Goal: Task Accomplishment & Management: Use online tool/utility

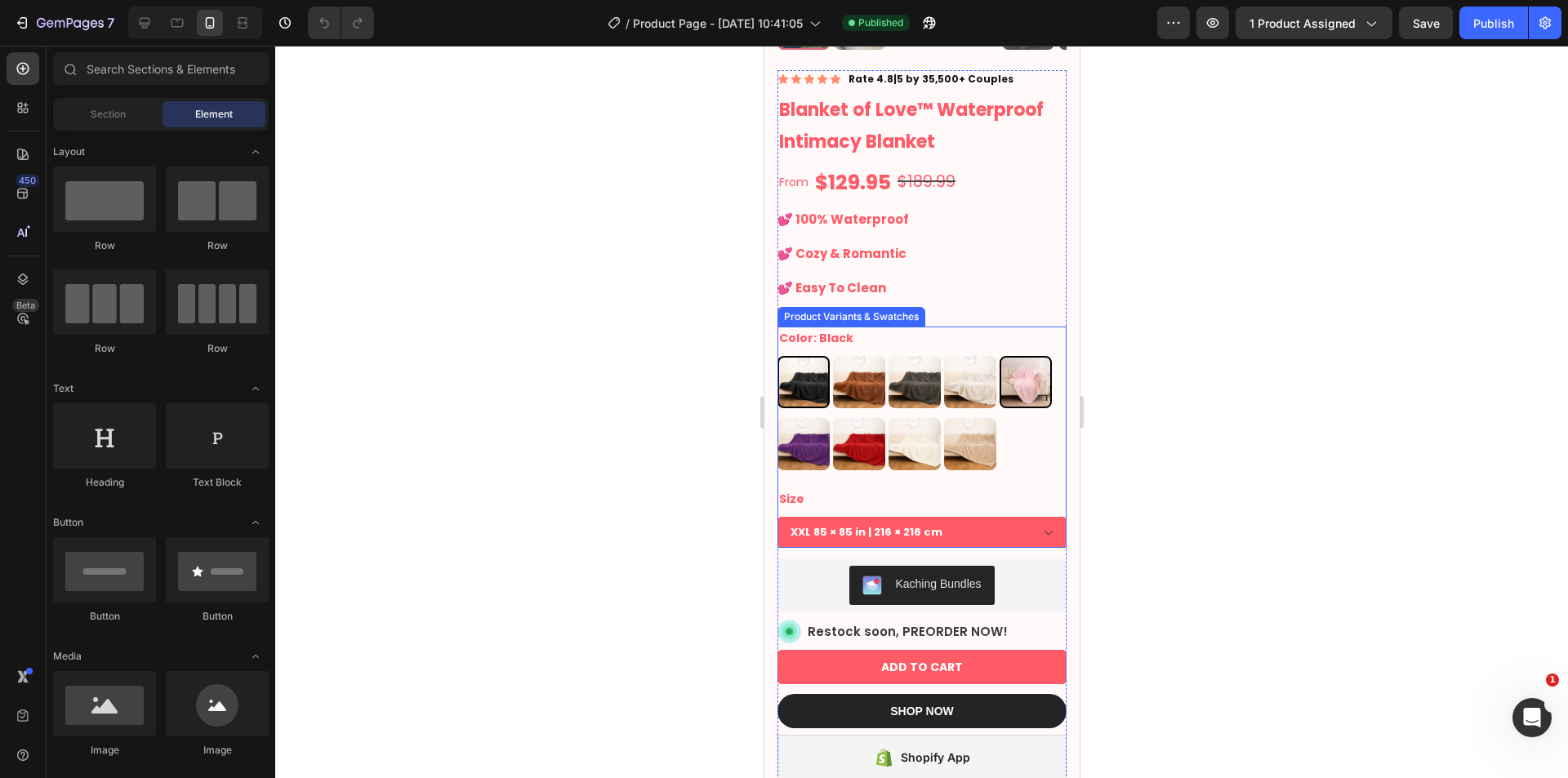
scroll to position [408, 0]
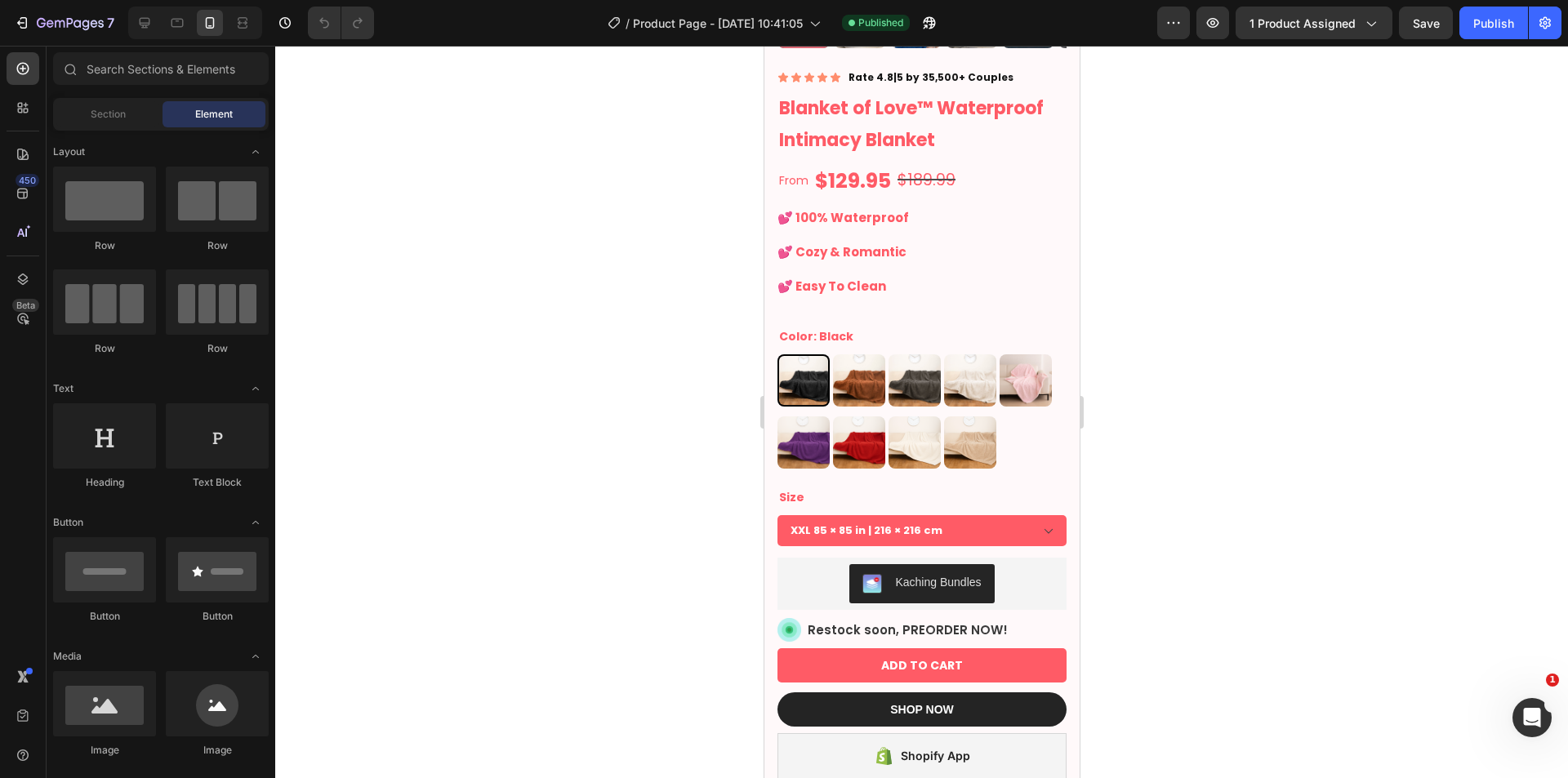
click at [1115, 368] on div at bounding box center [922, 411] width 1292 height 732
click at [795, 365] on img at bounding box center [803, 380] width 49 height 49
click at [777, 355] on input "Black Black" at bounding box center [776, 354] width 1 height 1
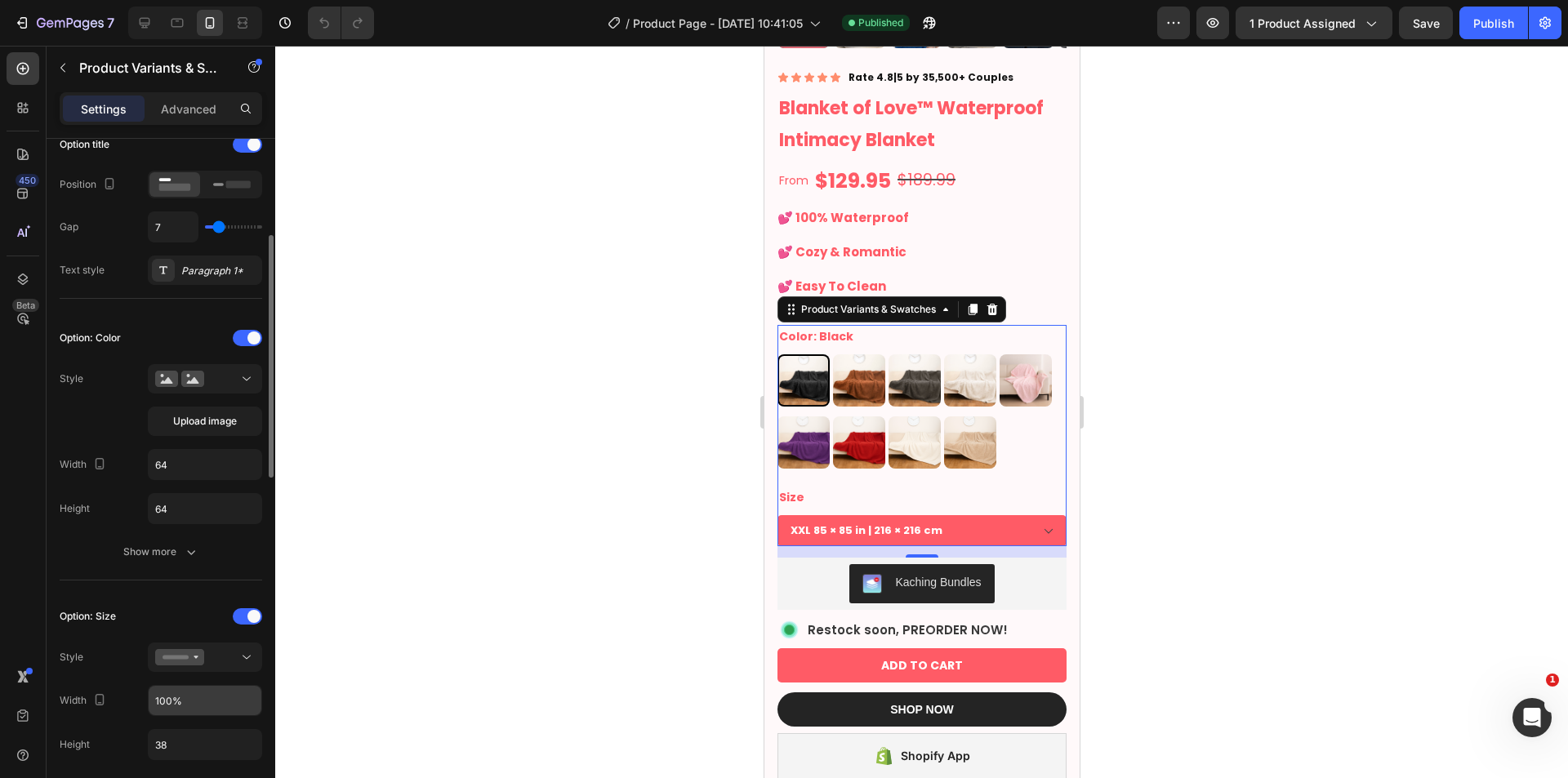
scroll to position [409, 0]
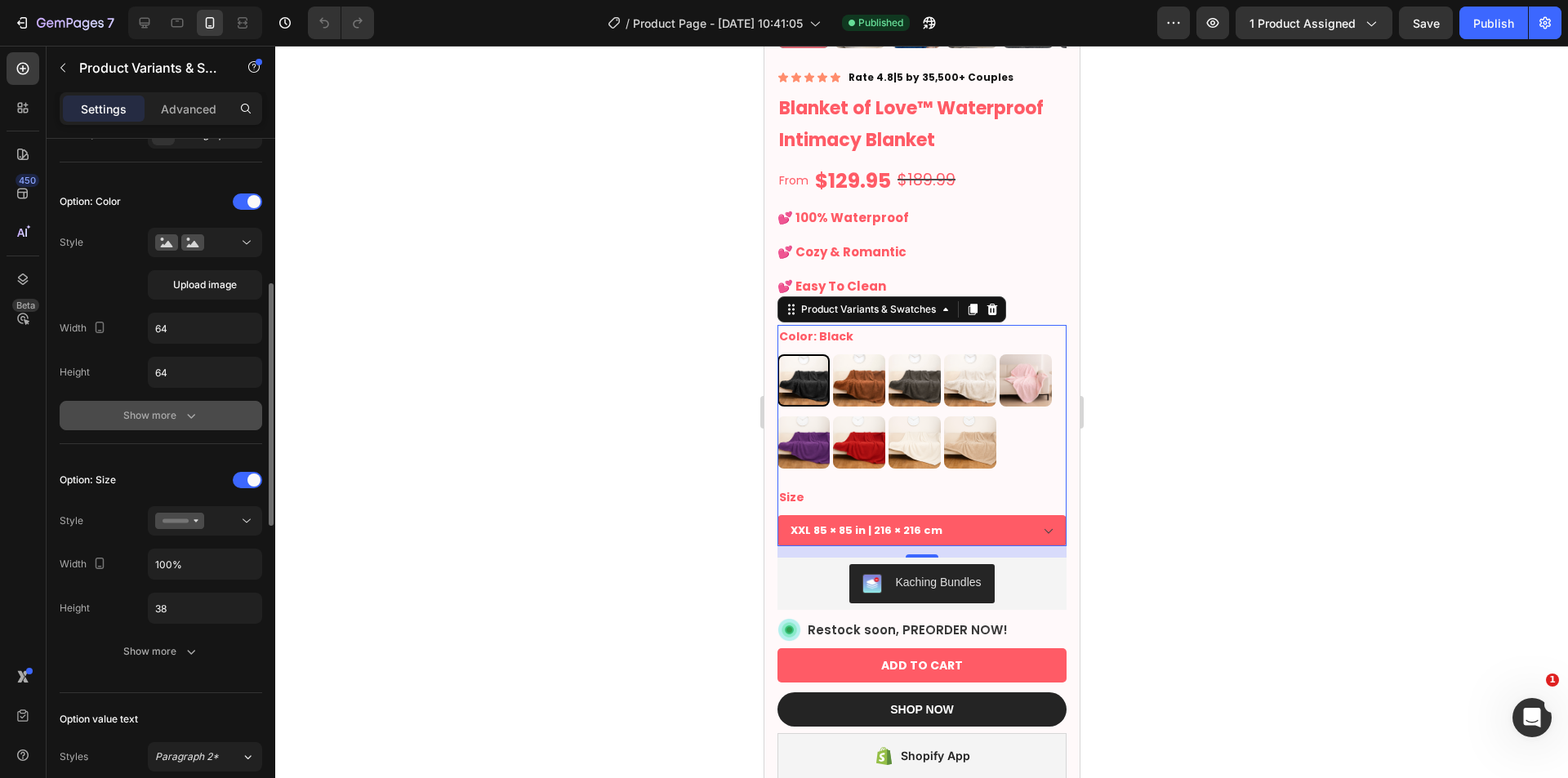
click at [172, 422] on div "Show more" at bounding box center [161, 416] width 76 height 17
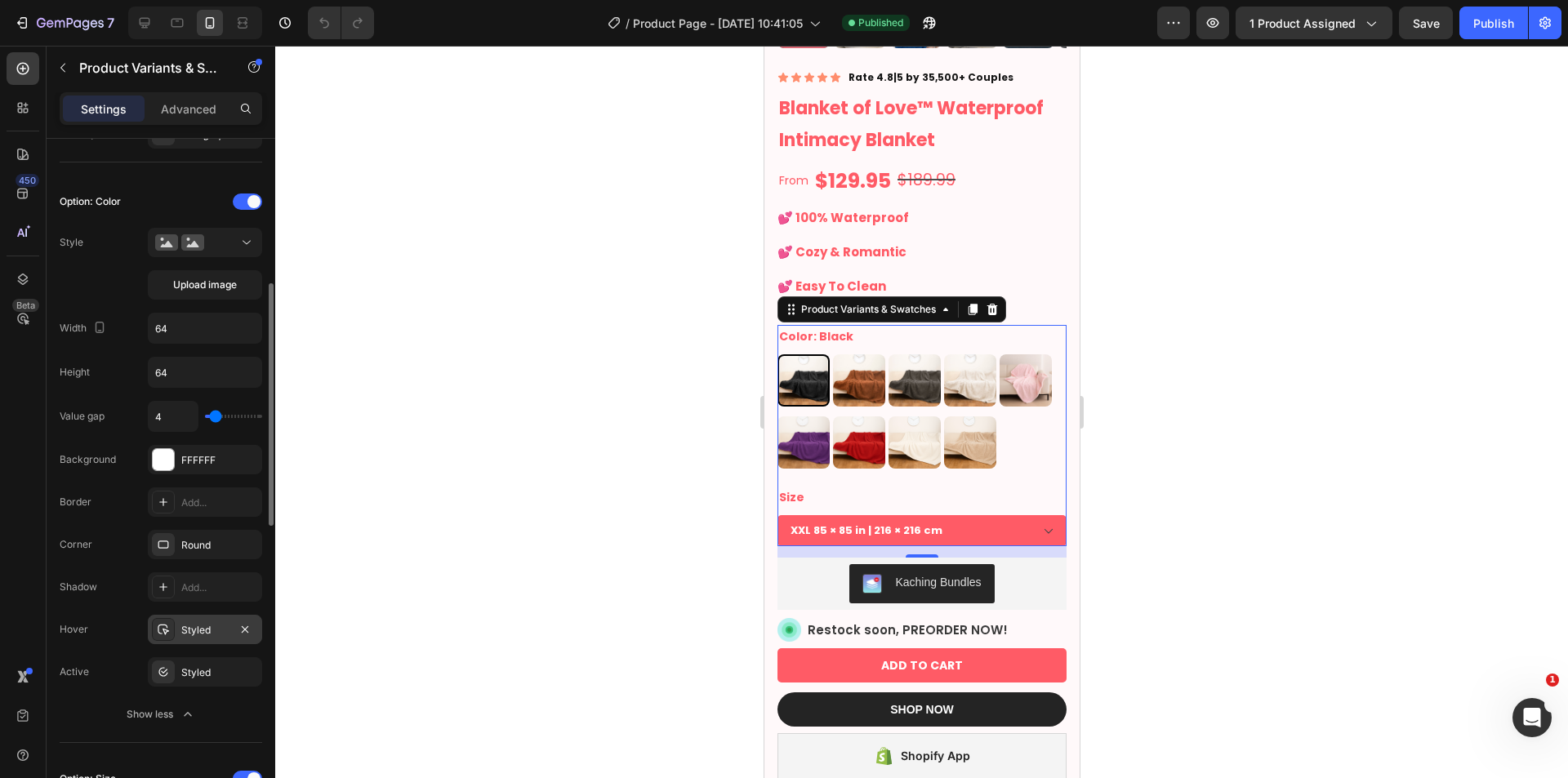
click at [196, 643] on div "Styled" at bounding box center [205, 629] width 115 height 30
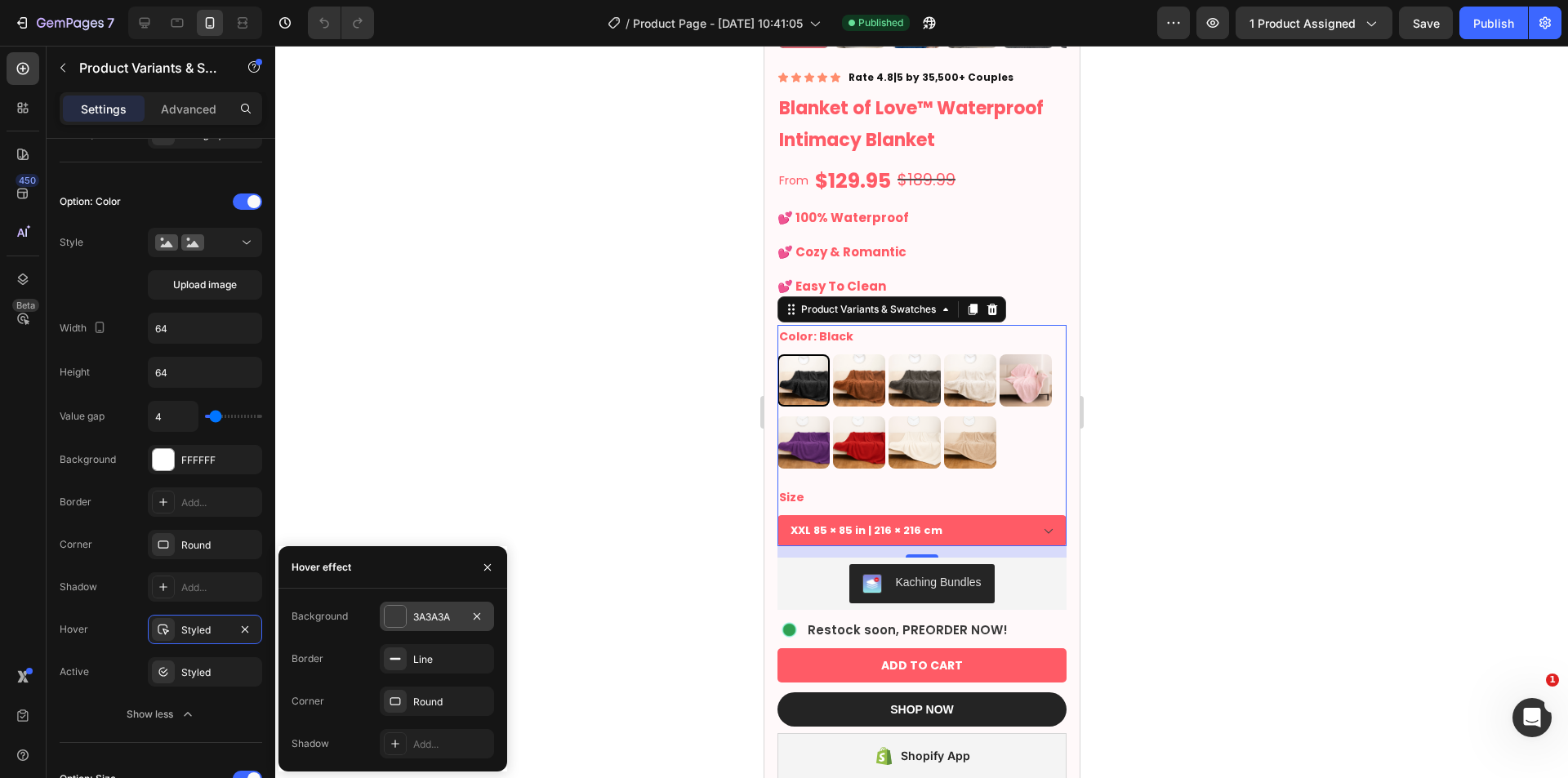
click at [428, 611] on div "3A3A3A" at bounding box center [437, 617] width 47 height 15
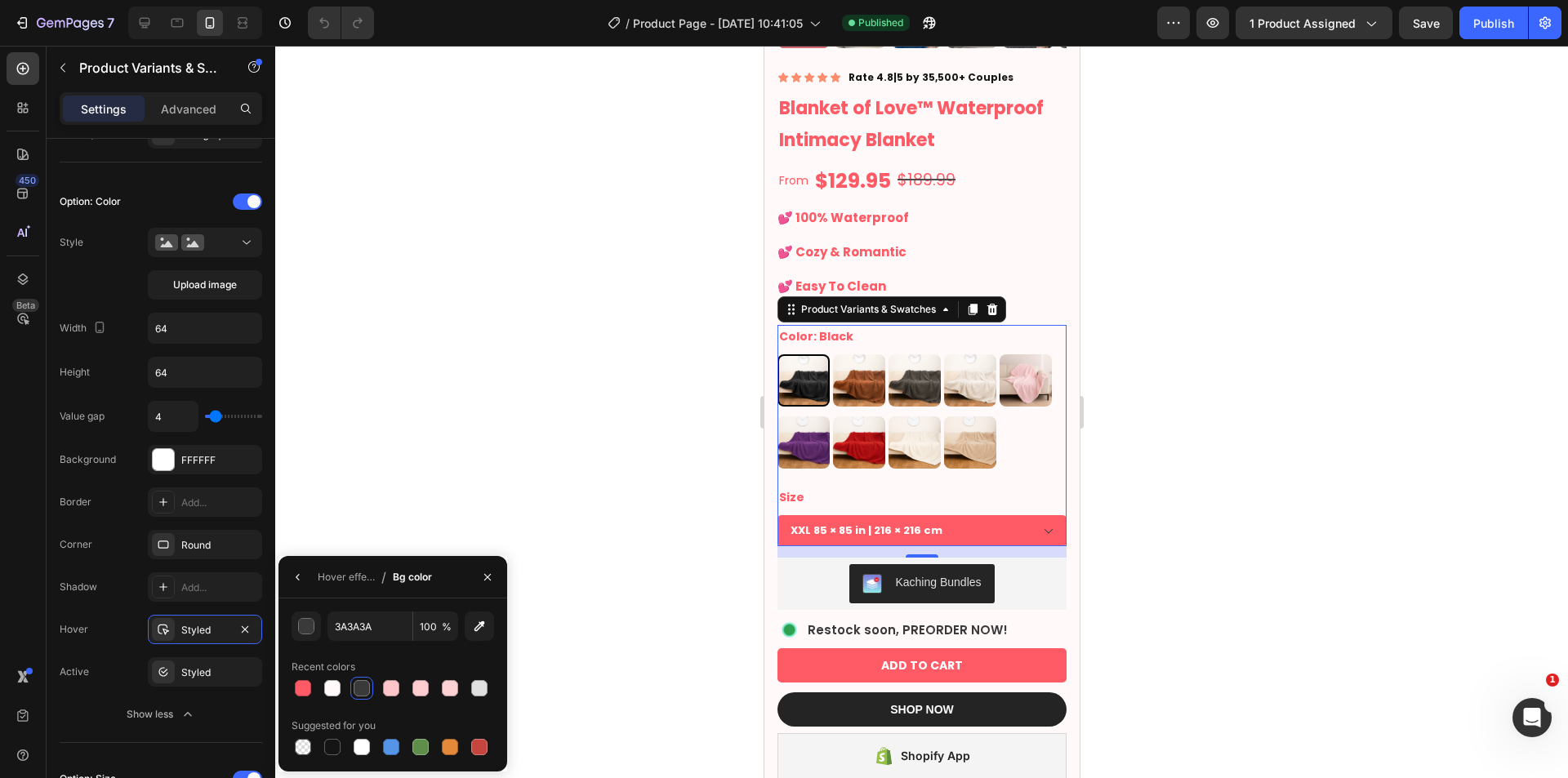
click at [290, 685] on div "3A3A3A 100 % Recent colors Suggested for you" at bounding box center [393, 685] width 229 height 147
click at [304, 687] on div at bounding box center [304, 689] width 17 height 17
type input "FF5B66"
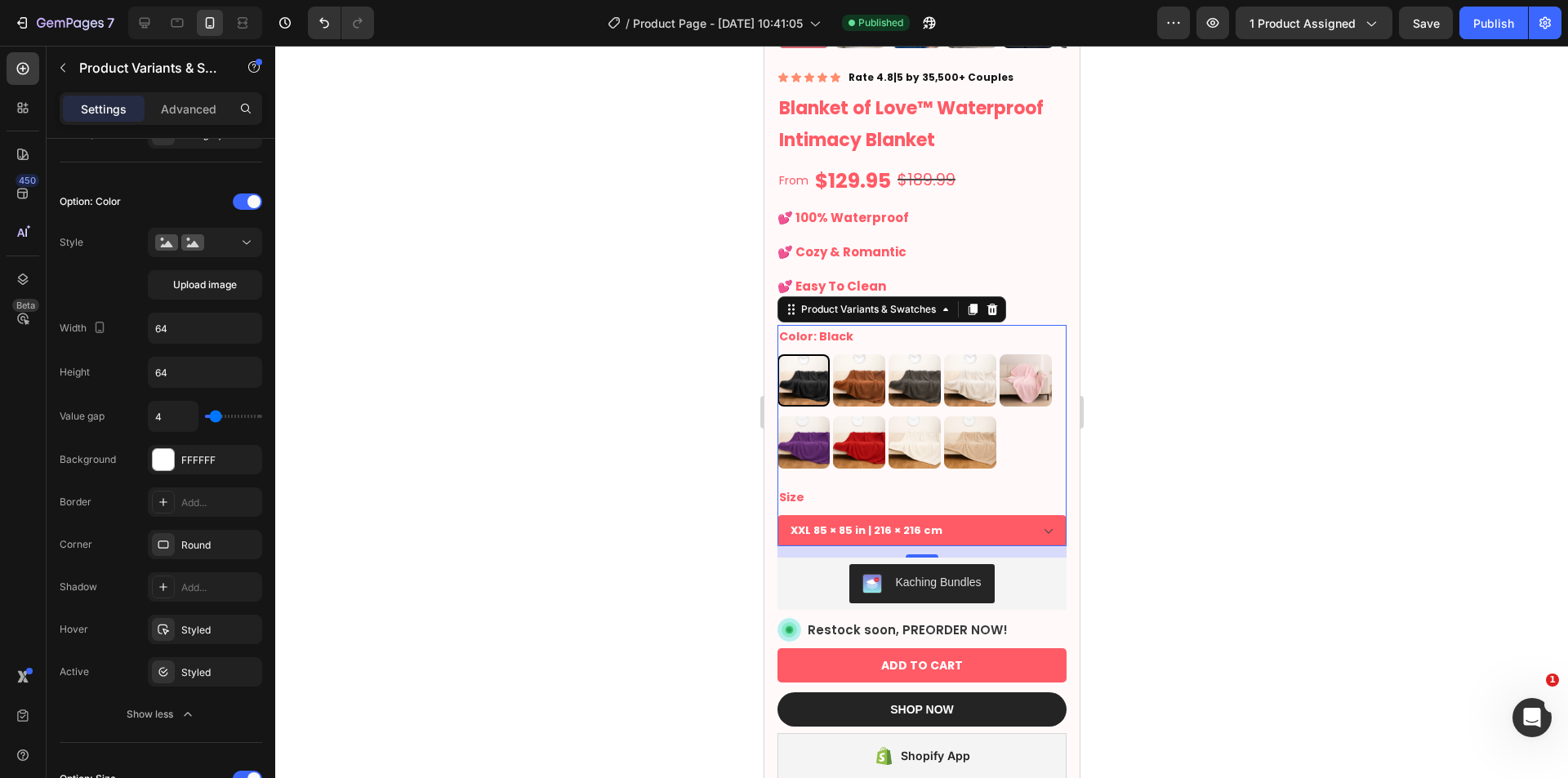
click at [819, 370] on img at bounding box center [803, 380] width 49 height 49
click at [777, 355] on input "Black Black" at bounding box center [776, 354] width 1 height 1
click at [854, 367] on img at bounding box center [858, 380] width 49 height 49
click at [832, 355] on input "Brown Brown" at bounding box center [831, 354] width 1 height 1
radio input "true"
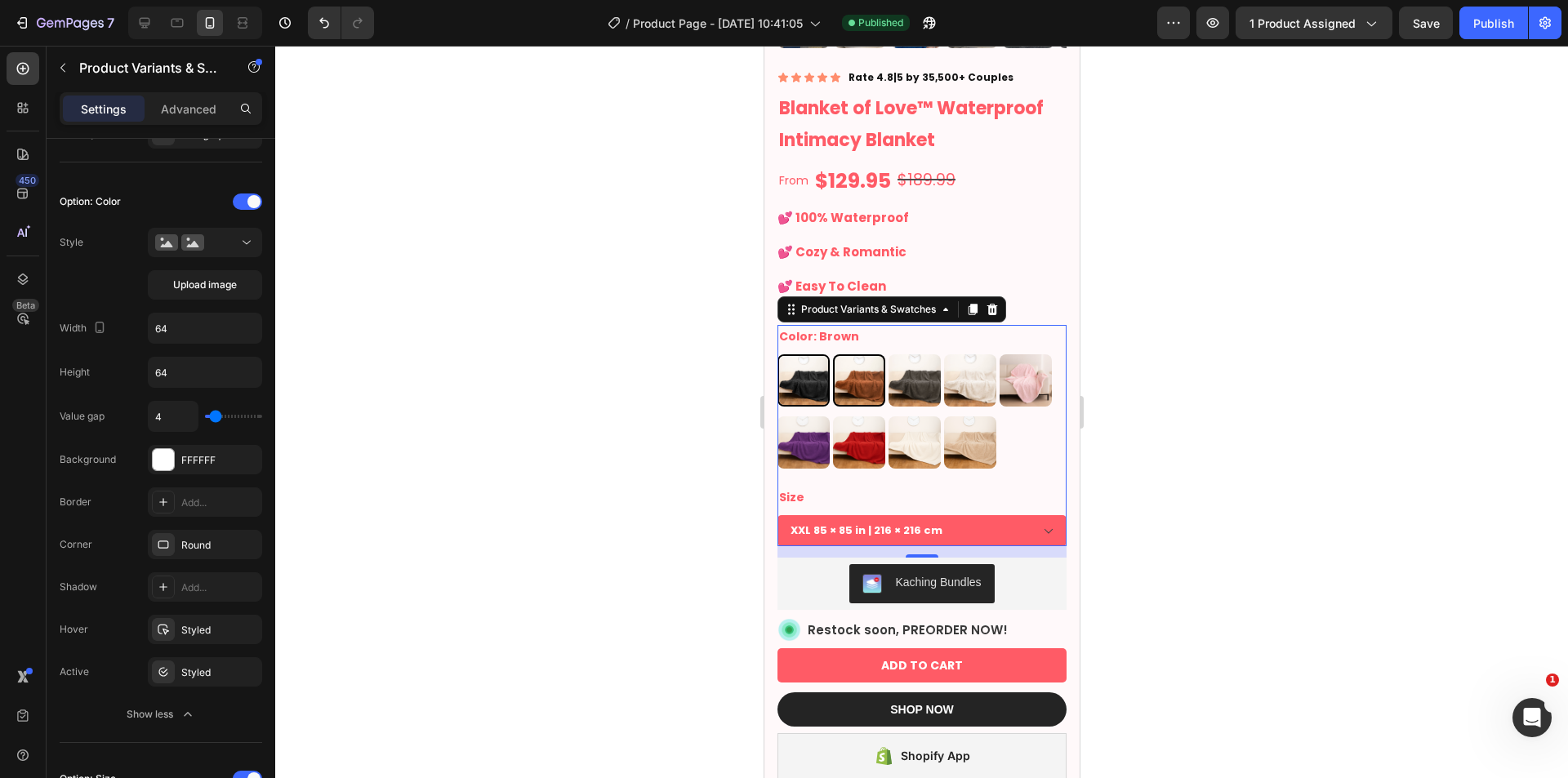
click at [813, 372] on img at bounding box center [803, 380] width 49 height 49
click at [777, 355] on input "Black Black" at bounding box center [776, 354] width 1 height 1
radio input "true"
click at [199, 636] on div "Styled" at bounding box center [205, 630] width 47 height 15
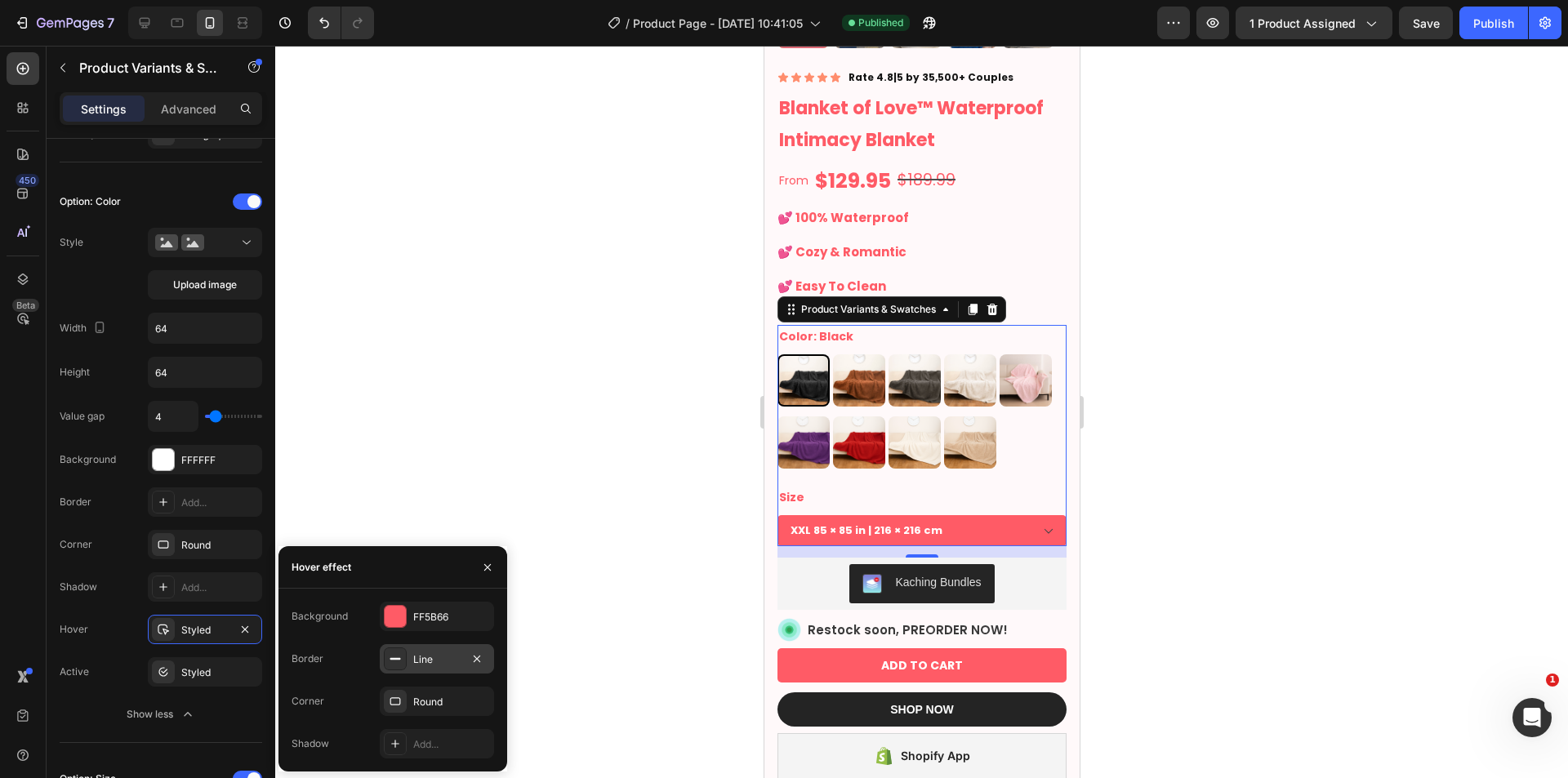
click at [427, 662] on div "Line" at bounding box center [437, 660] width 47 height 15
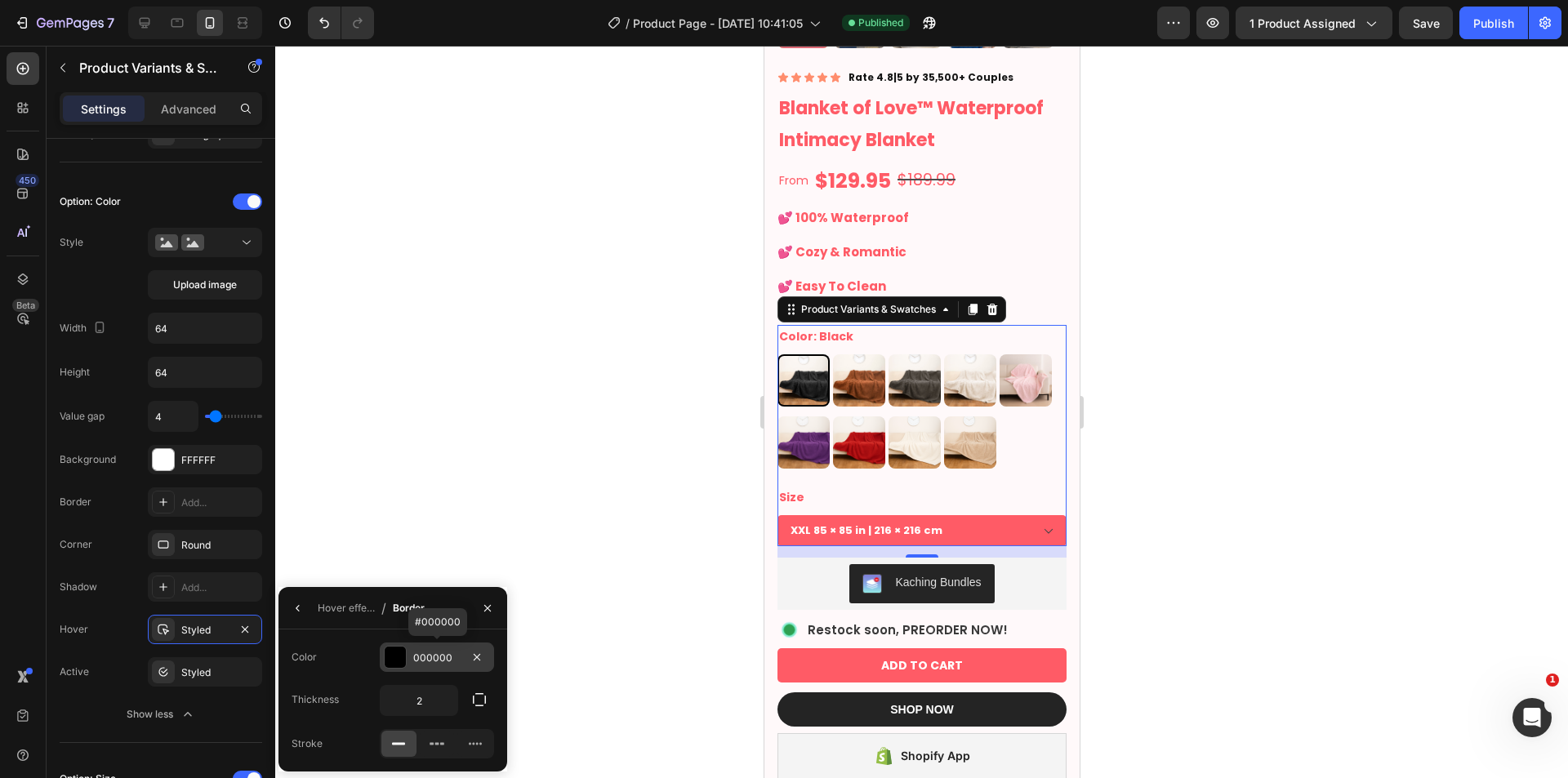
click at [426, 661] on div "000000" at bounding box center [437, 658] width 47 height 15
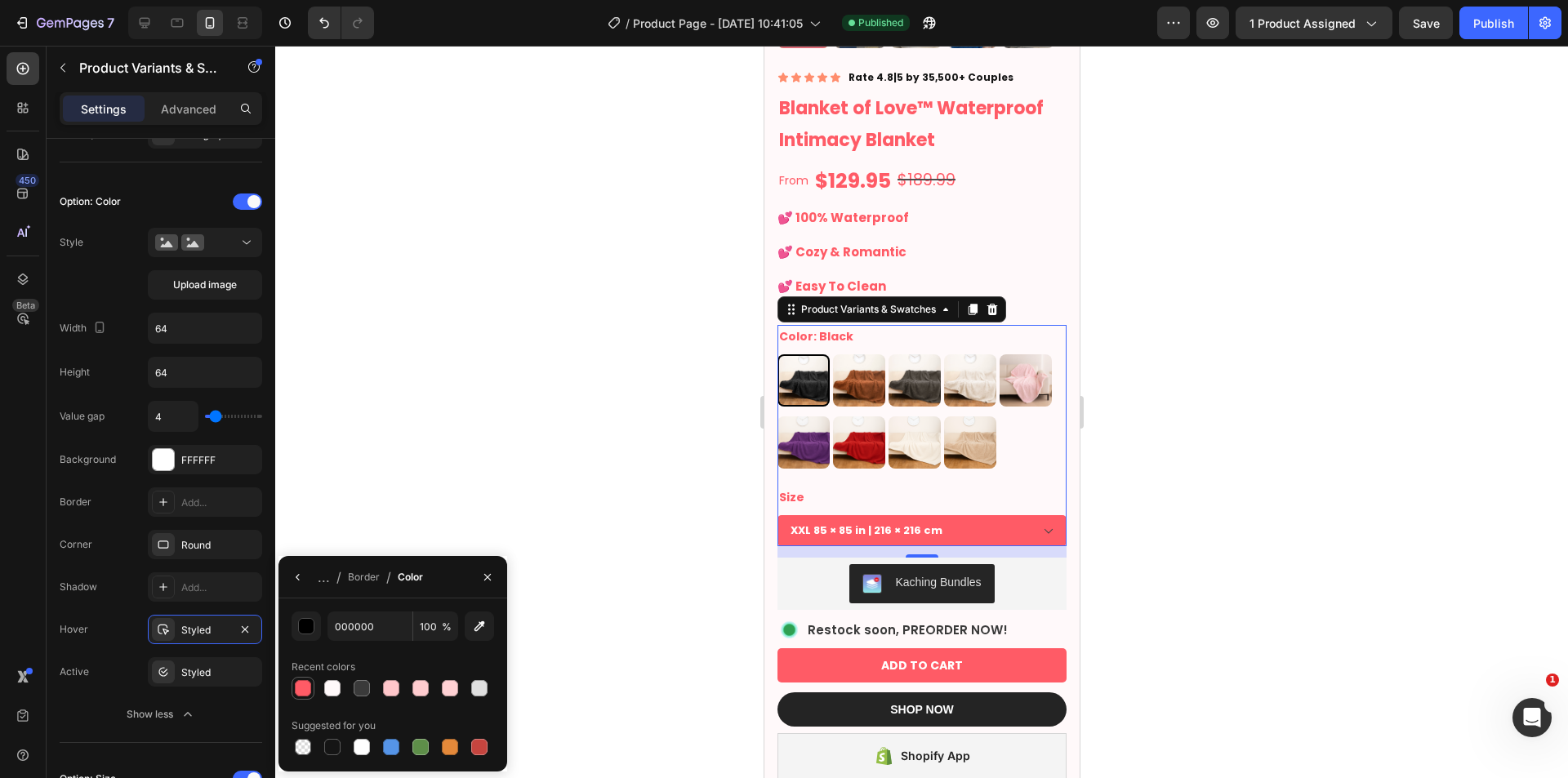
click at [301, 685] on div at bounding box center [304, 689] width 17 height 17
type input "FF5B66"
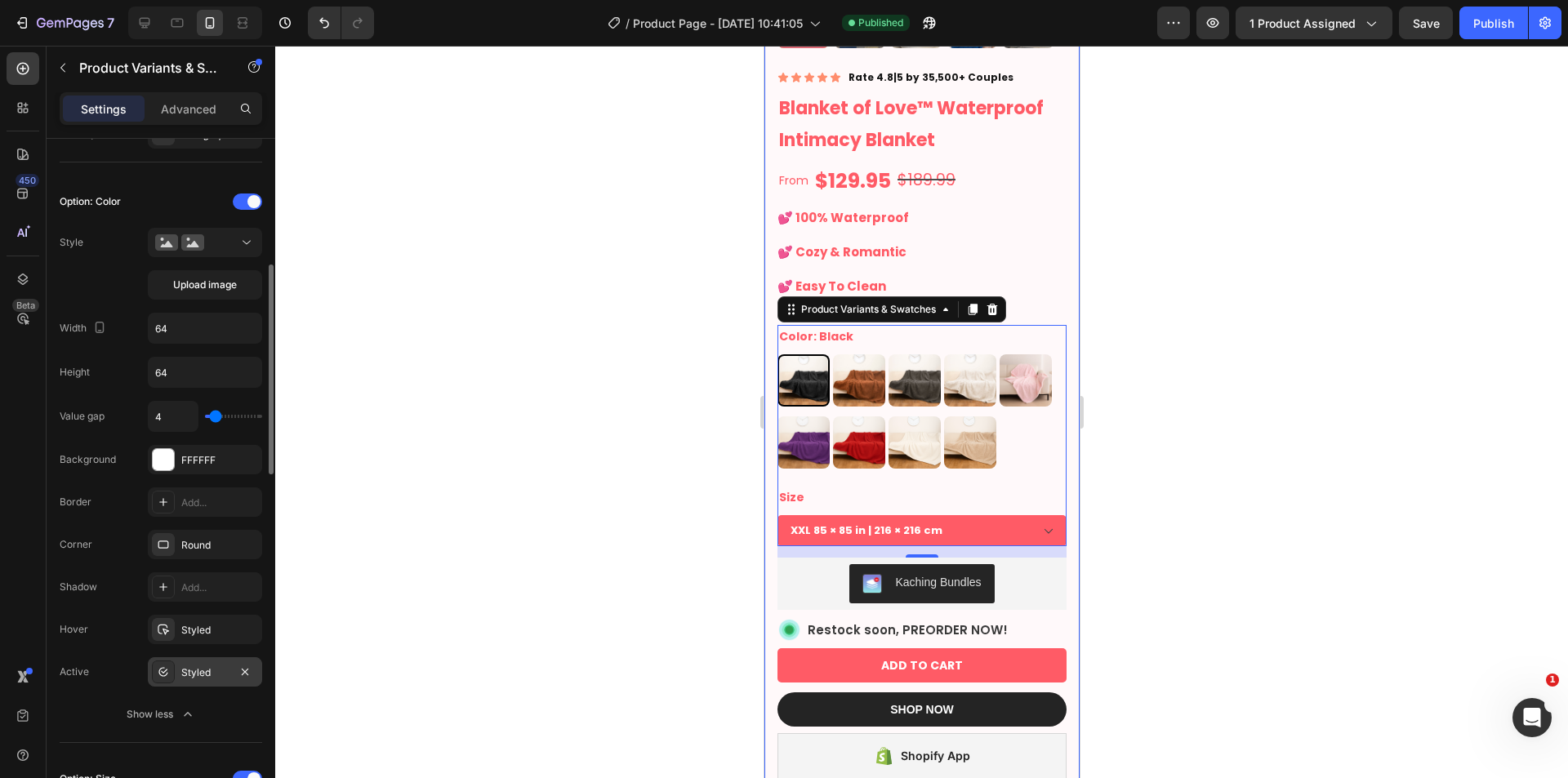
click at [156, 676] on div at bounding box center [163, 671] width 23 height 23
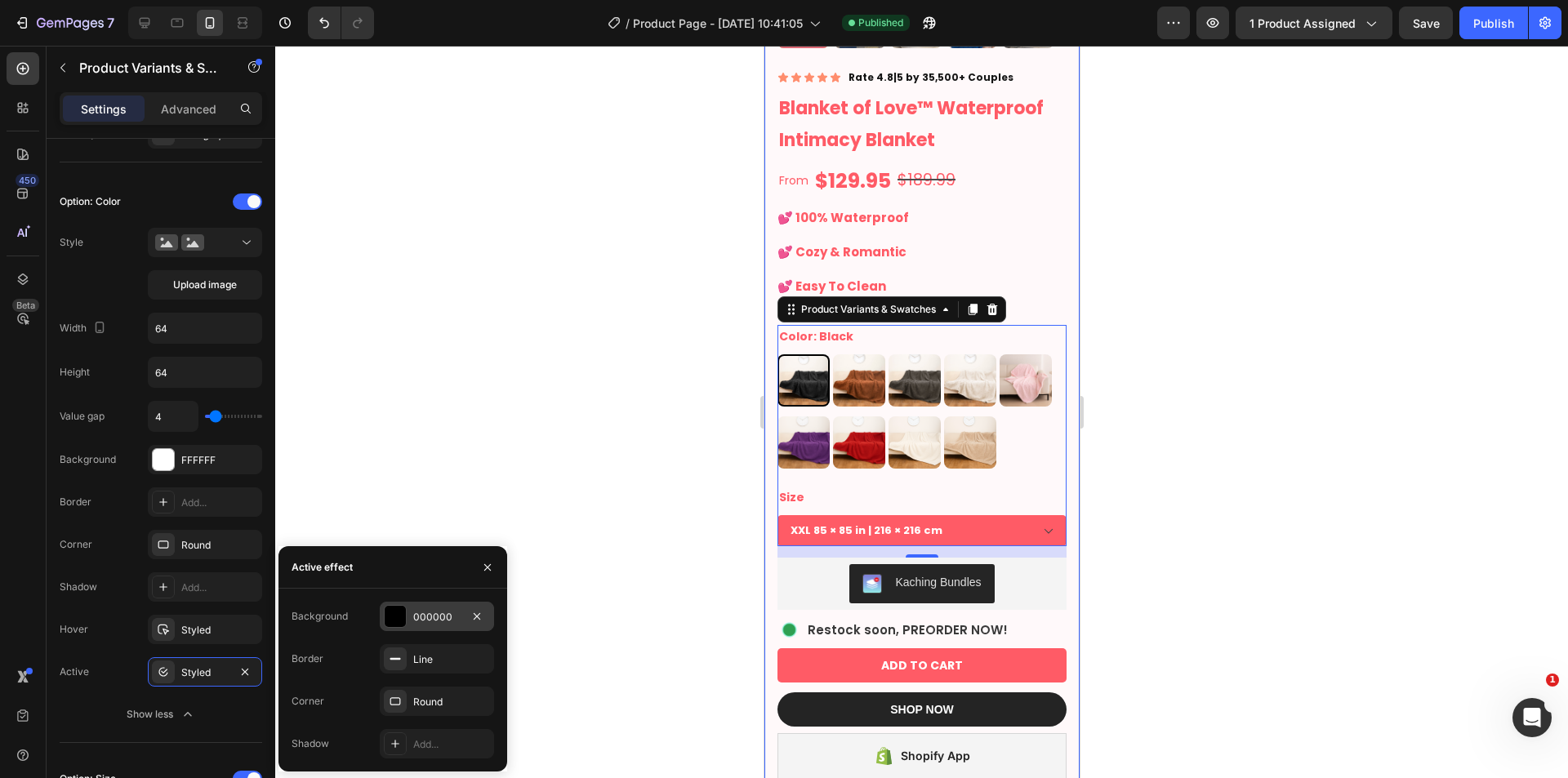
click at [436, 606] on div "000000" at bounding box center [437, 616] width 115 height 30
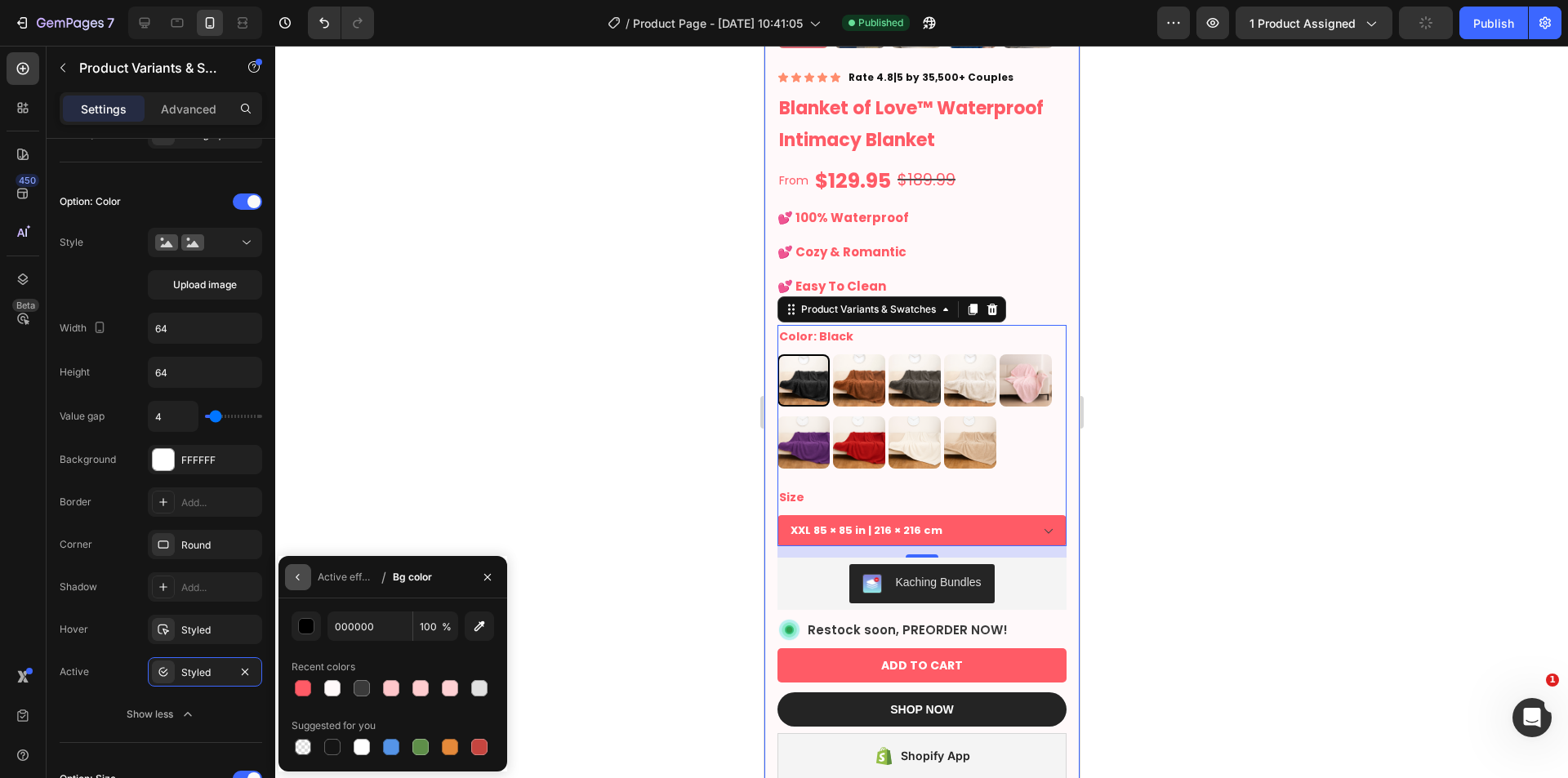
click at [298, 572] on icon "button" at bounding box center [298, 577] width 13 height 13
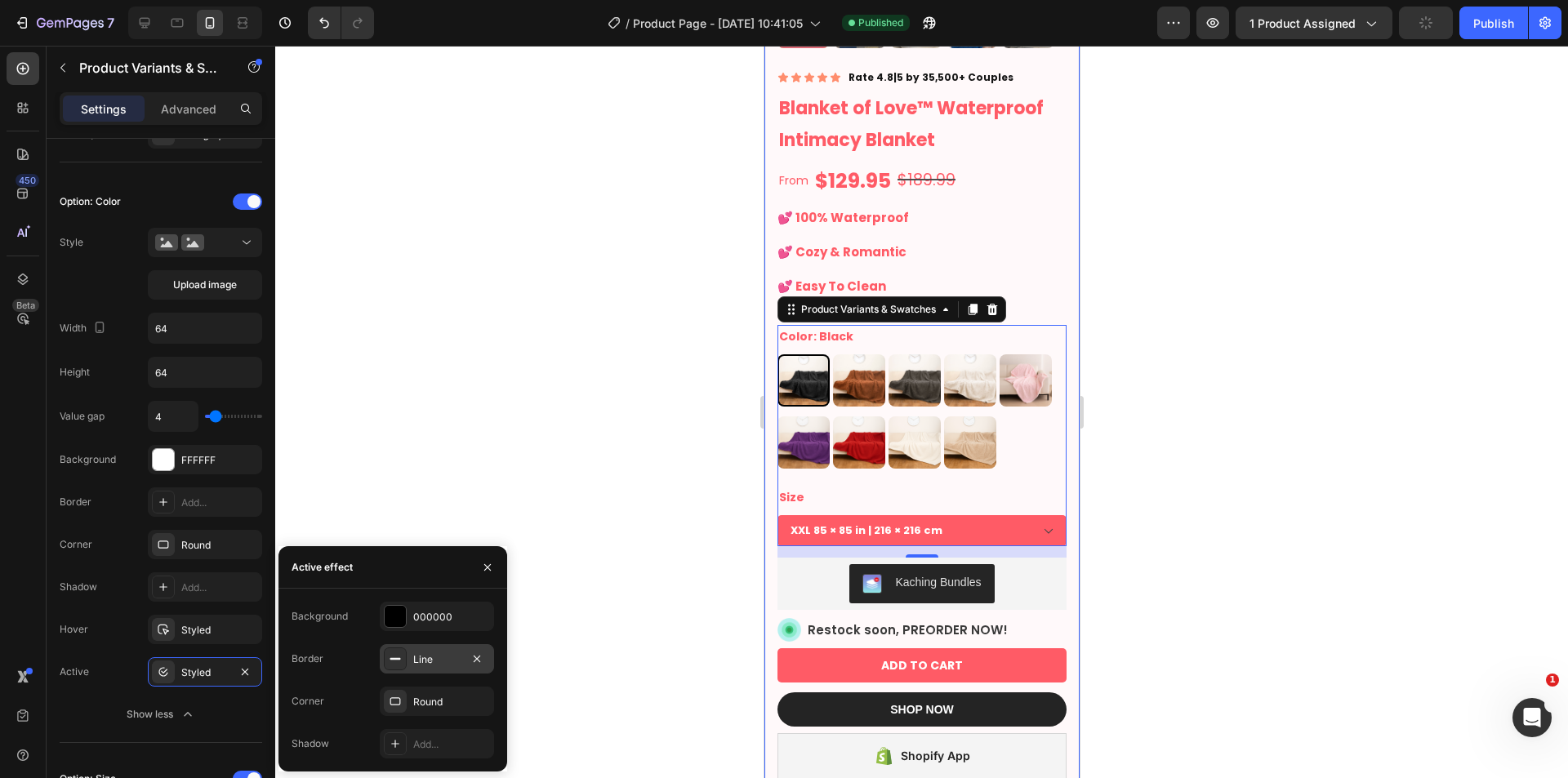
click at [415, 659] on div "Line" at bounding box center [437, 660] width 47 height 15
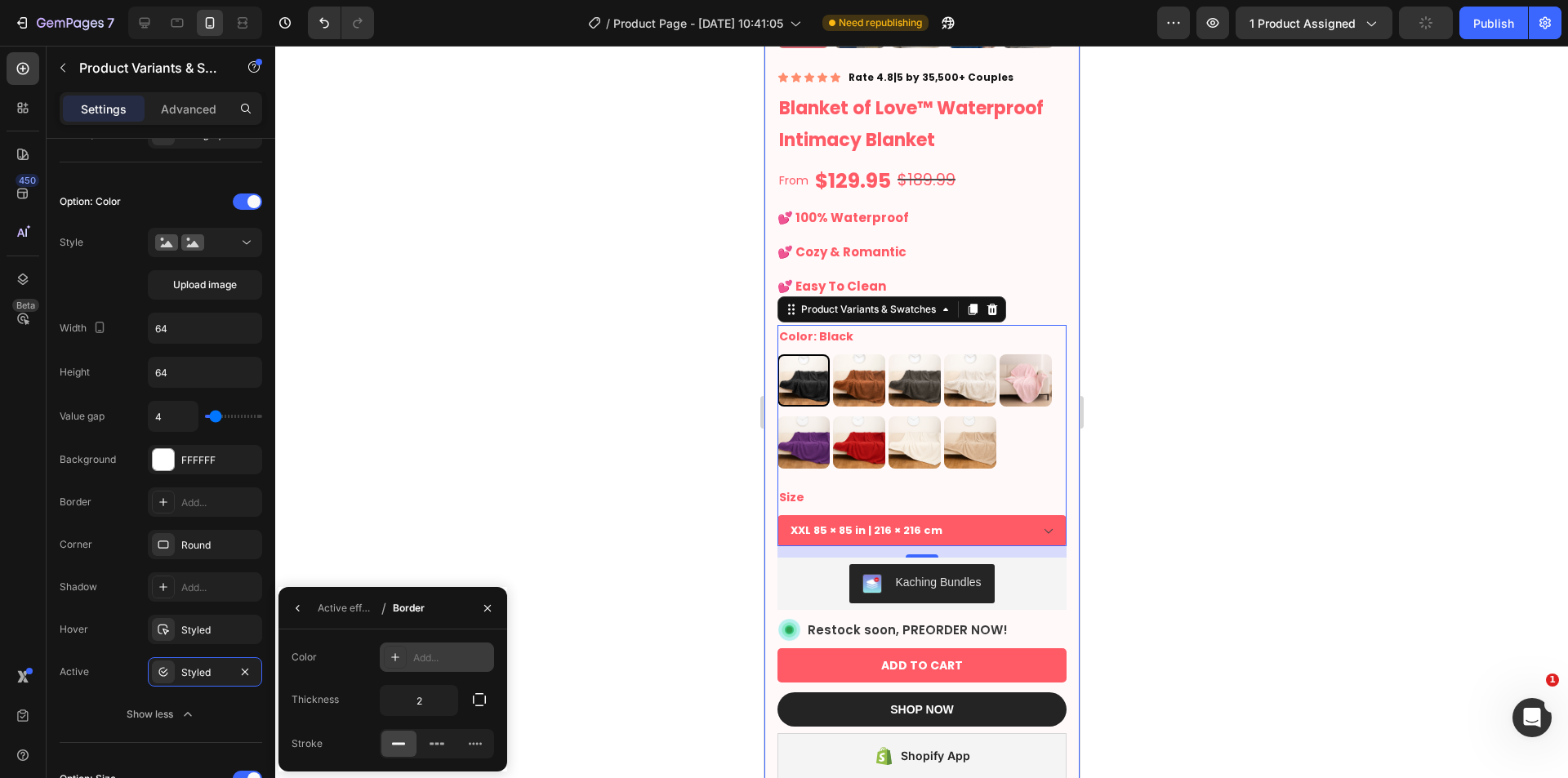
click at [426, 660] on div "Add..." at bounding box center [452, 658] width 76 height 15
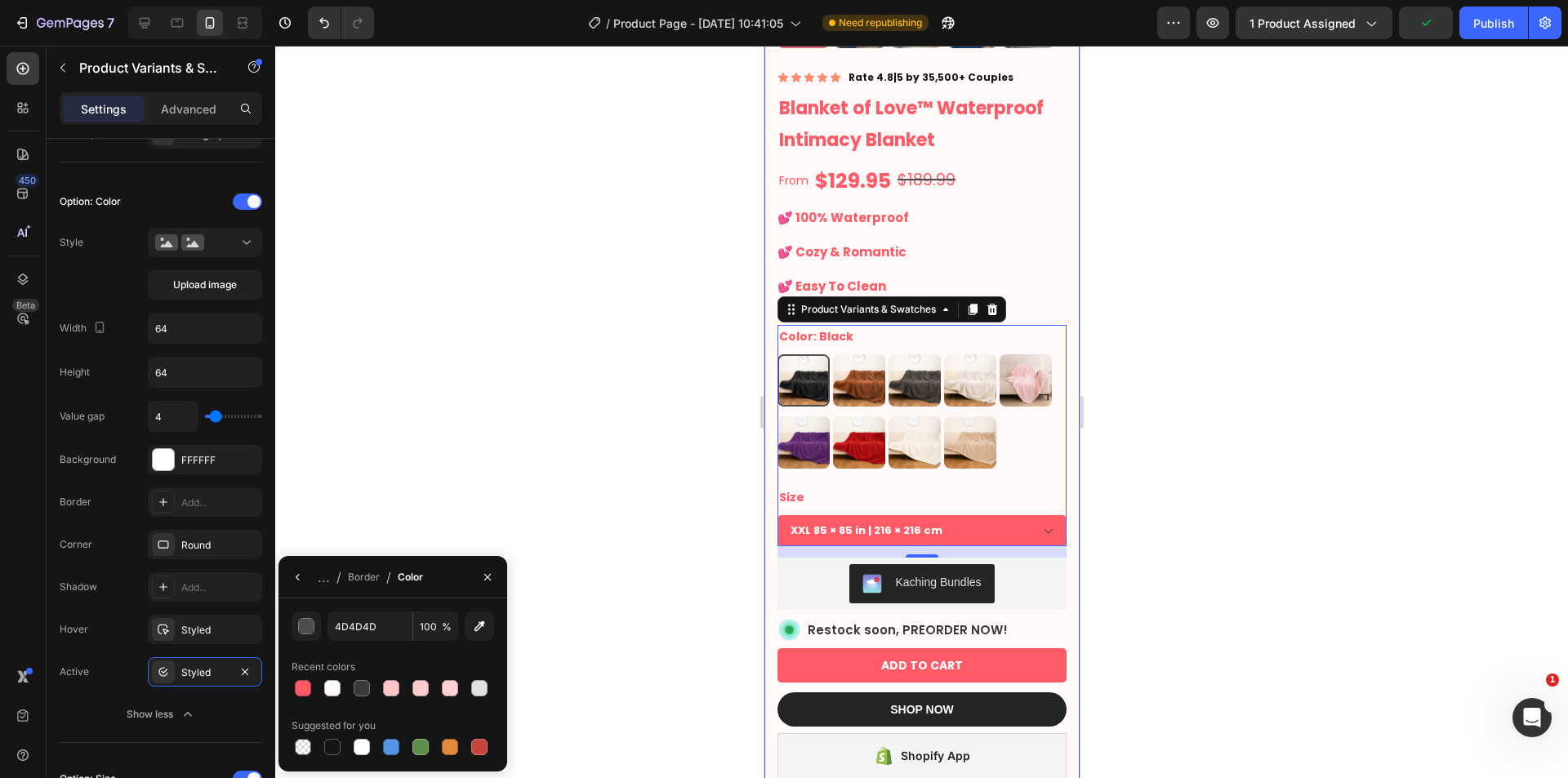
click at [300, 678] on div at bounding box center [303, 688] width 20 height 20
type input "FF5B66"
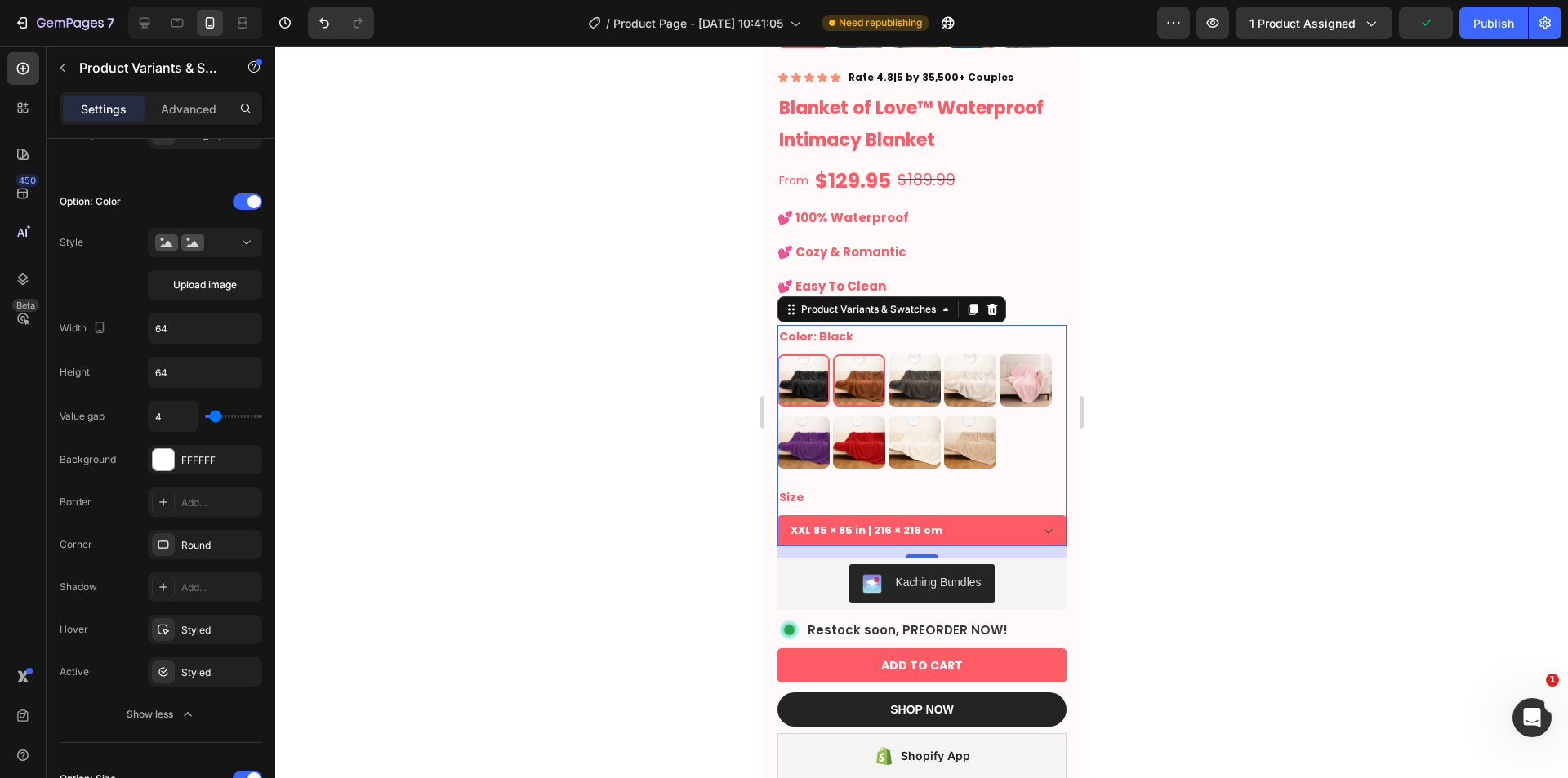
click at [858, 374] on img at bounding box center [858, 380] width 49 height 49
click at [832, 355] on input "Brown Brown" at bounding box center [831, 354] width 1 height 1
radio input "true"
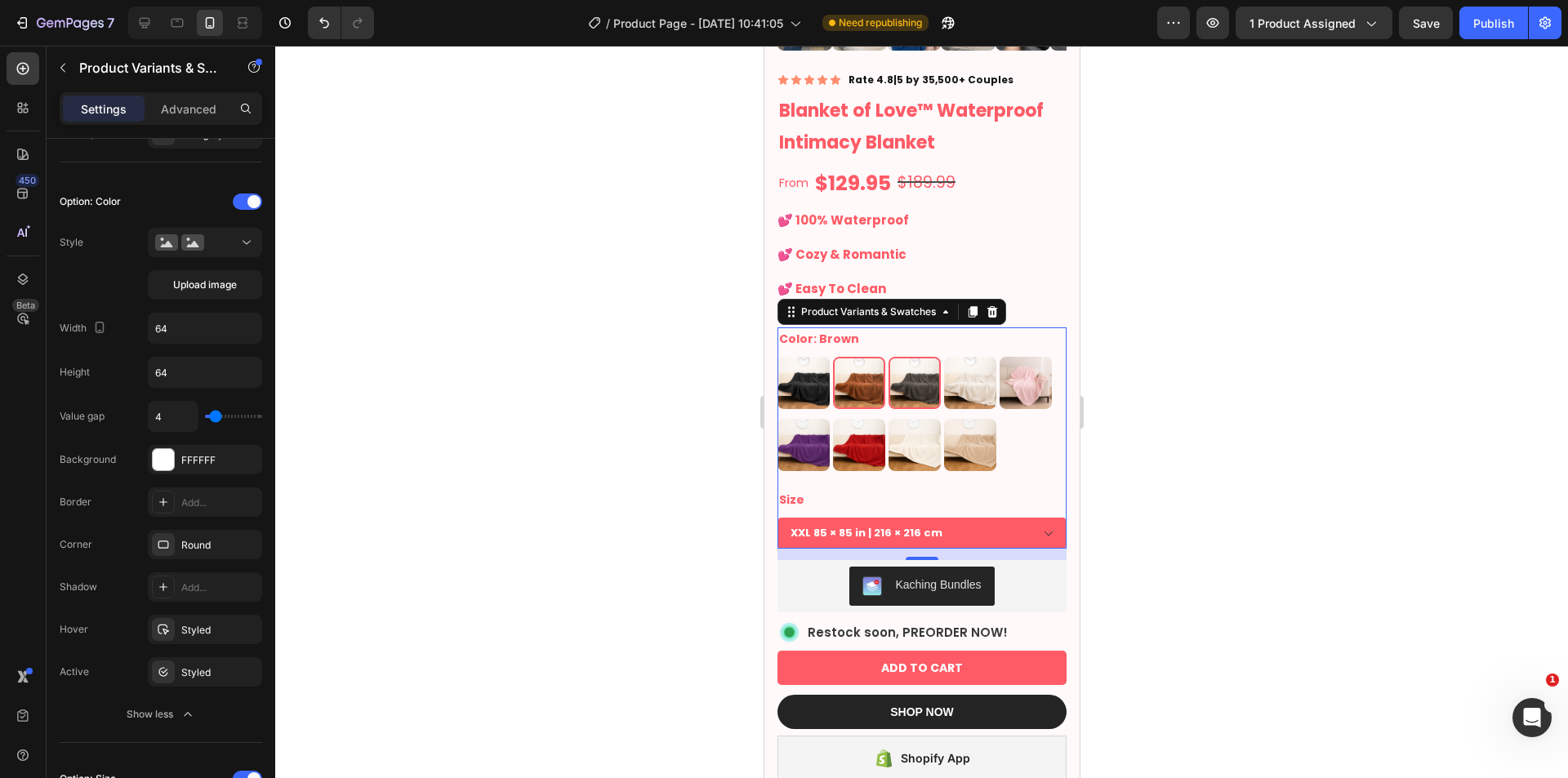
click at [929, 369] on img at bounding box center [913, 382] width 49 height 49
click at [887, 356] on input "Grey Grey" at bounding box center [886, 355] width 1 height 1
radio input "true"
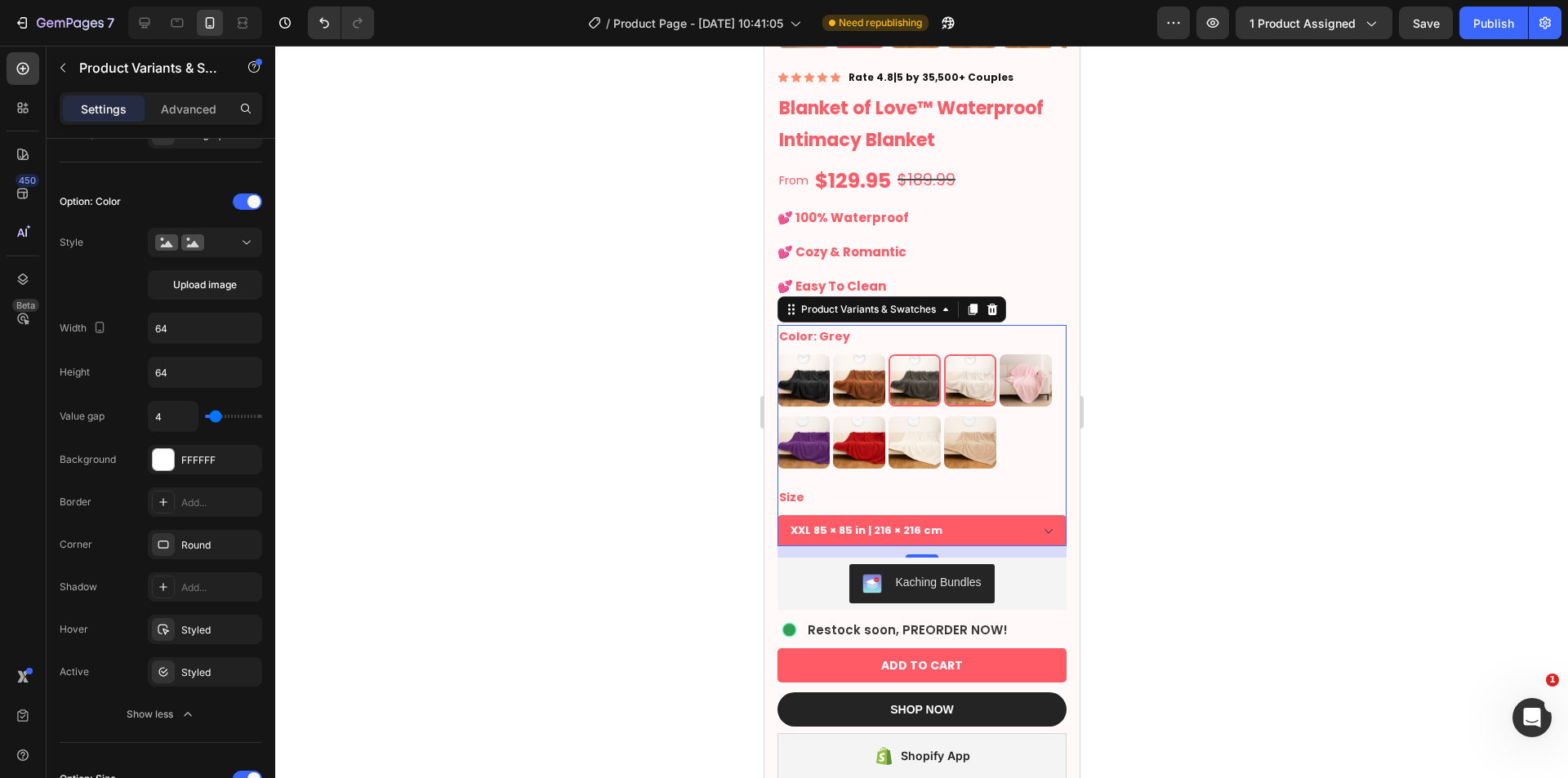
click at [985, 363] on img at bounding box center [969, 380] width 49 height 49
click at [943, 355] on input "Cream Cream" at bounding box center [942, 354] width 1 height 1
radio input "true"
drag, startPoint x: 1017, startPoint y: 365, endPoint x: 1911, endPoint y: 469, distance: 900.0
click at [1017, 365] on img at bounding box center [1024, 380] width 49 height 49
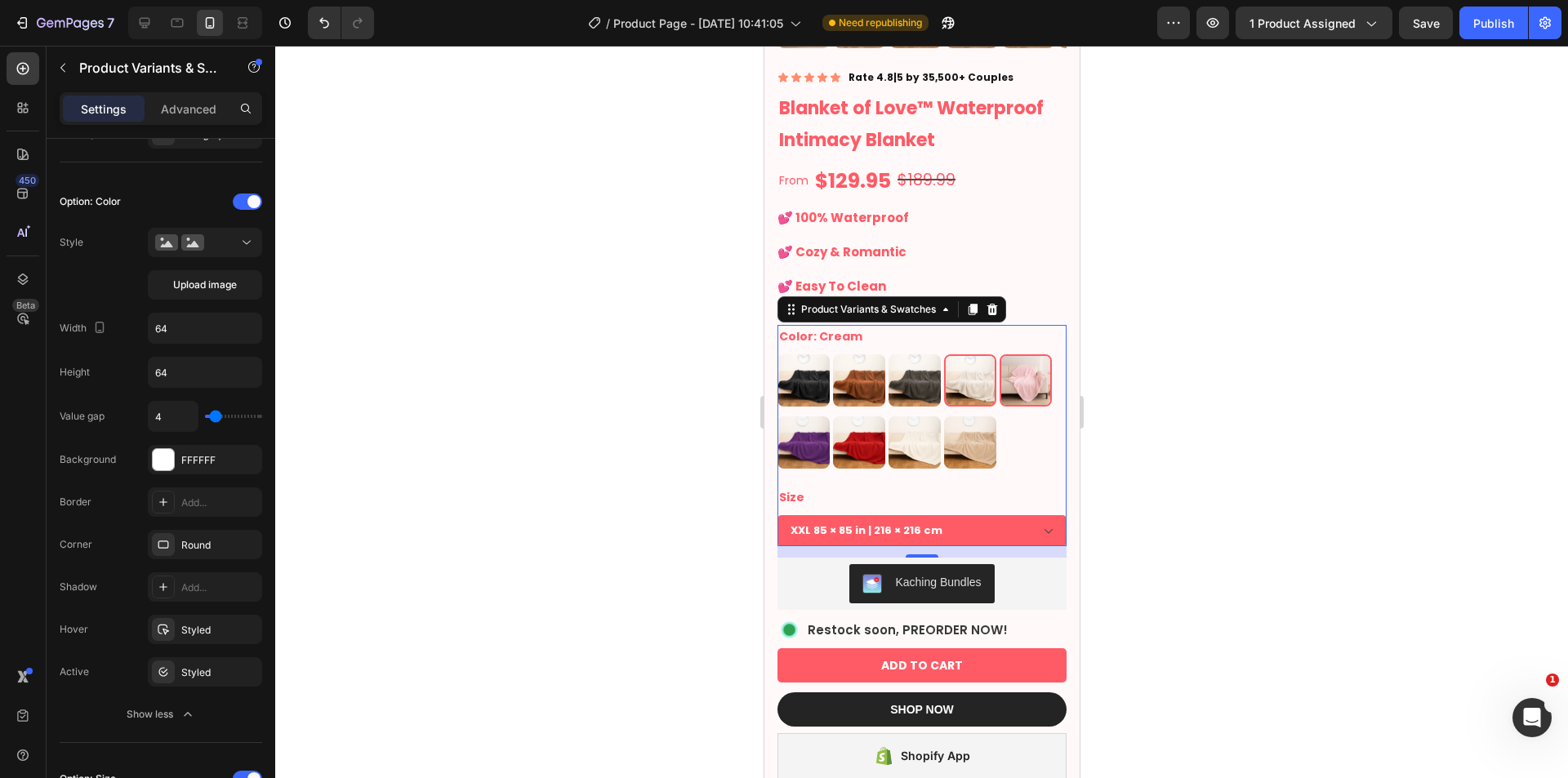
click at [999, 355] on input "Pink Pink" at bounding box center [998, 354] width 1 height 1
radio input "true"
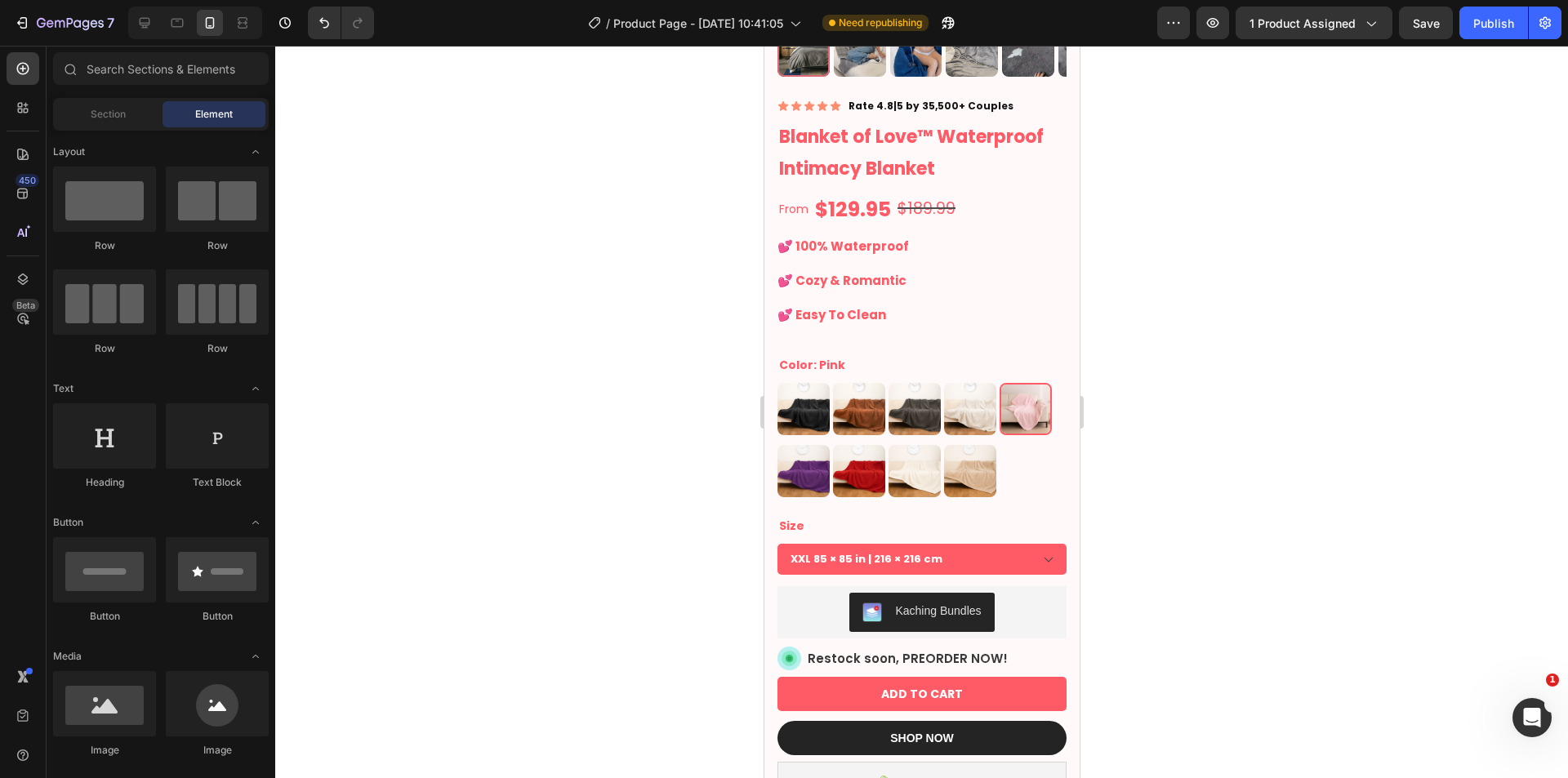
scroll to position [392, 0]
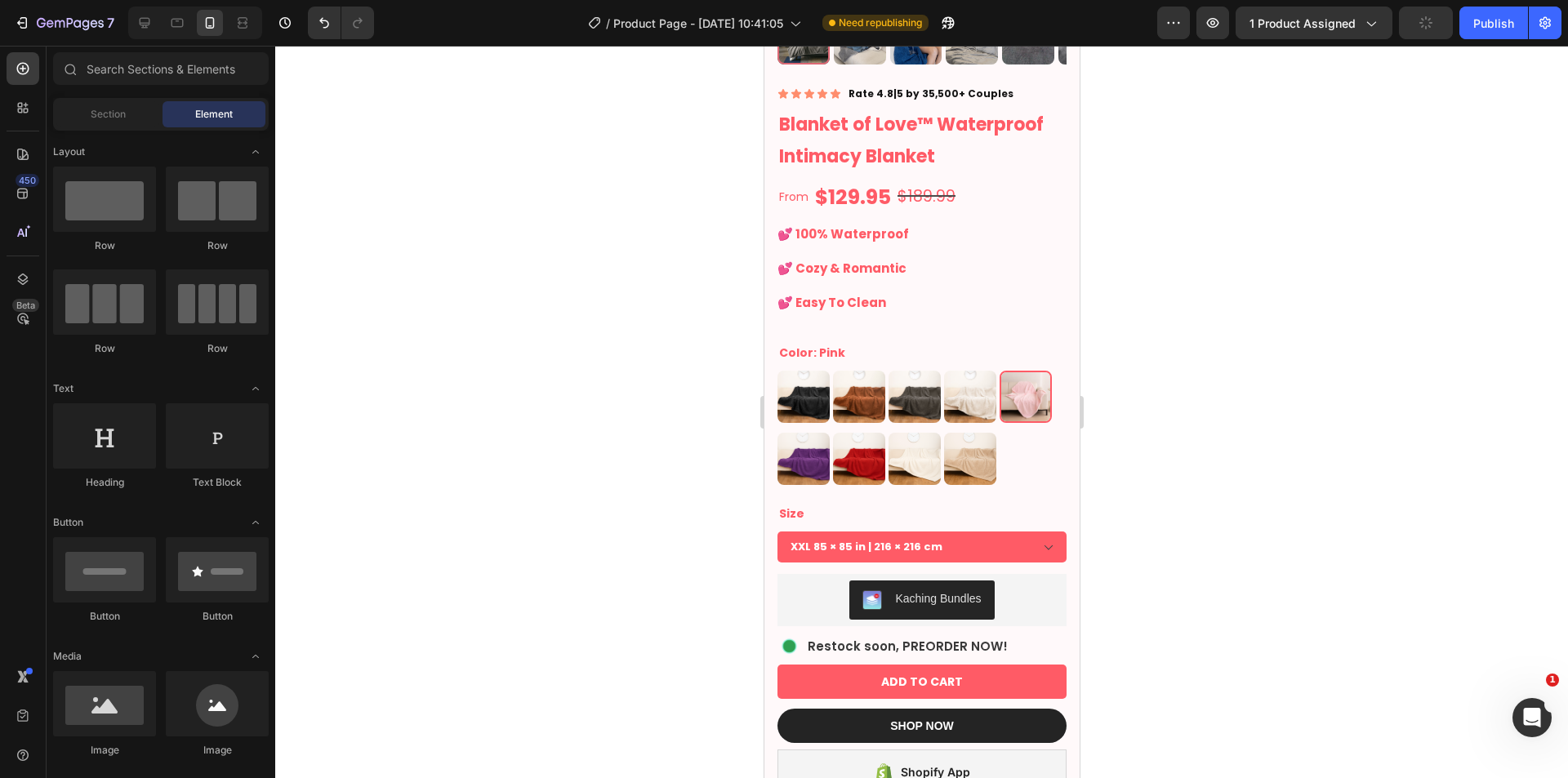
click at [1180, 288] on div at bounding box center [922, 411] width 1292 height 732
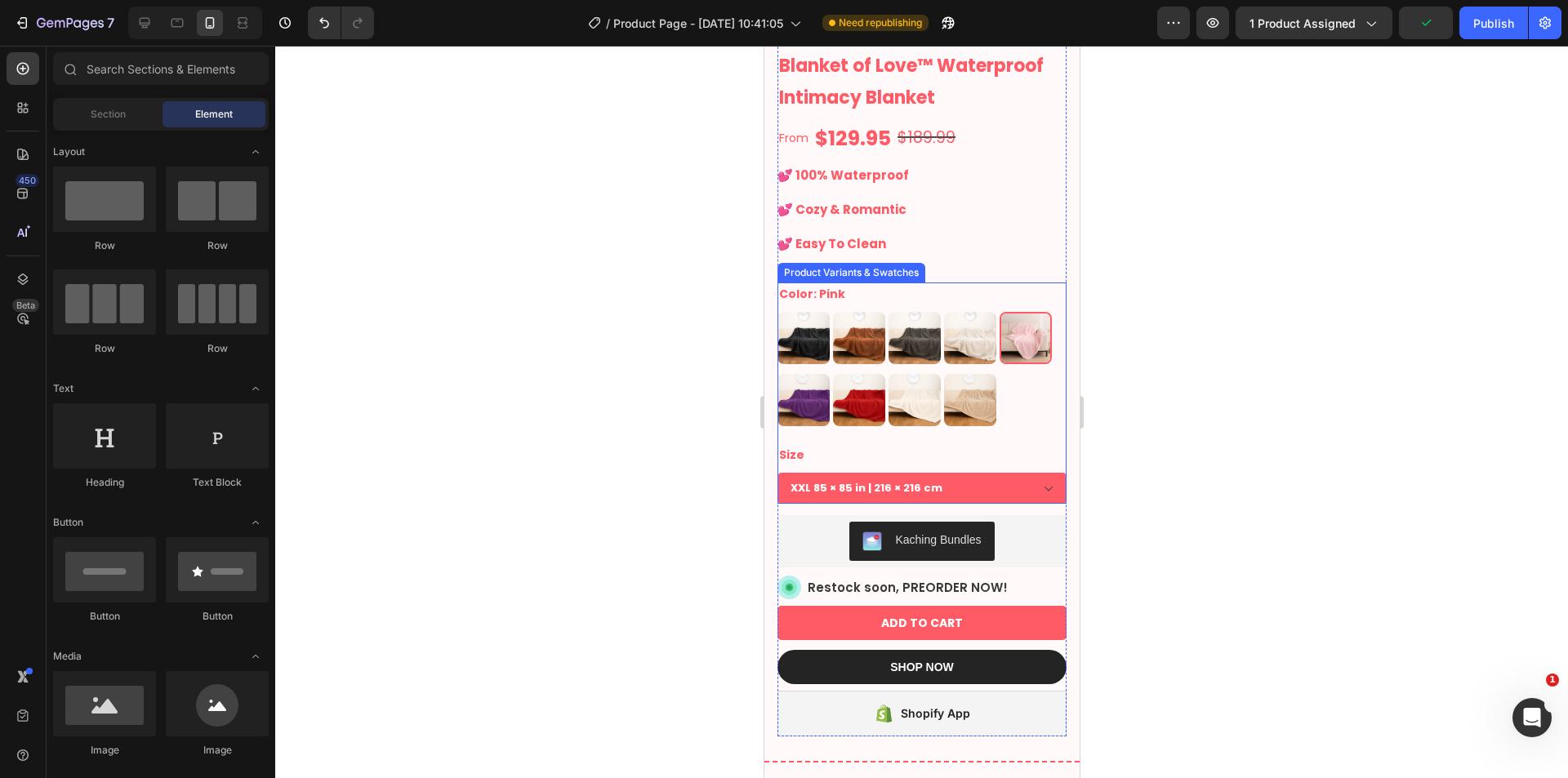
scroll to position [664, 0]
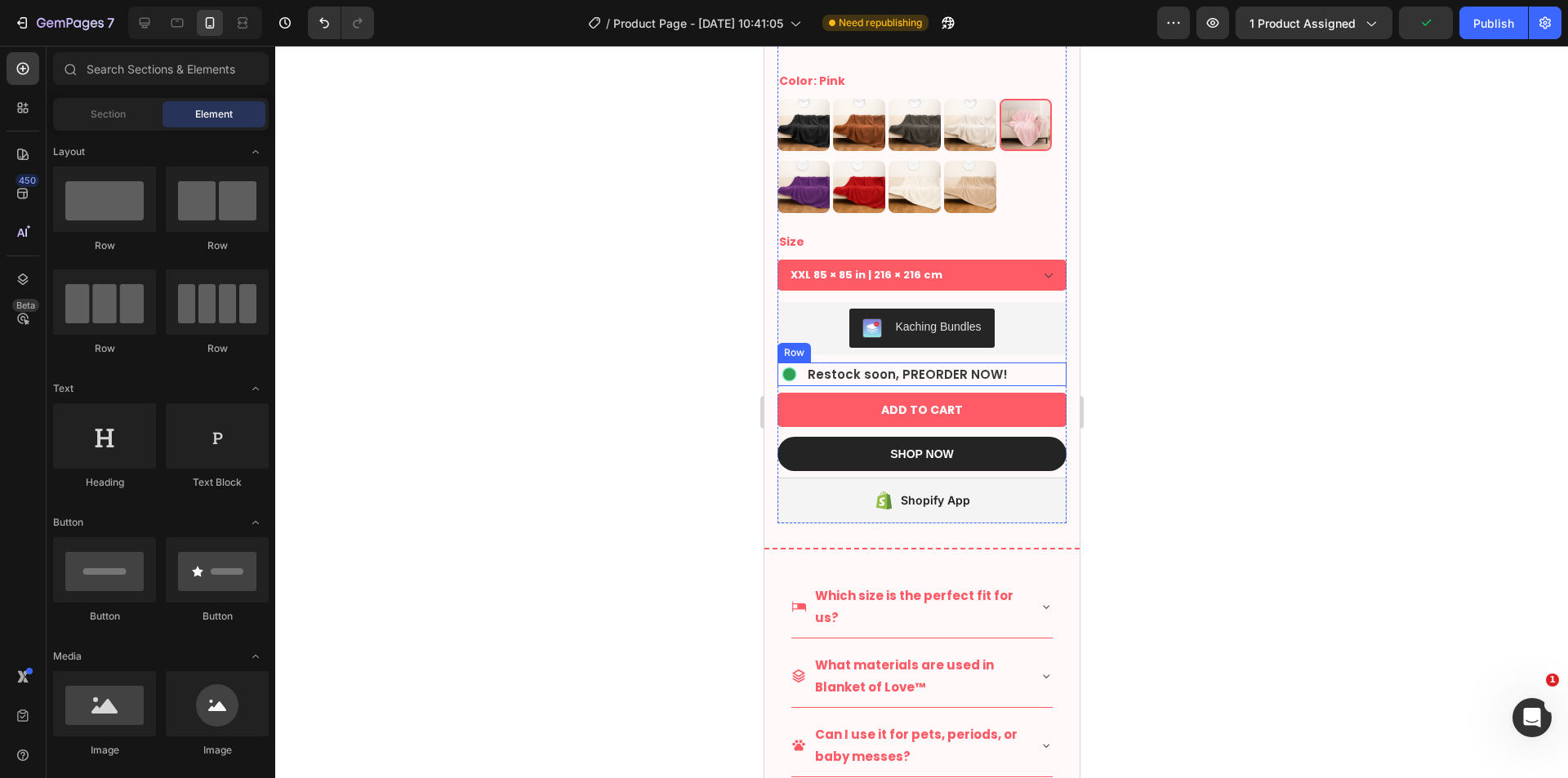
click at [961, 367] on p "Restock soon, PREORDER NOW!" at bounding box center [906, 375] width 200 height 17
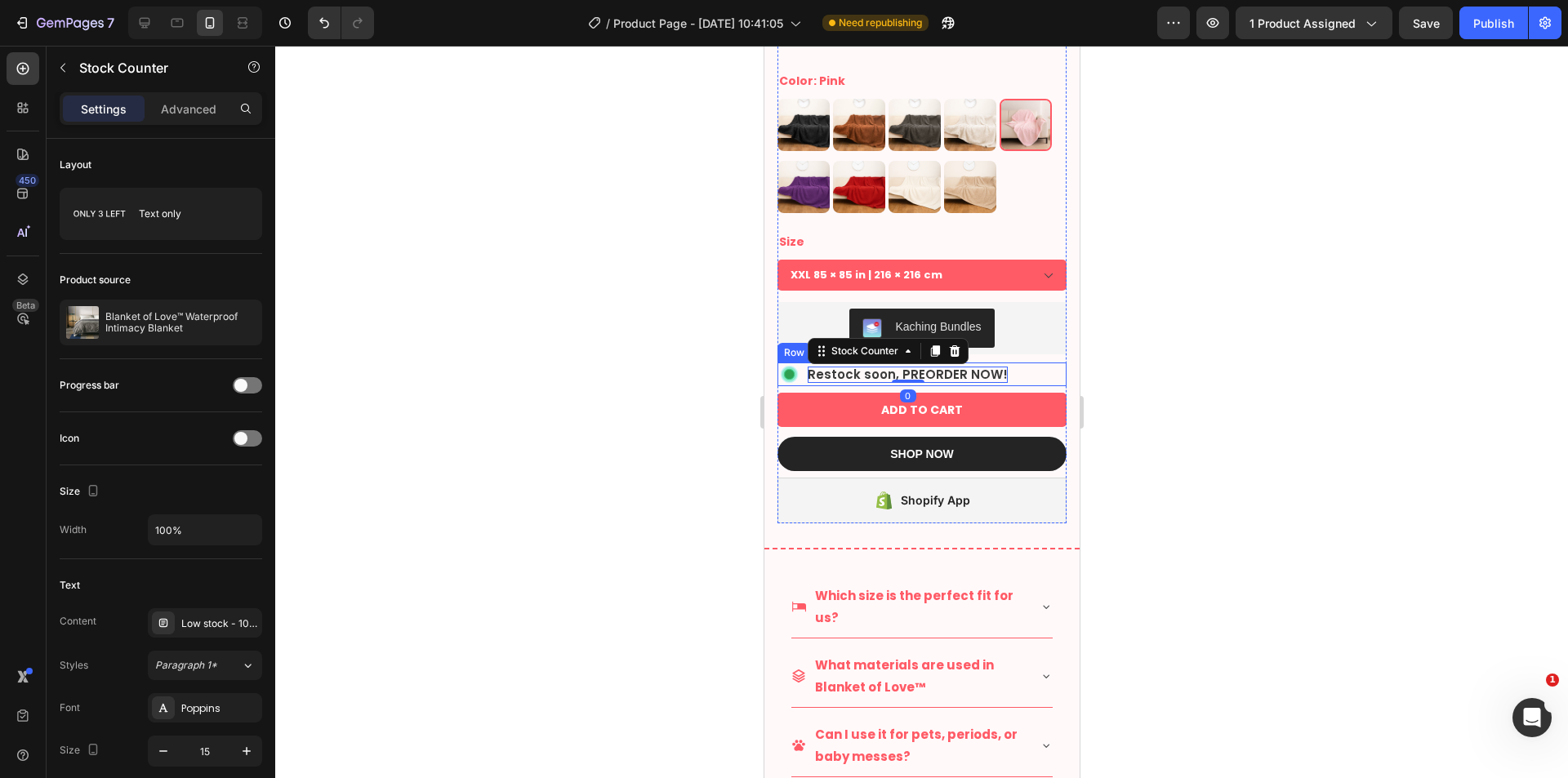
click at [1025, 363] on div "Image Restock soon, PREORDER NOW! Stock Counter 0 Row" at bounding box center [921, 373] width 289 height 23
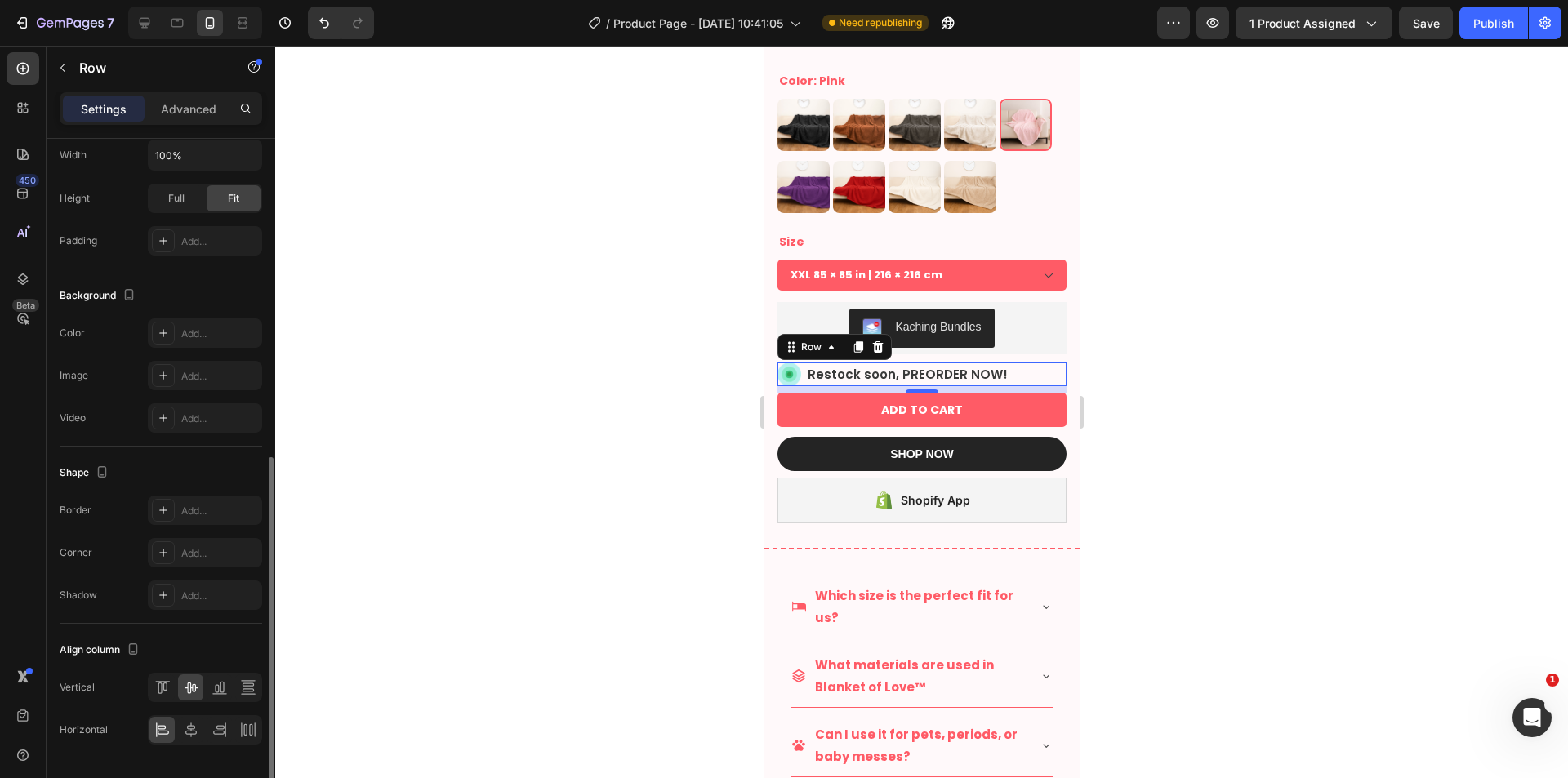
scroll to position [454, 0]
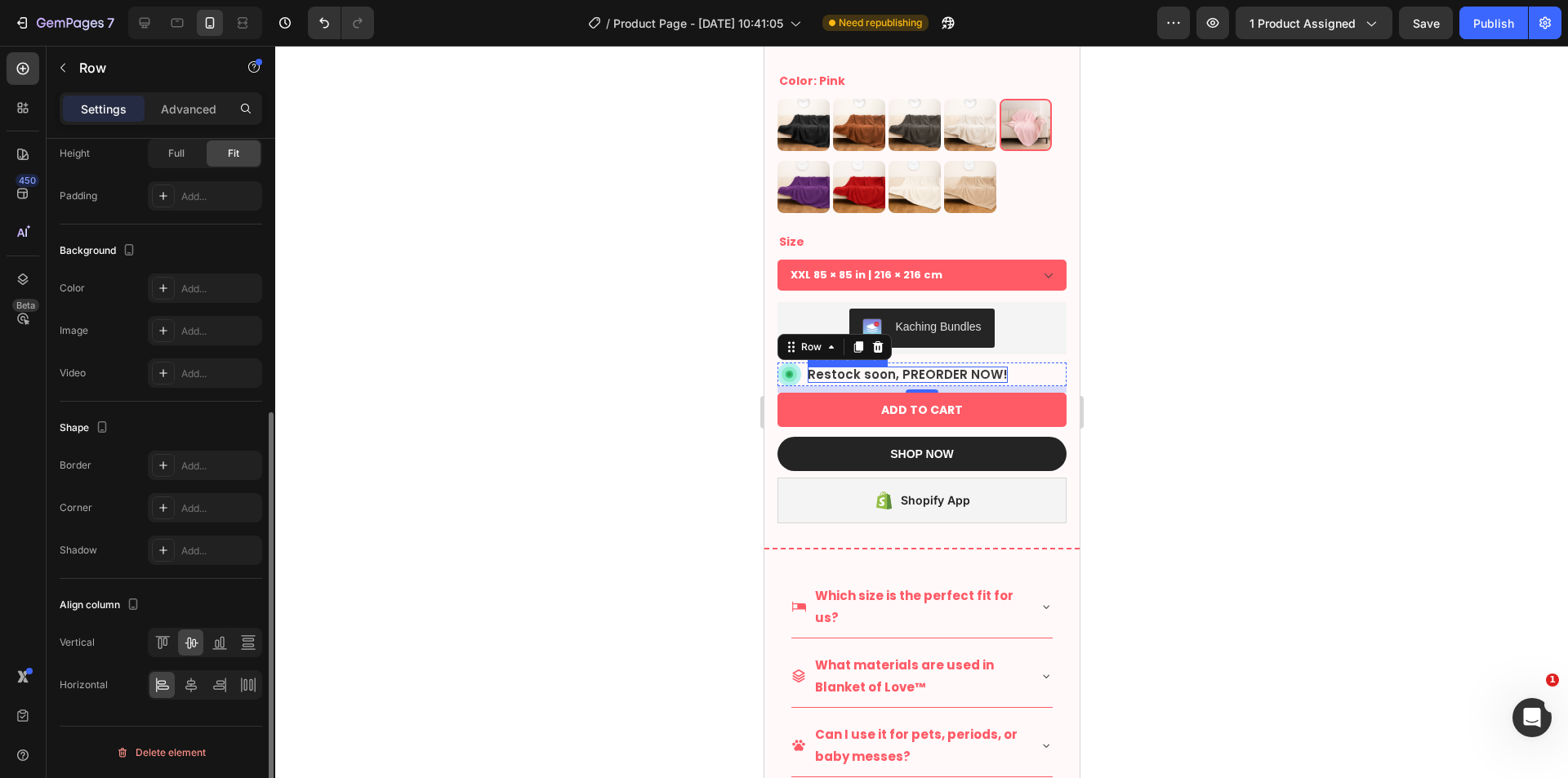
click at [889, 367] on p "Restock soon, PREORDER NOW!" at bounding box center [906, 375] width 200 height 17
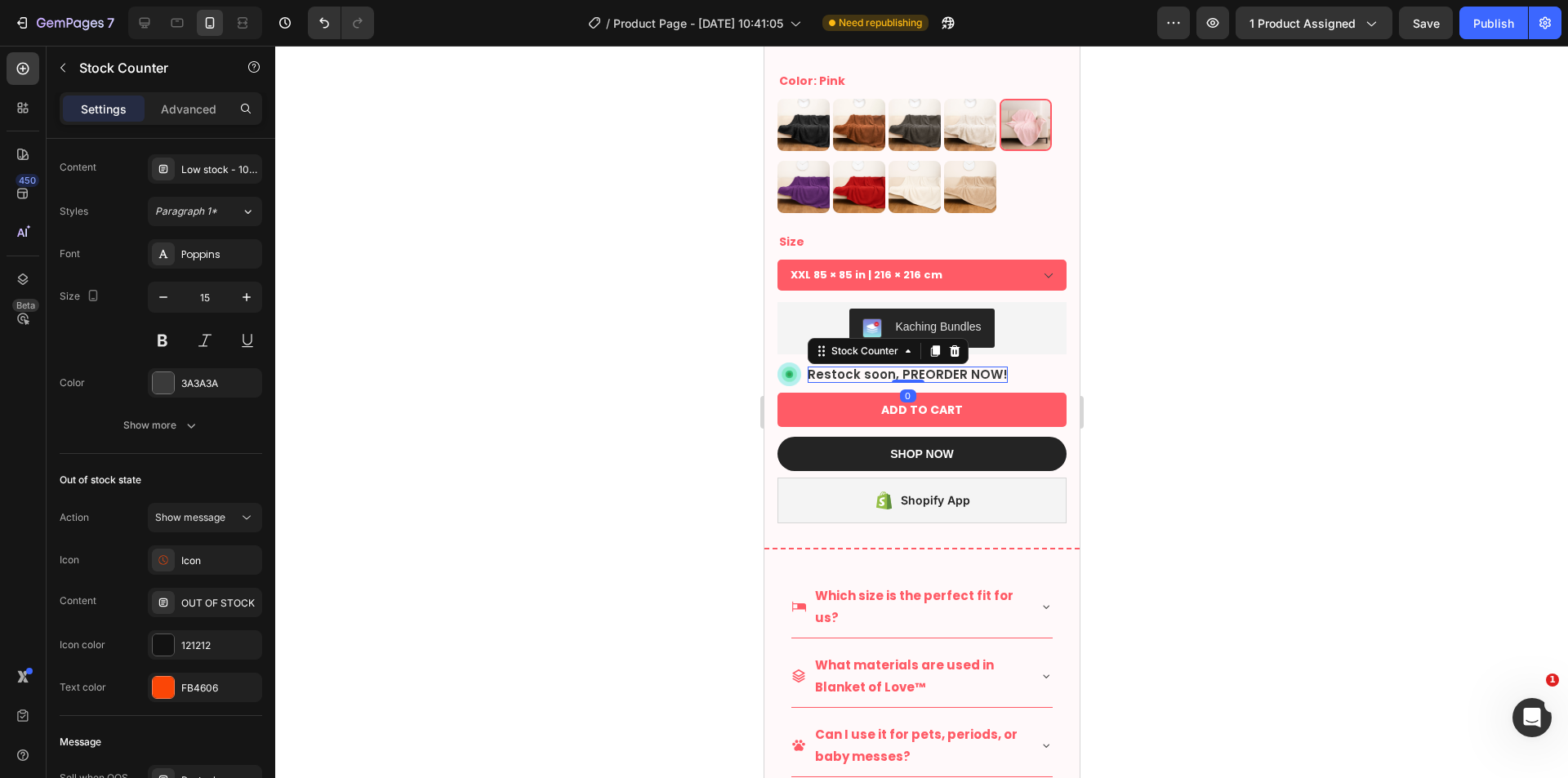
scroll to position [0, 0]
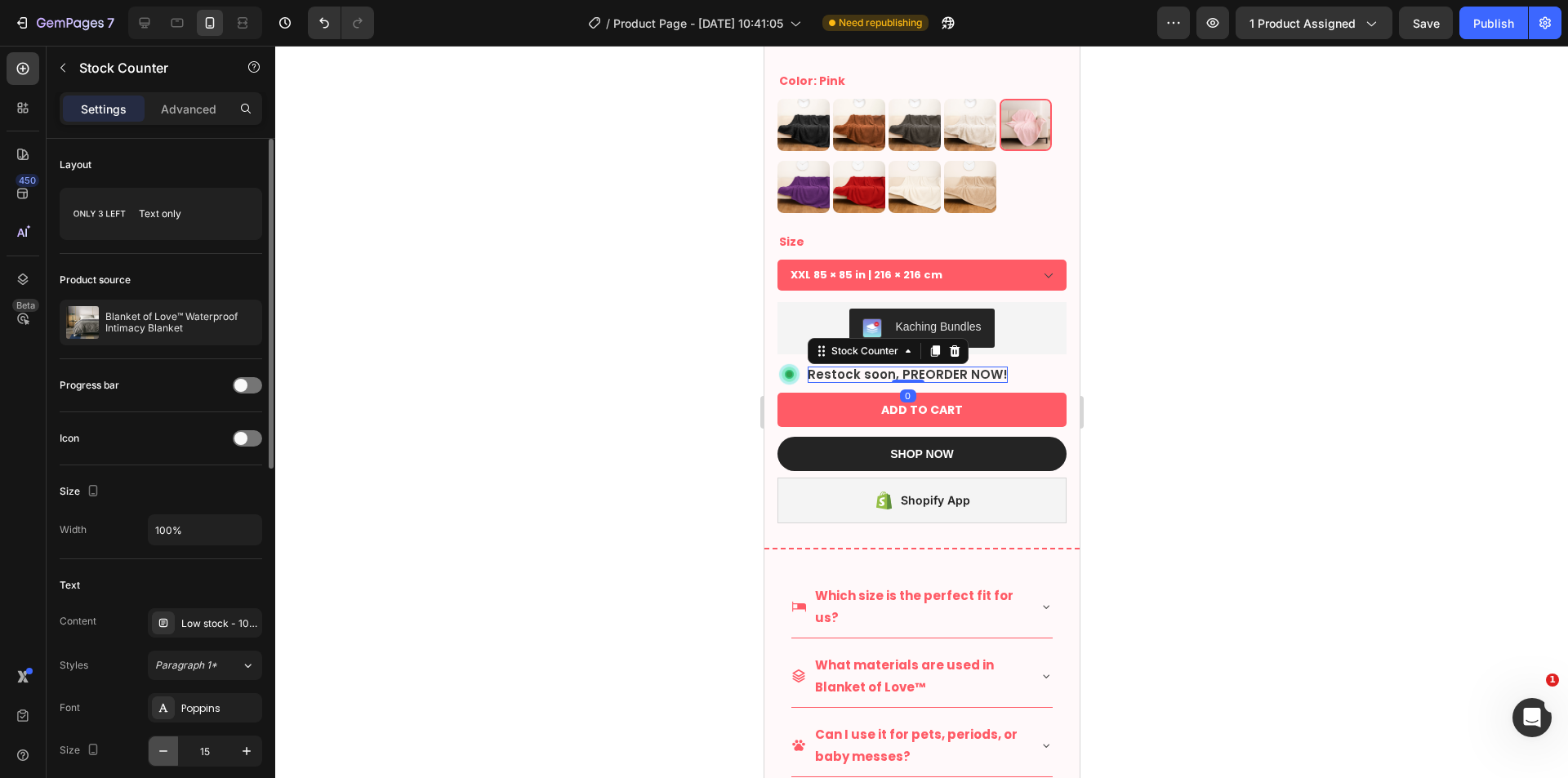
click at [163, 746] on icon "button" at bounding box center [164, 751] width 17 height 17
type input "14"
click at [1044, 309] on div "Kaching Bundles" at bounding box center [921, 329] width 276 height 39
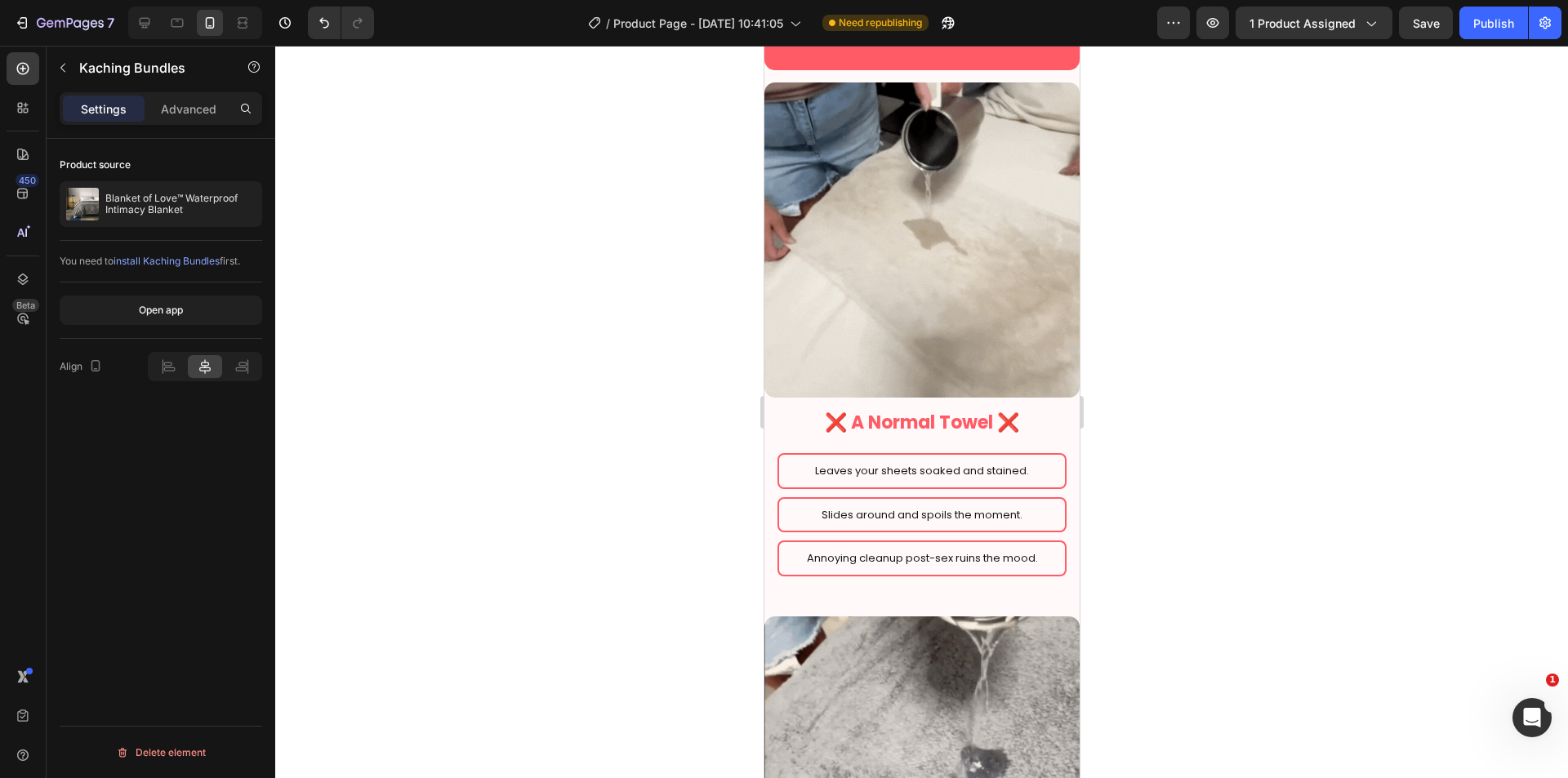
scroll to position [1887, 0]
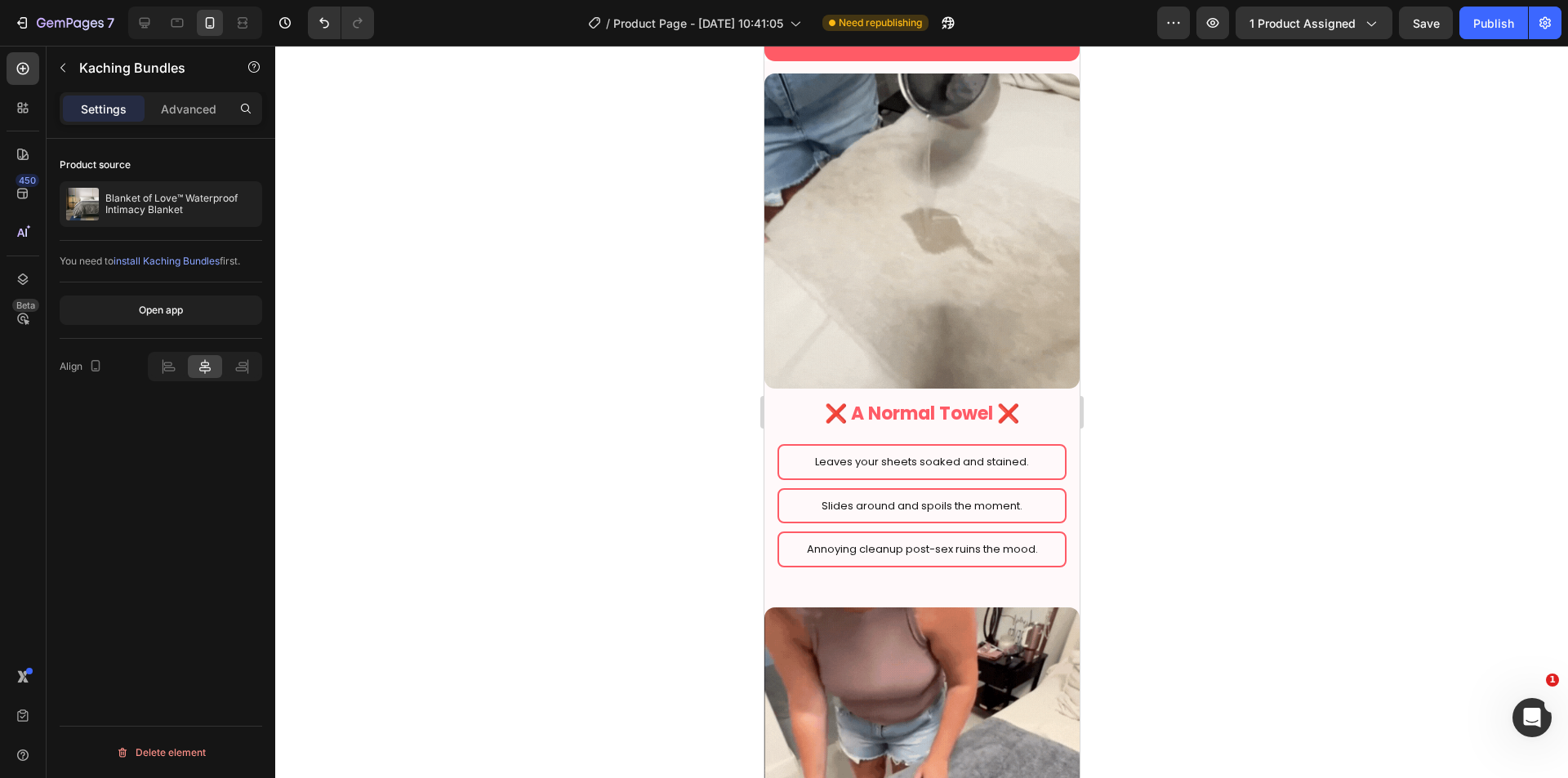
click at [1210, 403] on div at bounding box center [922, 411] width 1292 height 732
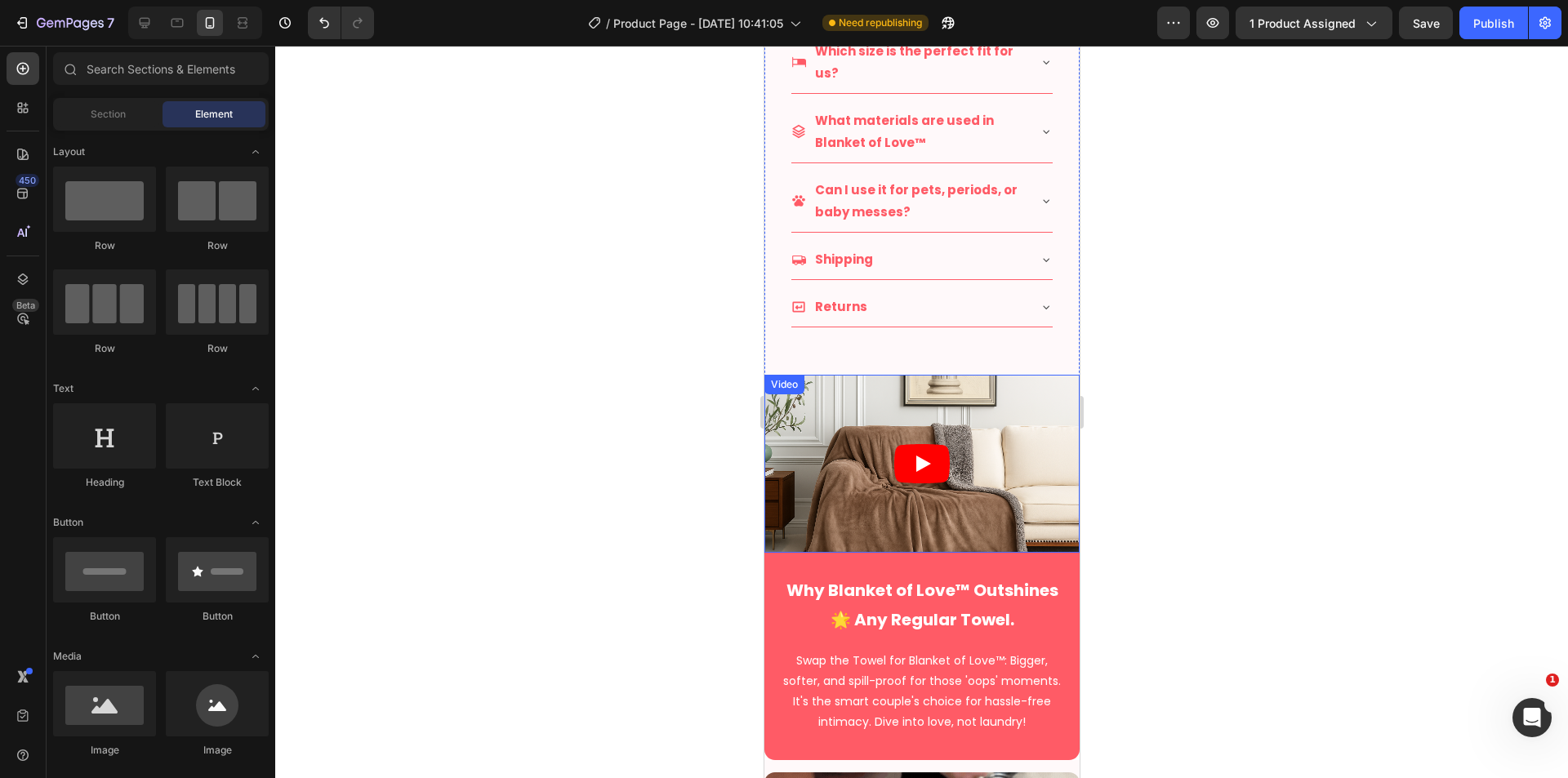
scroll to position [1071, 0]
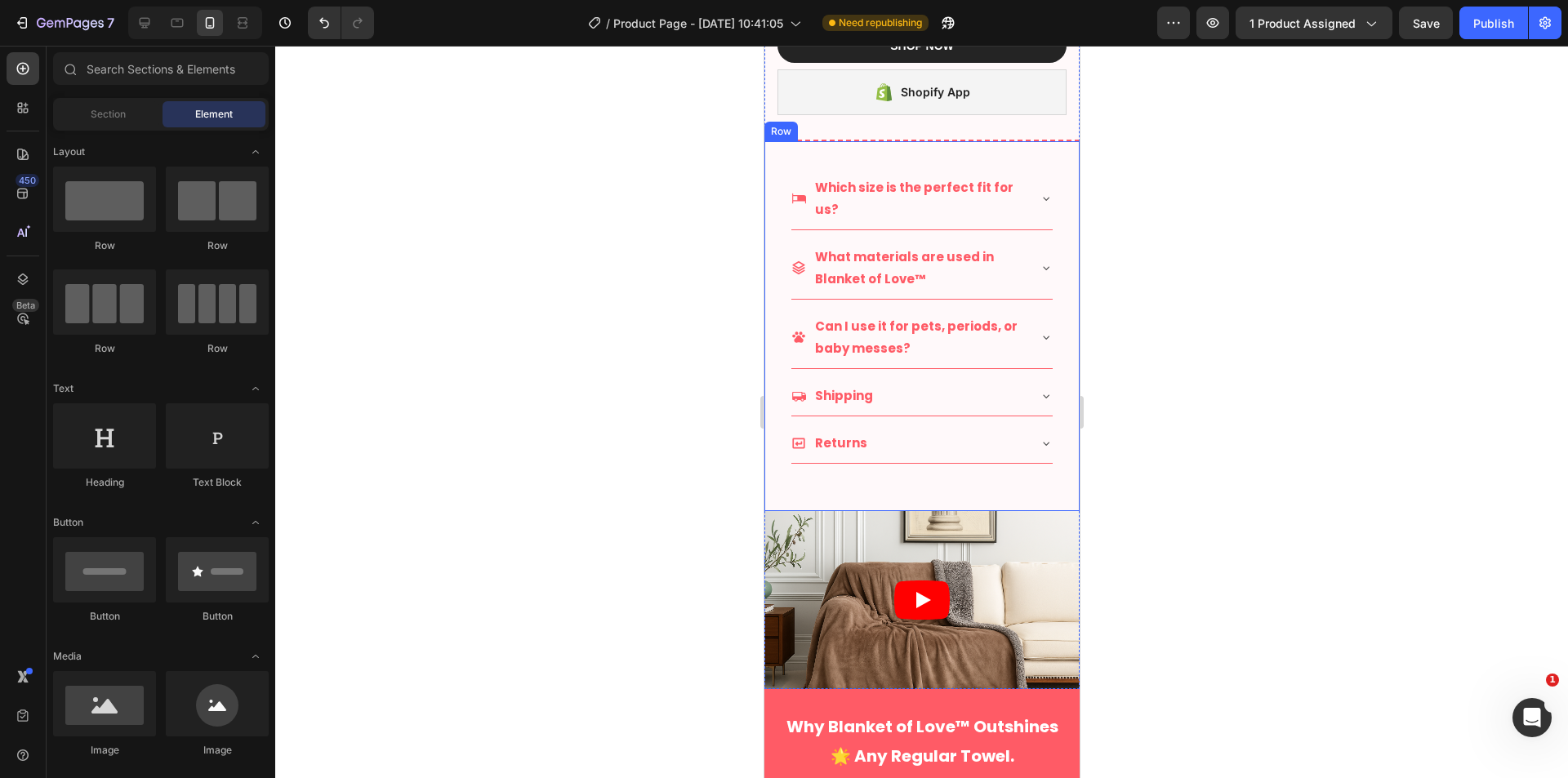
click at [1059, 494] on div "Which size is the perfect fit for us? What materials are used in Blanket of Lov…" at bounding box center [921, 326] width 316 height 369
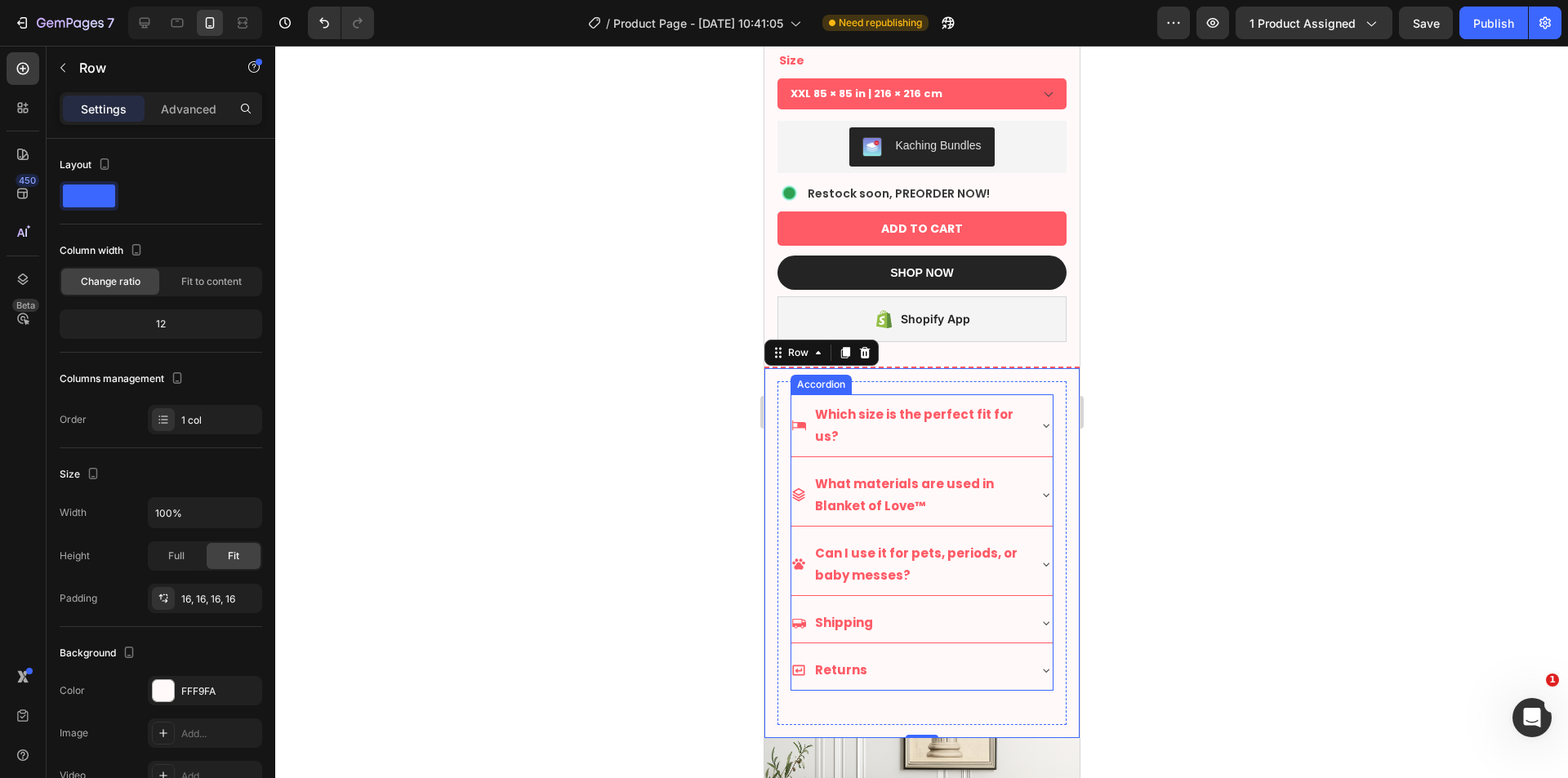
scroll to position [799, 0]
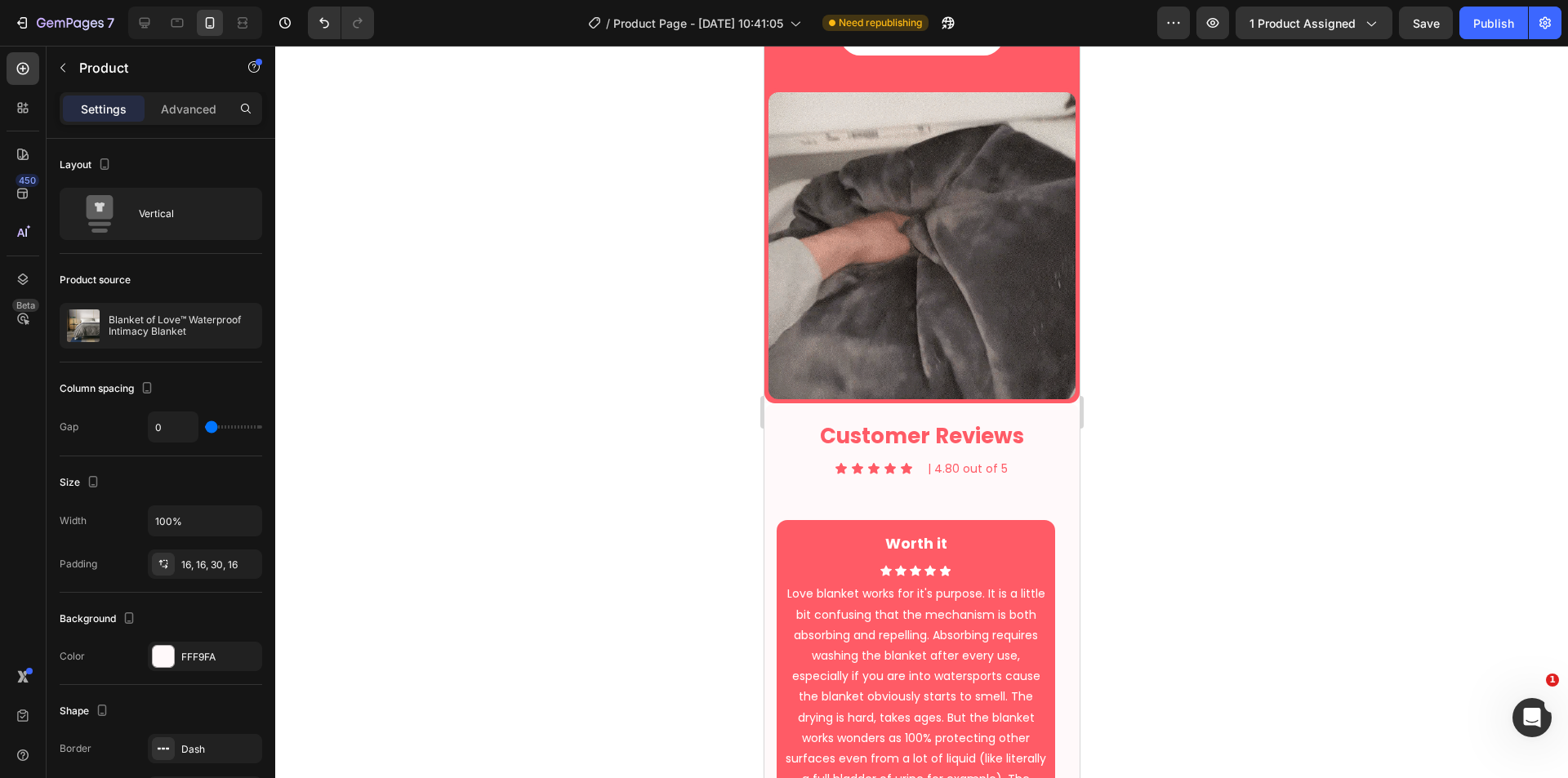
scroll to position [3129, 0]
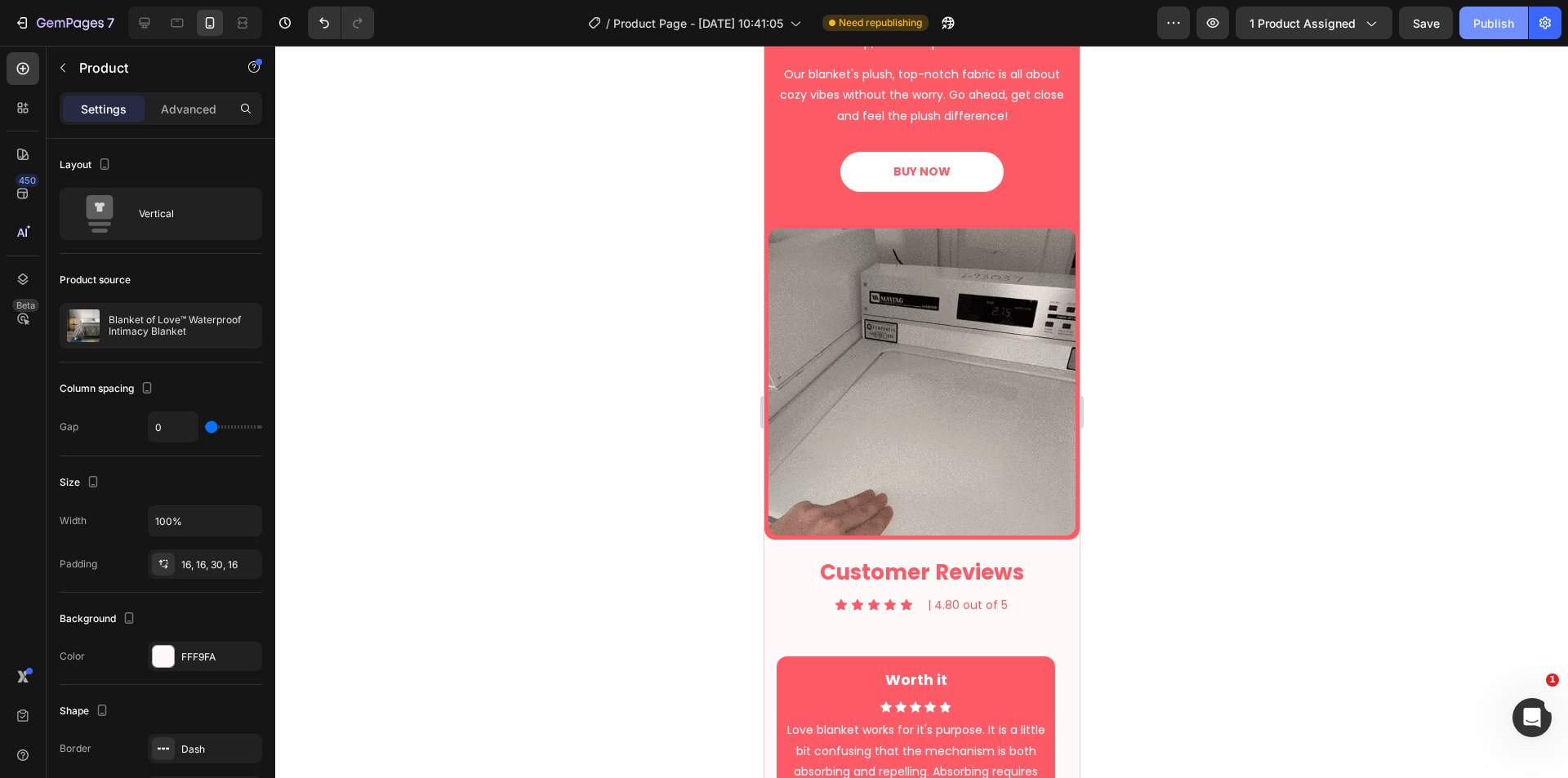
click at [1500, 31] on div "Publish" at bounding box center [1494, 23] width 41 height 17
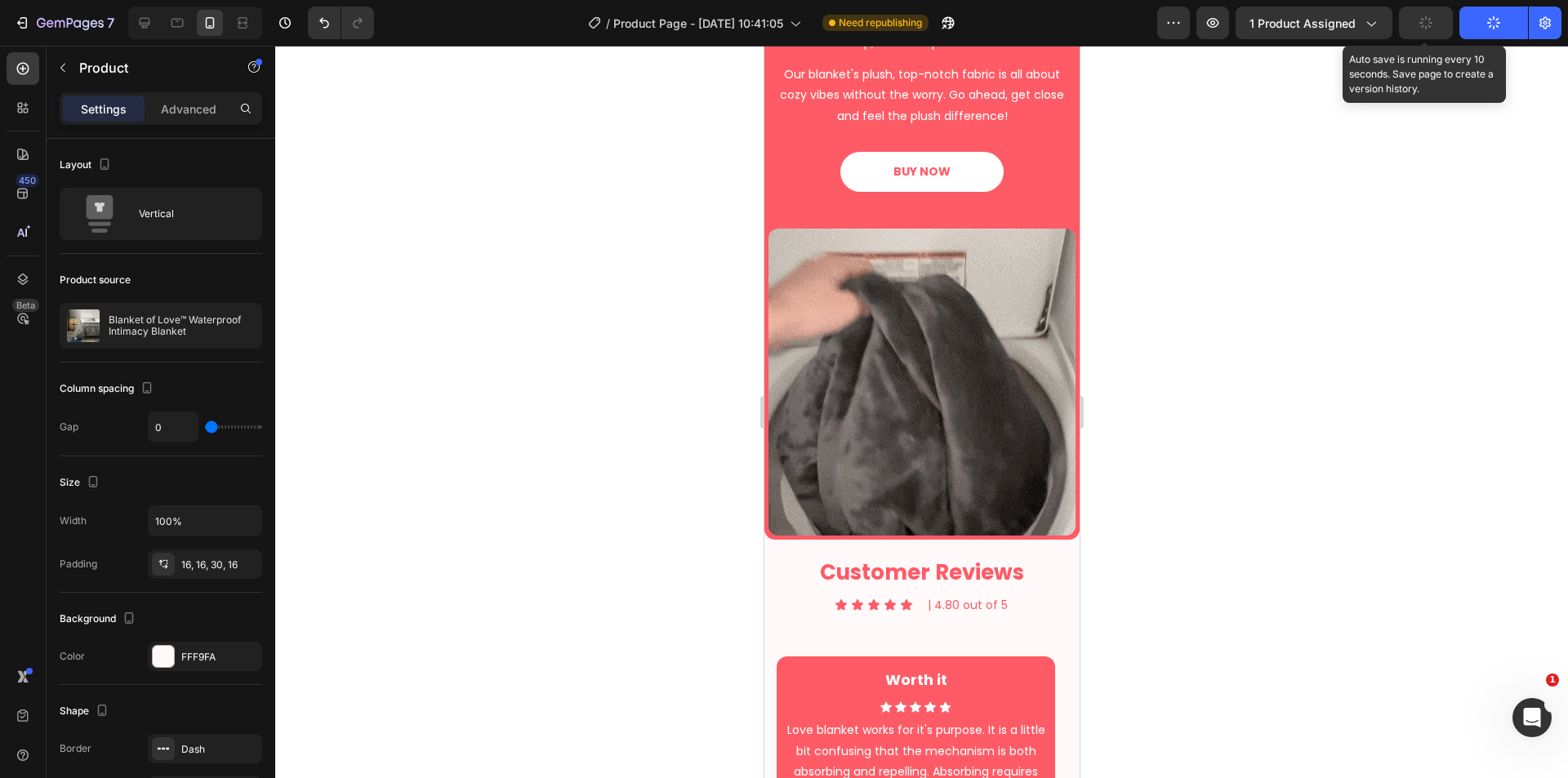
click at [1433, 23] on icon "button" at bounding box center [1426, 23] width 16 height 16
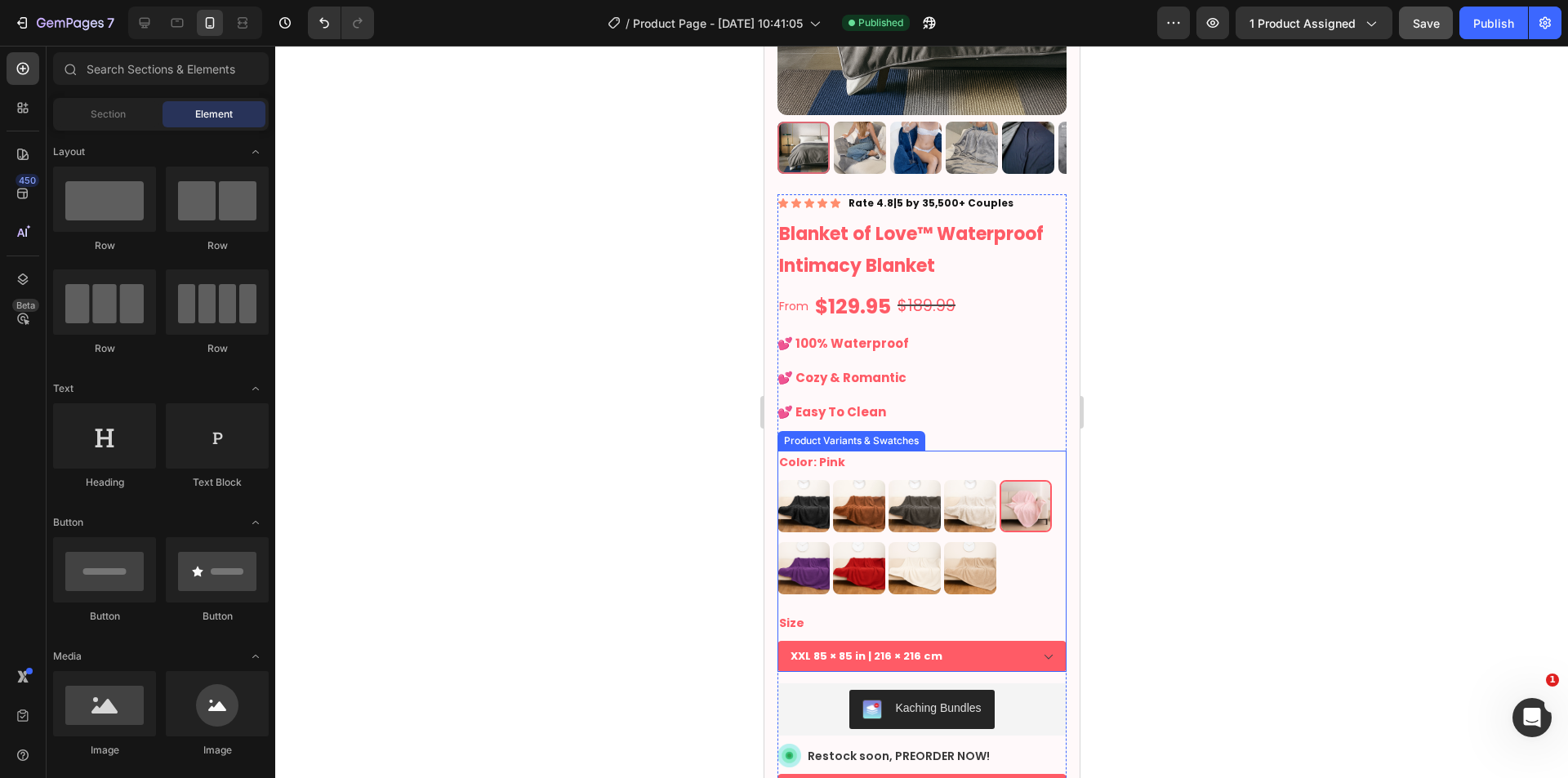
scroll to position [272, 0]
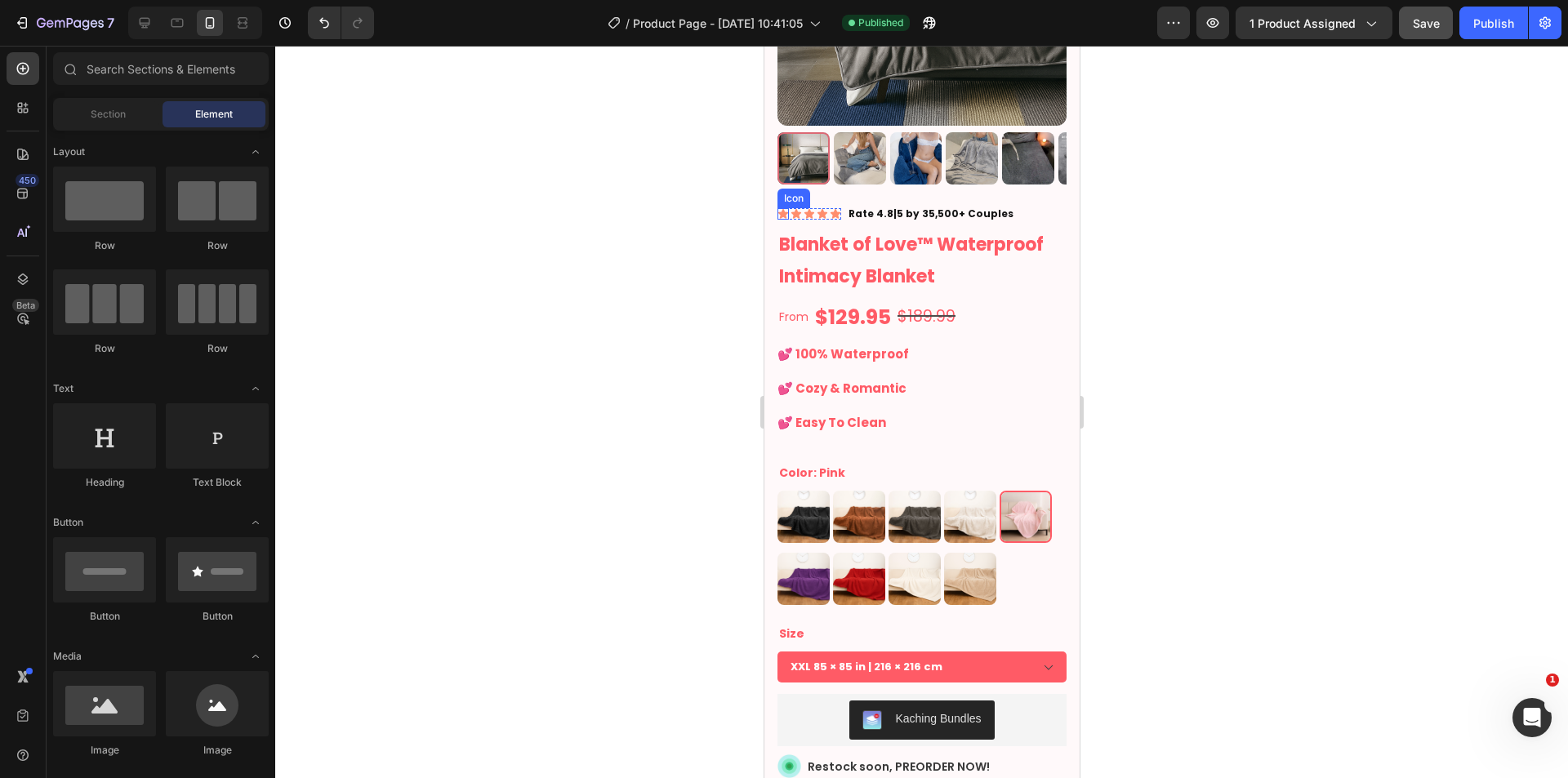
click at [785, 209] on icon at bounding box center [782, 214] width 10 height 10
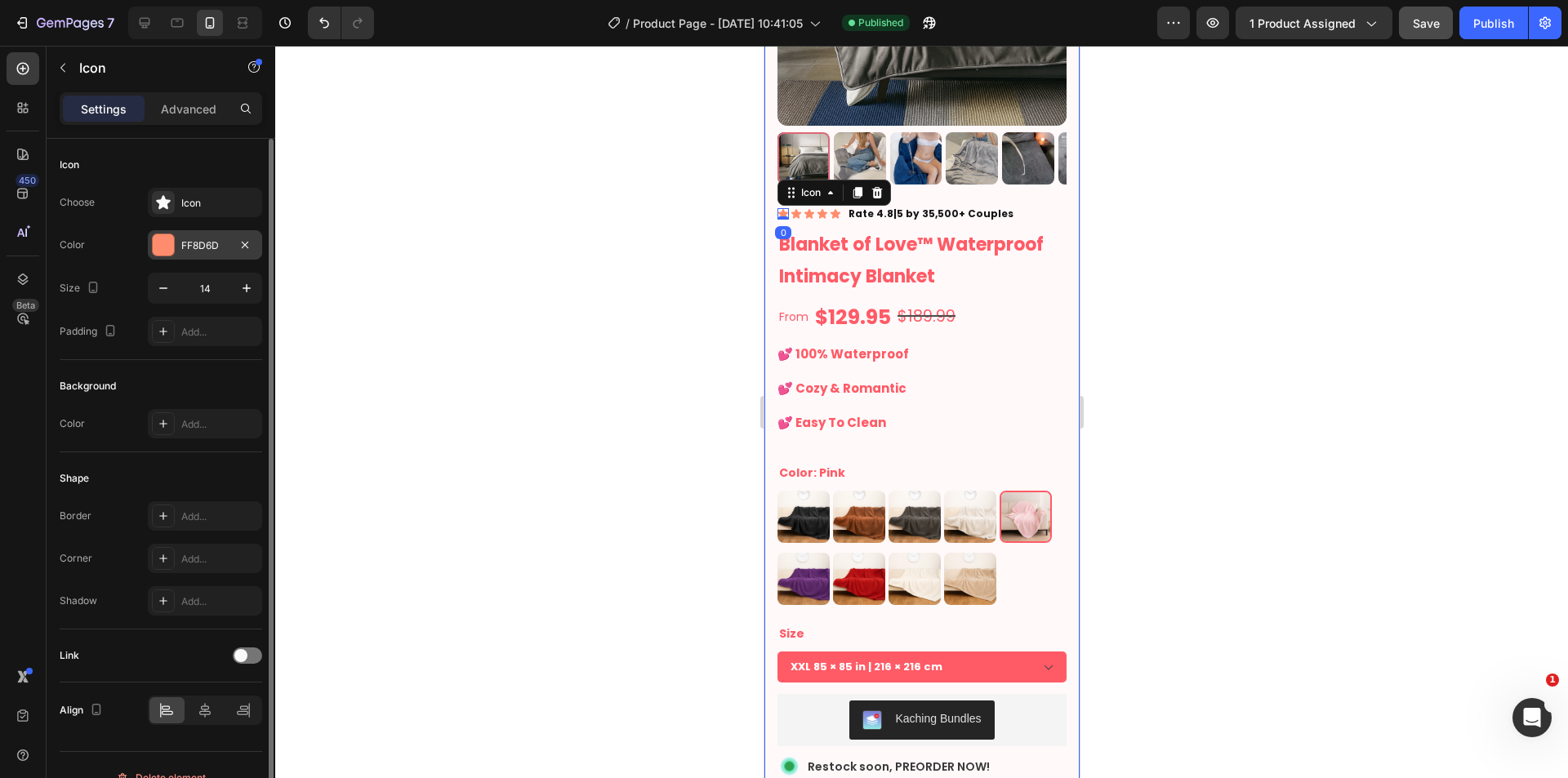
click at [222, 246] on div "FF8D6D" at bounding box center [205, 246] width 47 height 15
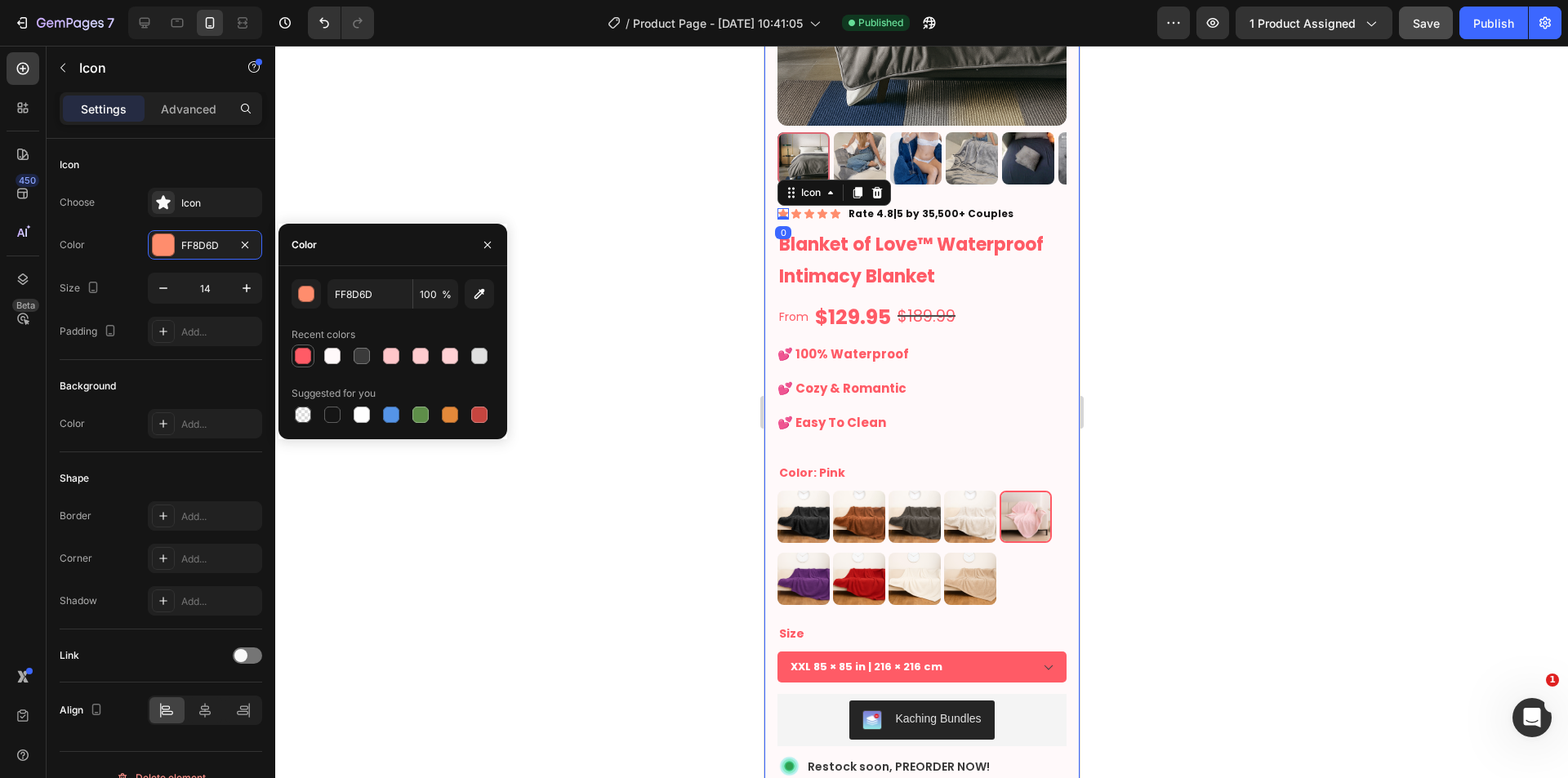
click at [311, 359] on div at bounding box center [303, 355] width 20 height 20
type input "FF5B66"
click at [791, 208] on div "Icon" at bounding box center [795, 214] width 11 height 11
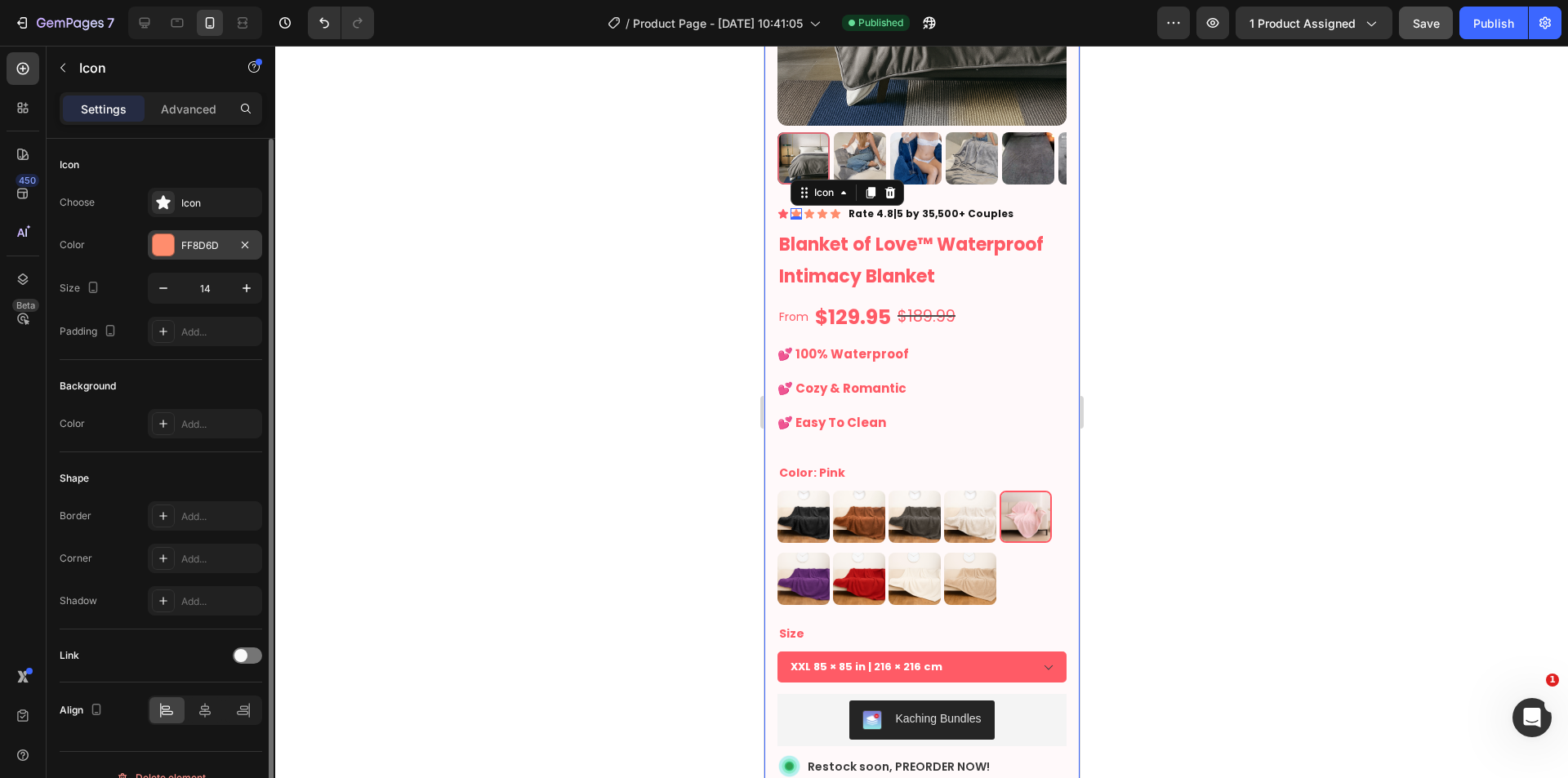
click at [188, 250] on div "FF8D6D" at bounding box center [205, 246] width 47 height 15
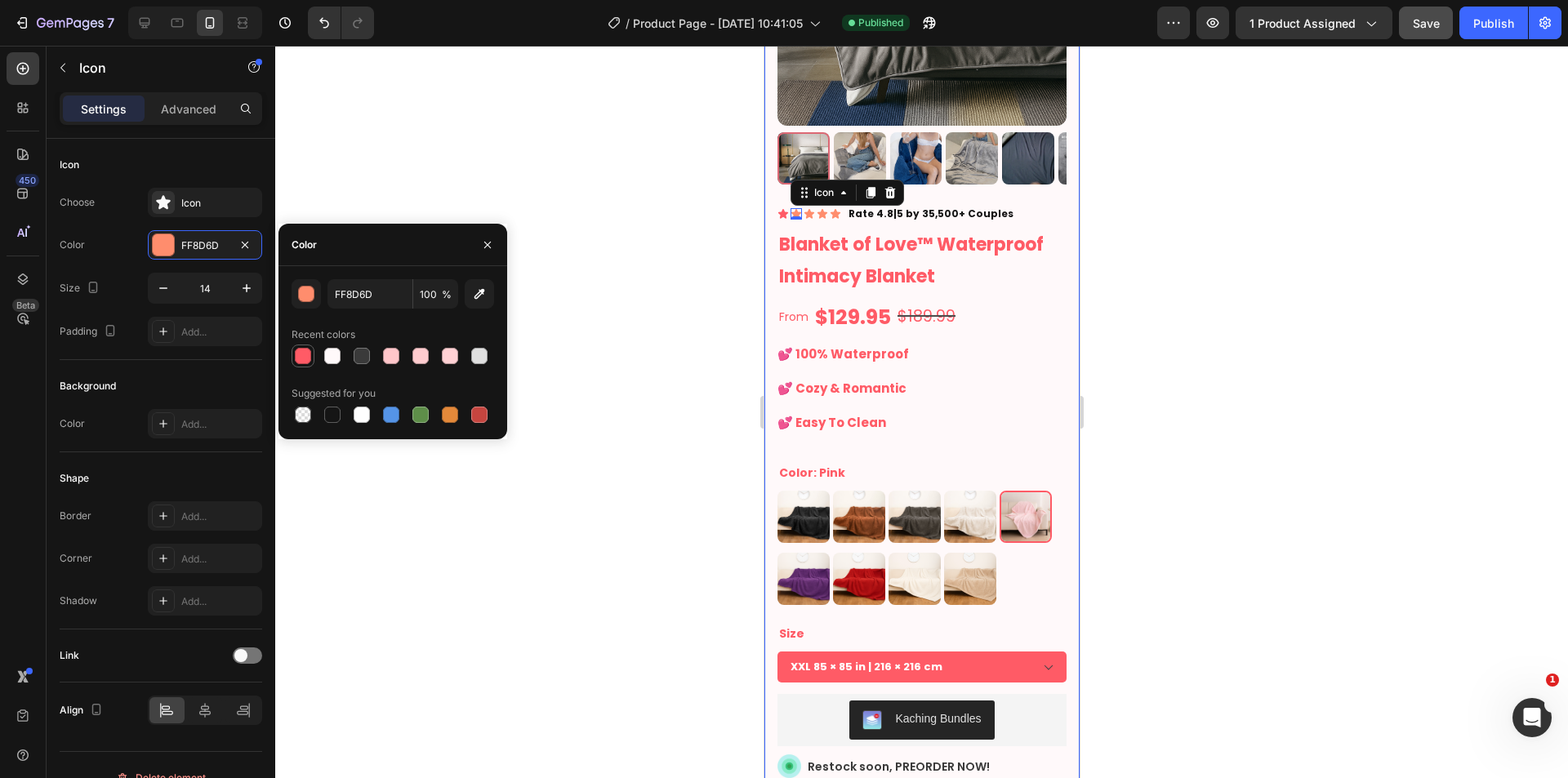
drag, startPoint x: 318, startPoint y: 351, endPoint x: 309, endPoint y: 350, distance: 9.1
click at [317, 351] on div at bounding box center [392, 355] width 202 height 23
click at [309, 350] on div at bounding box center [304, 356] width 17 height 17
type input "FF5B66"
click at [806, 208] on div "Icon" at bounding box center [808, 214] width 11 height 11
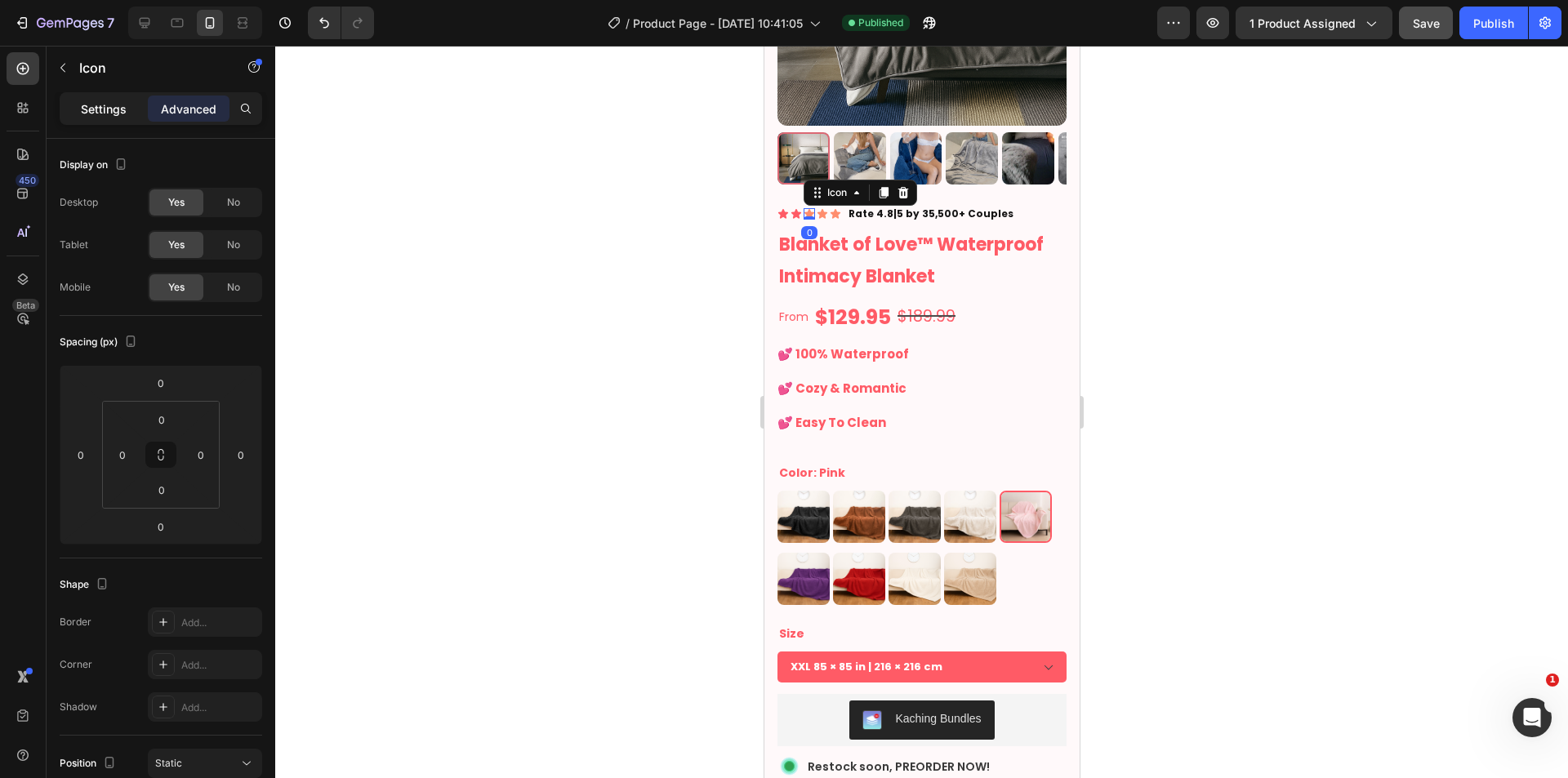
click at [107, 116] on p "Settings" at bounding box center [103, 109] width 46 height 17
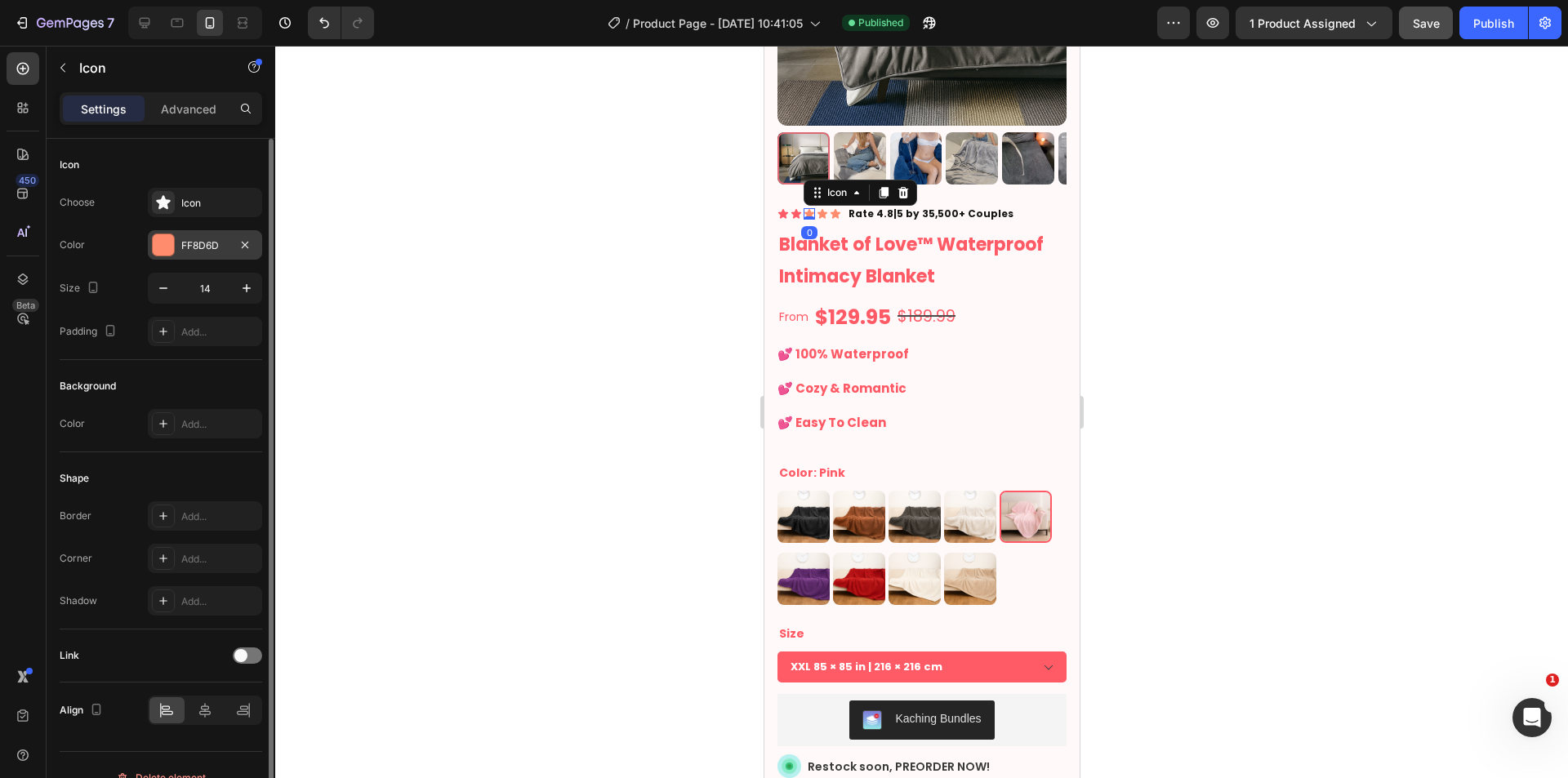
click at [191, 242] on div "FF8D6D" at bounding box center [205, 246] width 47 height 15
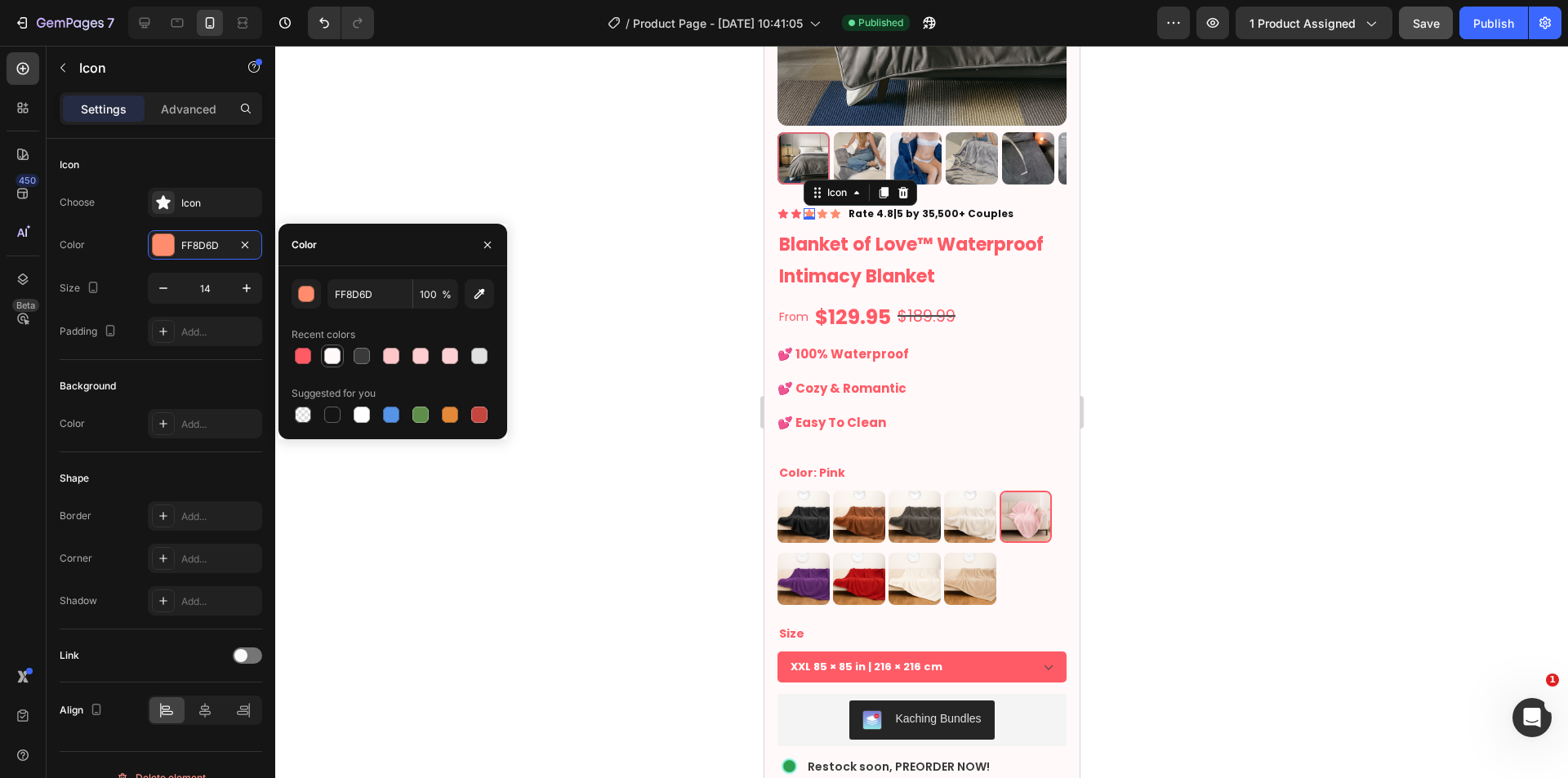
click at [304, 358] on div at bounding box center [304, 356] width 17 height 17
type input "FF5B66"
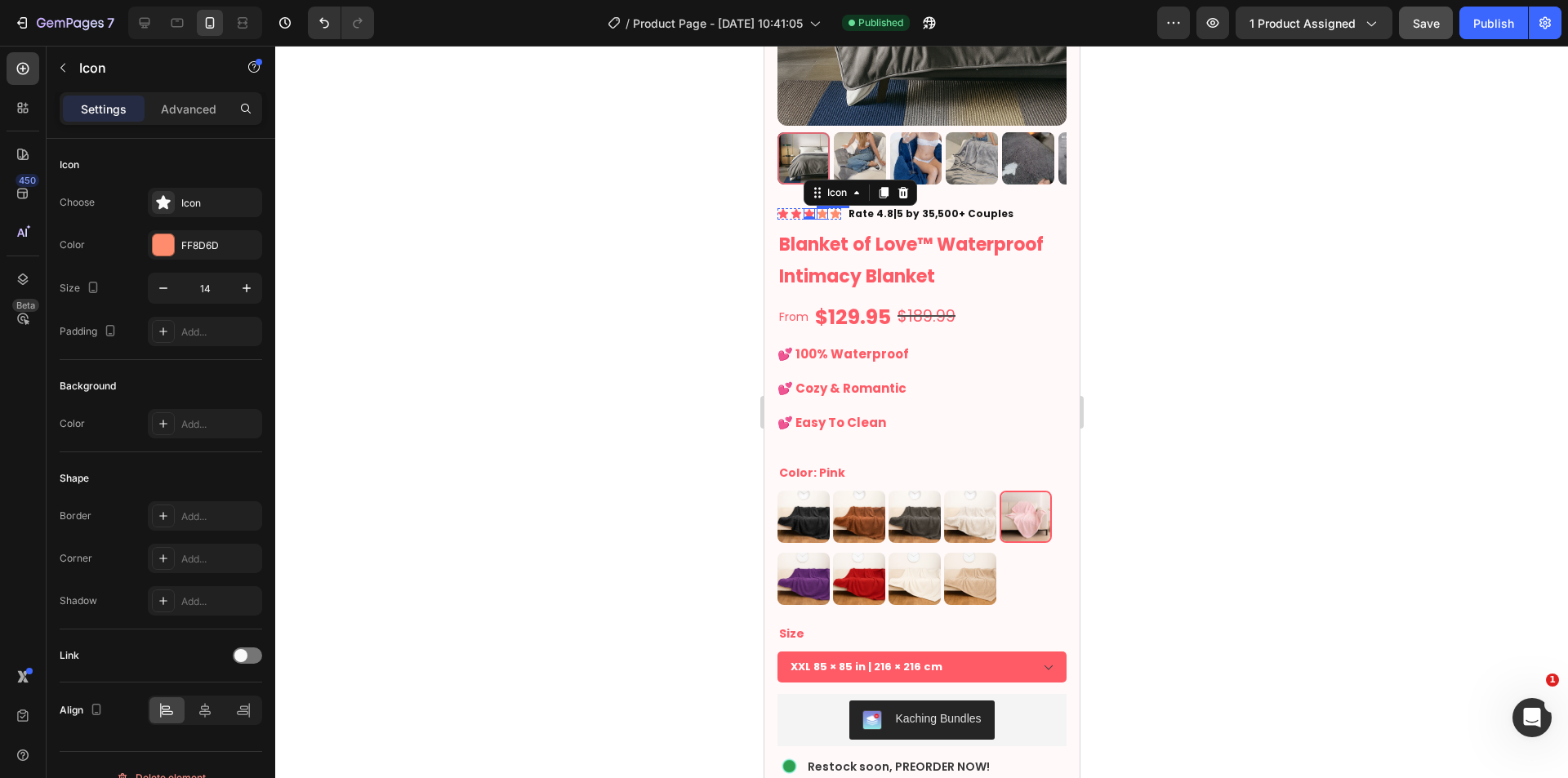
click at [822, 208] on div "Icon" at bounding box center [821, 214] width 11 height 11
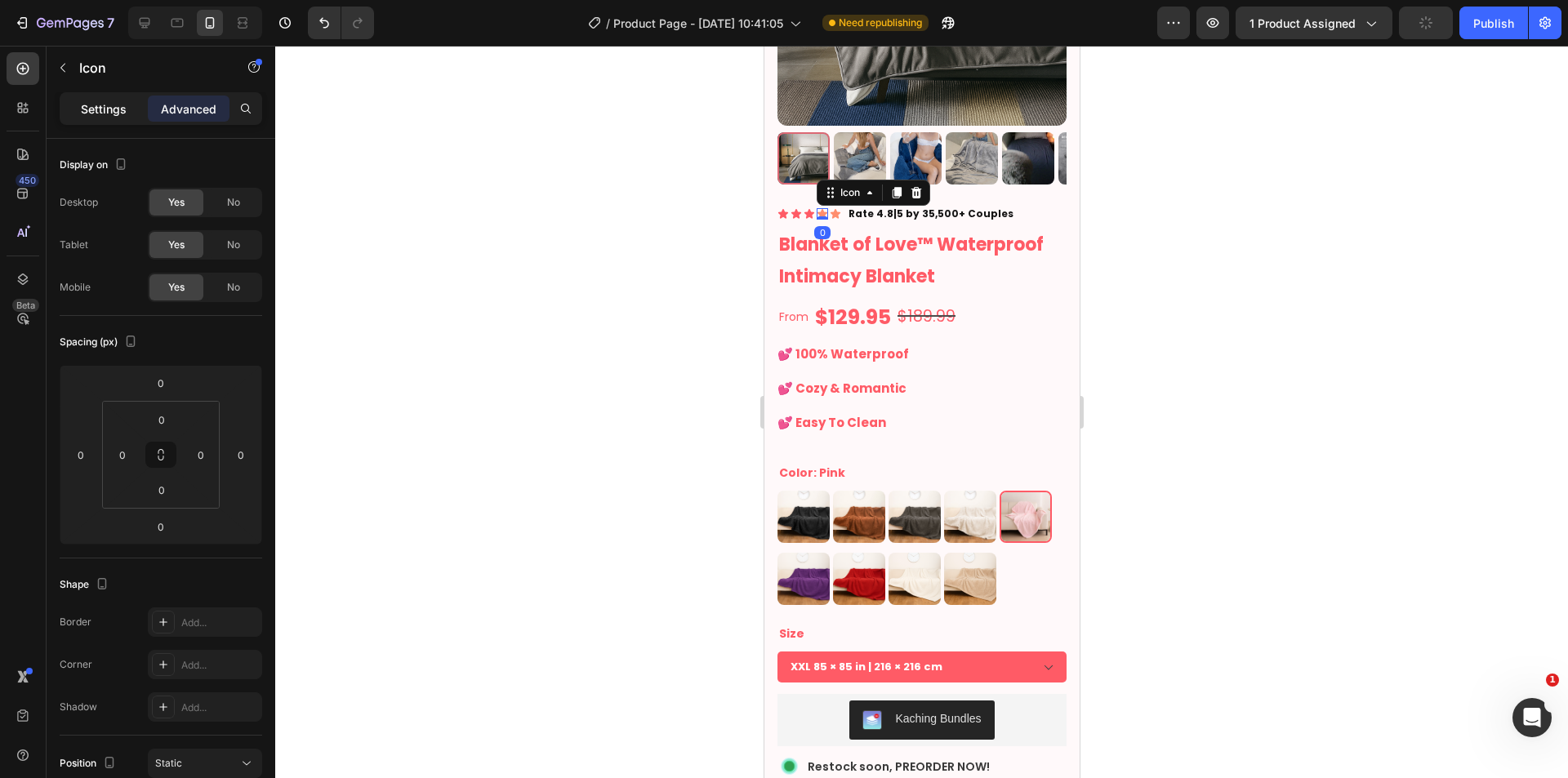
click at [121, 124] on div "Settings Advanced" at bounding box center [160, 108] width 202 height 33
click at [123, 115] on p "Settings" at bounding box center [103, 109] width 46 height 17
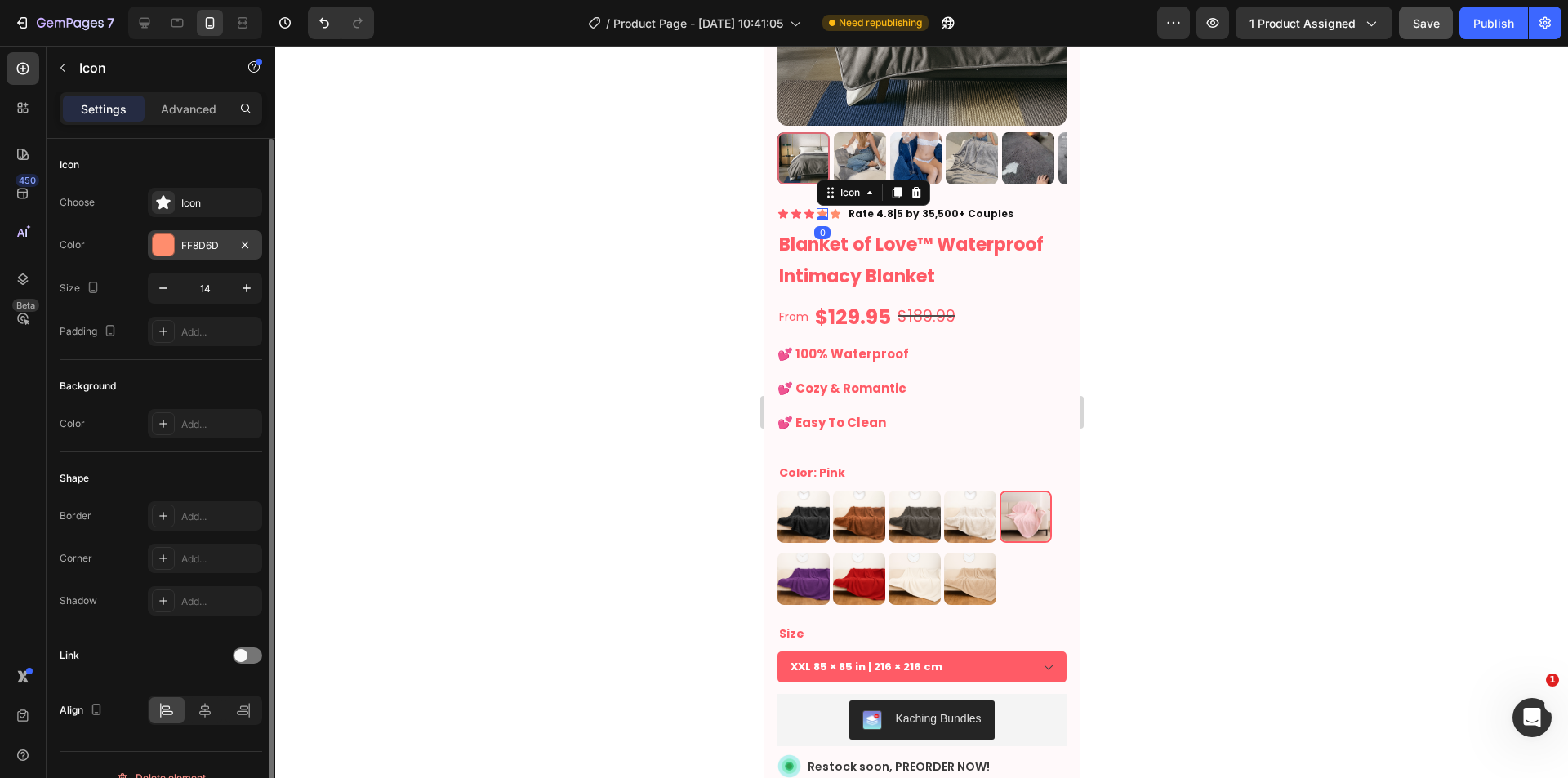
click at [207, 235] on div "FF8D6D" at bounding box center [205, 245] width 115 height 30
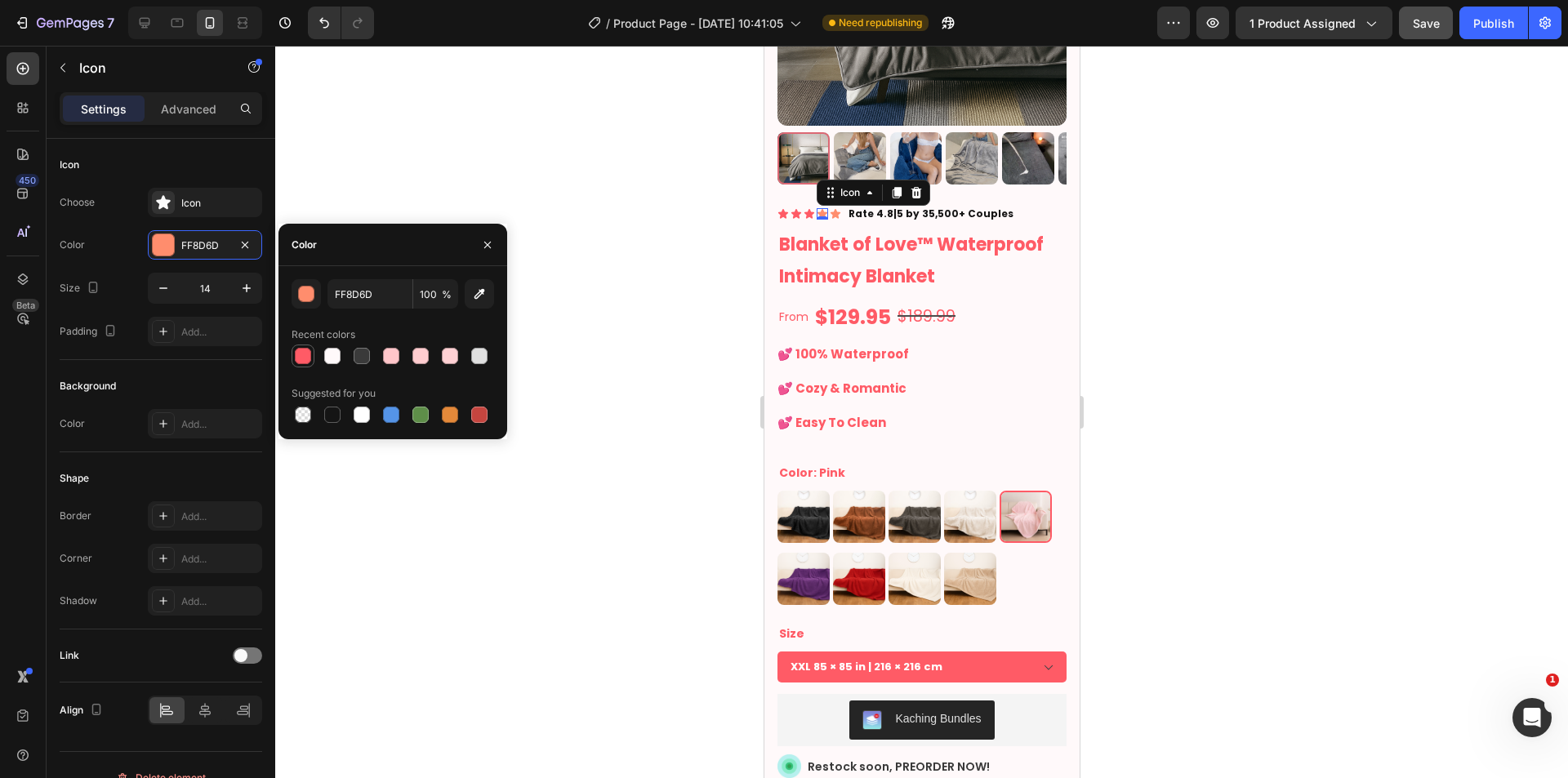
click at [301, 354] on div at bounding box center [304, 356] width 17 height 17
type input "FF5B66"
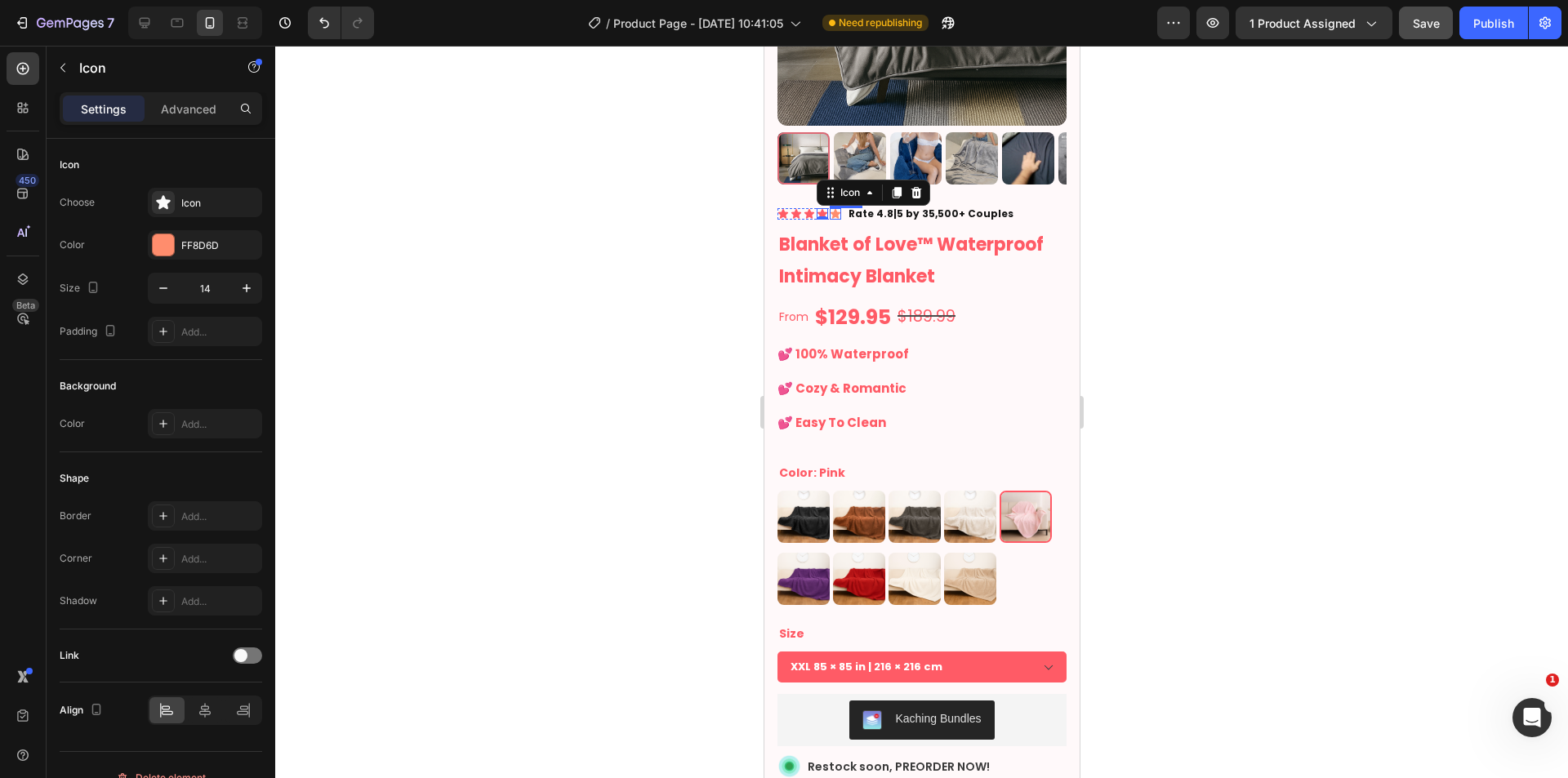
click at [837, 208] on div "Icon" at bounding box center [834, 214] width 11 height 11
click at [195, 248] on div "FF8D6D" at bounding box center [205, 246] width 47 height 15
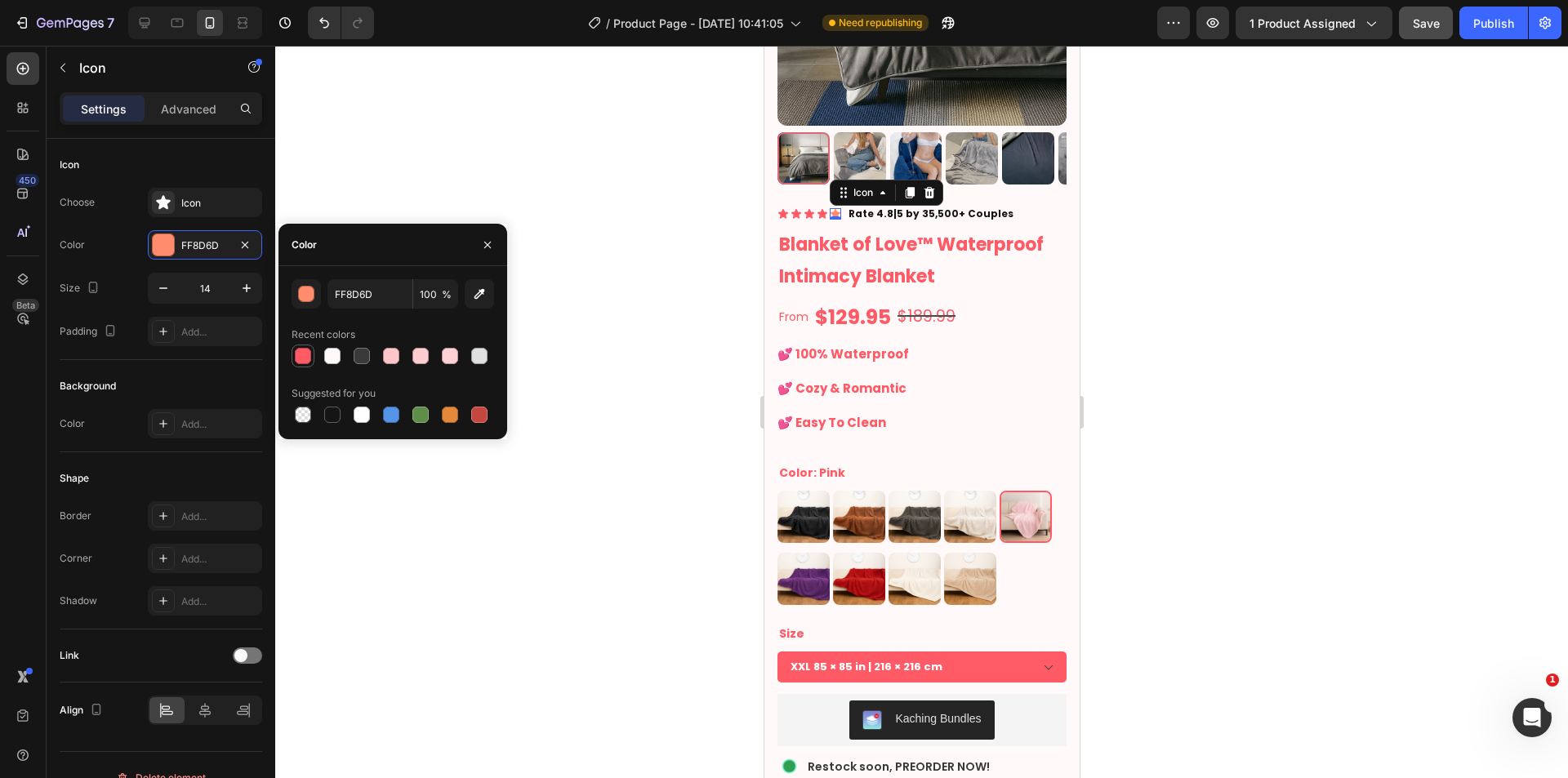
click at [305, 355] on div at bounding box center [304, 356] width 17 height 17
type input "FF5B66"
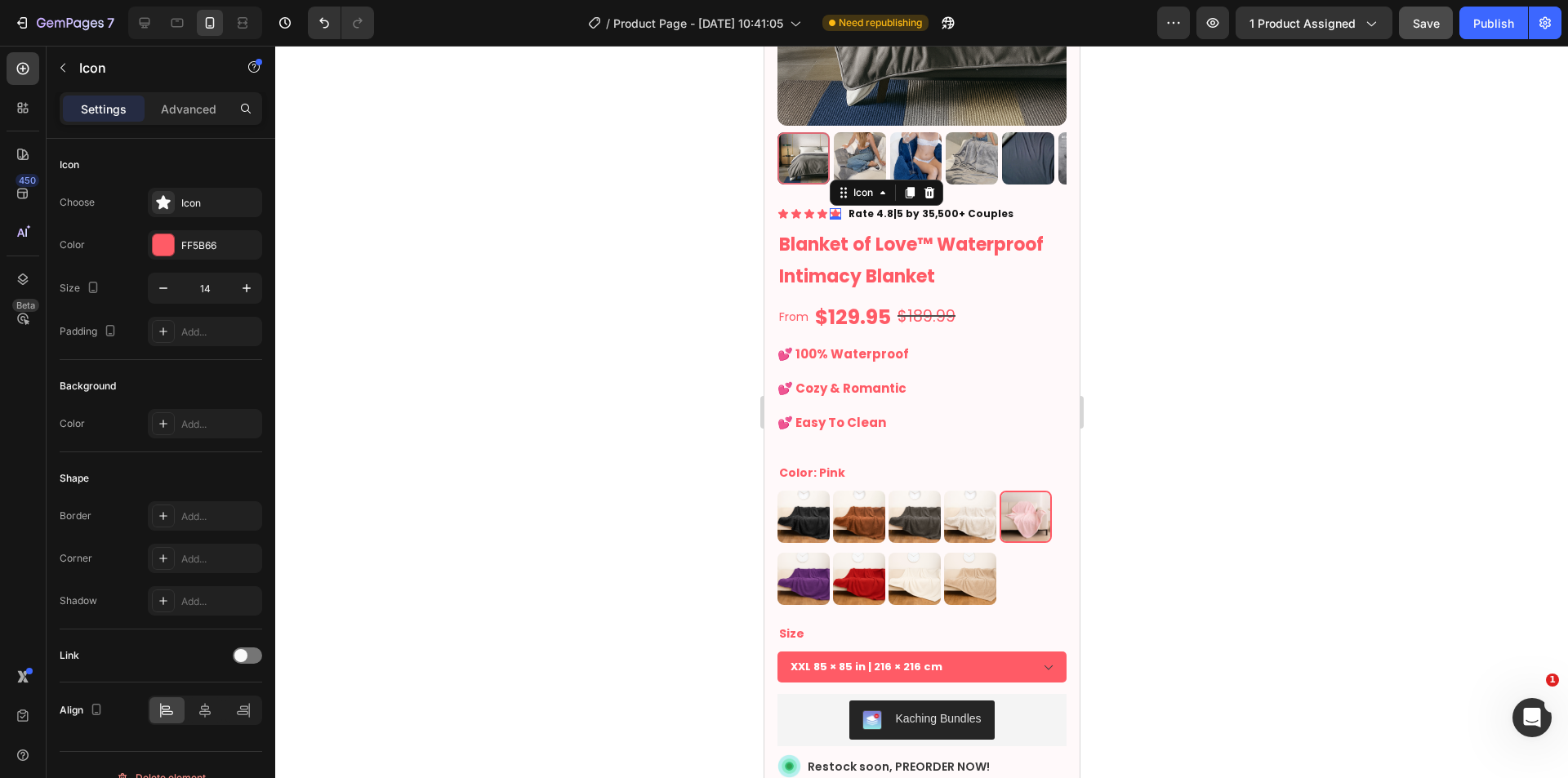
click at [695, 329] on div at bounding box center [922, 411] width 1292 height 732
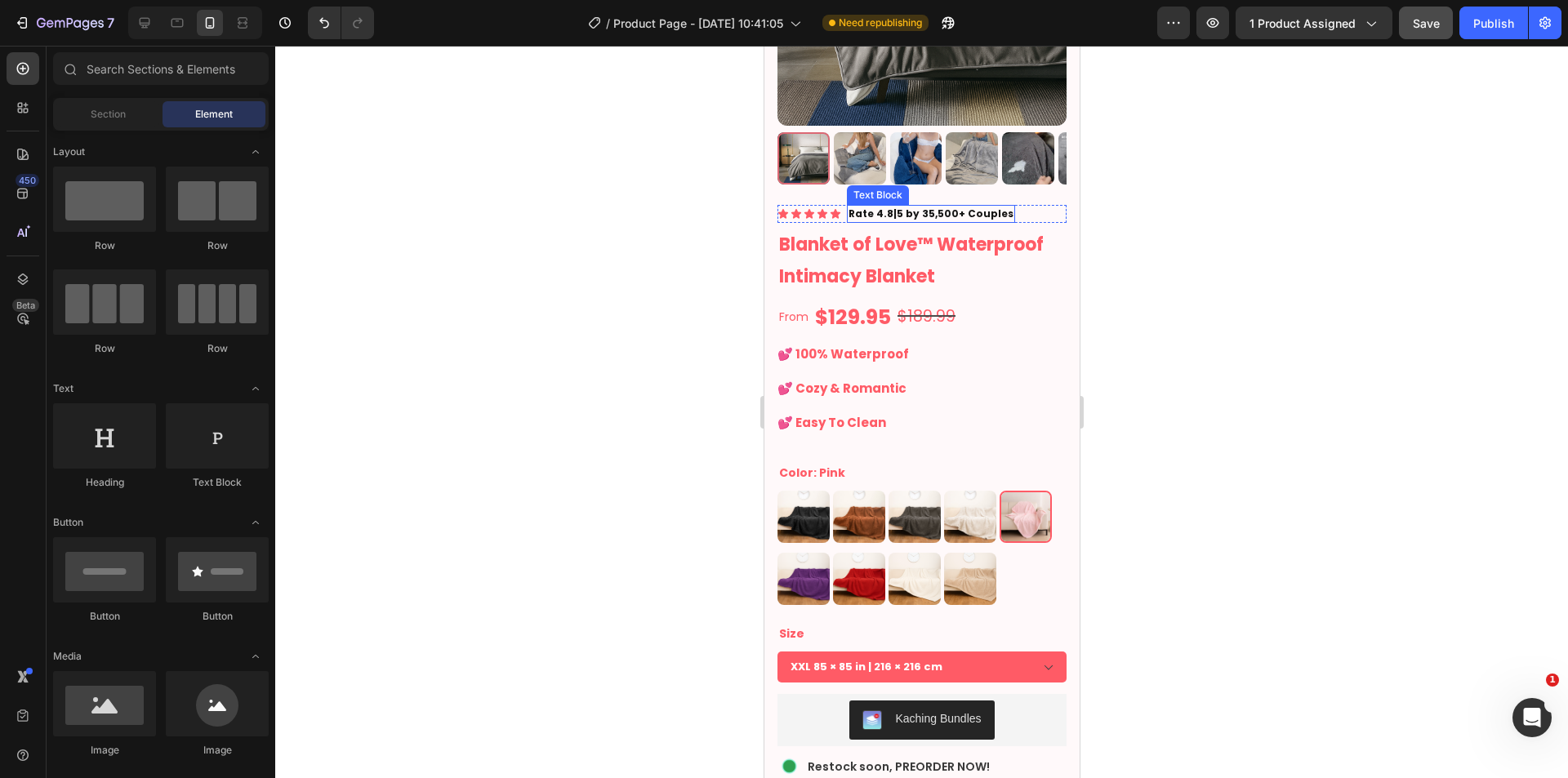
click at [891, 207] on p "Rate 4.8|5 by 35,500+ Couples" at bounding box center [929, 214] width 165 height 15
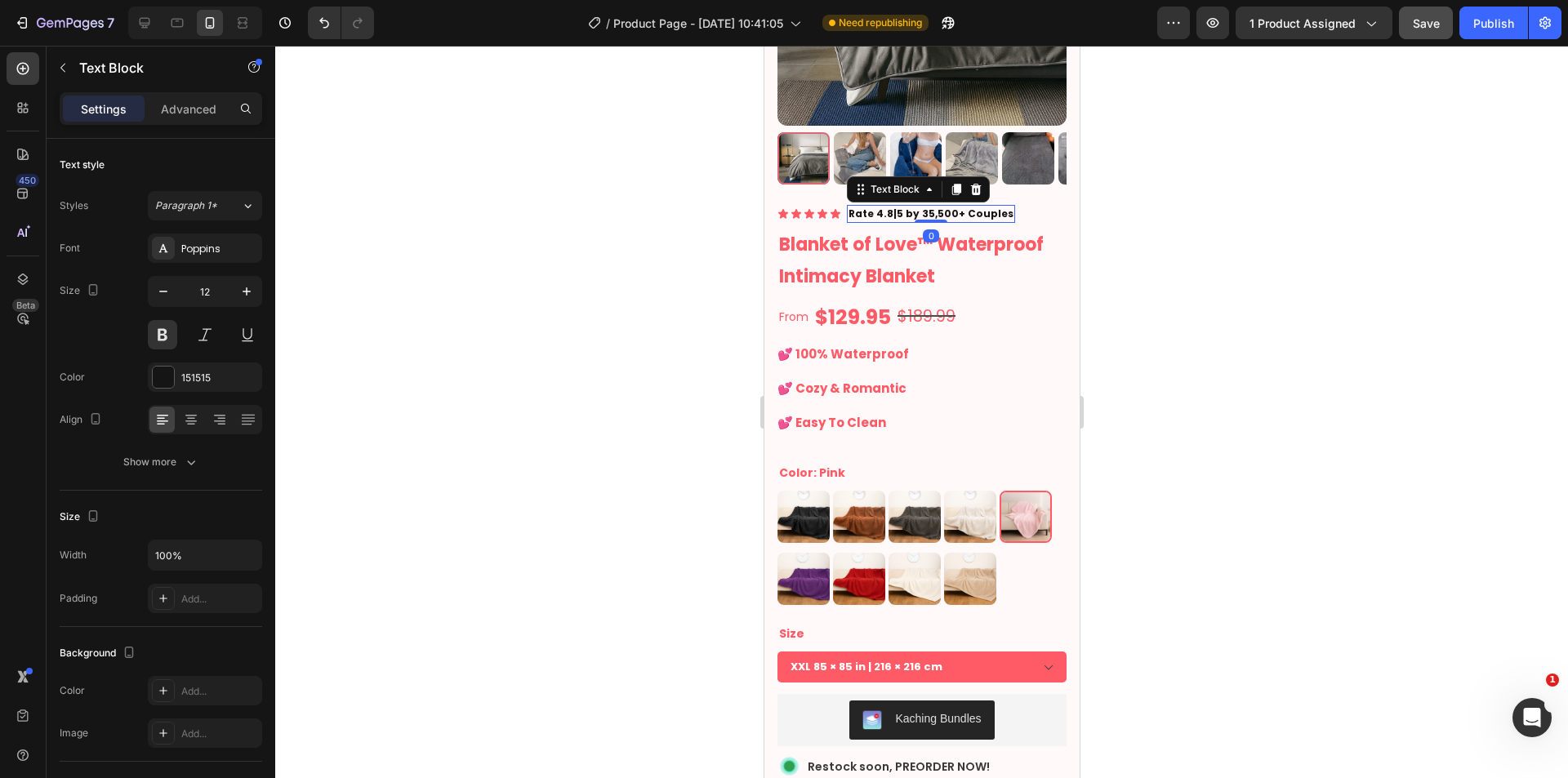
click at [885, 207] on p "Rate 4.8|5 by 35,500+ Couples" at bounding box center [929, 214] width 165 height 15
click at [1441, 468] on div at bounding box center [922, 411] width 1292 height 732
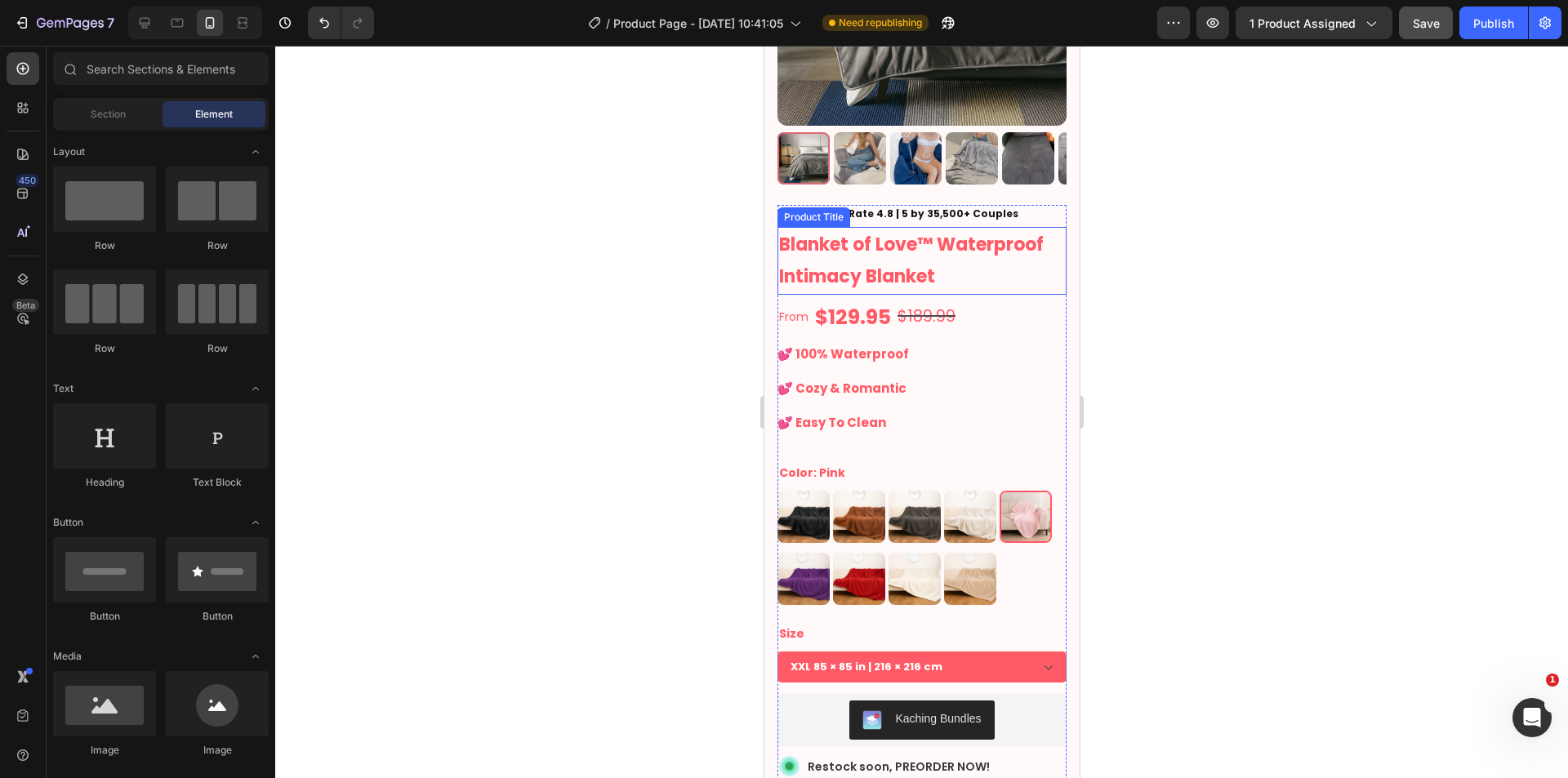
click at [986, 207] on p "Rate 4.8 | 5 by 35,500+ Couples" at bounding box center [932, 214] width 169 height 15
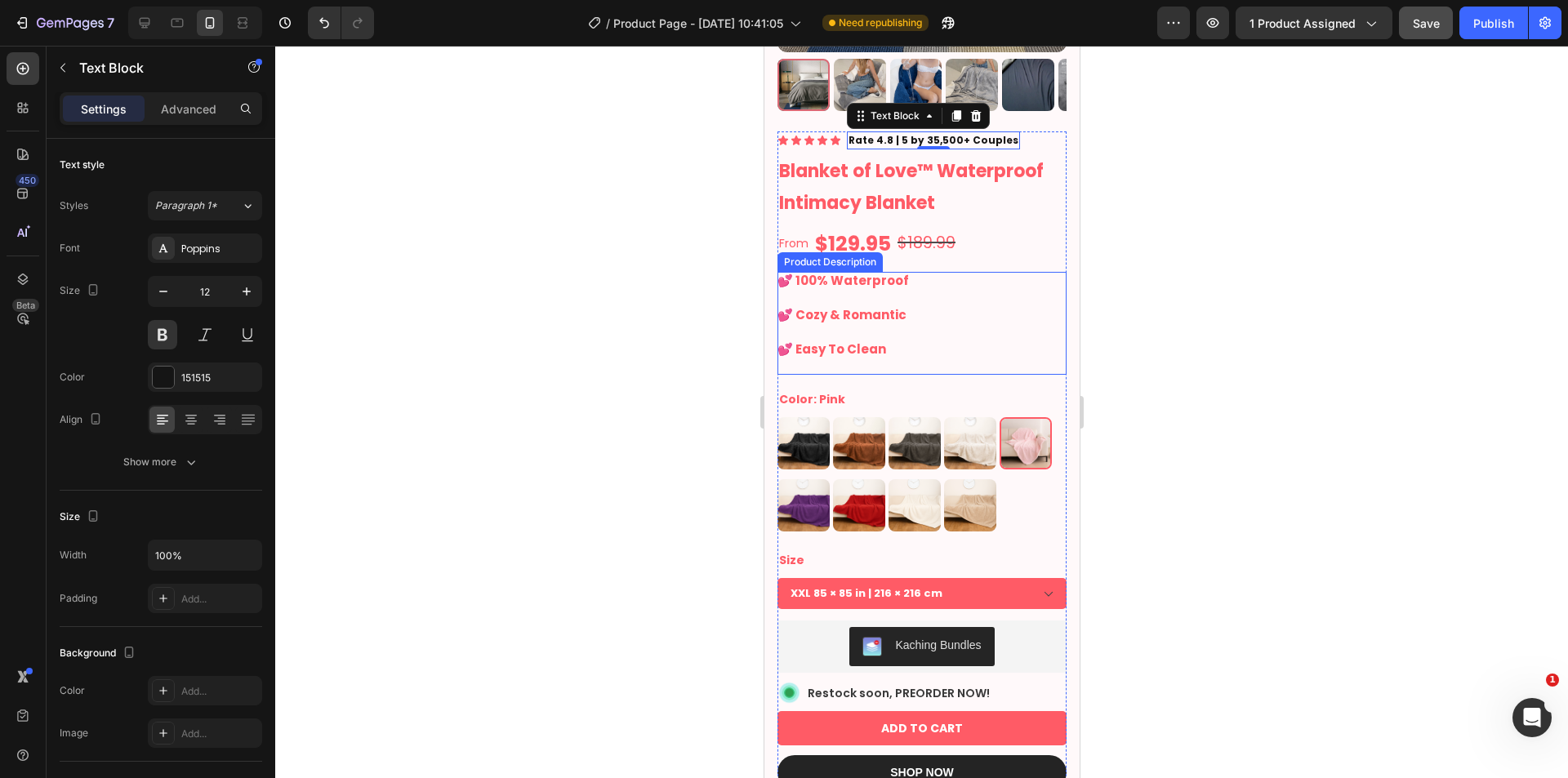
scroll to position [408, 0]
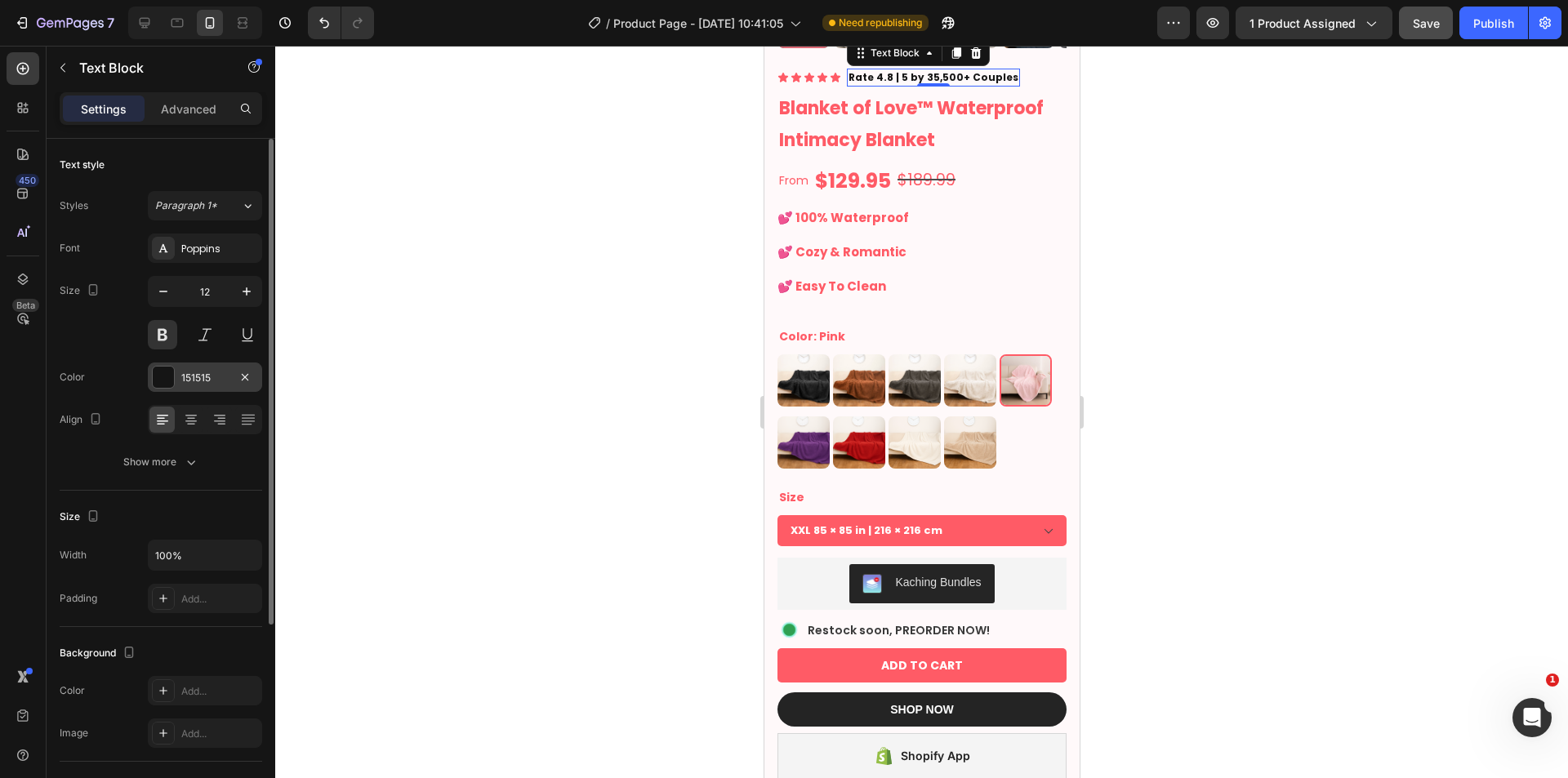
click at [166, 374] on div at bounding box center [163, 377] width 21 height 21
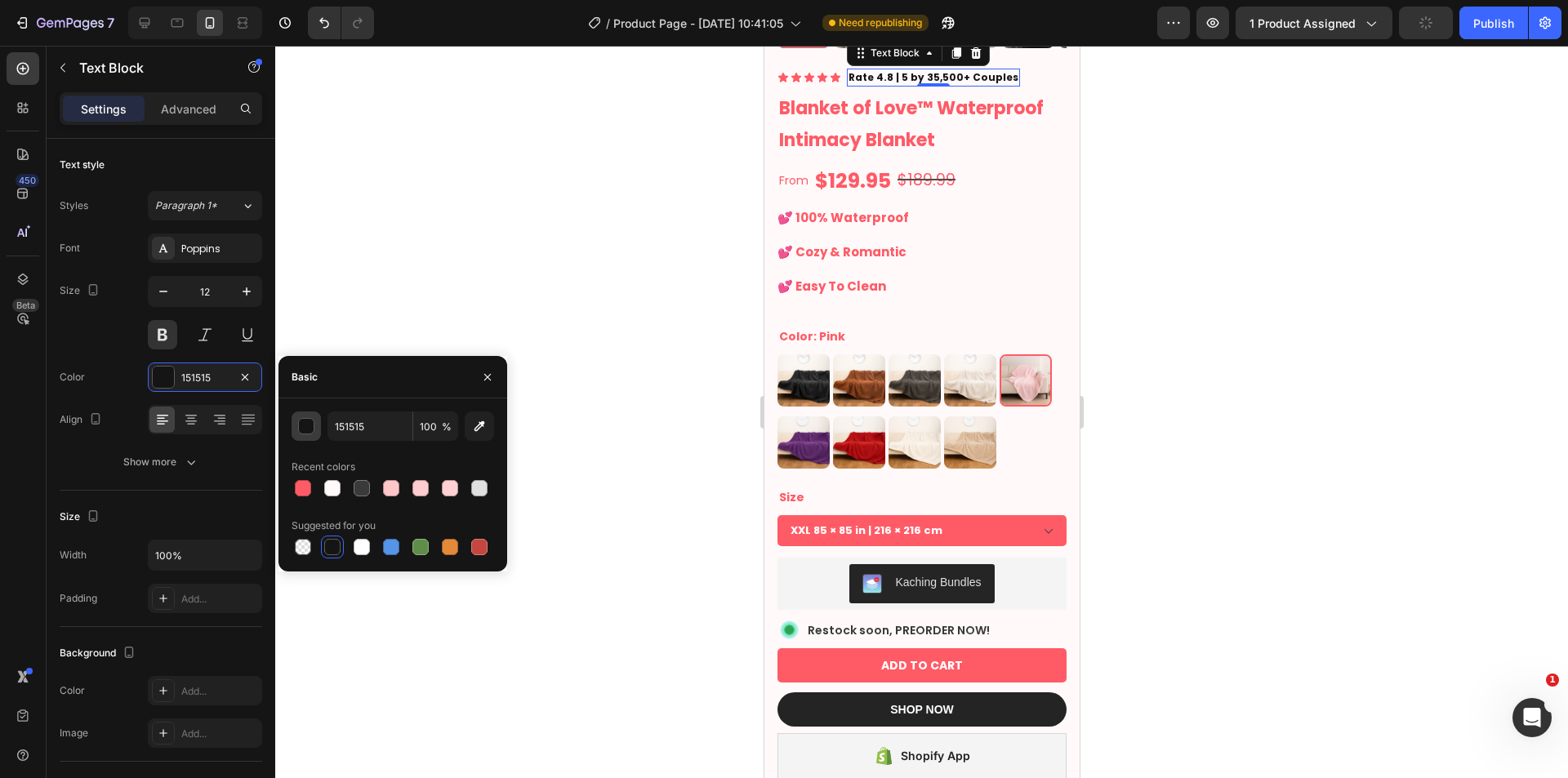
click at [308, 432] on div "button" at bounding box center [307, 427] width 17 height 17
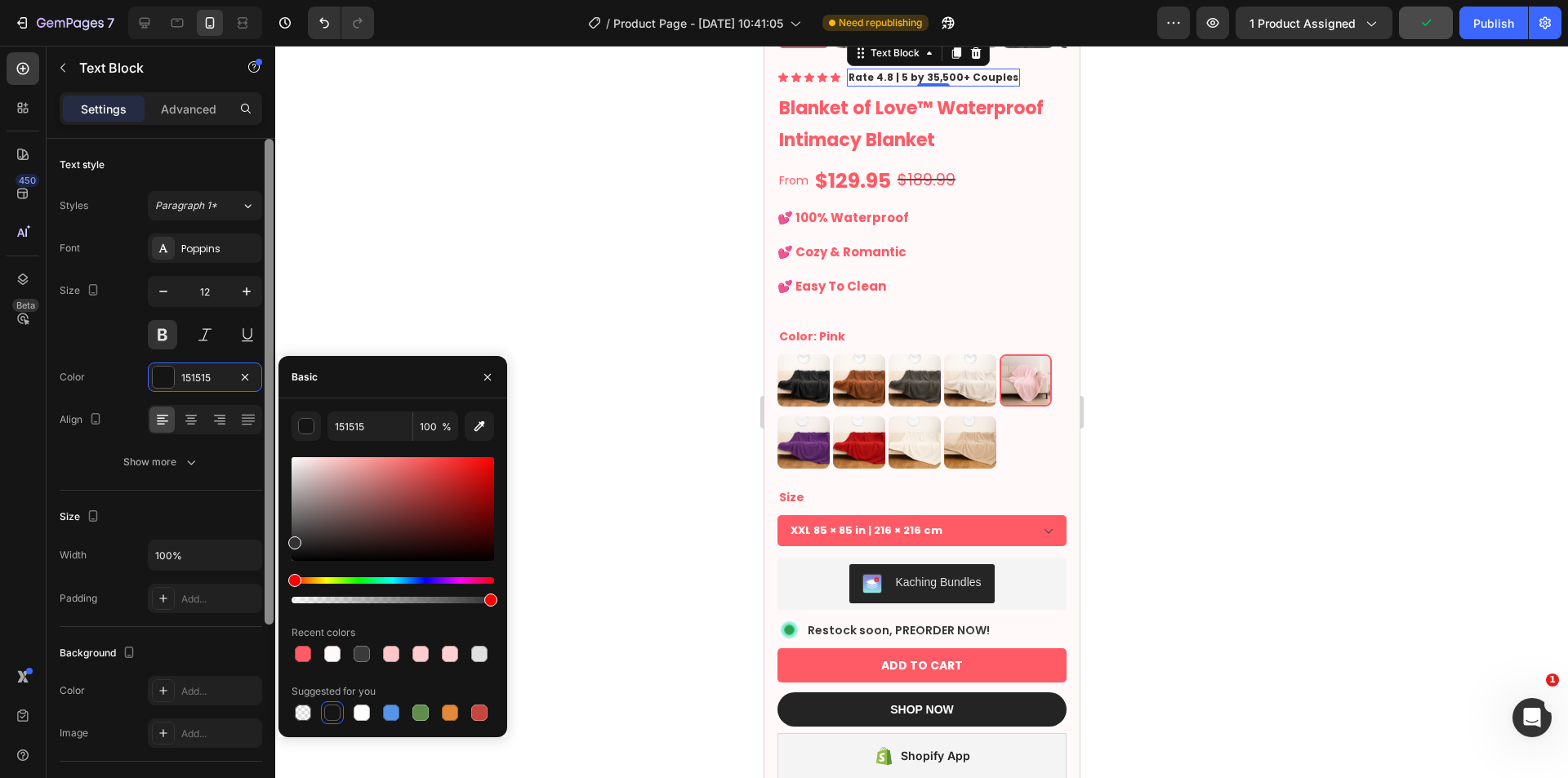
drag, startPoint x: 299, startPoint y: 557, endPoint x: 274, endPoint y: 540, distance: 30.2
click at [274, 540] on div "450 Beta Sections(18) Elements(84) Section Element Hero Section Product Detail …" at bounding box center [138, 411] width 276 height 732
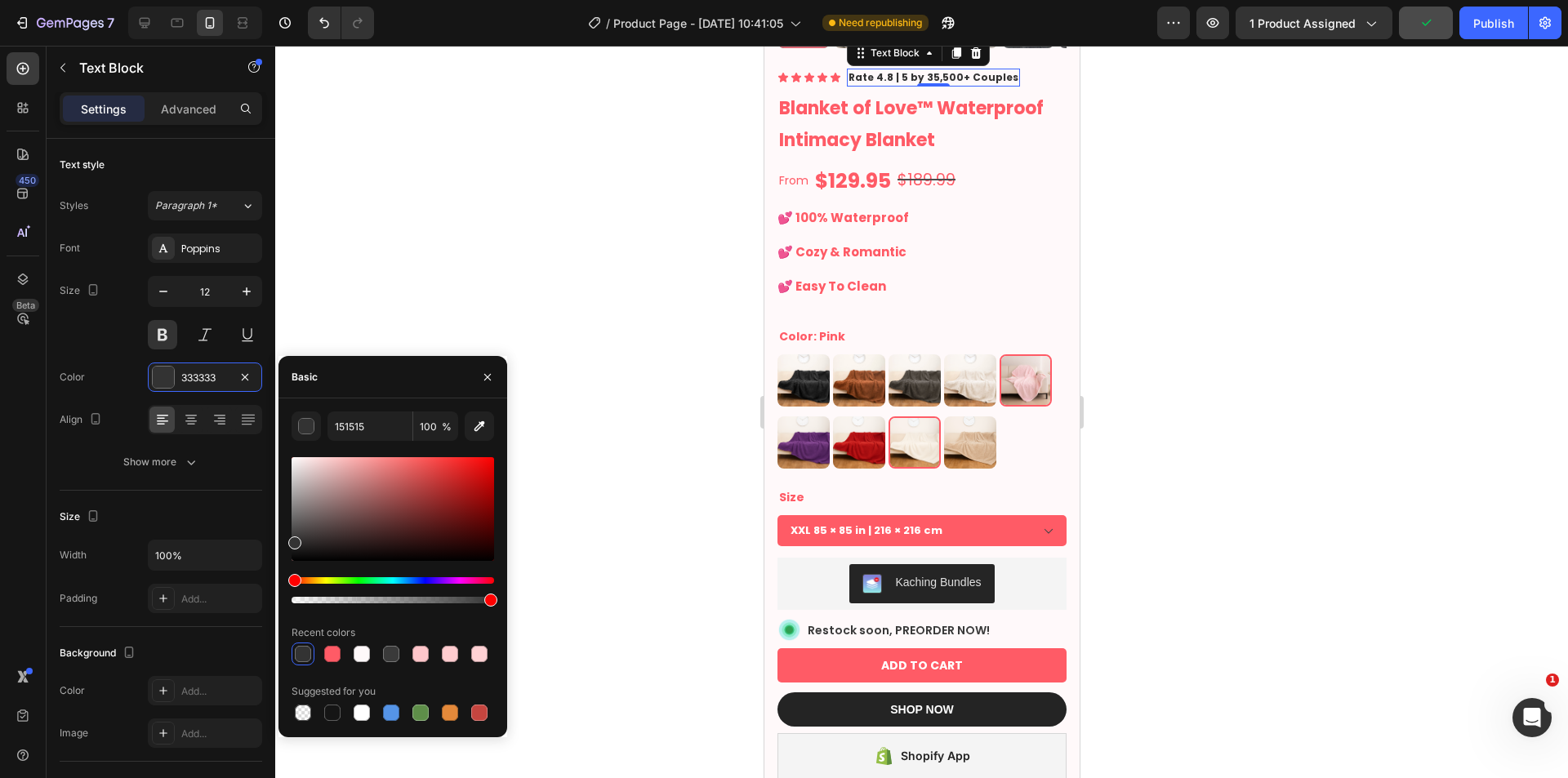
type input "333333"
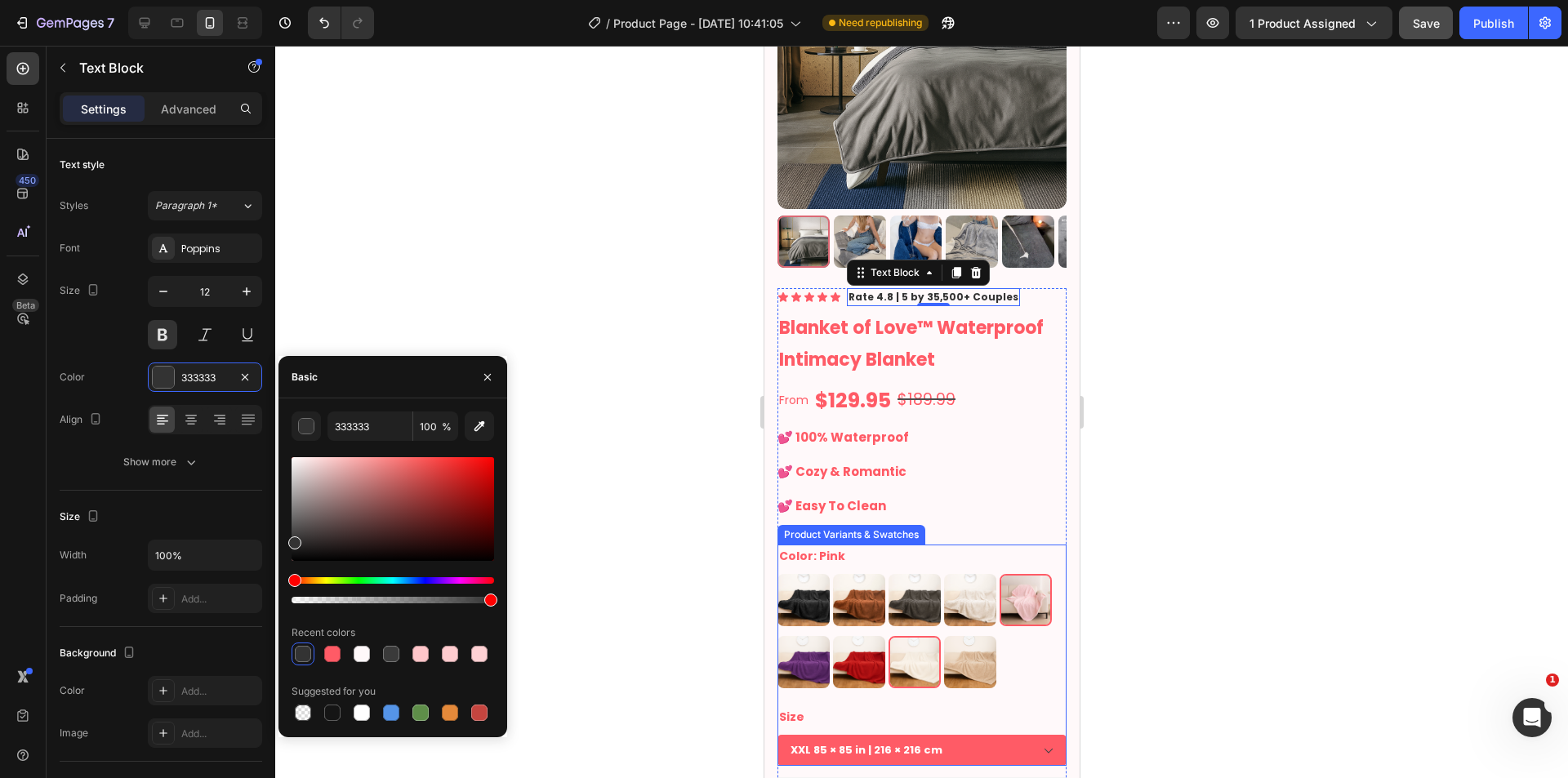
scroll to position [136, 0]
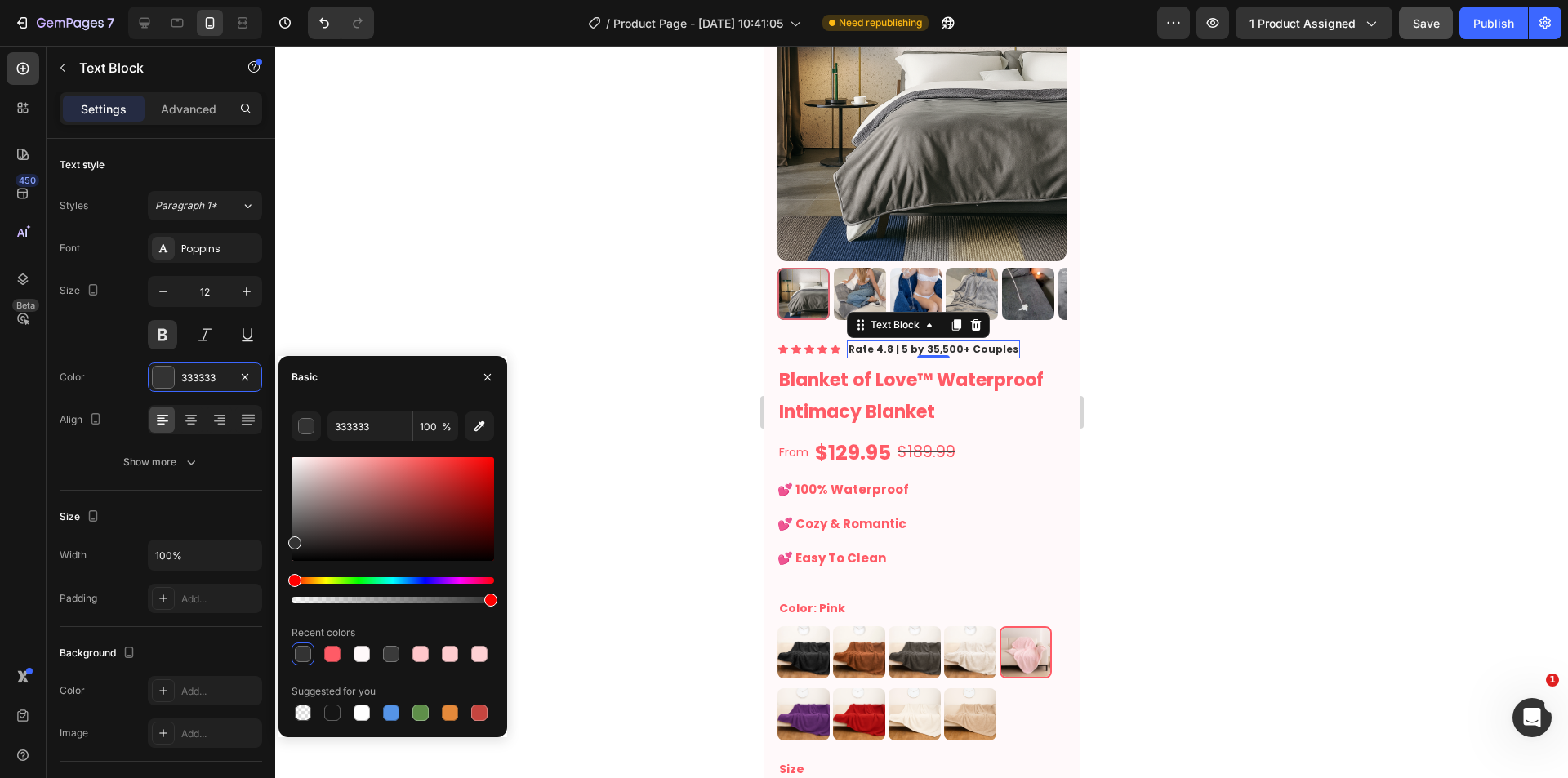
click at [1254, 415] on div at bounding box center [922, 411] width 1292 height 732
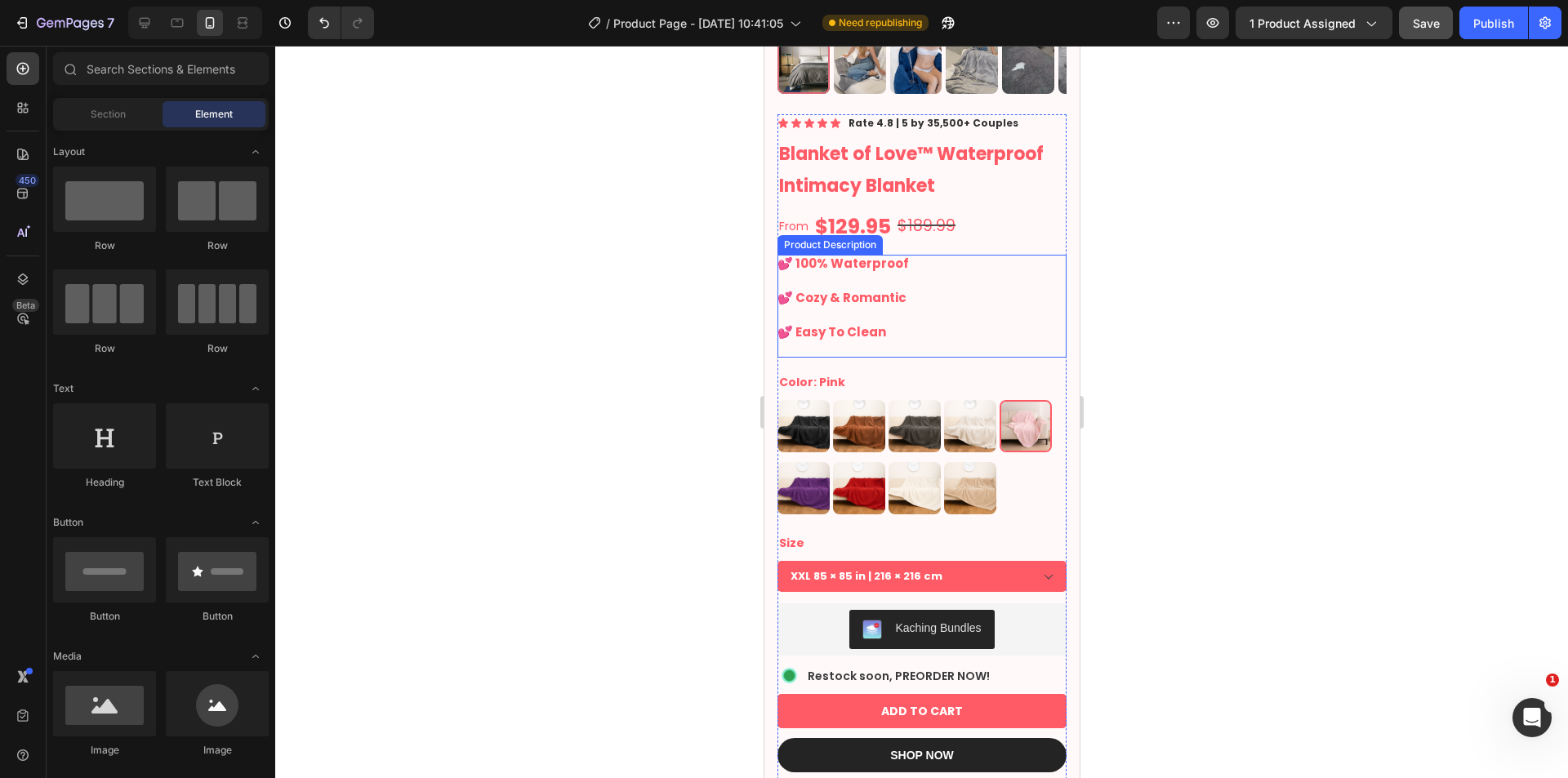
scroll to position [408, 0]
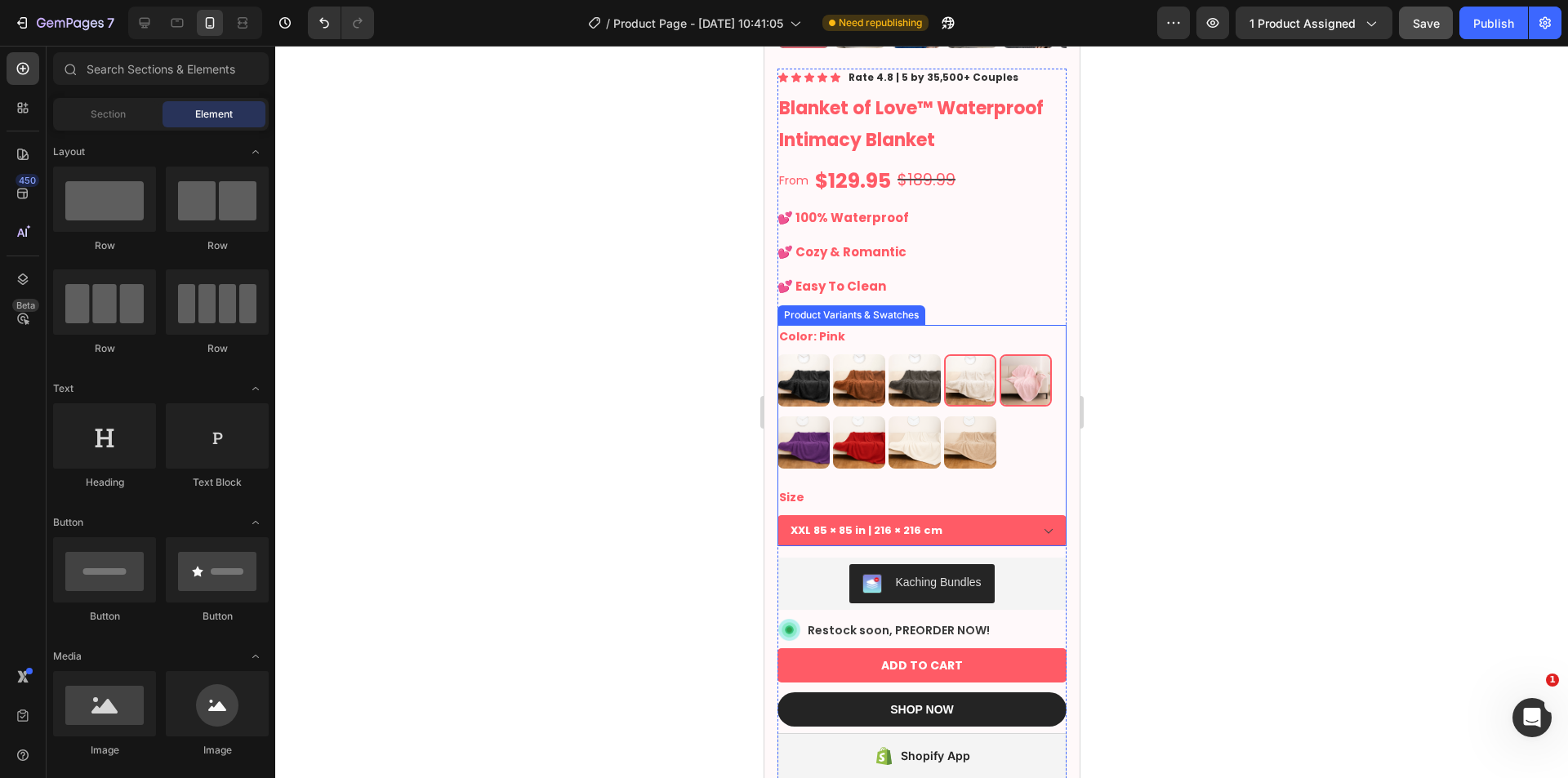
click at [971, 364] on img at bounding box center [969, 380] width 49 height 49
click at [943, 355] on input "Cream Cream" at bounding box center [942, 354] width 1 height 1
radio input "true"
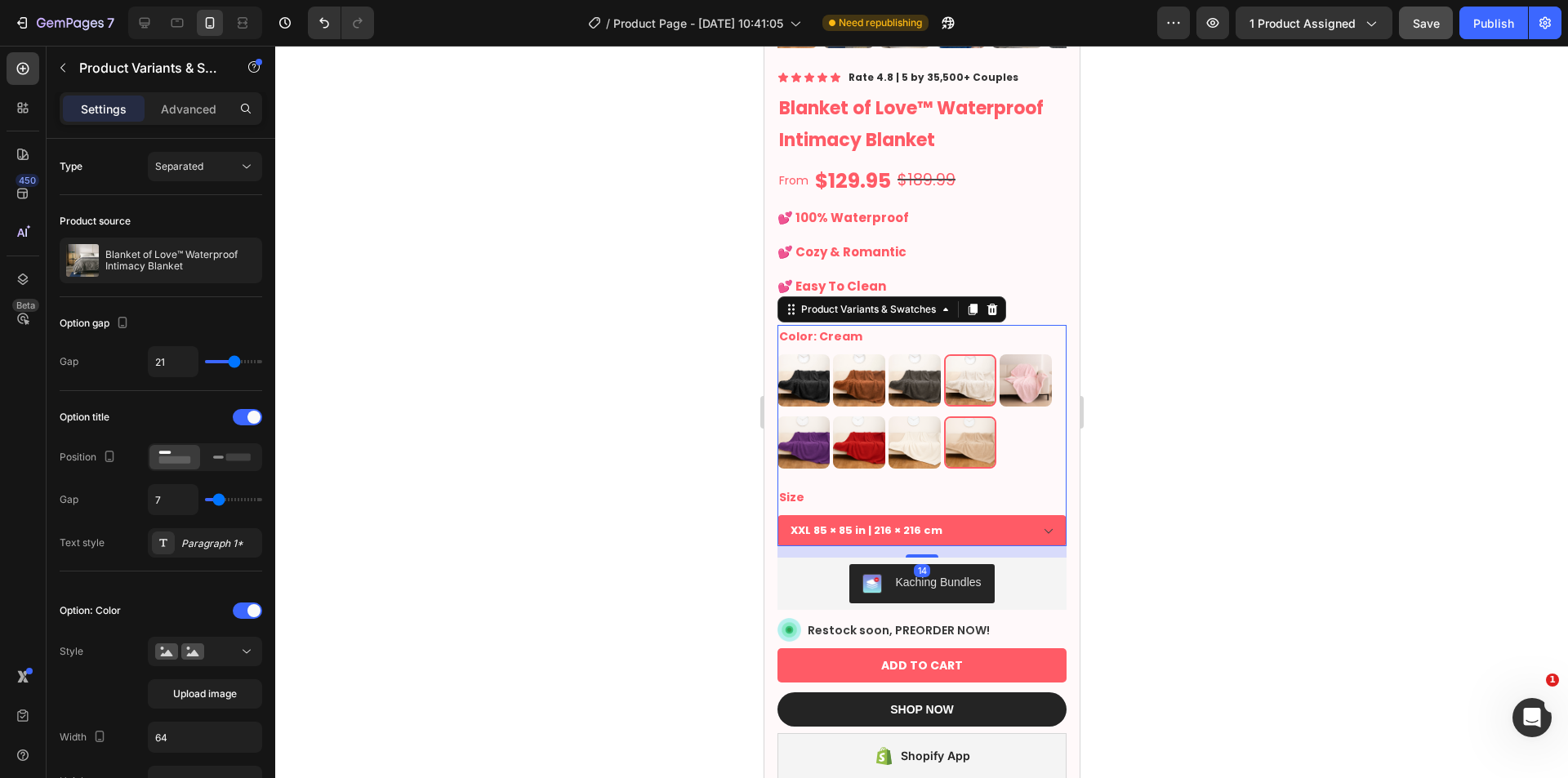
click at [978, 432] on img at bounding box center [969, 442] width 49 height 49
click at [943, 416] on input "Beige Beige" at bounding box center [942, 415] width 1 height 1
radio input "true"
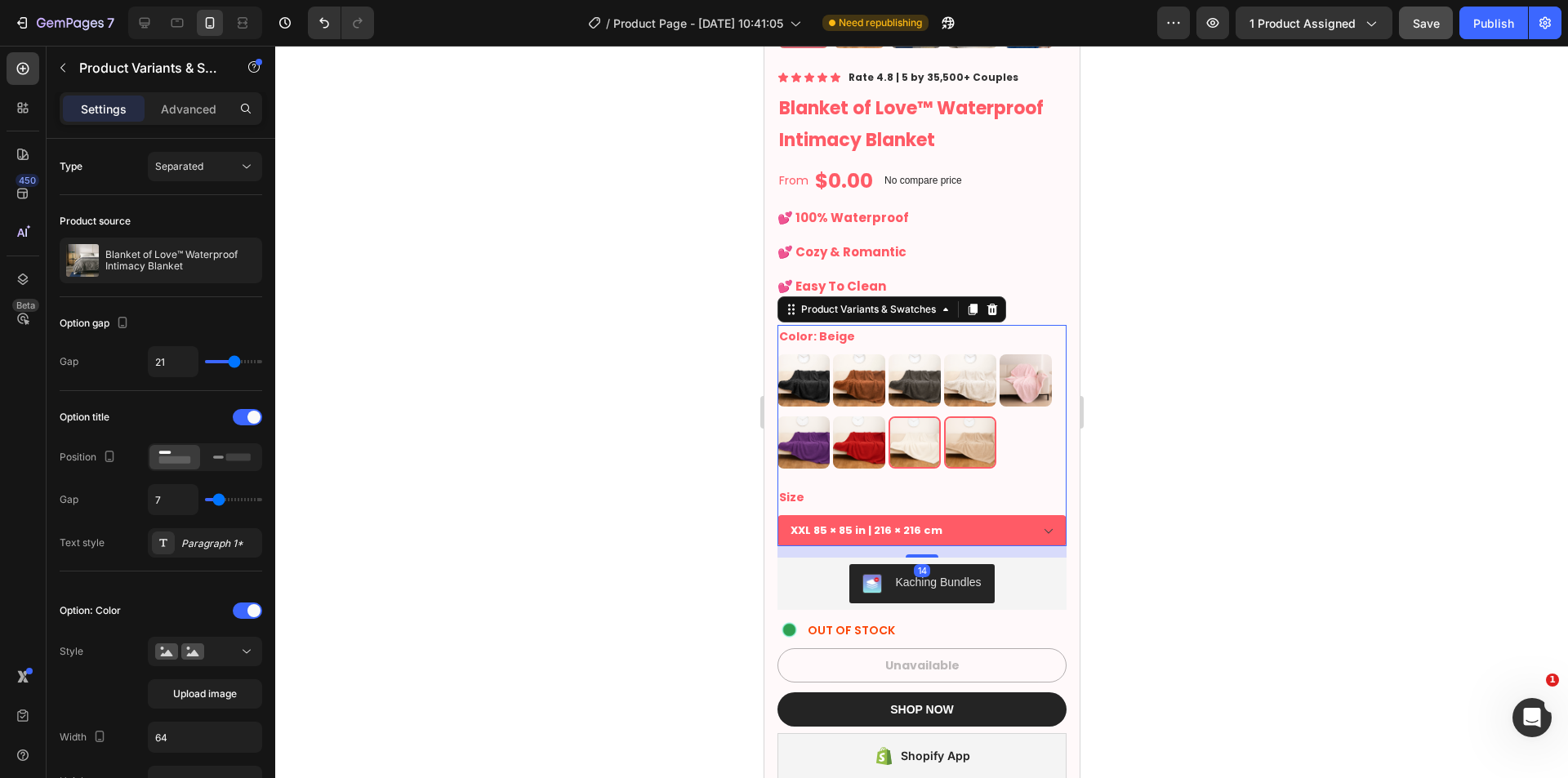
click at [894, 432] on img at bounding box center [913, 442] width 49 height 49
click at [887, 416] on input "White White" at bounding box center [886, 415] width 1 height 1
radio input "true"
click at [804, 428] on img at bounding box center [803, 442] width 49 height 49
click at [777, 416] on input "Purple Purple" at bounding box center [776, 415] width 1 height 1
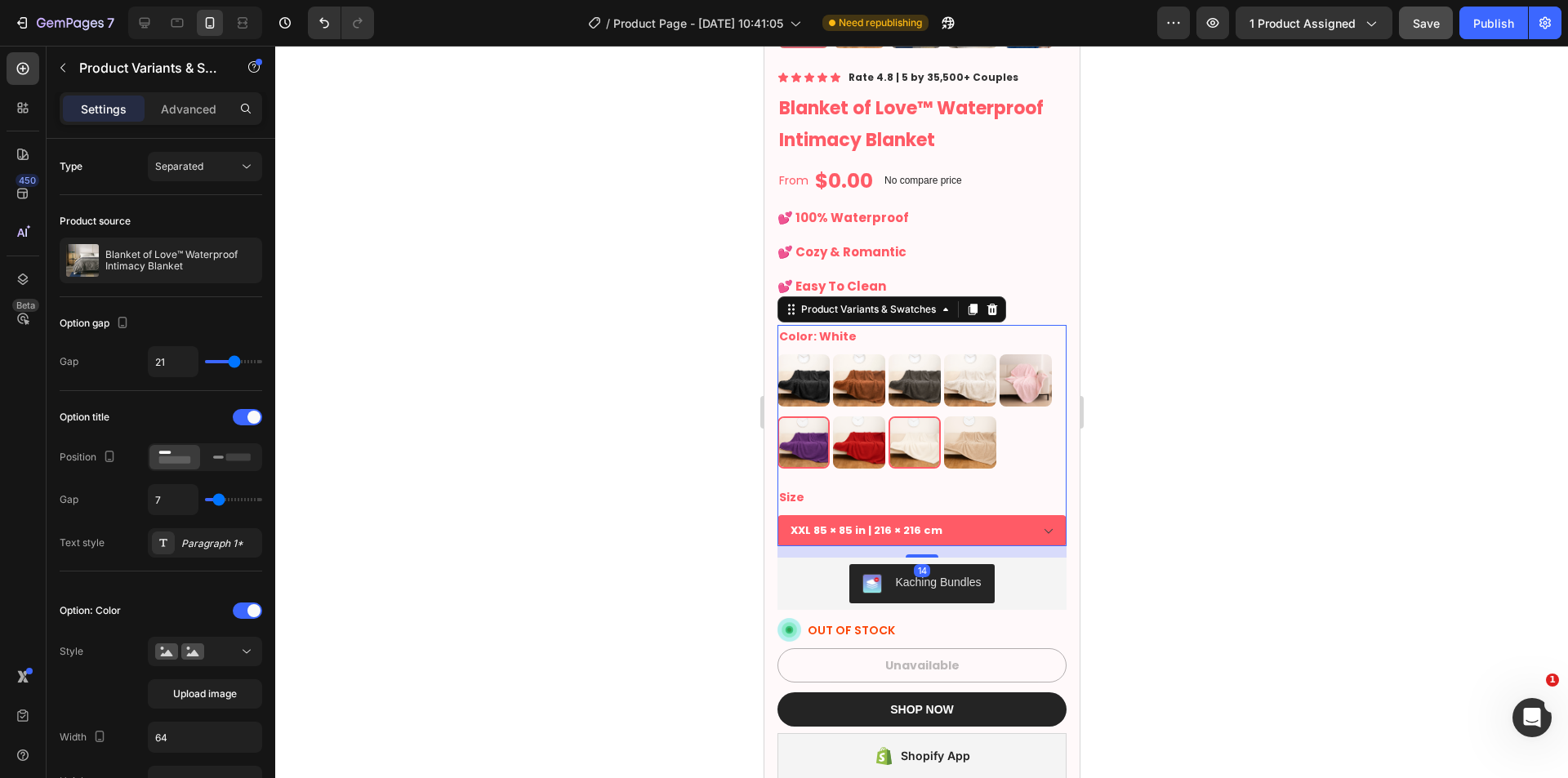
radio input "true"
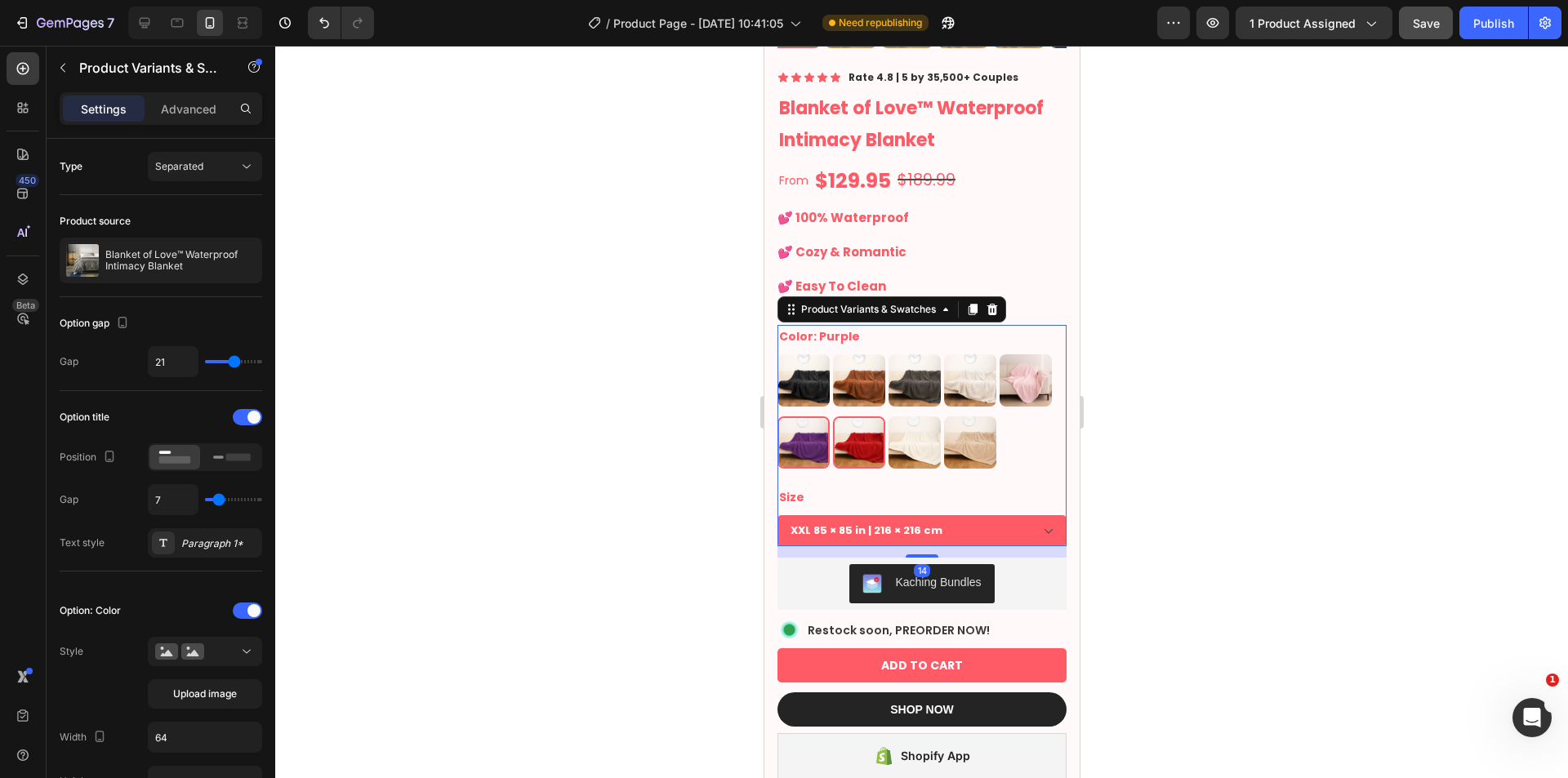
click at [840, 422] on img at bounding box center [858, 442] width 49 height 49
click at [832, 416] on input "Red Red" at bounding box center [831, 415] width 1 height 1
radio input "true"
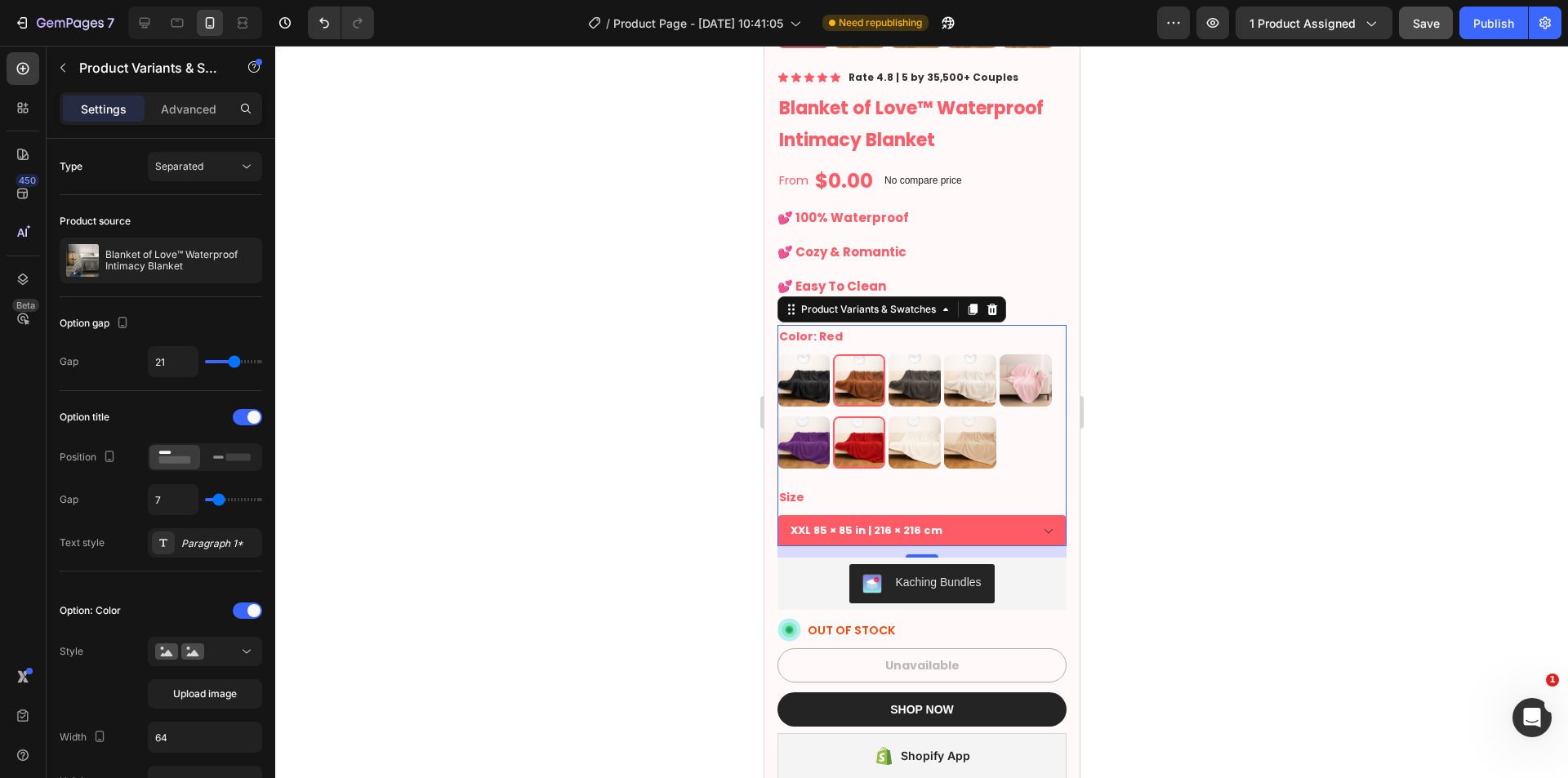
click at [864, 375] on img at bounding box center [858, 380] width 49 height 49
click at [832, 355] on input "Brown Brown" at bounding box center [831, 354] width 1 height 1
radio input "true"
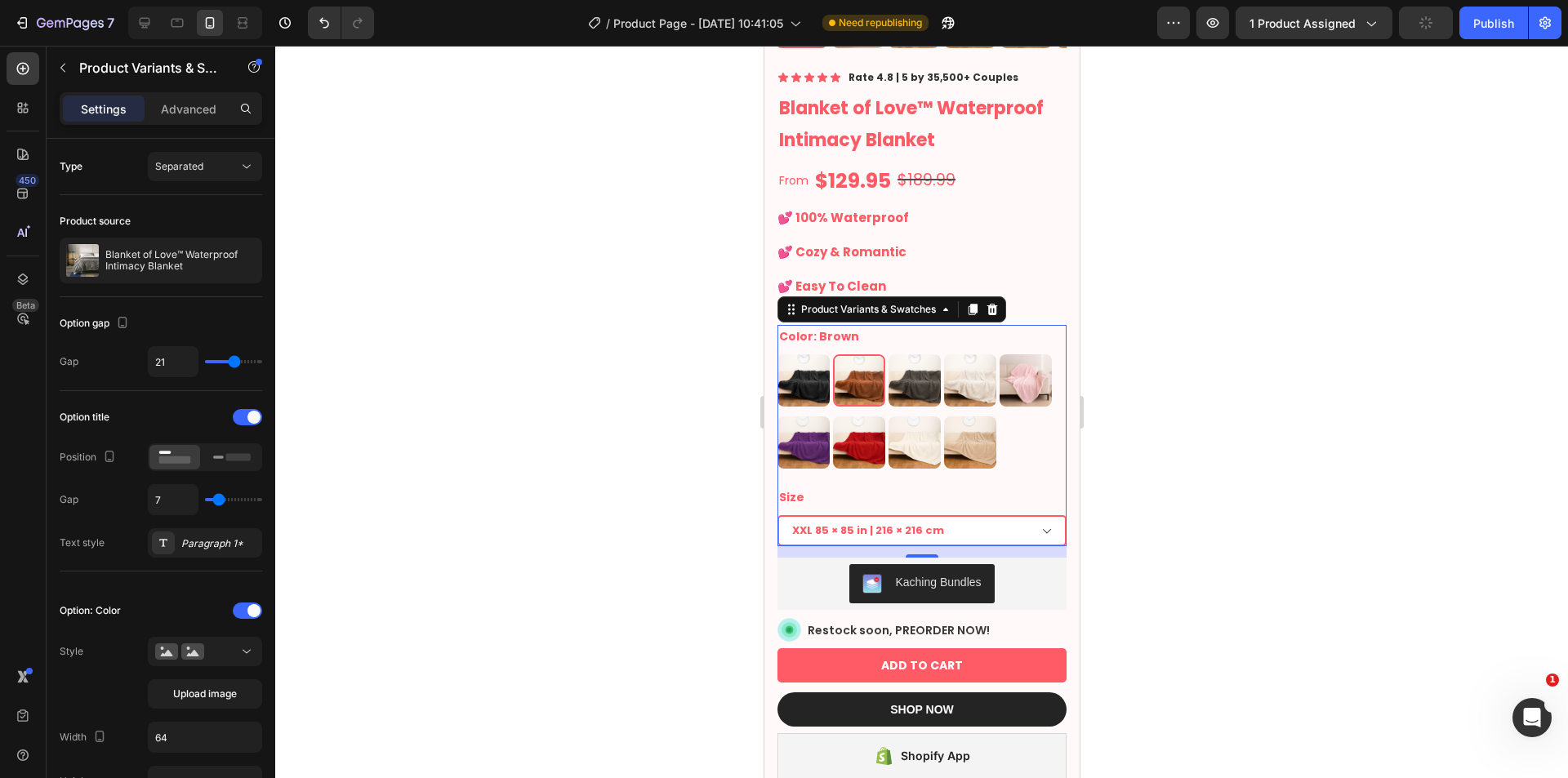
click at [936, 515] on select "XXL 85 × 85 in | 216 × 216 cm XL 57 × 85 in | 145 × 216 cm L 57 × 65 in | 145 ×…" at bounding box center [921, 530] width 289 height 31
click at [777, 515] on select "XXL 85 × 85 in | 216 × 216 cm XL 57 × 85 in | 145 × 216 cm L 57 × 65 in | 145 ×…" at bounding box center [921, 530] width 289 height 31
drag, startPoint x: 1004, startPoint y: 519, endPoint x: 994, endPoint y: 524, distance: 11.2
click at [1004, 519] on select "XXL 85 × 85 in | 216 × 216 cm XL 57 × 85 in | 145 × 216 cm L 57 × 65 in | 145 ×…" at bounding box center [921, 530] width 289 height 31
click at [777, 515] on select "XXL 85 × 85 in | 216 × 216 cm XL 57 × 85 in | 145 × 216 cm L 57 × 65 in | 145 ×…" at bounding box center [921, 530] width 289 height 31
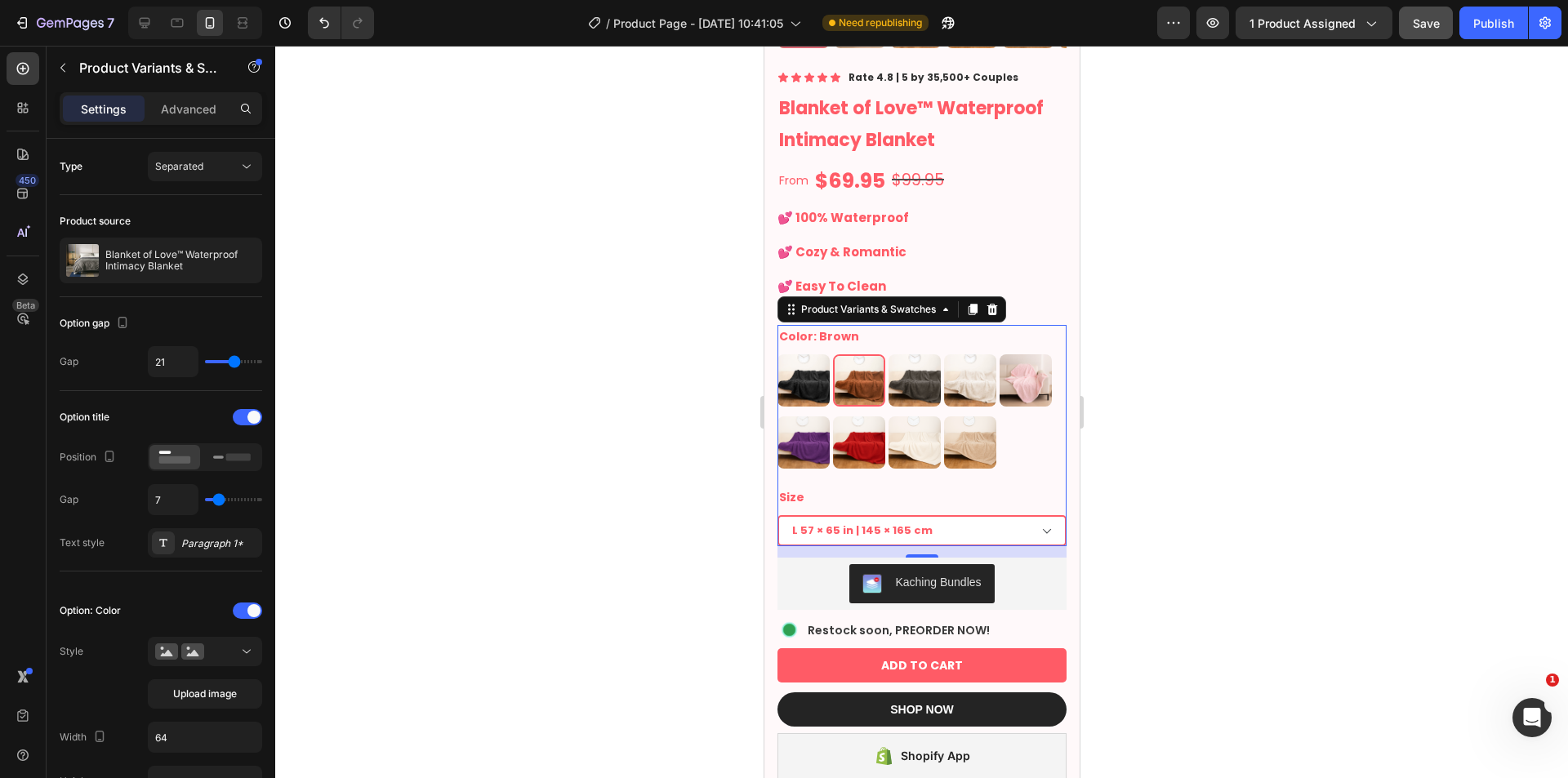
click at [951, 525] on select "XXL 85 × 85 in | 216 × 216 cm XL 57 × 85 in | 145 × 216 cm L 57 × 65 in | 145 ×…" at bounding box center [921, 530] width 289 height 31
click at [777, 515] on select "XXL 85 × 85 in | 216 × 216 cm XL 57 × 85 in | 145 × 216 cm L 57 × 65 in | 145 ×…" at bounding box center [921, 530] width 289 height 31
select select "M 40 × 57 in | 100 × 145 cm"
click at [936, 520] on select "XXL 85 × 85 in | 216 × 216 cm XL 57 × 85 in | 145 × 216 cm L 57 × 65 in | 145 ×…" at bounding box center [921, 530] width 289 height 31
click at [777, 515] on select "XXL 85 × 85 in | 216 × 216 cm XL 57 × 85 in | 145 × 216 cm L 57 × 65 in | 145 ×…" at bounding box center [921, 530] width 289 height 31
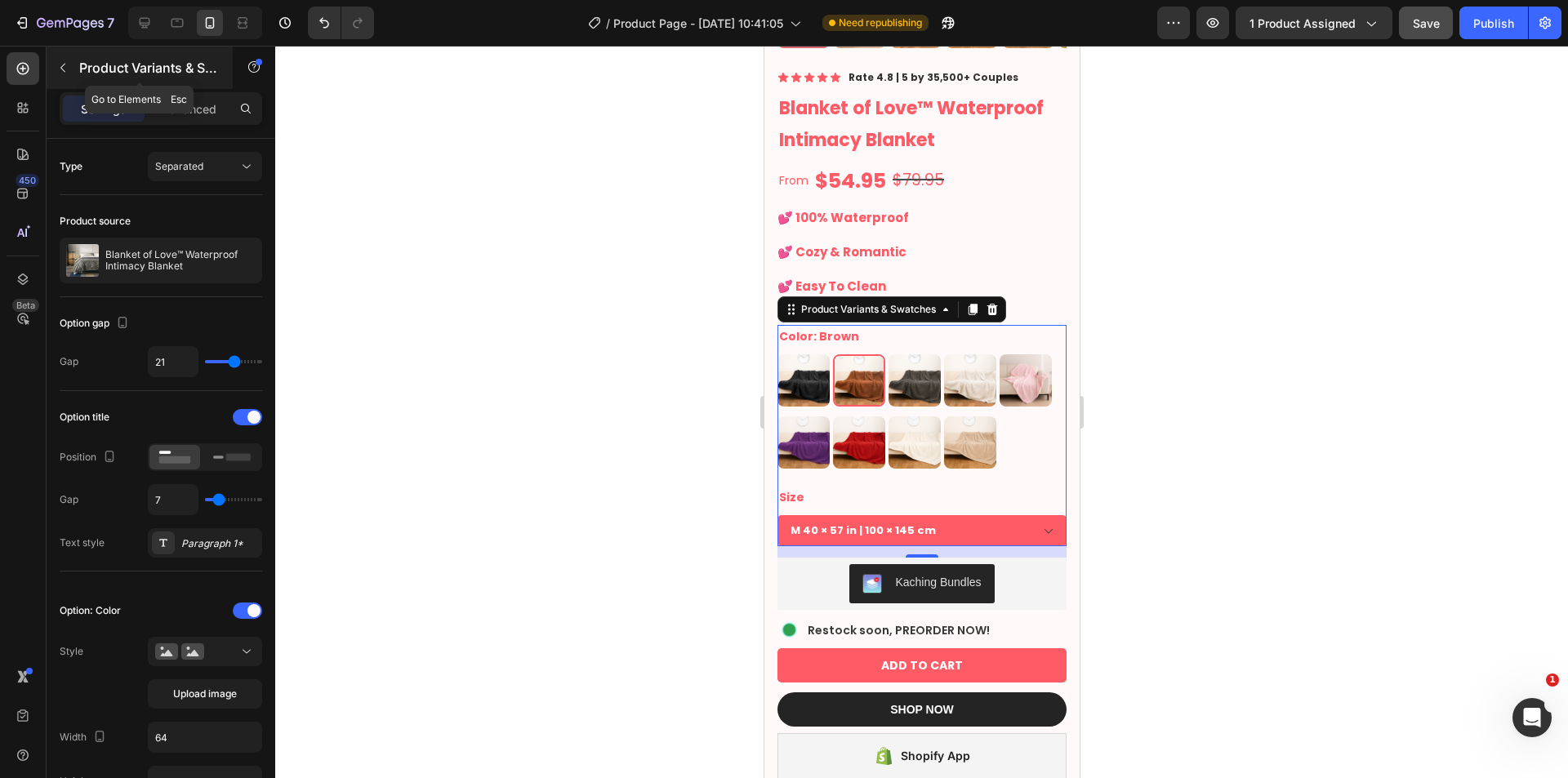
click at [93, 63] on p "Product Variants & Swatches" at bounding box center [148, 67] width 139 height 20
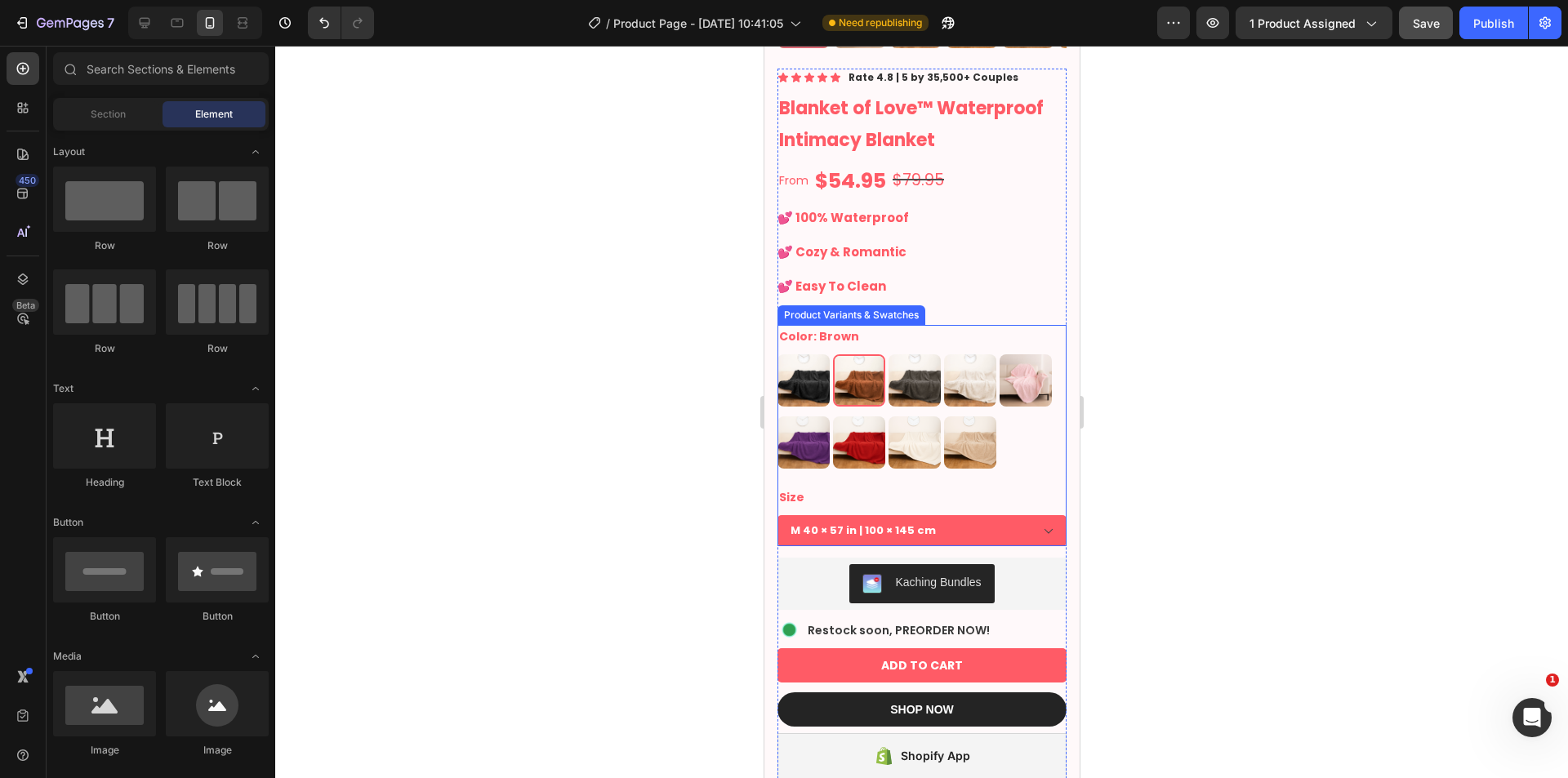
click at [852, 516] on select "XXL 85 × 85 in | 216 × 216 cm XL 57 × 85 in | 145 × 216 cm L 57 × 65 in | 145 ×…" at bounding box center [921, 530] width 289 height 31
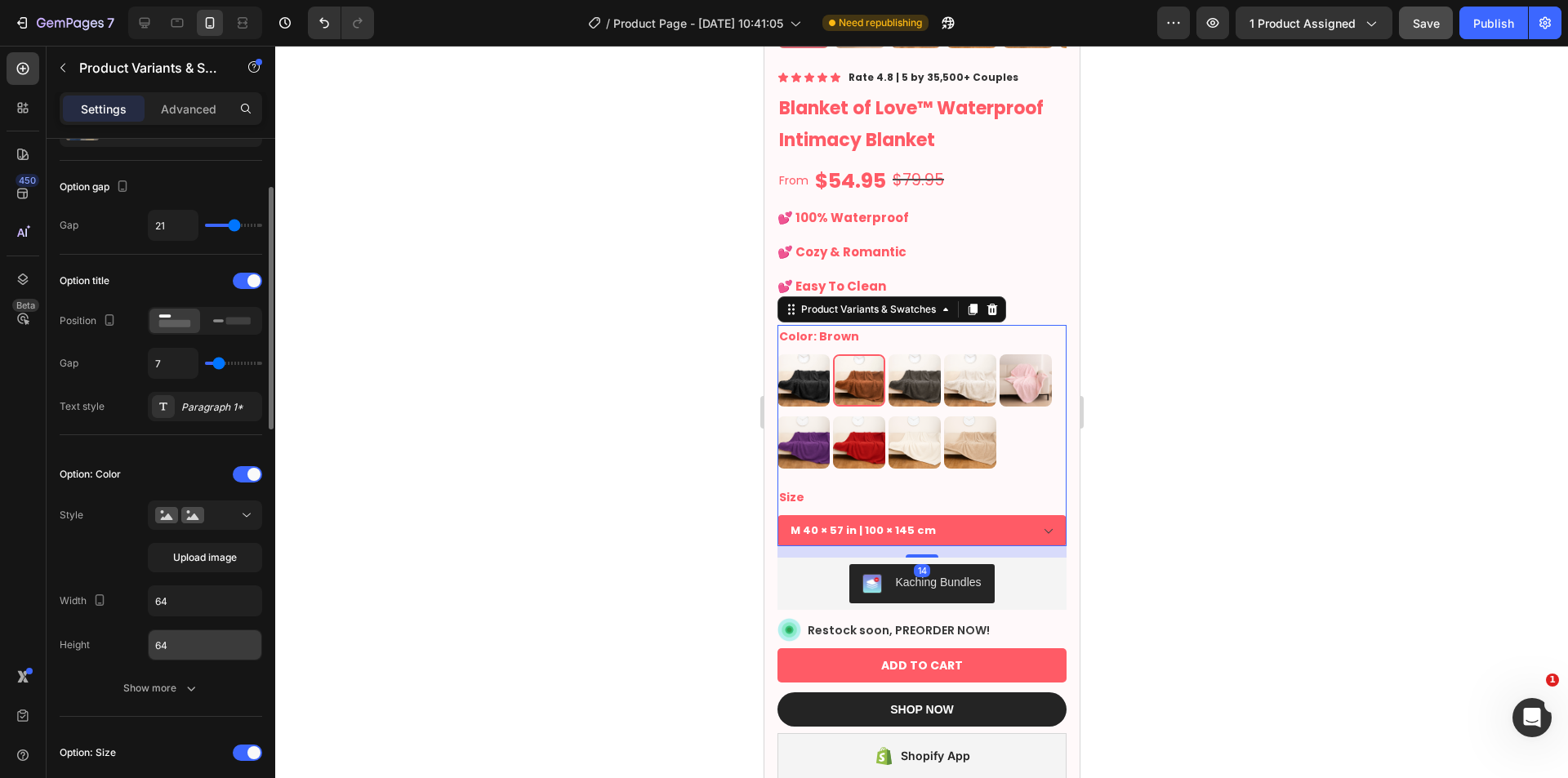
scroll to position [409, 0]
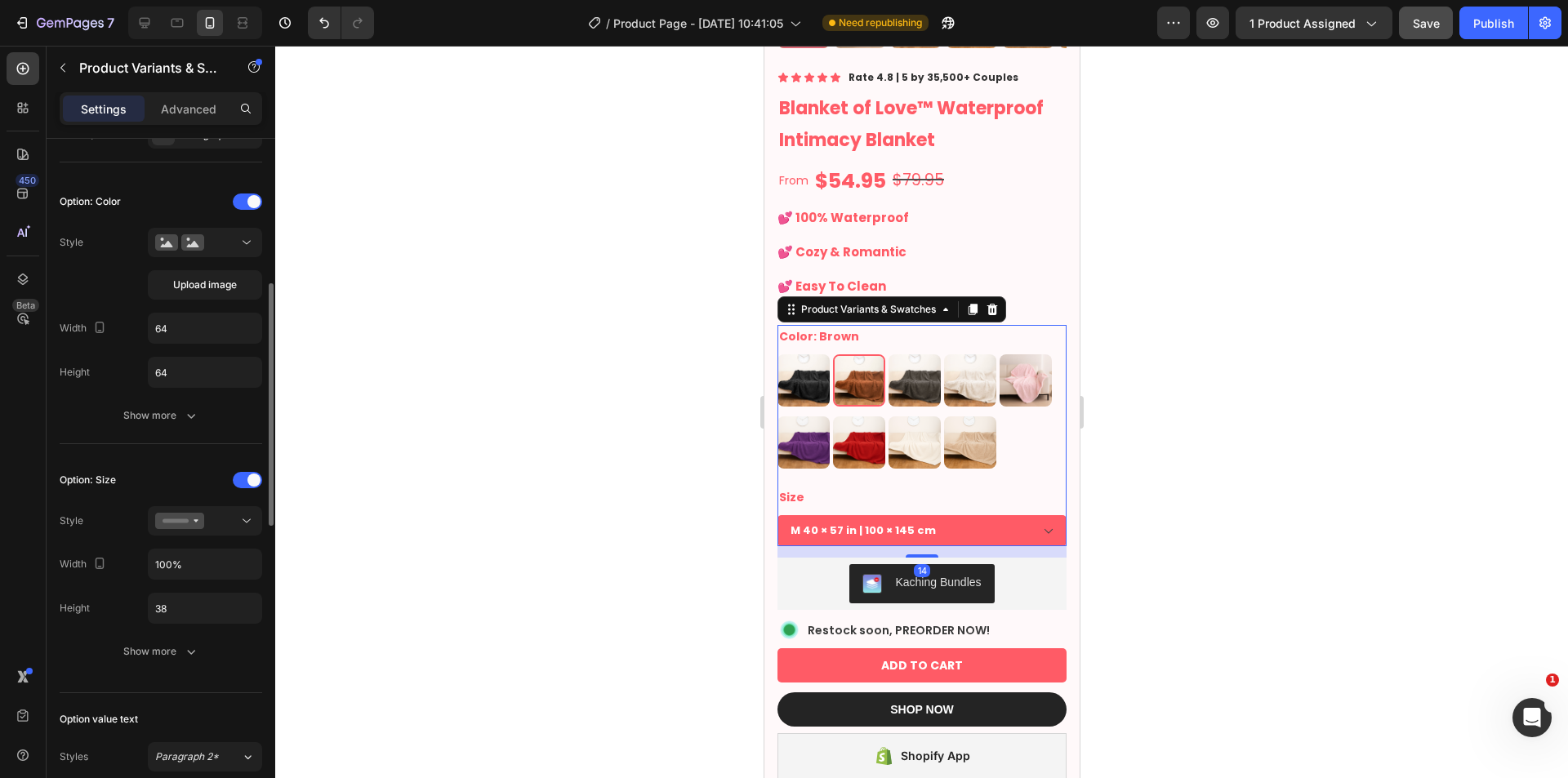
click at [166, 670] on div "Option: Size Style Width 100% Height 38 Show more" at bounding box center [160, 567] width 202 height 225
click at [190, 651] on icon "button" at bounding box center [191, 651] width 17 height 17
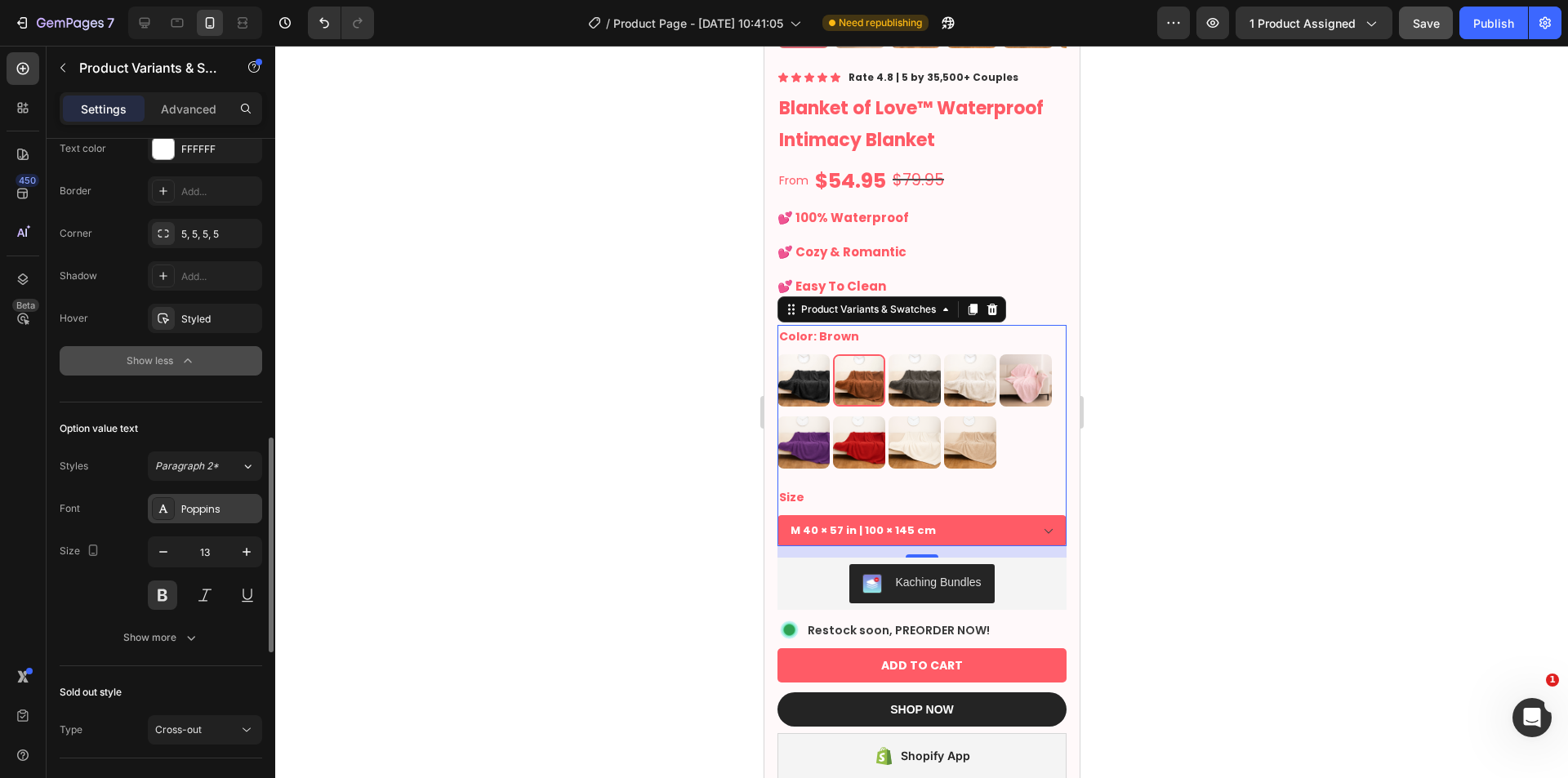
scroll to position [818, 0]
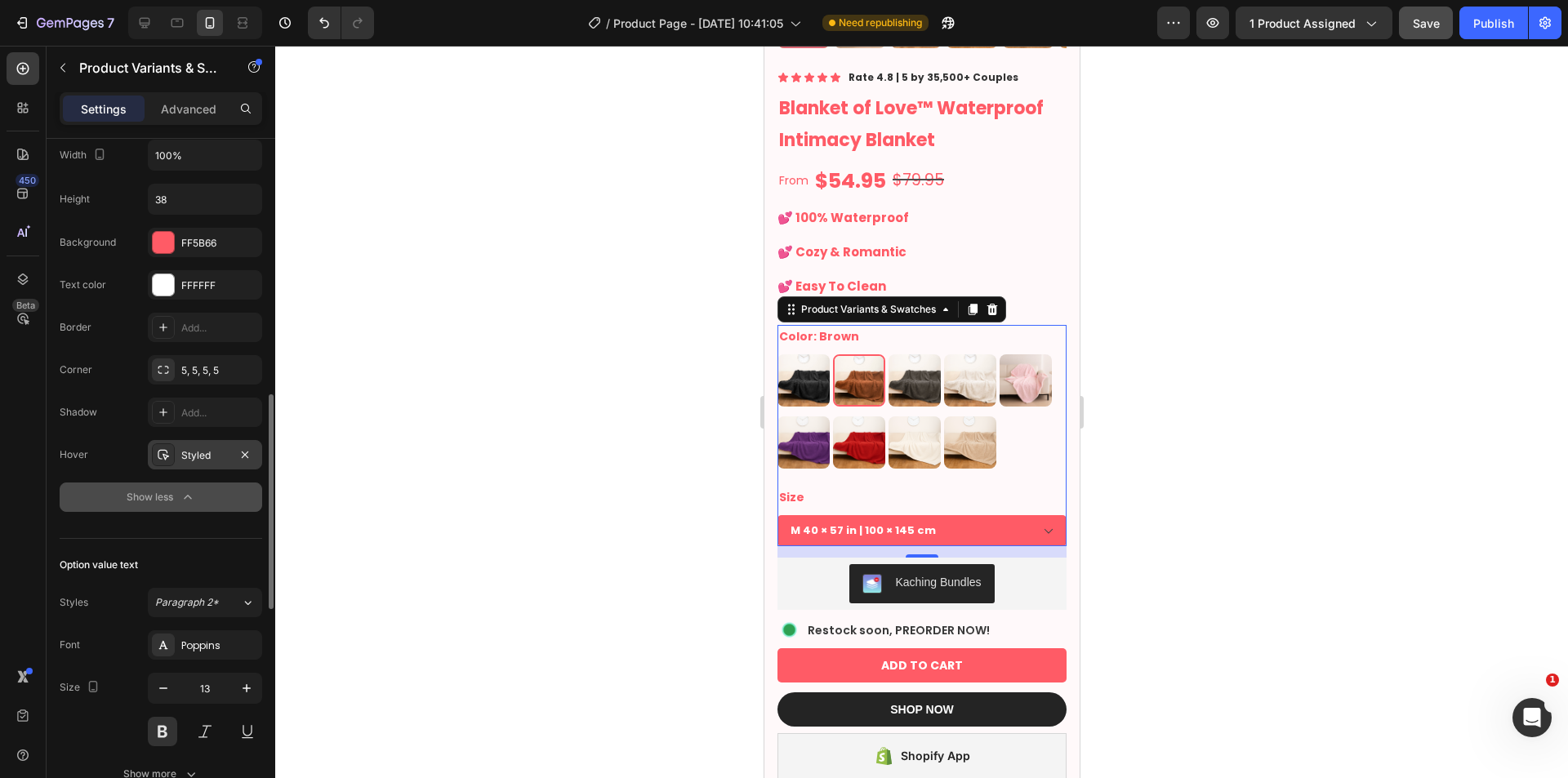
click at [202, 455] on div "Styled" at bounding box center [205, 455] width 47 height 15
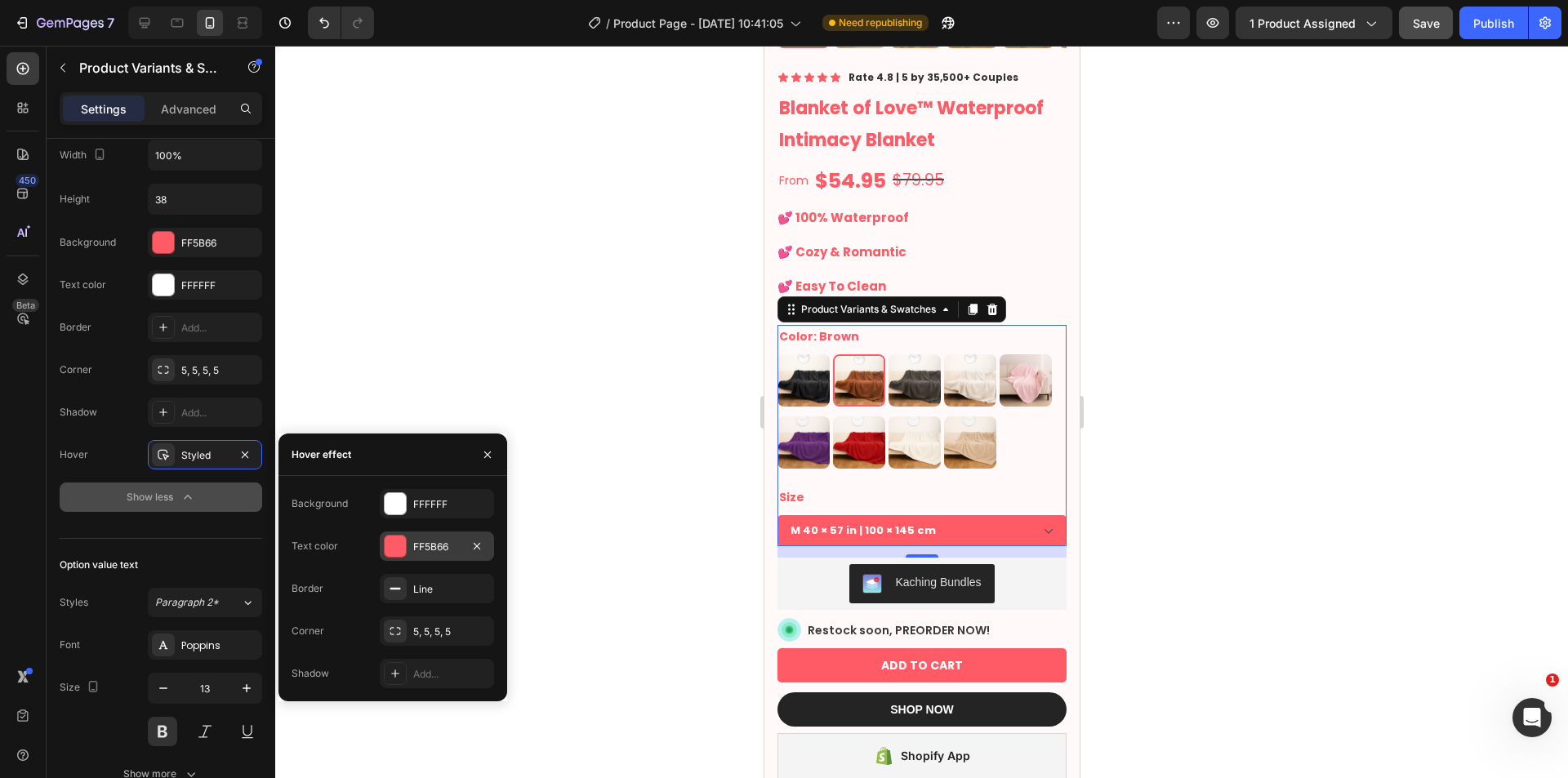
click at [442, 534] on div "FF5B66" at bounding box center [437, 546] width 115 height 30
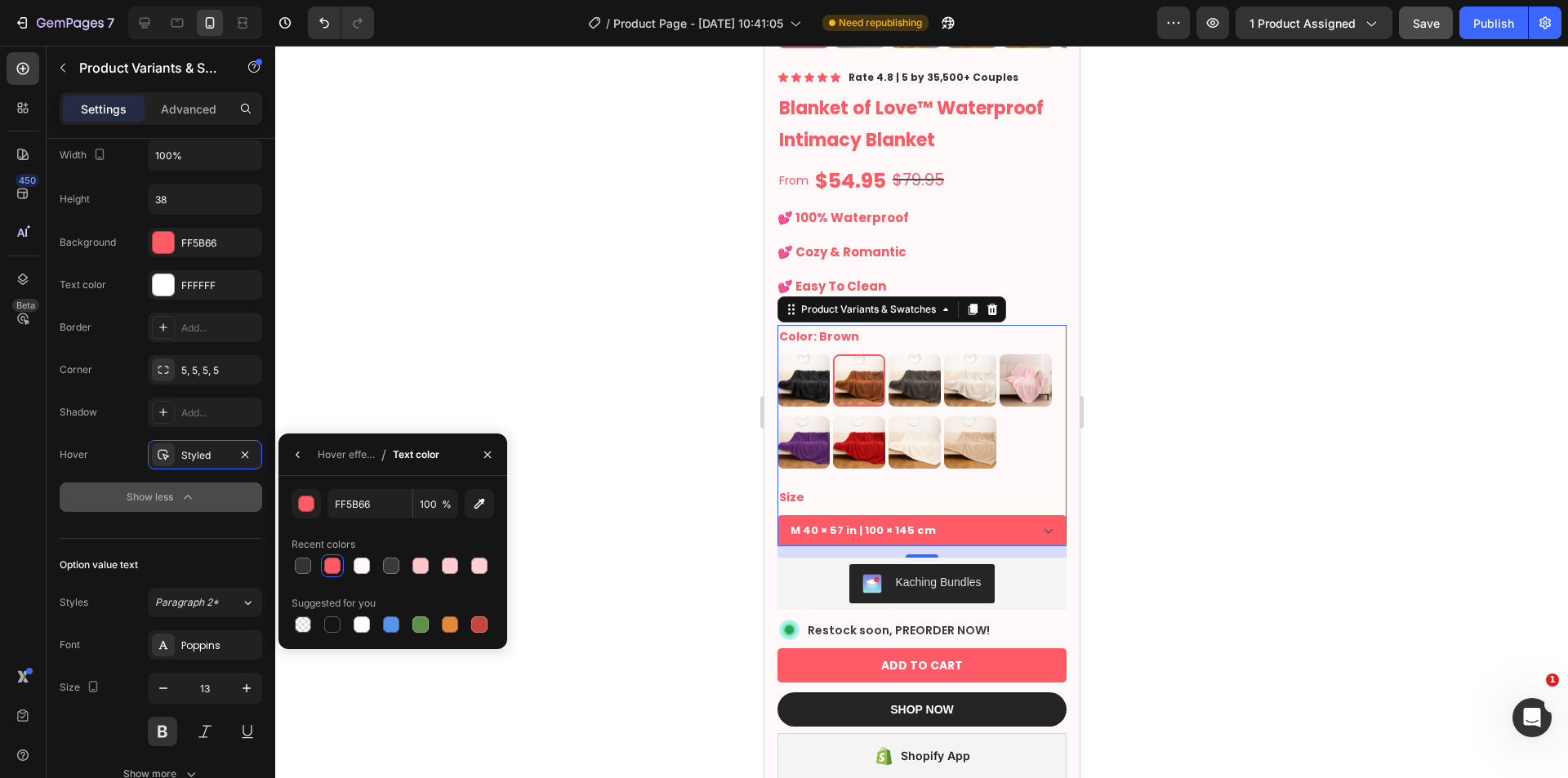
click at [442, 534] on div "Recent colors" at bounding box center [392, 544] width 202 height 26
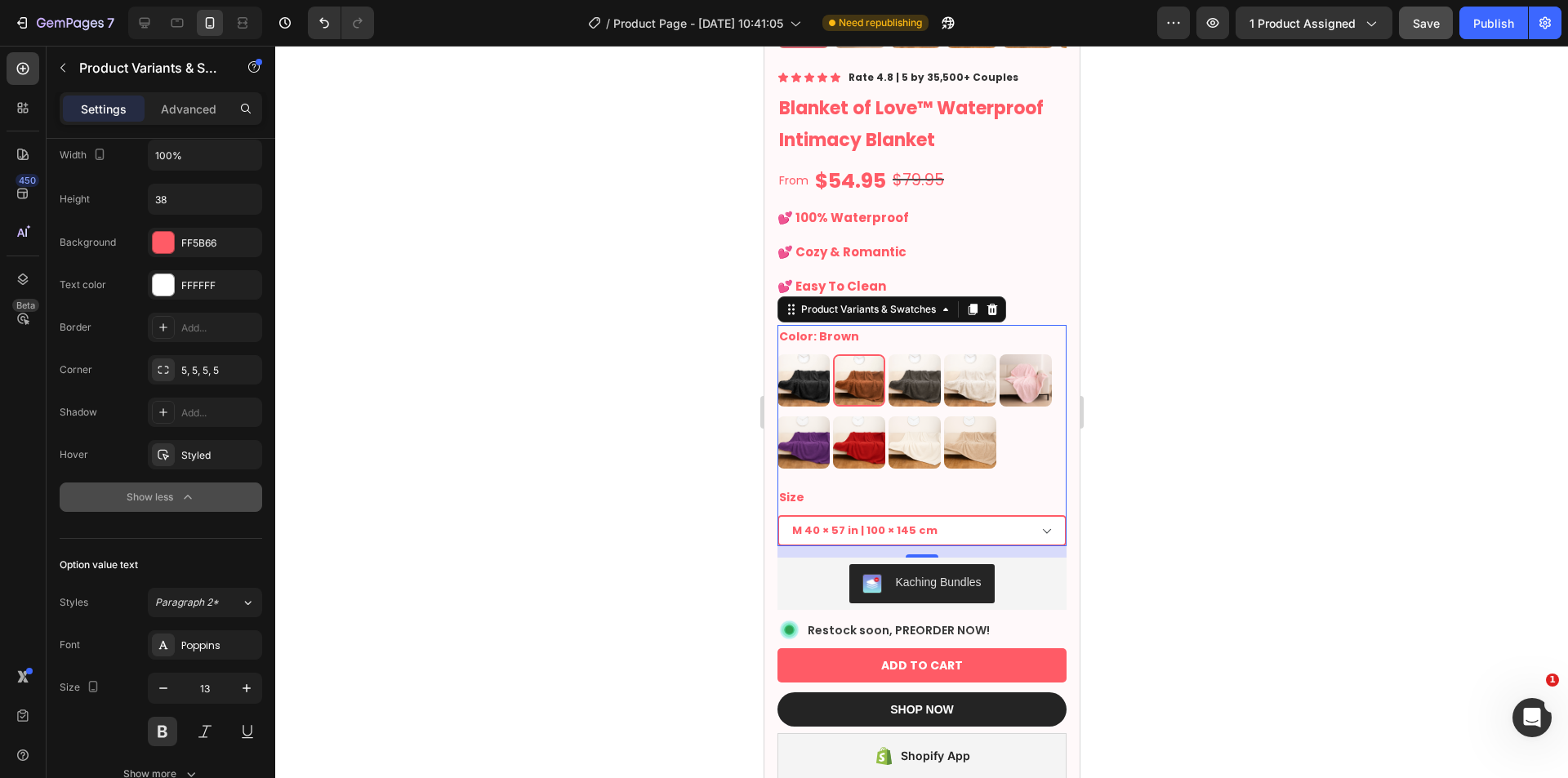
click at [830, 520] on select "XXL 85 × 85 in | 216 × 216 cm XL 57 × 85 in | 145 × 216 cm L 57 × 65 in | 145 ×…" at bounding box center [921, 530] width 289 height 31
click at [899, 518] on select "XXL 85 × 85 in | 216 × 216 cm XL 57 × 85 in | 145 × 216 cm L 57 × 65 in | 145 ×…" at bounding box center [921, 530] width 289 height 31
click at [1223, 548] on div at bounding box center [922, 411] width 1292 height 732
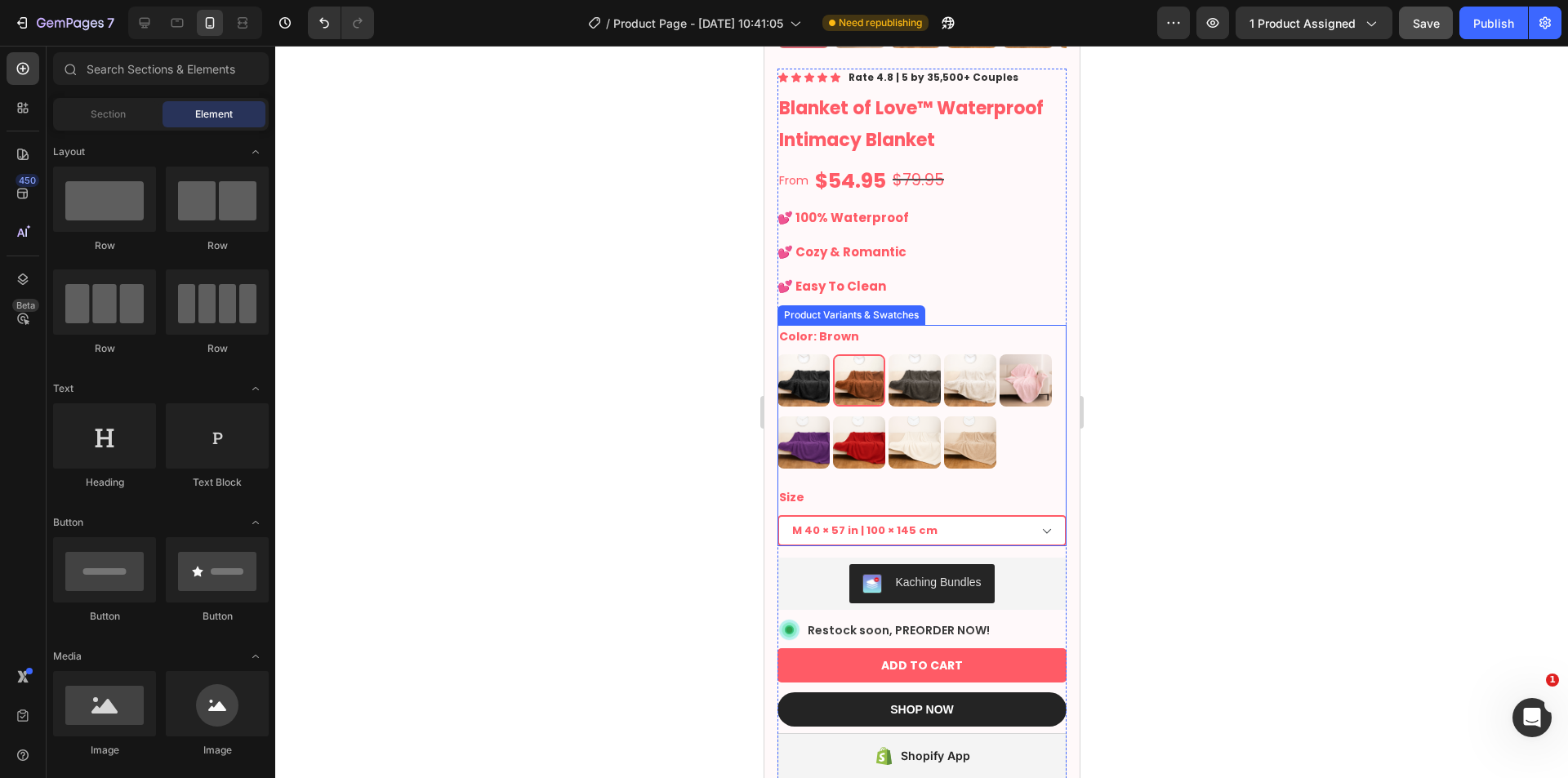
click at [955, 515] on select "XXL 85 × 85 in | 216 × 216 cm XL 57 × 85 in | 145 × 216 cm L 57 × 65 in | 145 ×…" at bounding box center [921, 530] width 289 height 31
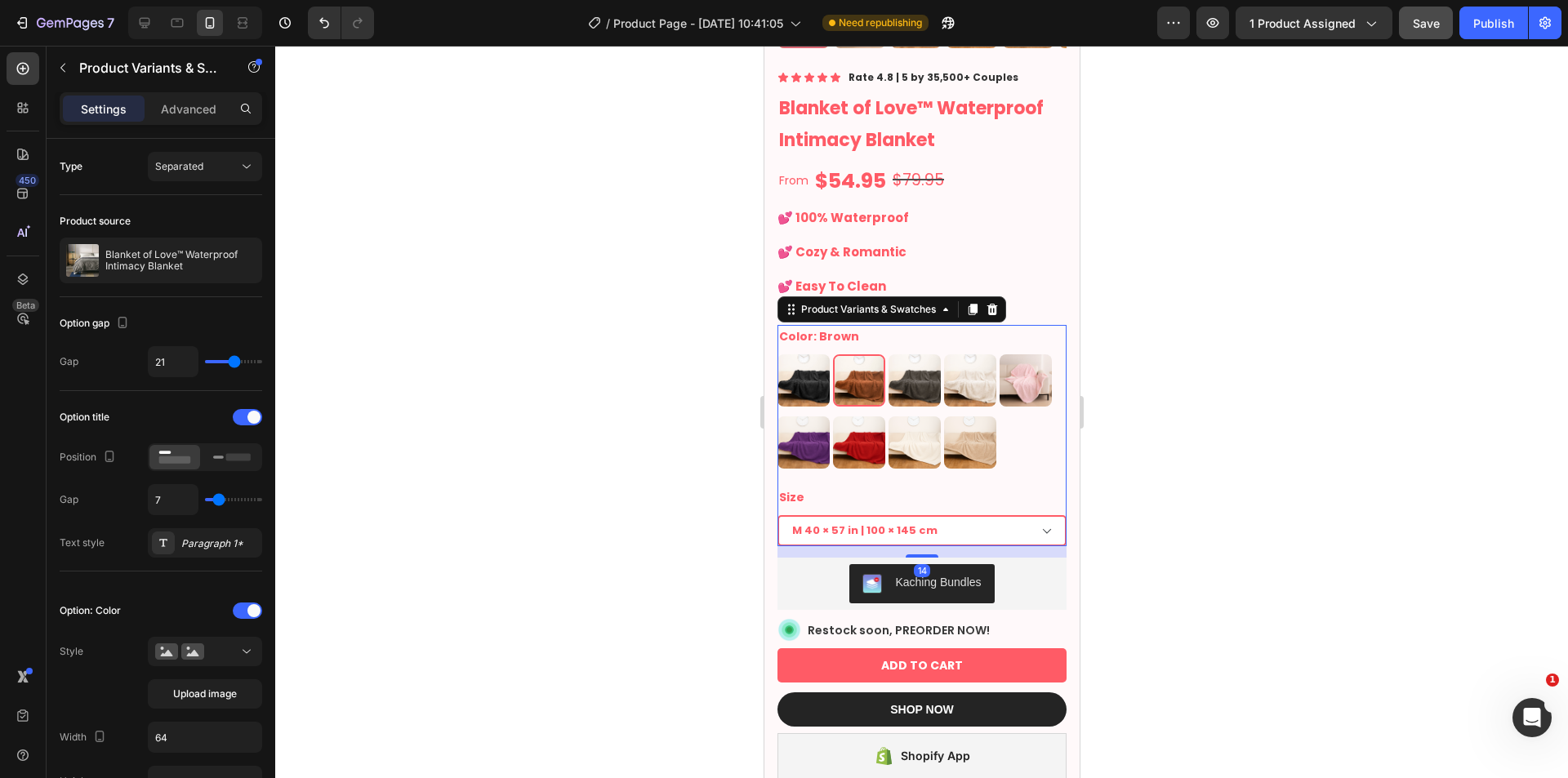
click at [933, 526] on select "XXL 85 × 85 in | 216 × 216 cm XL 57 × 85 in | 145 × 216 cm L 57 × 65 in | 145 ×…" at bounding box center [921, 530] width 289 height 31
click at [941, 515] on select "XXL 85 × 85 in | 216 × 216 cm XL 57 × 85 in | 145 × 216 cm L 57 × 65 in | 145 ×…" at bounding box center [921, 530] width 289 height 31
drag, startPoint x: 860, startPoint y: 528, endPoint x: 864, endPoint y: 568, distance: 40.2
click at [860, 528] on select "XXL 85 × 85 in | 216 × 216 cm XL 57 × 85 in | 145 × 216 cm L 57 × 65 in | 145 ×…" at bounding box center [921, 530] width 289 height 31
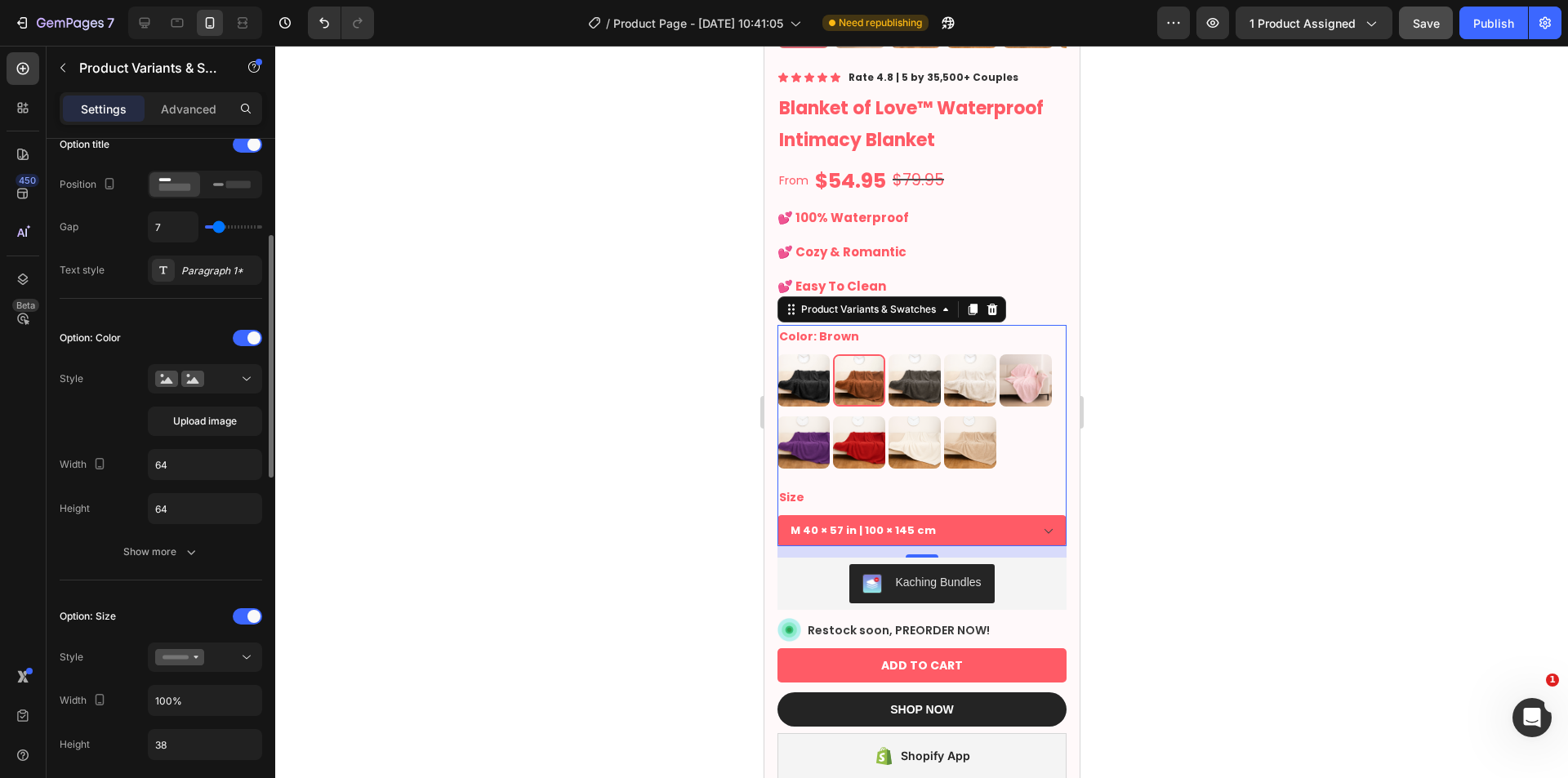
scroll to position [681, 0]
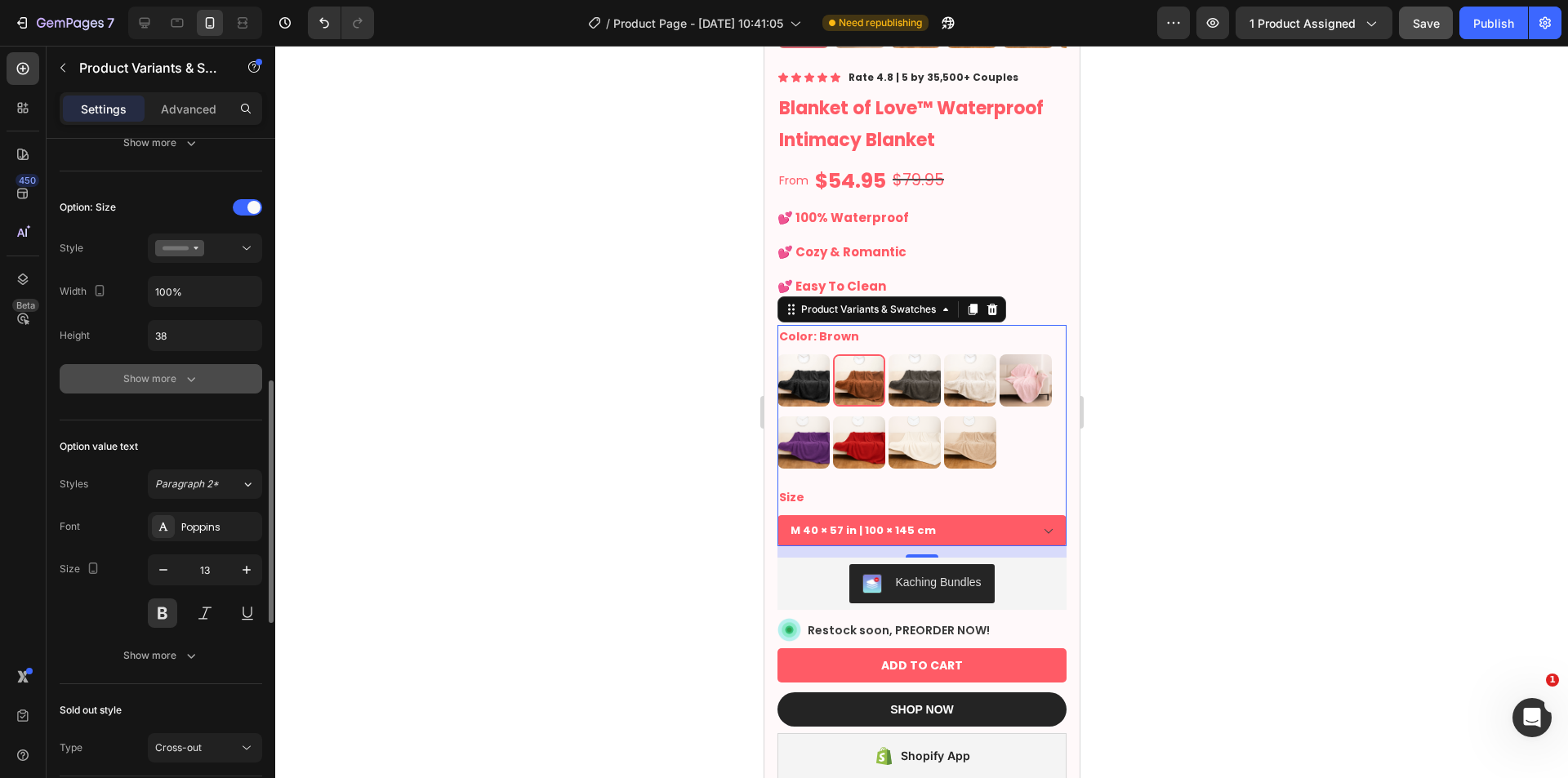
click at [176, 378] on div "Show more" at bounding box center [161, 379] width 76 height 17
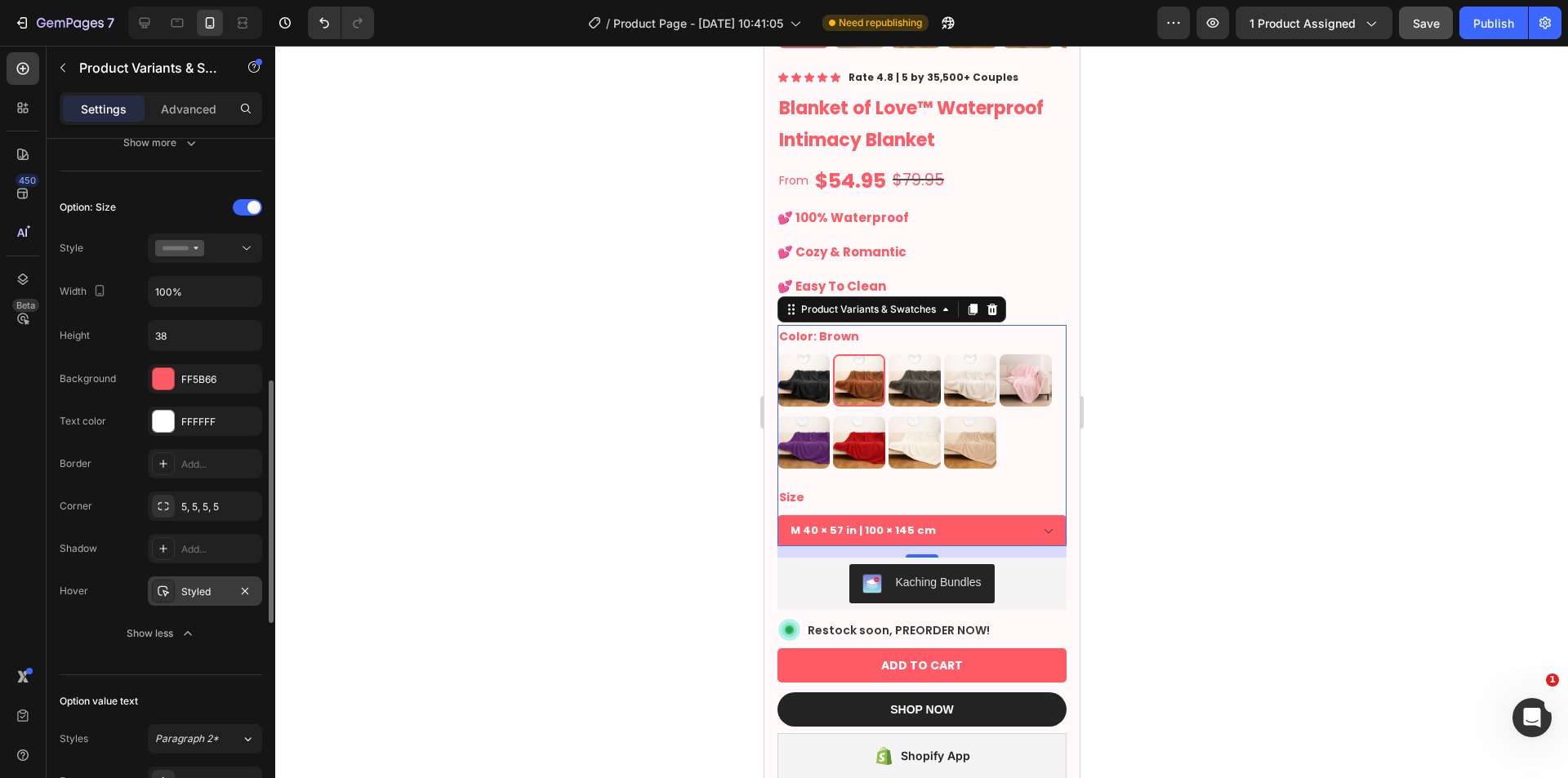
click at [219, 595] on div "Styled" at bounding box center [205, 592] width 47 height 15
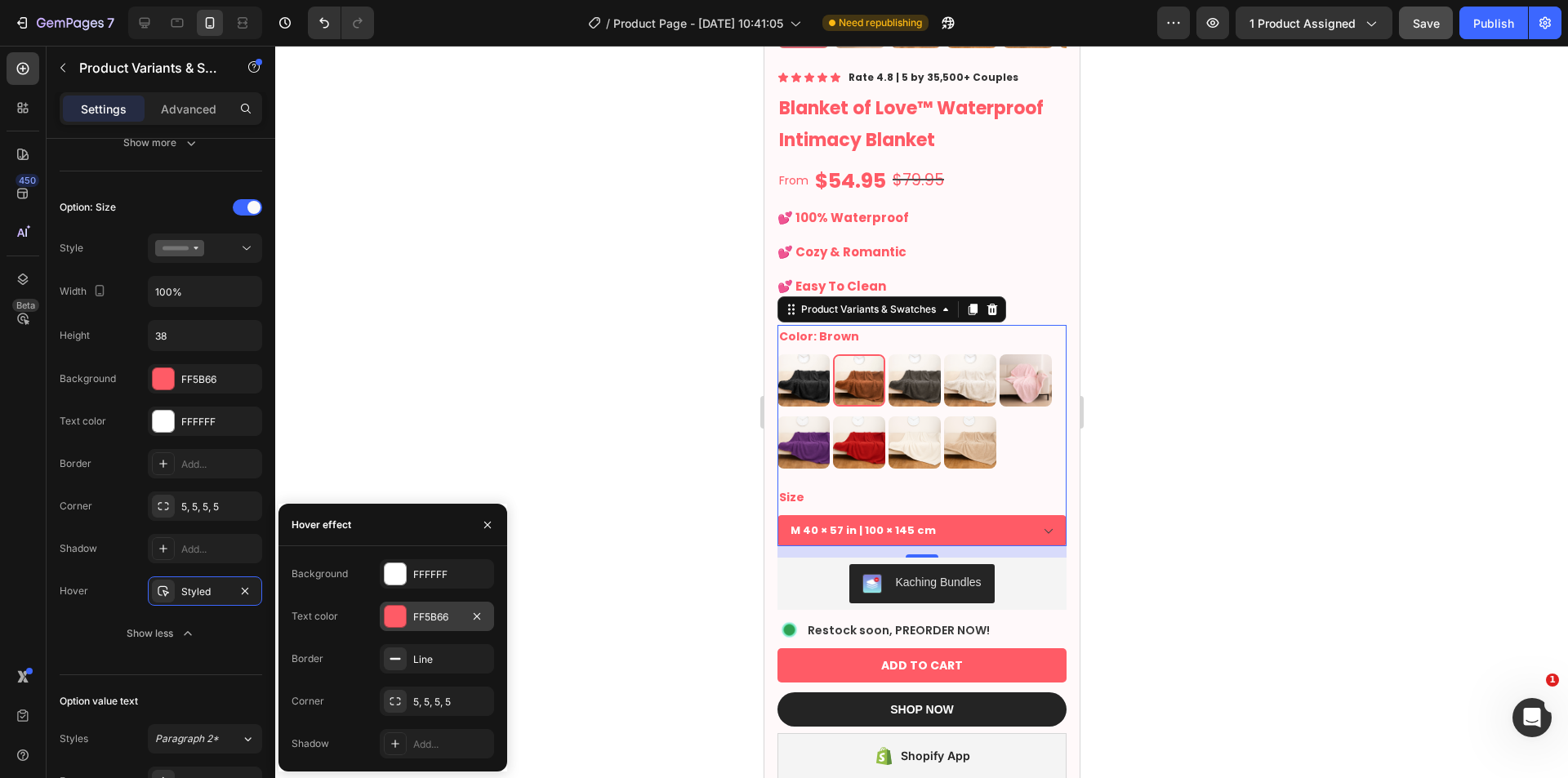
click at [421, 610] on div "FF5B66" at bounding box center [437, 617] width 47 height 15
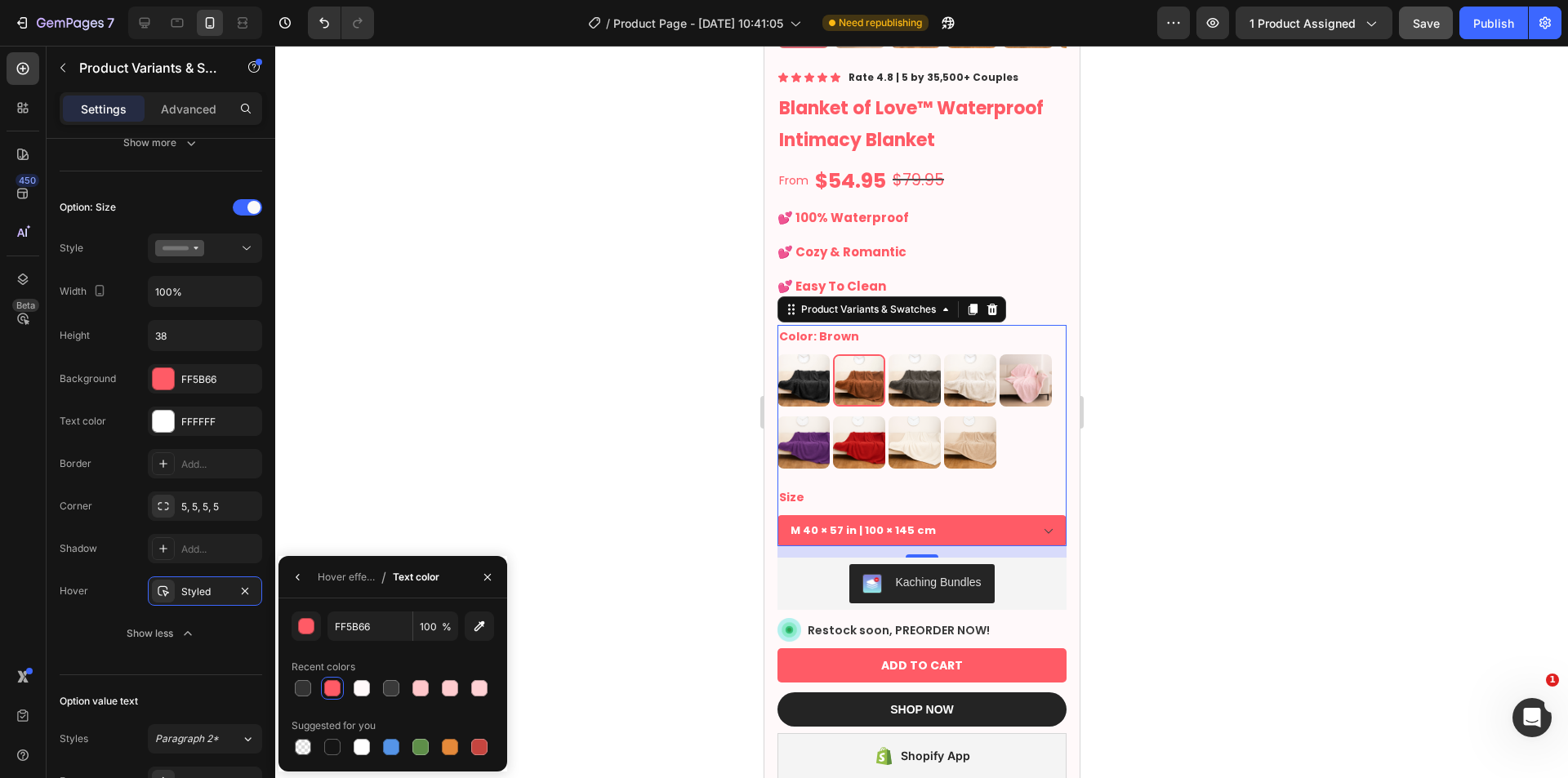
click at [365, 746] on div at bounding box center [362, 747] width 17 height 17
type input "FFFFFF"
click at [1269, 544] on div at bounding box center [922, 411] width 1292 height 732
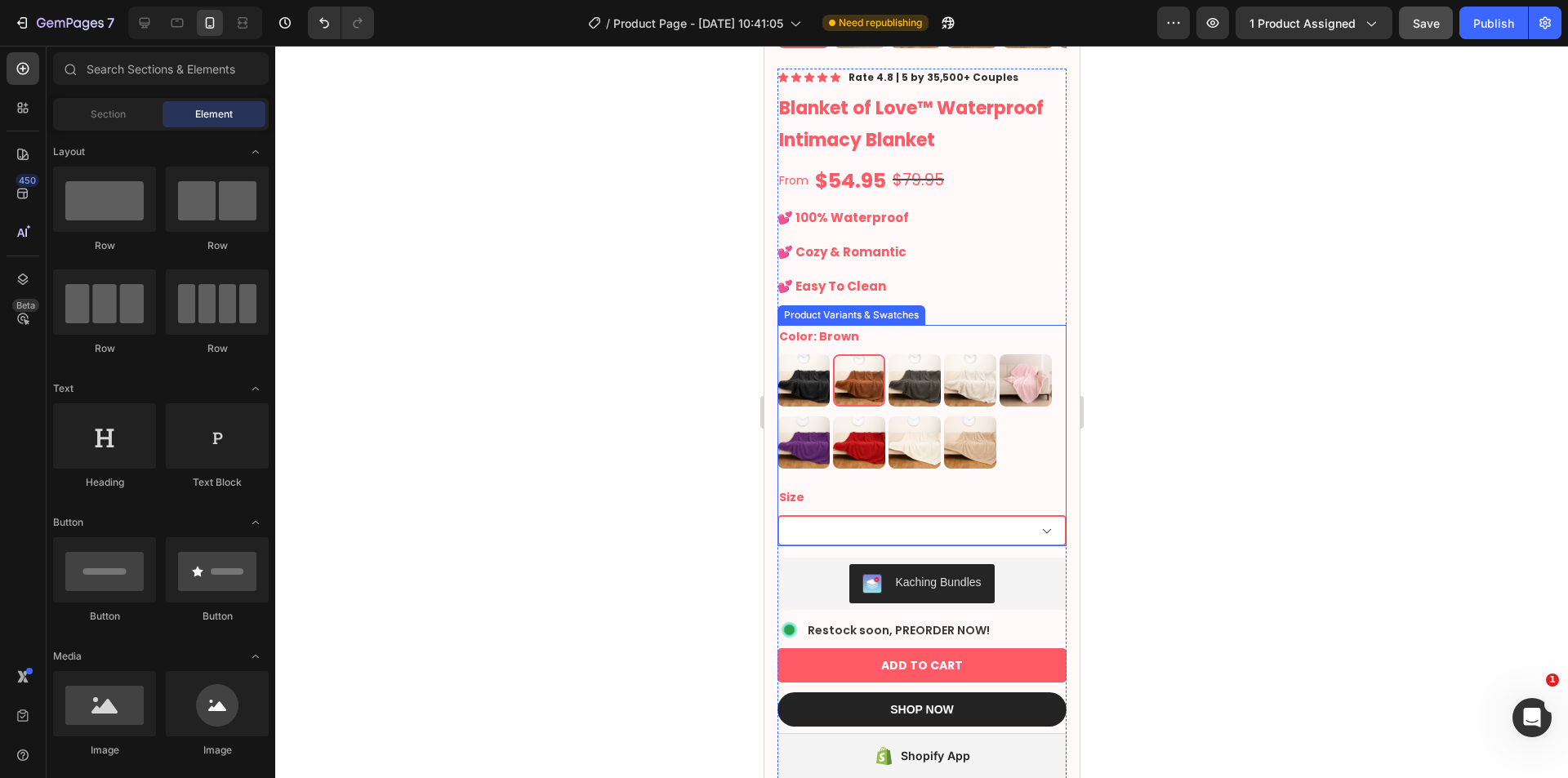
click at [994, 526] on select "XXL 85 × 85 in | 216 × 216 cm XL 57 × 85 in | 145 × 216 cm L 57 × 65 in | 145 ×…" at bounding box center [921, 530] width 289 height 31
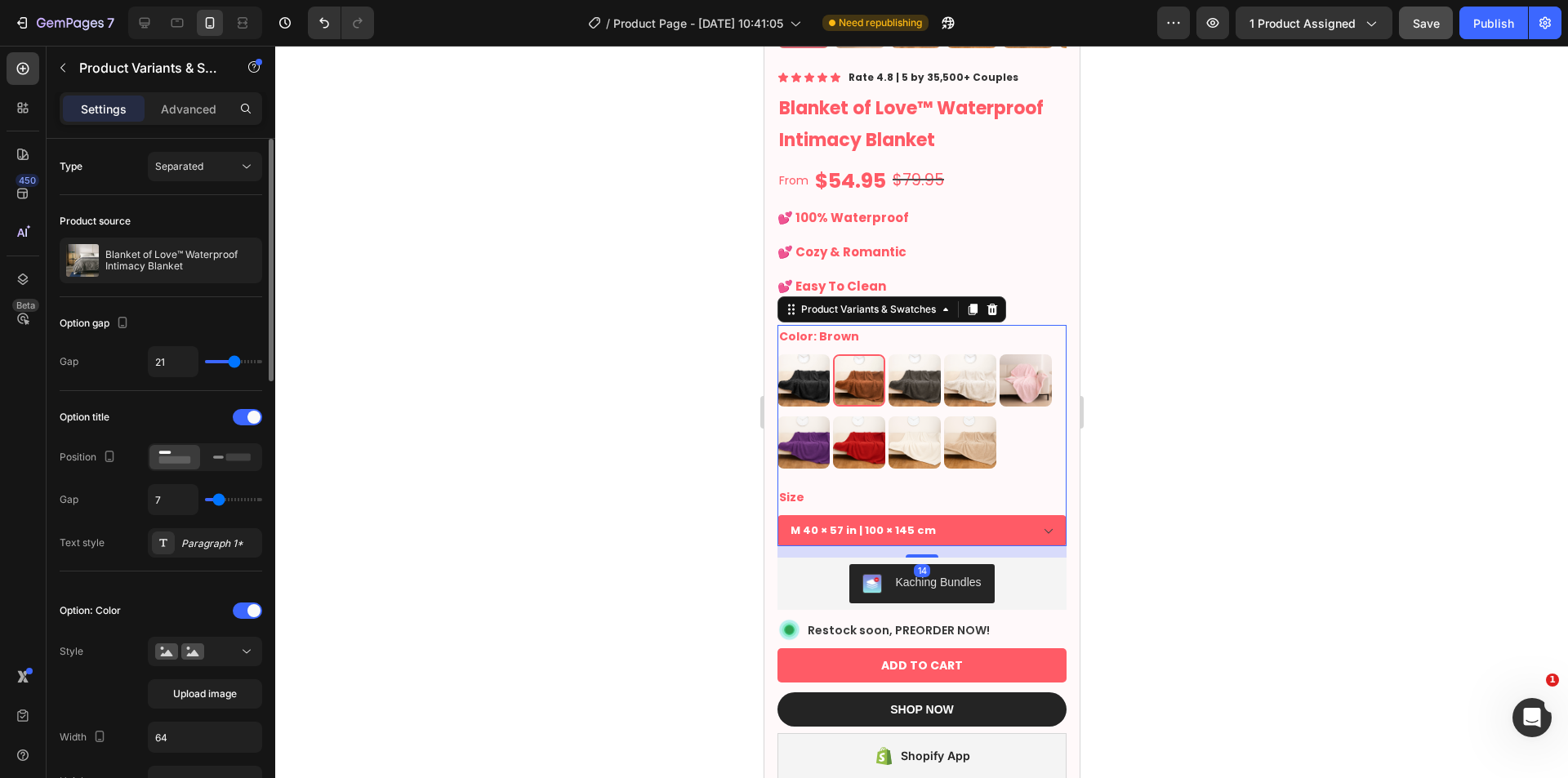
scroll to position [409, 0]
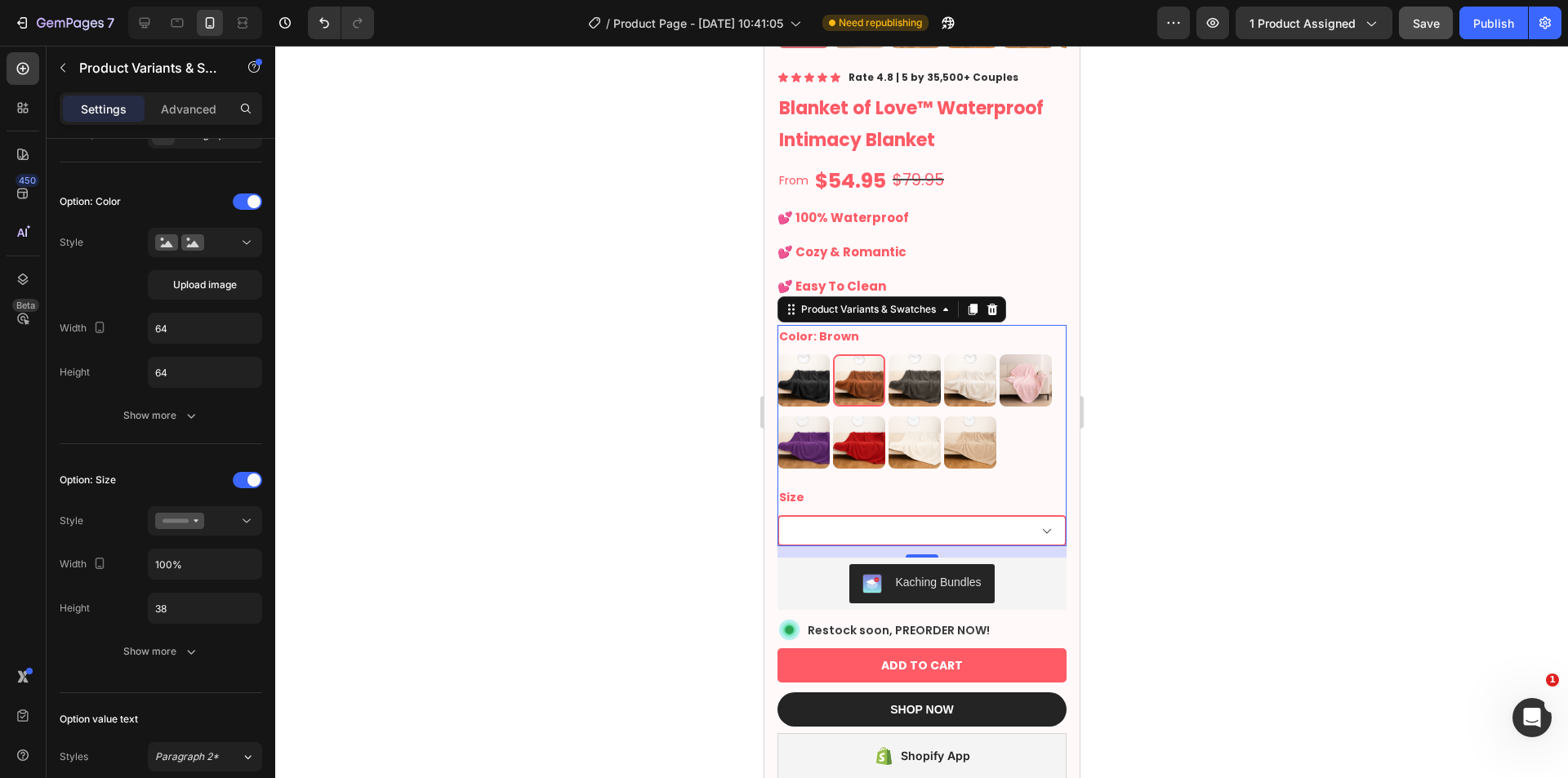
click at [875, 515] on select "XXL 85 × 85 in | 216 × 216 cm XL 57 × 85 in | 145 × 216 cm L 57 × 65 in | 145 ×…" at bounding box center [921, 530] width 289 height 31
click at [874, 524] on select "XXL 85 × 85 in | 216 × 216 cm XL 57 × 85 in | 145 × 216 cm L 57 × 65 in | 145 ×…" at bounding box center [921, 530] width 289 height 31
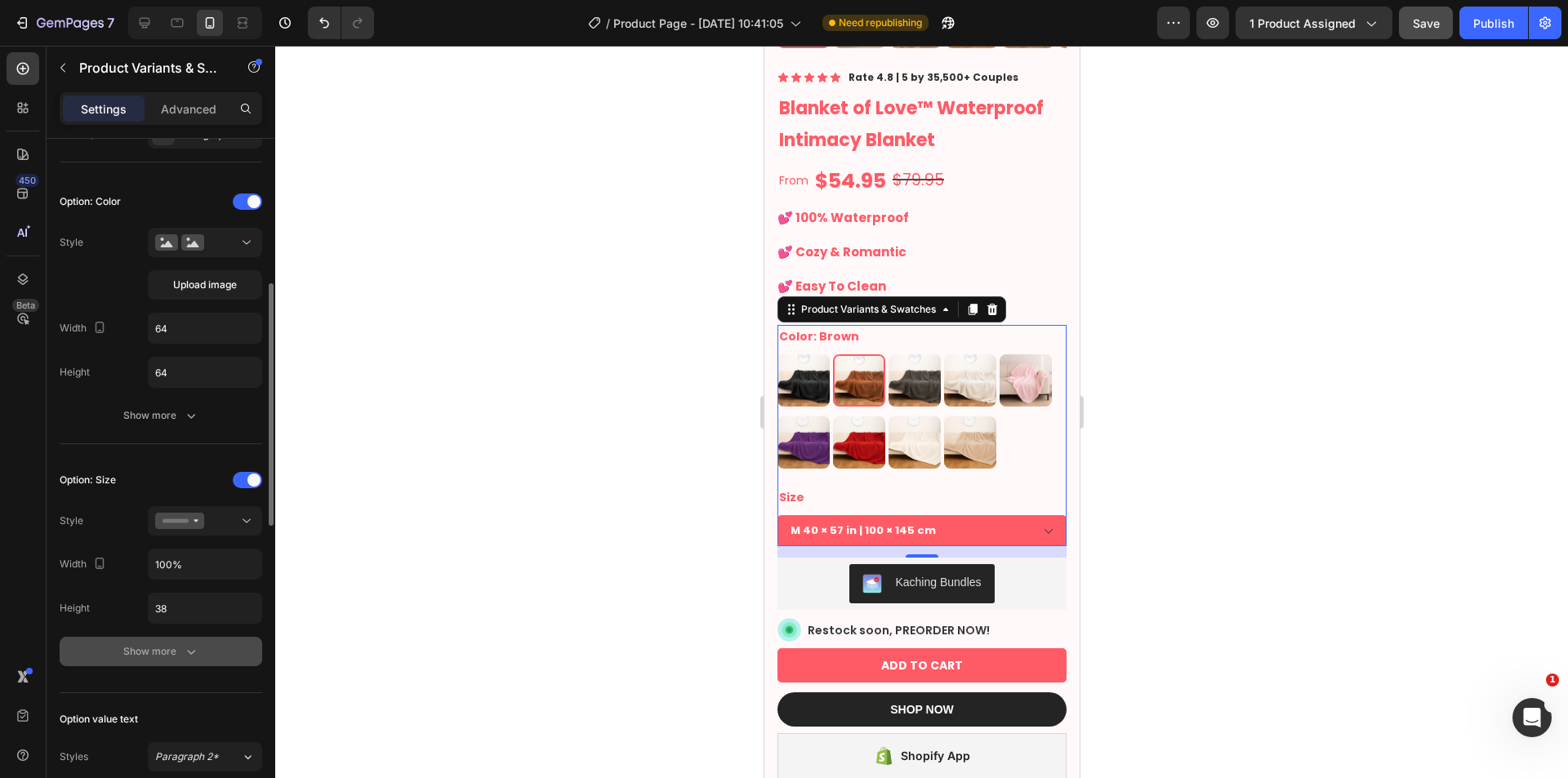
click at [156, 662] on button "Show more" at bounding box center [160, 651] width 202 height 30
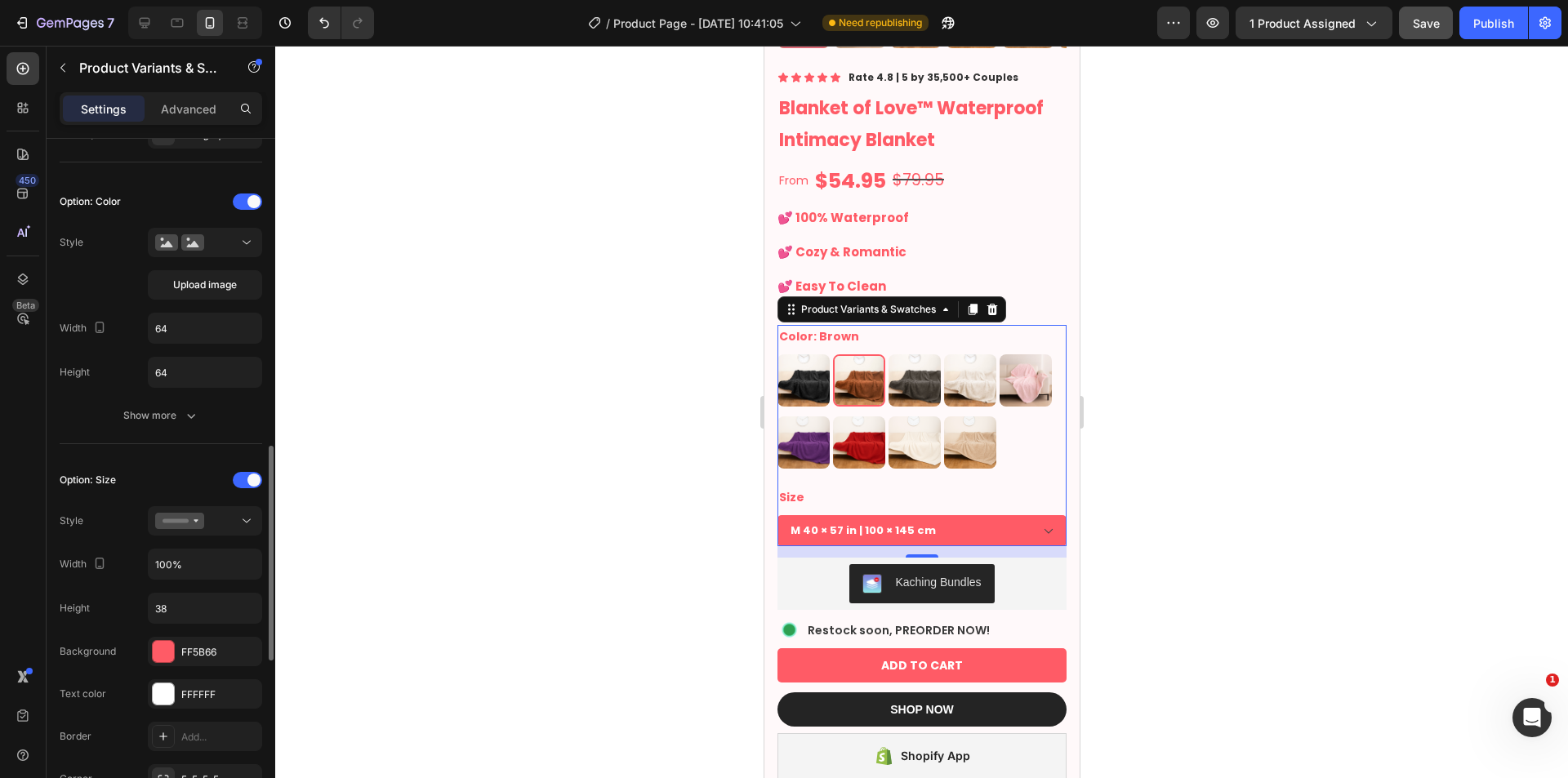
scroll to position [681, 0]
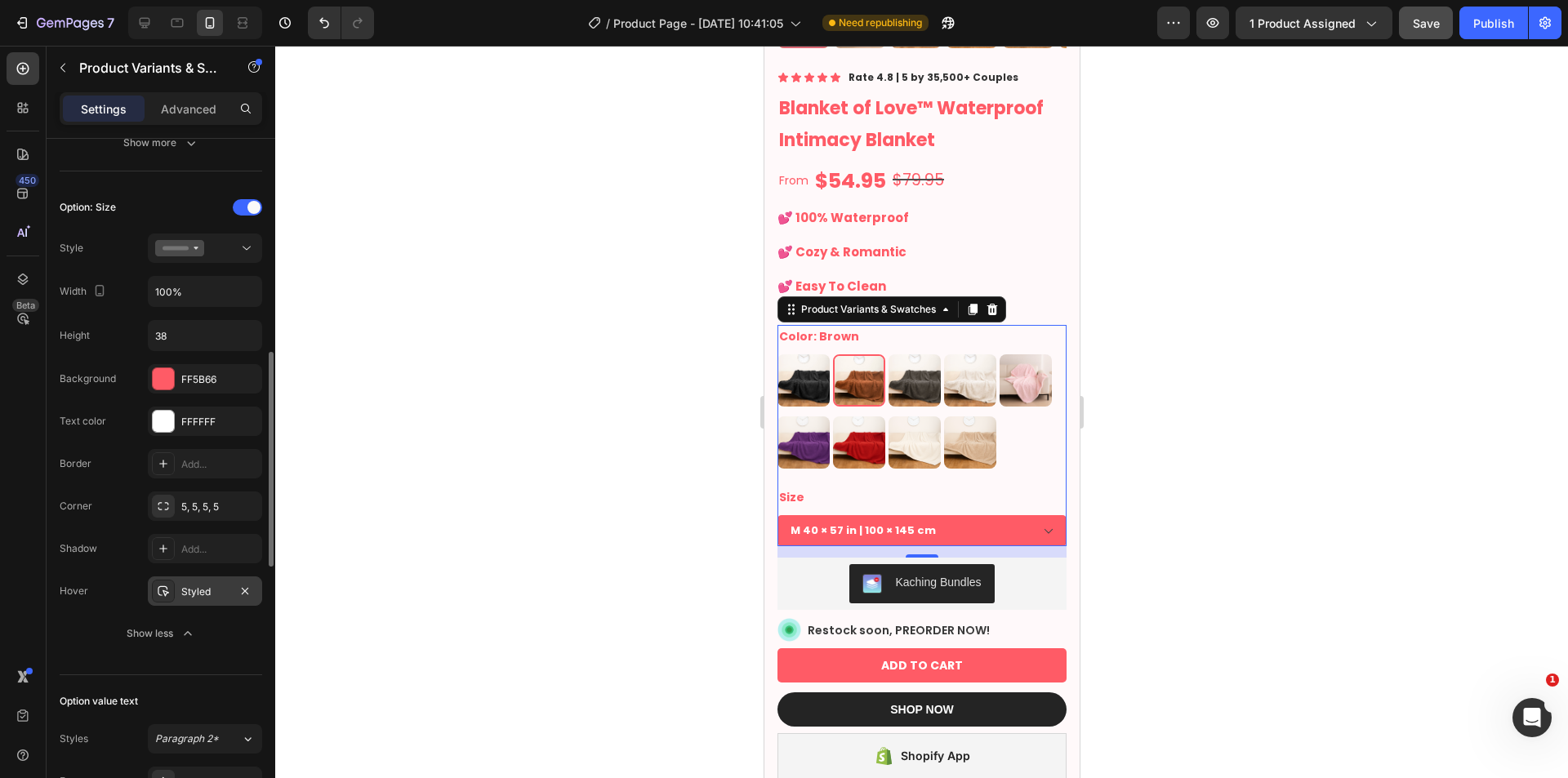
click at [214, 604] on div "Styled" at bounding box center [205, 591] width 115 height 30
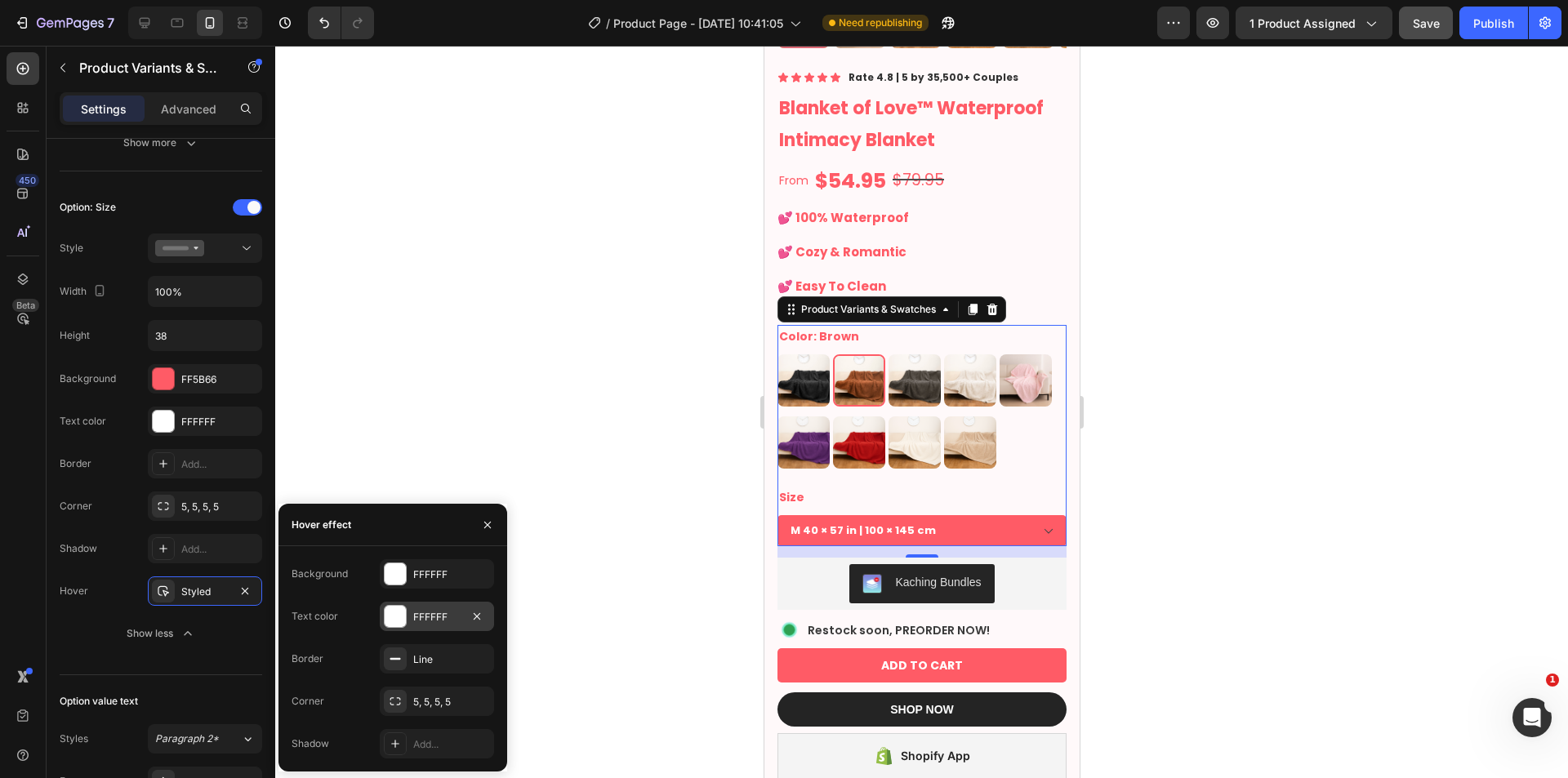
click at [428, 616] on div "FFFFFF" at bounding box center [437, 617] width 47 height 15
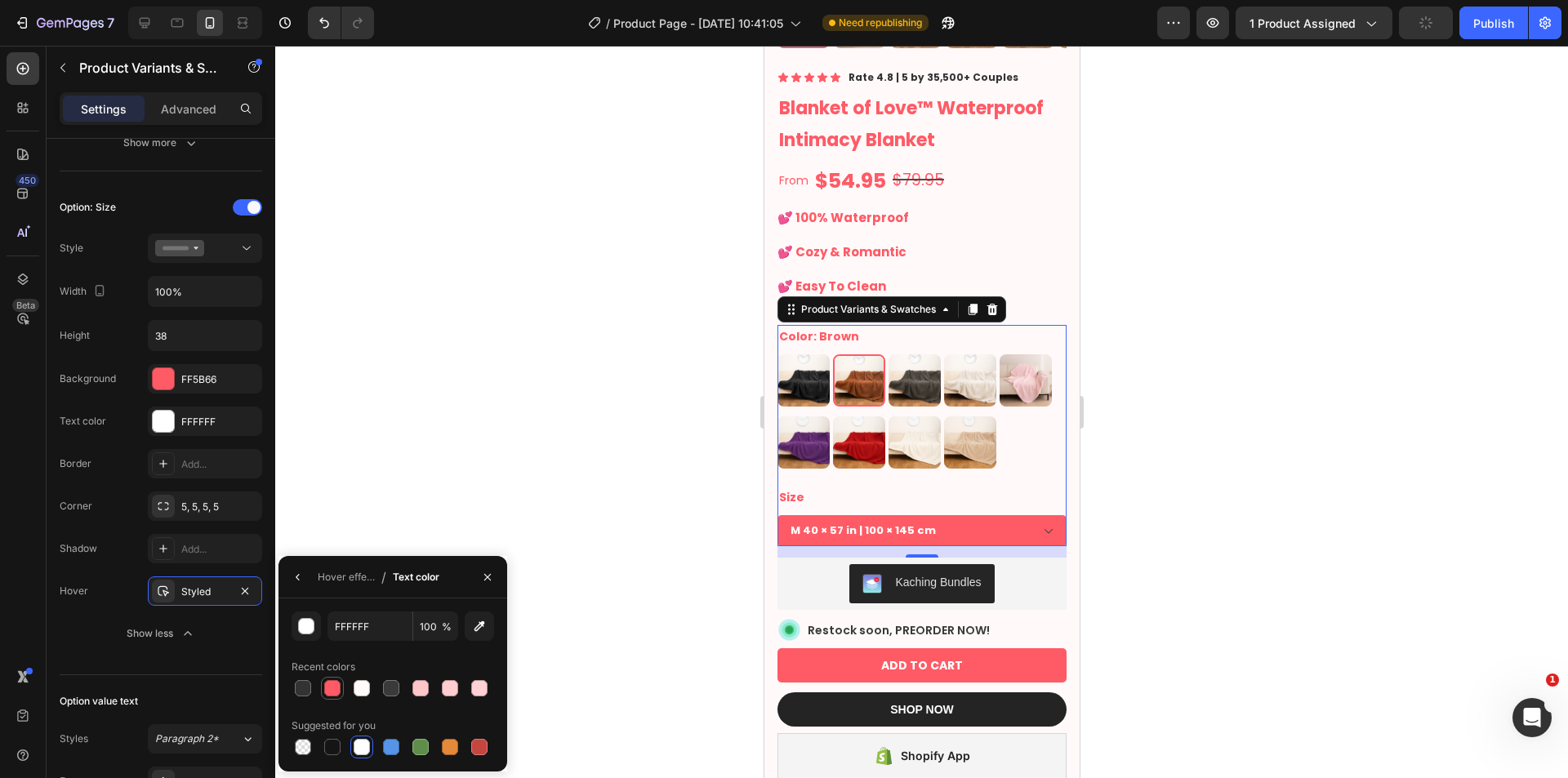
click at [335, 689] on div at bounding box center [332, 689] width 17 height 17
type input "FF5B66"
click at [299, 574] on icon "button" at bounding box center [297, 577] width 4 height 7
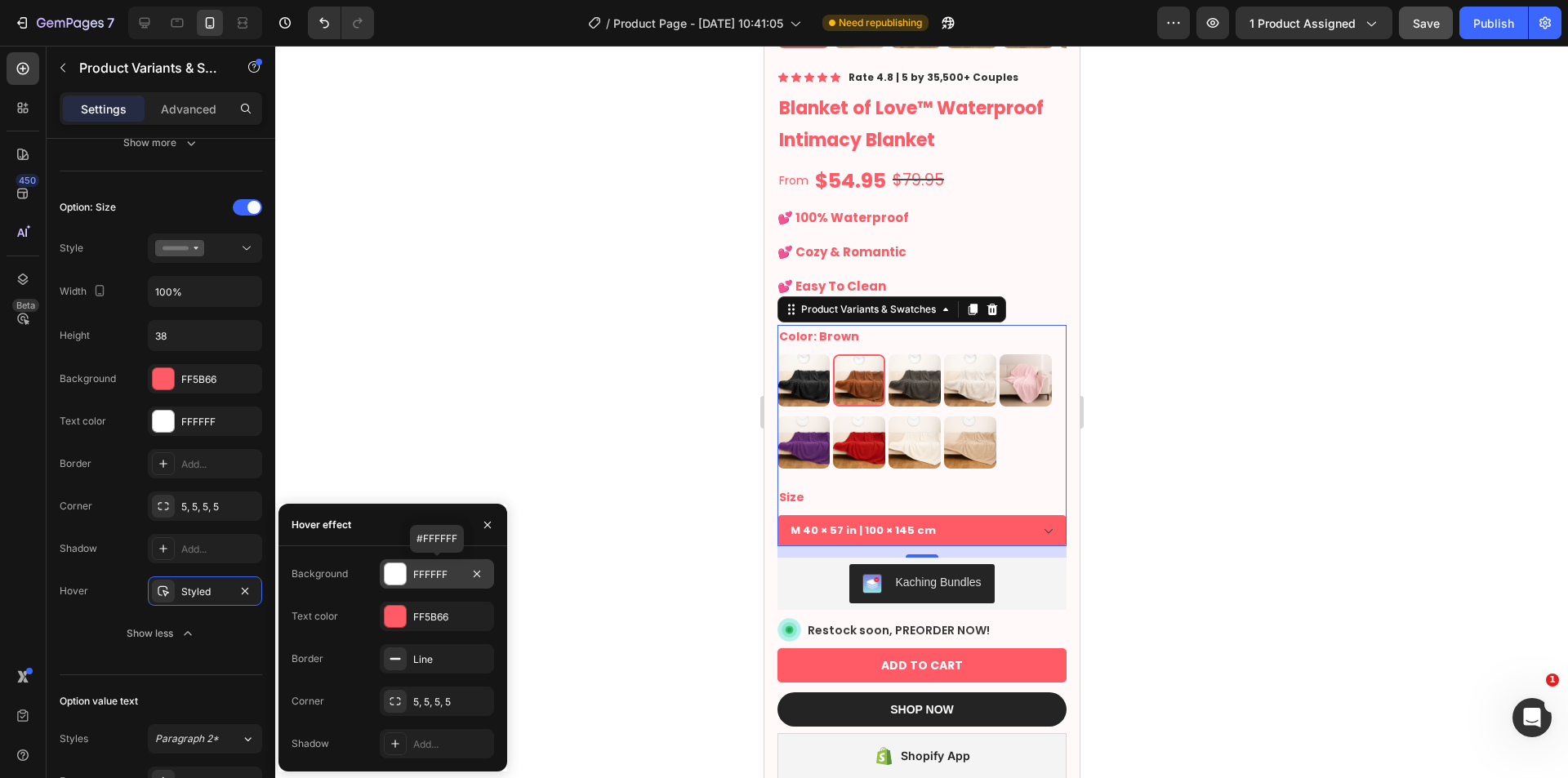
click at [427, 577] on div "FFFFFF" at bounding box center [437, 575] width 47 height 15
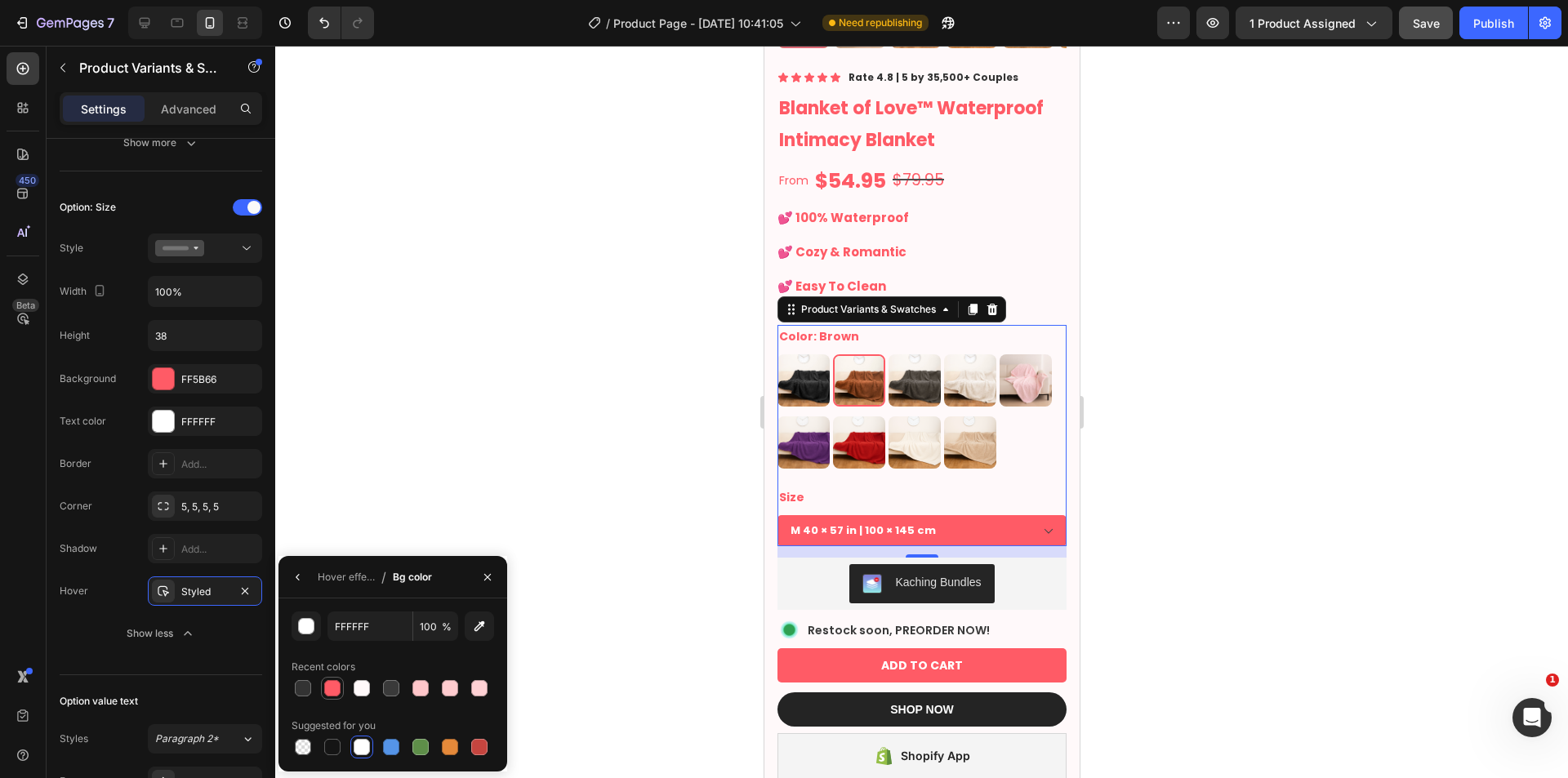
click at [335, 691] on div at bounding box center [332, 689] width 17 height 17
click at [358, 753] on div at bounding box center [362, 747] width 17 height 17
type input "FFFFFF"
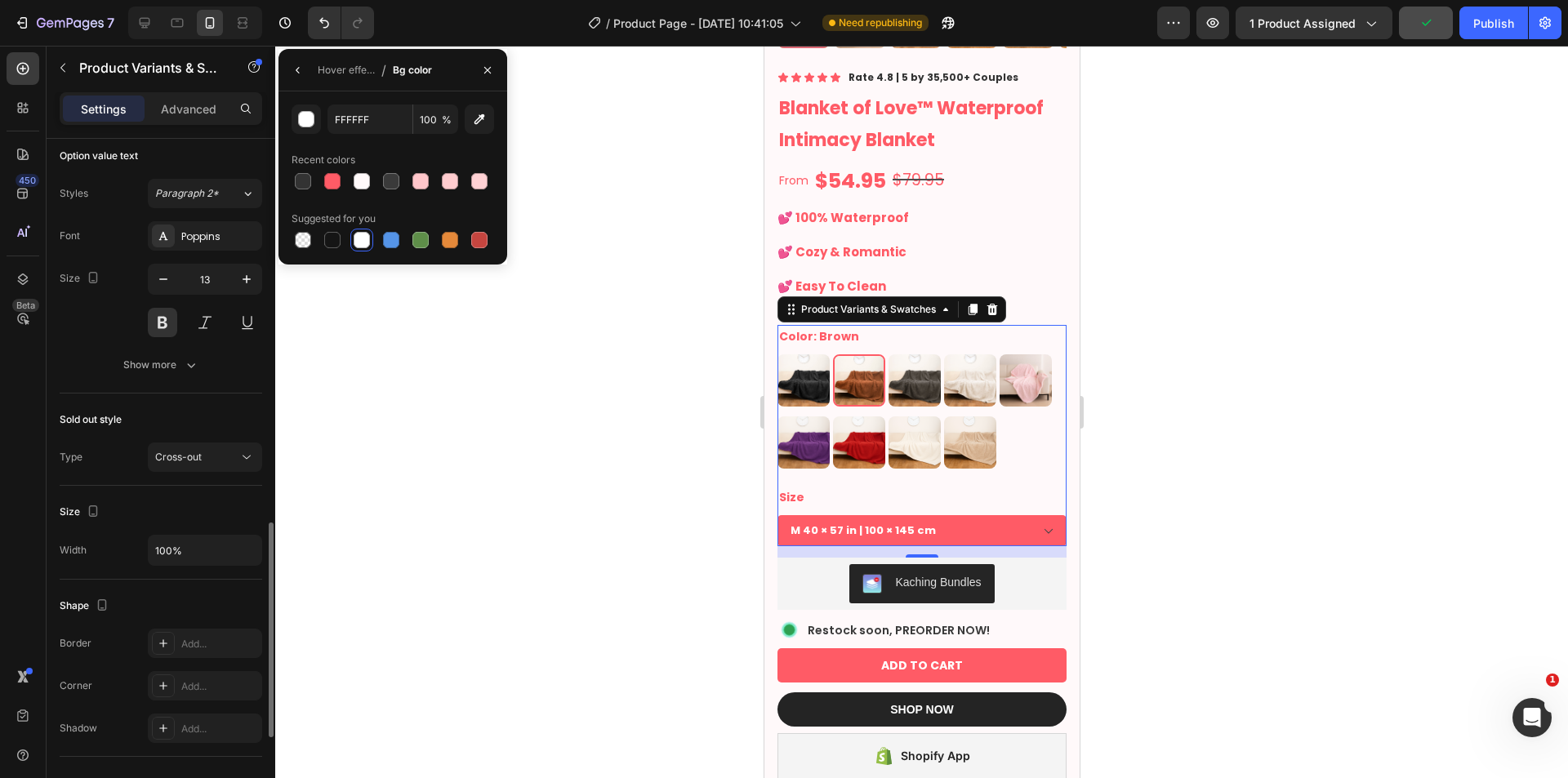
scroll to position [1363, 0]
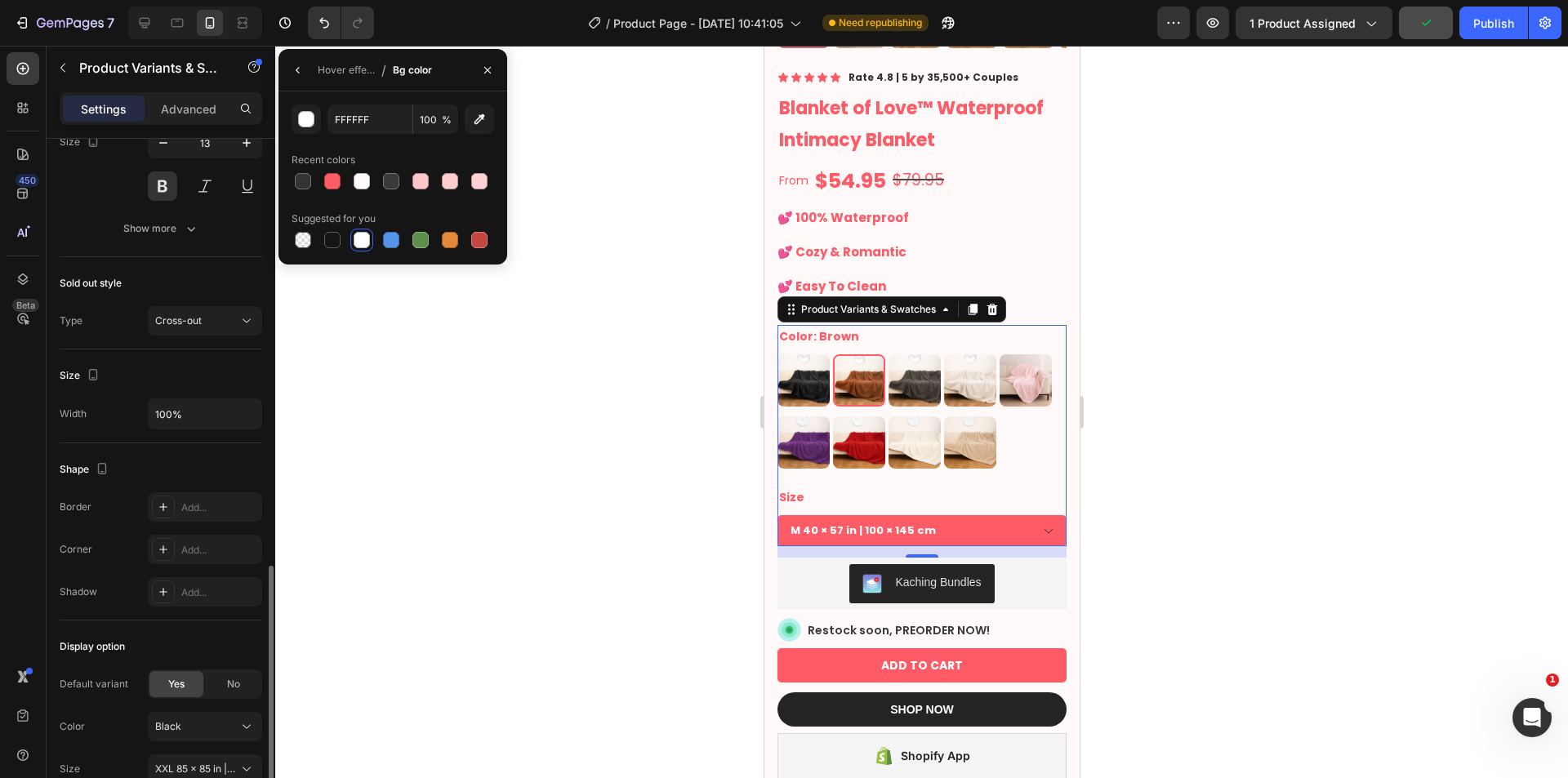
click at [353, 464] on div at bounding box center [922, 411] width 1292 height 732
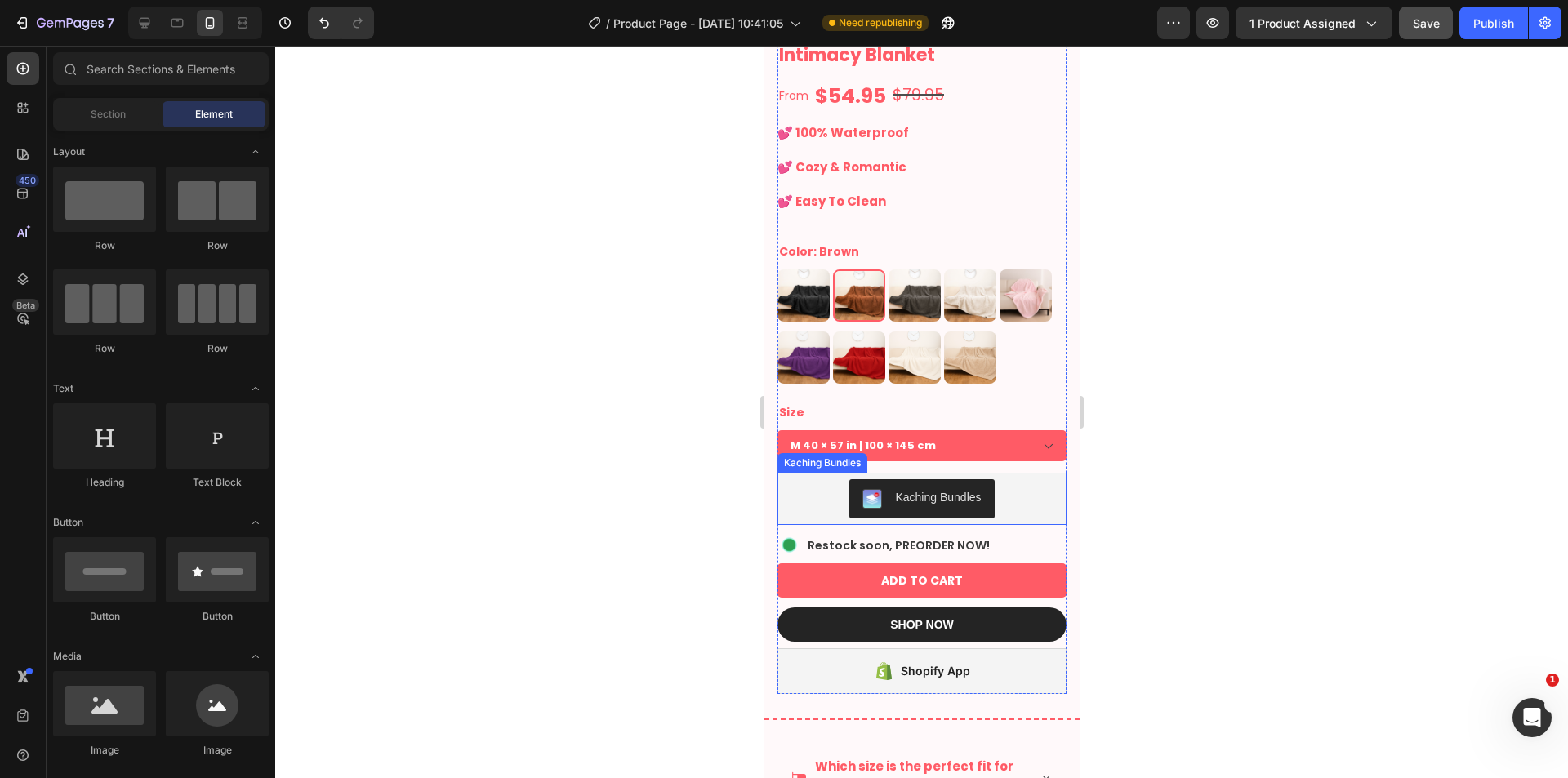
scroll to position [544, 0]
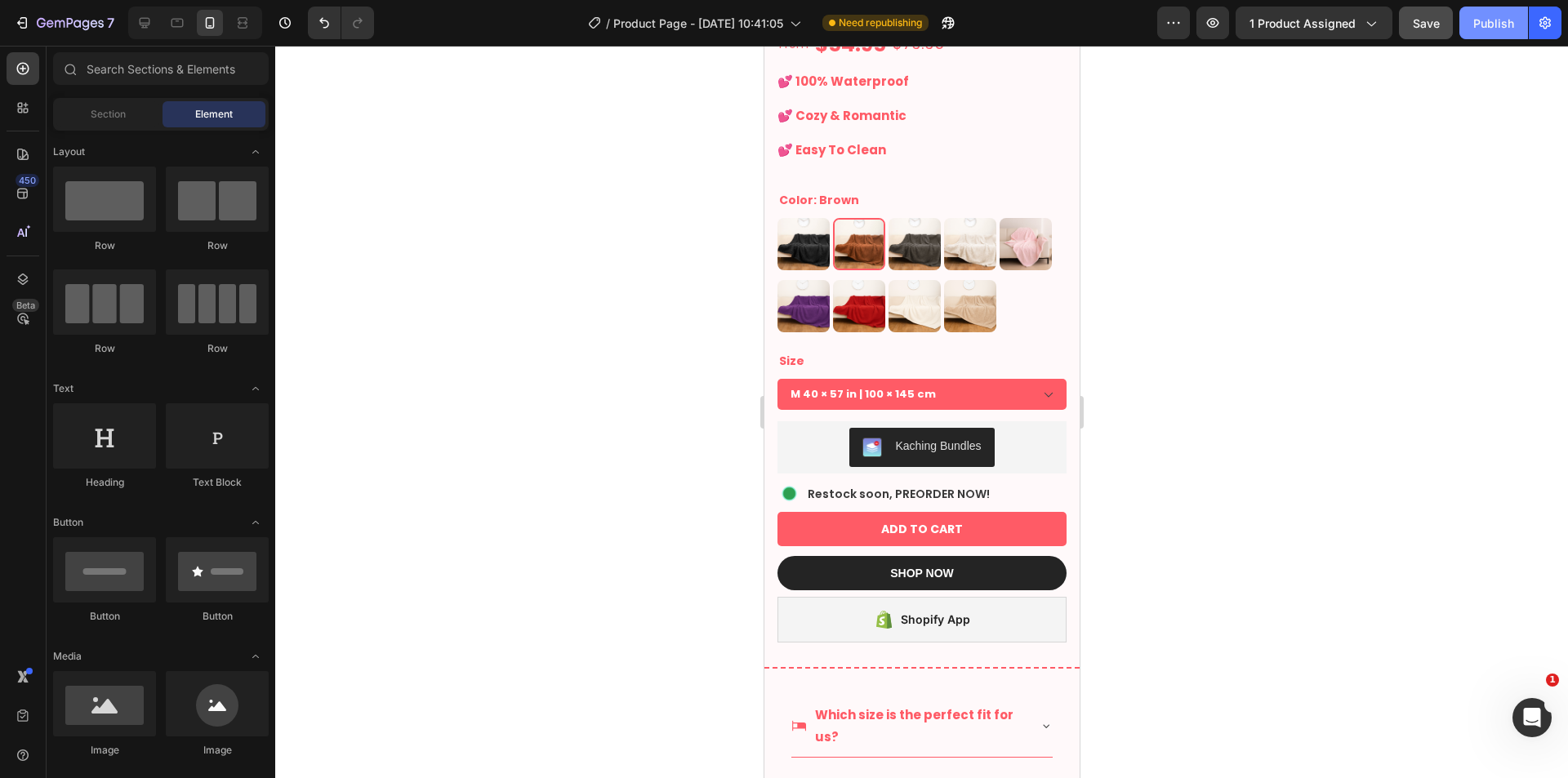
click at [1481, 19] on div "Publish" at bounding box center [1494, 23] width 41 height 17
click at [1426, 27] on span "Save" at bounding box center [1426, 23] width 27 height 14
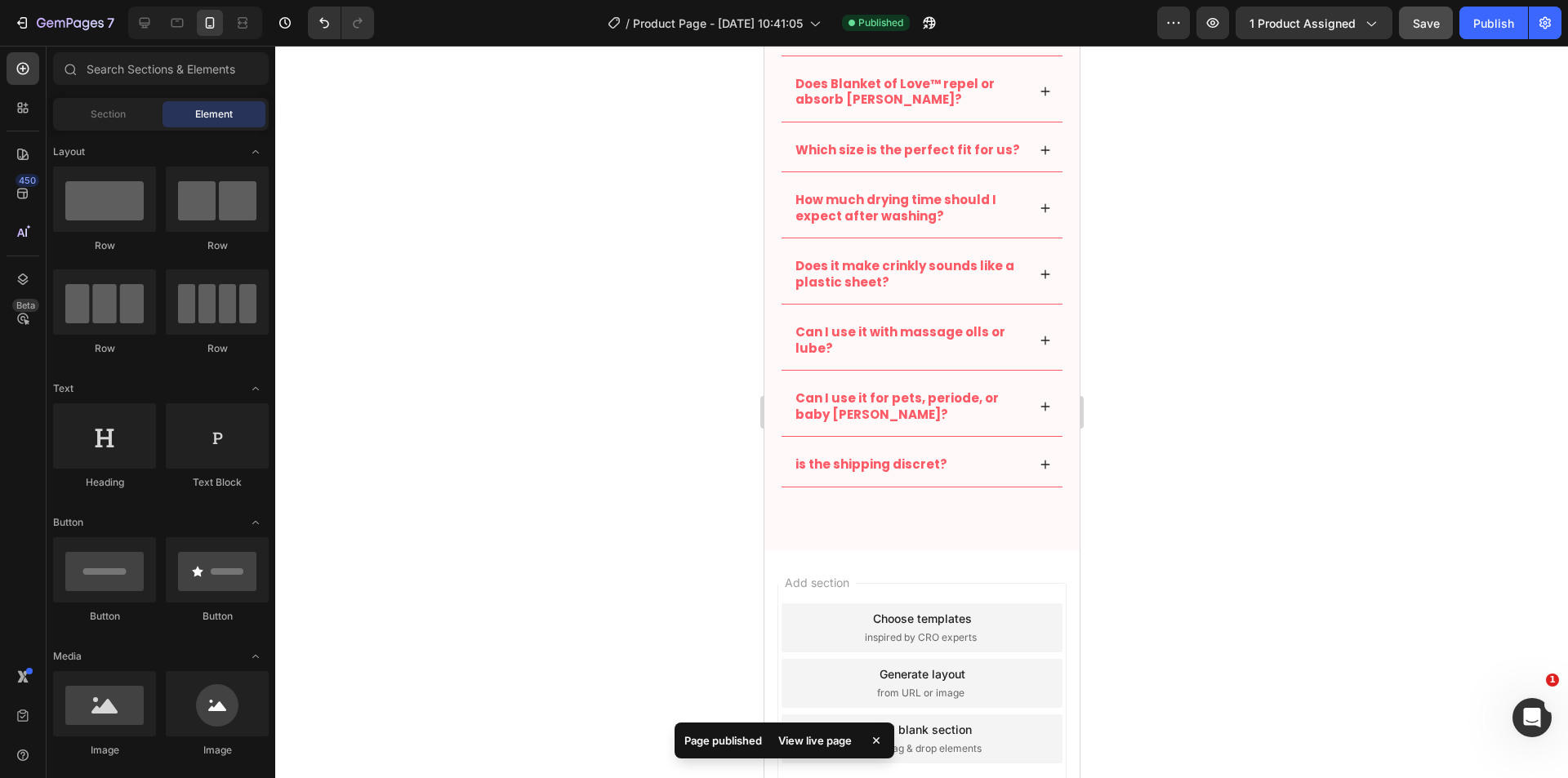
scroll to position [4561, 0]
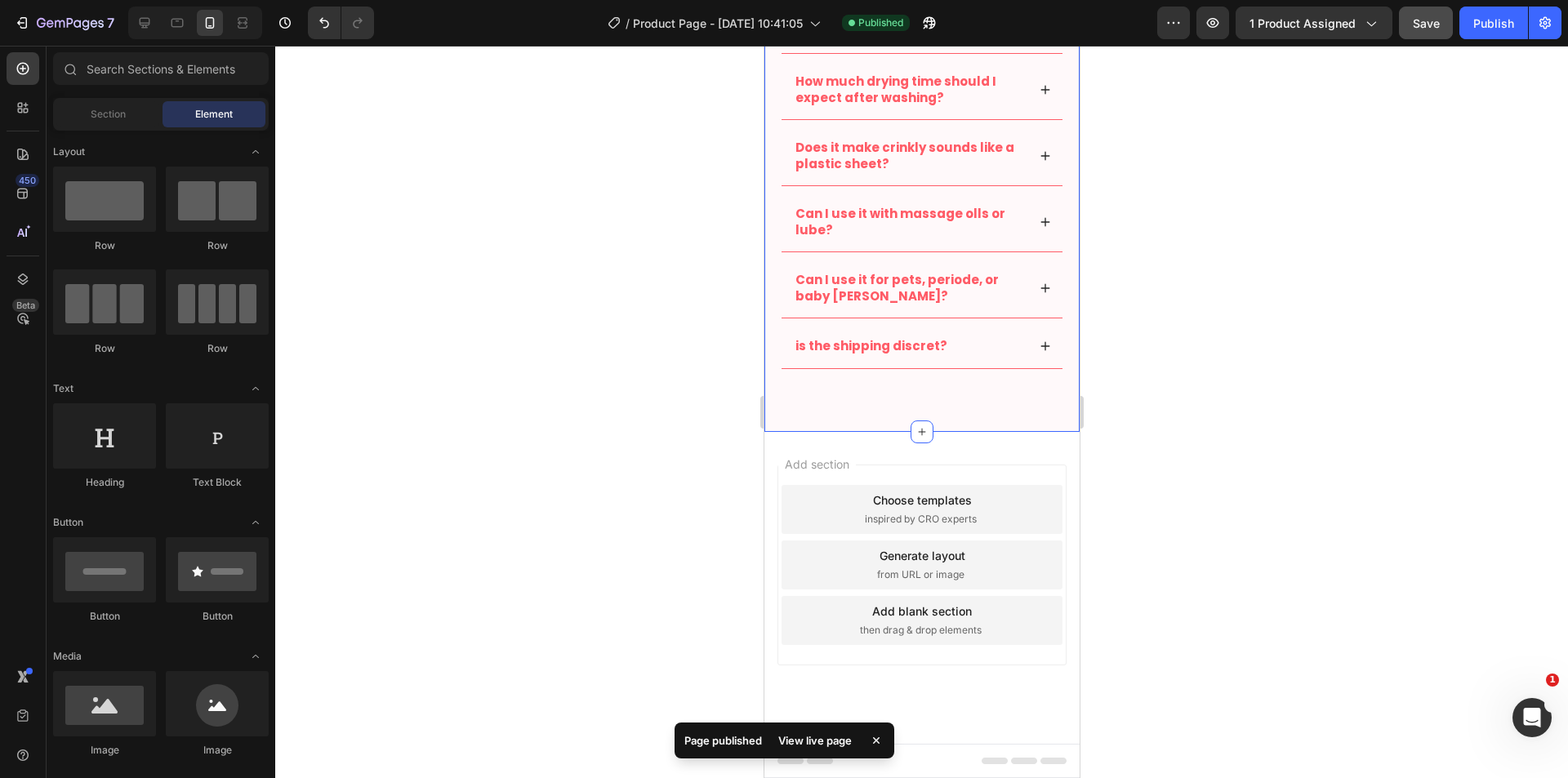
click at [1412, 165] on div at bounding box center [922, 411] width 1292 height 732
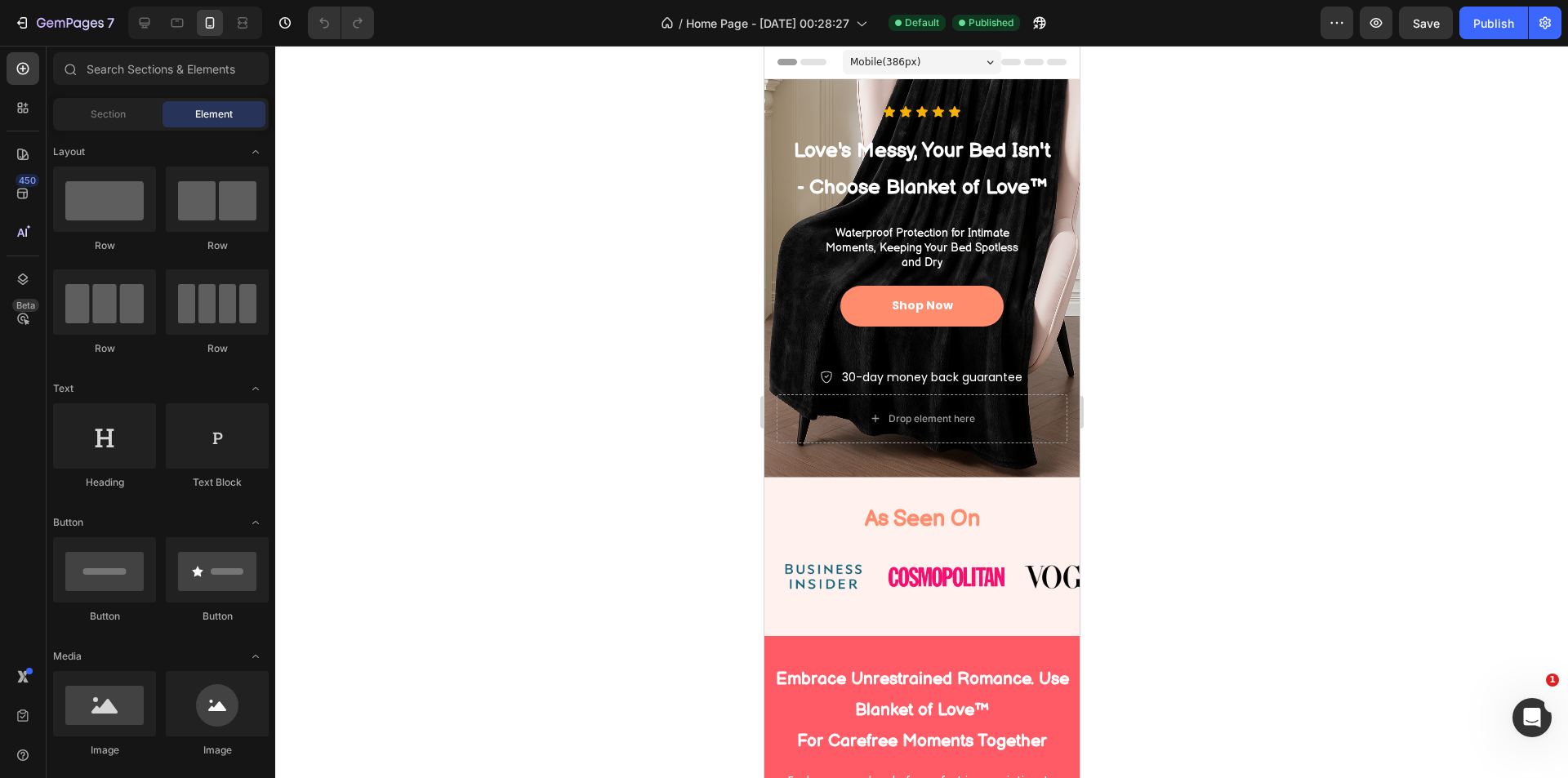
click at [1304, 442] on div at bounding box center [922, 411] width 1292 height 732
click at [978, 327] on link "Shop Now" at bounding box center [921, 306] width 163 height 41
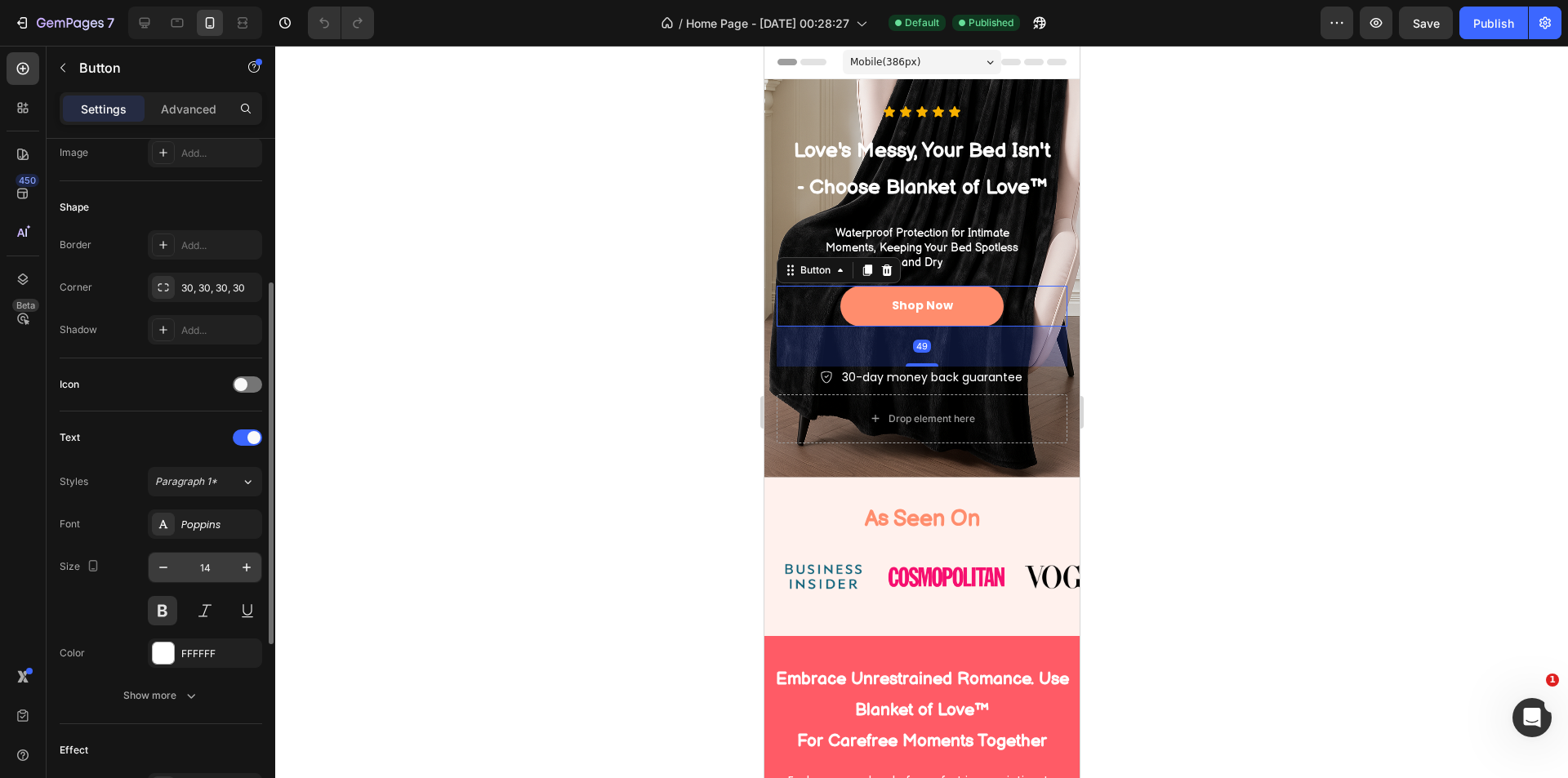
scroll to position [409, 0]
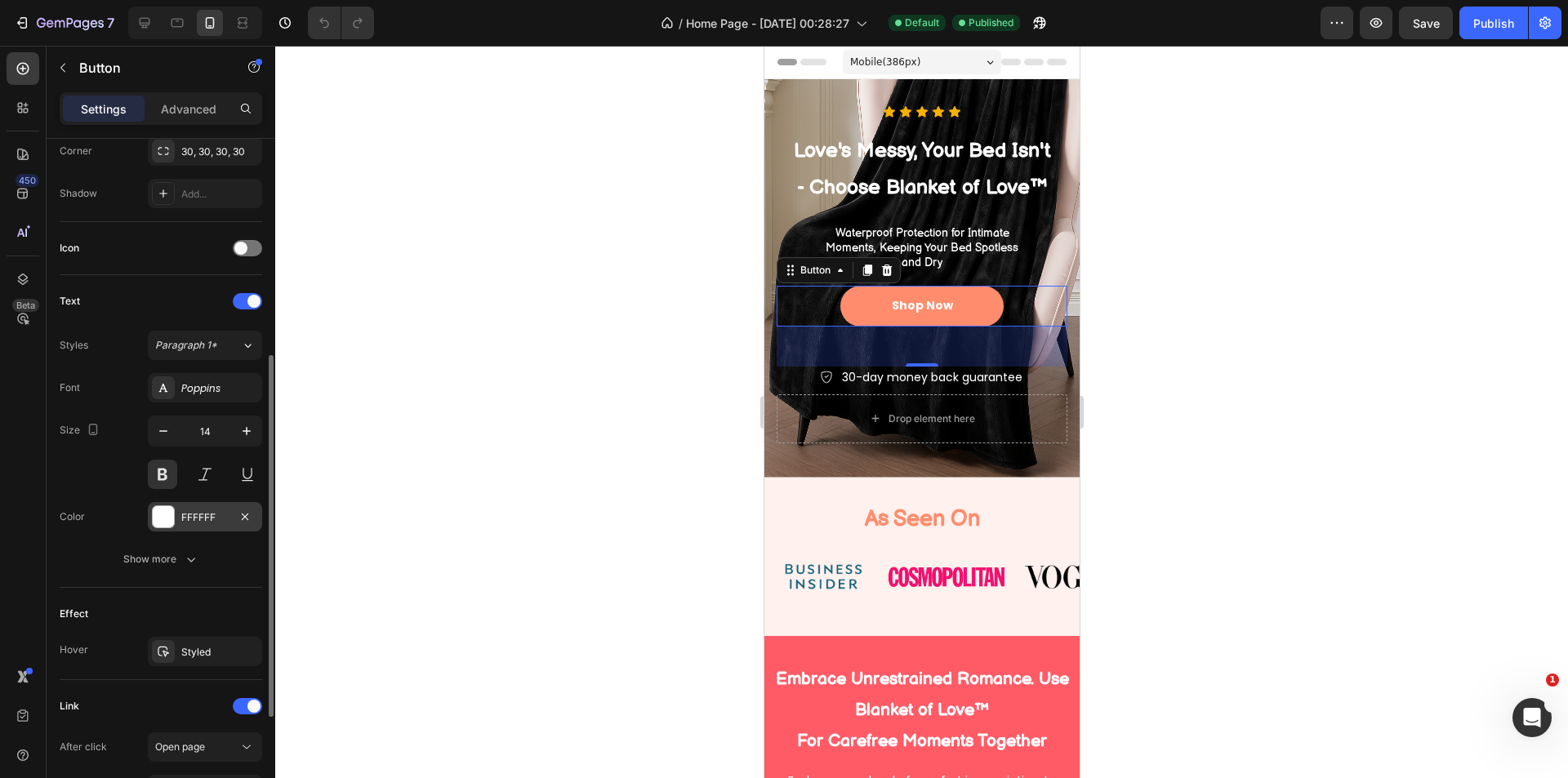
click at [188, 510] on div "FFFFFF" at bounding box center [205, 517] width 47 height 15
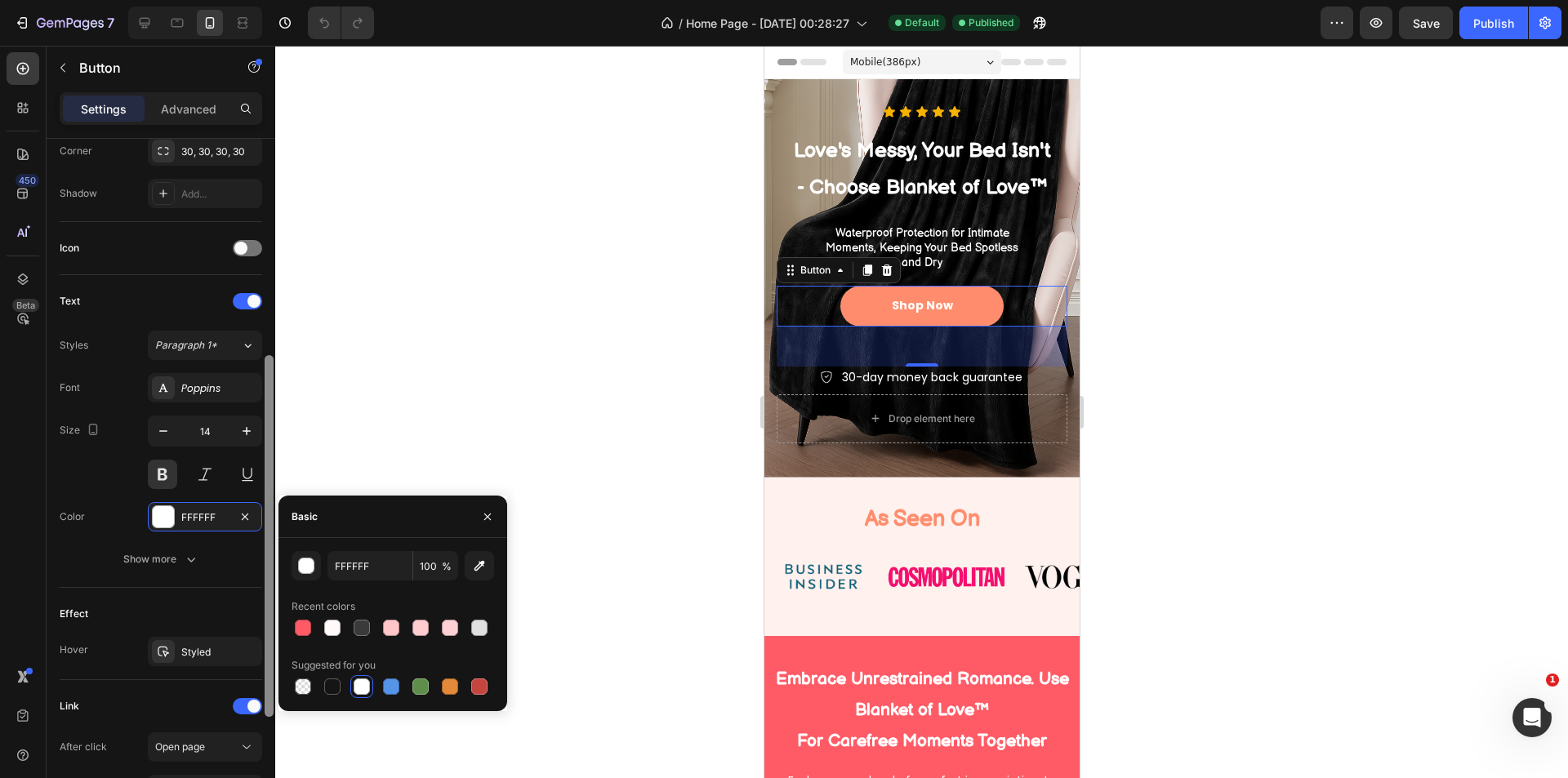
drag, startPoint x: 304, startPoint y: 627, endPoint x: 272, endPoint y: 610, distance: 36.2
click at [304, 627] on div at bounding box center [304, 628] width 17 height 17
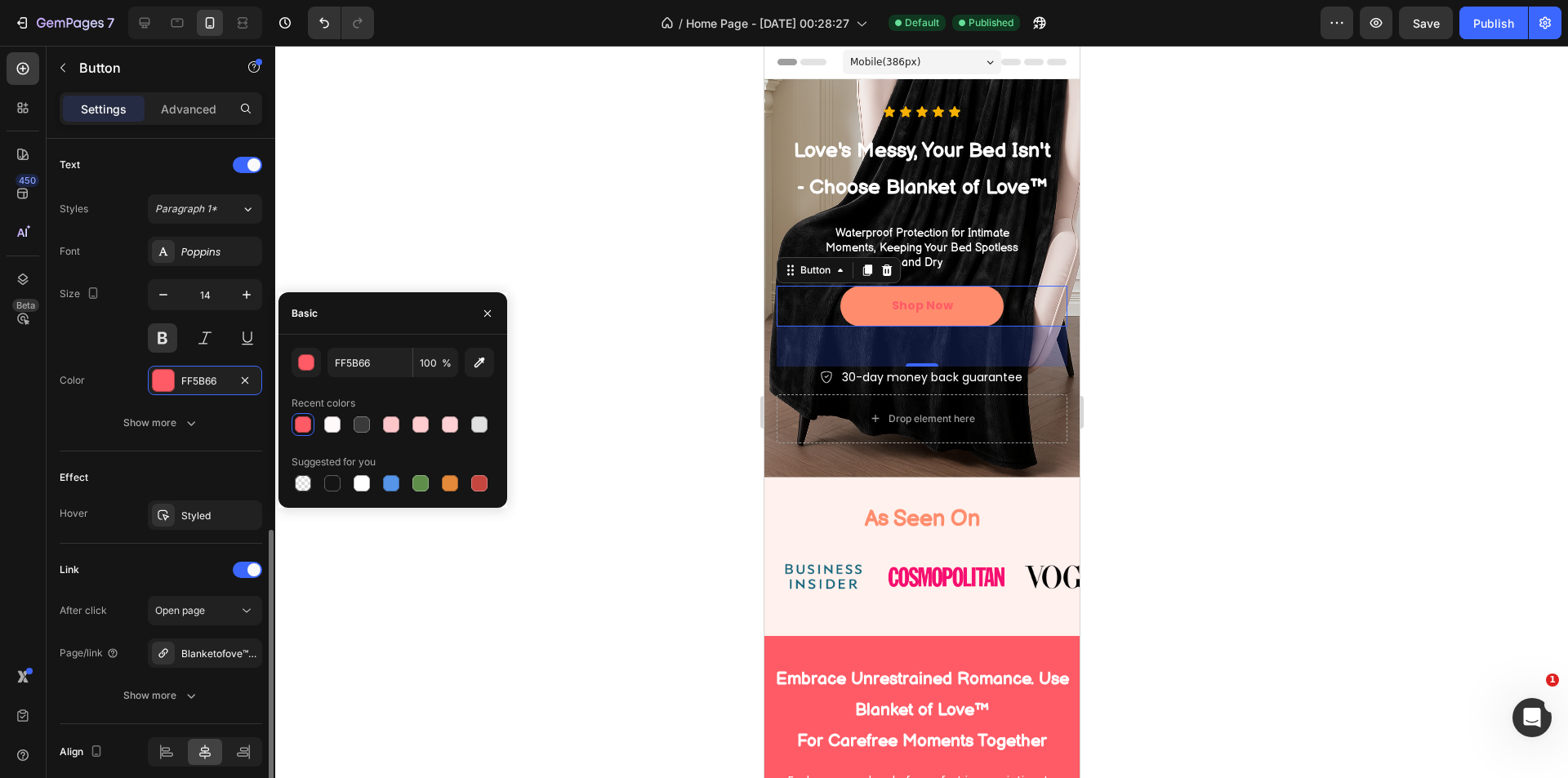
scroll to position [612, 0]
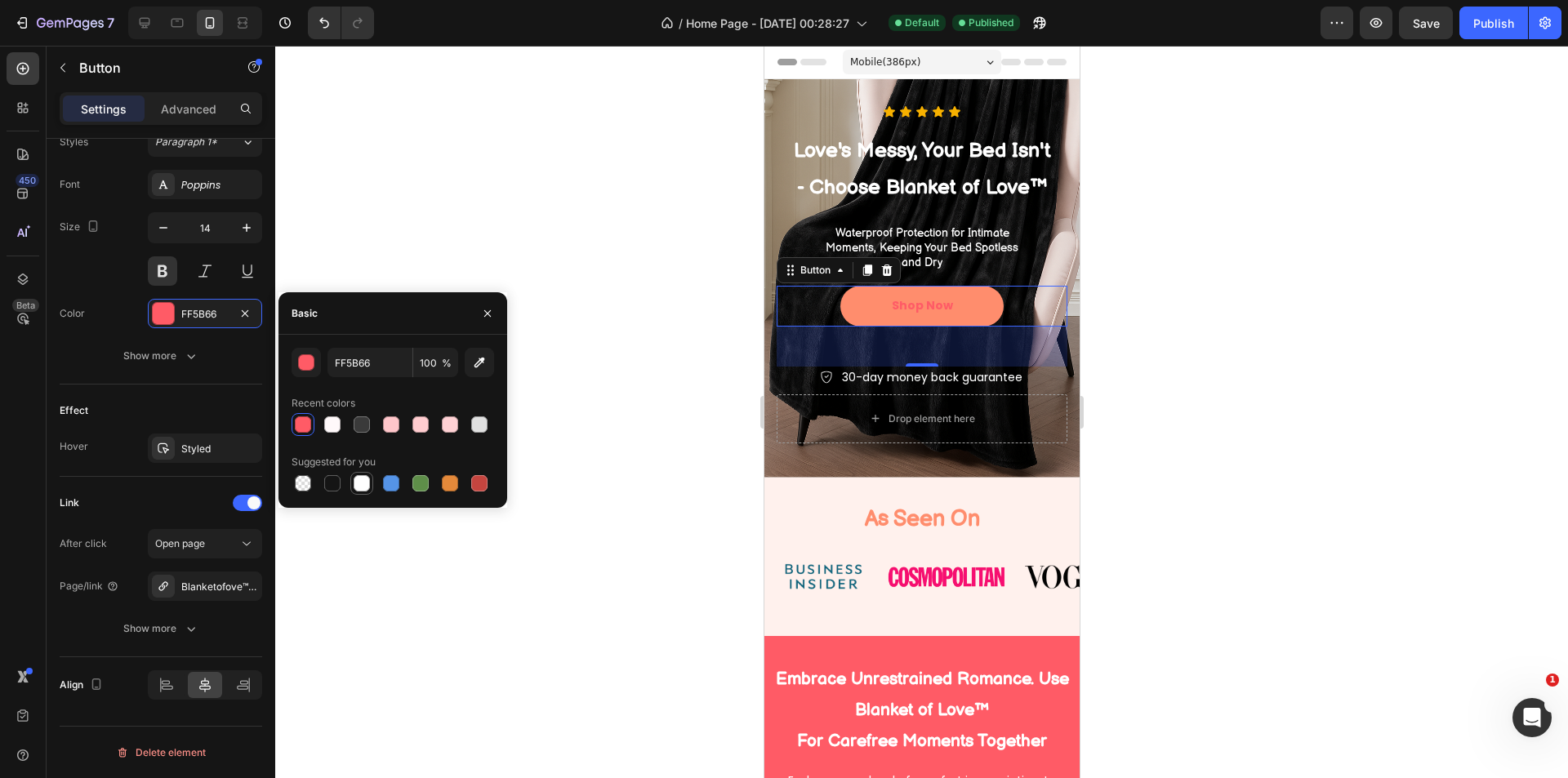
click at [363, 479] on div at bounding box center [362, 483] width 17 height 17
type input "FFFFFF"
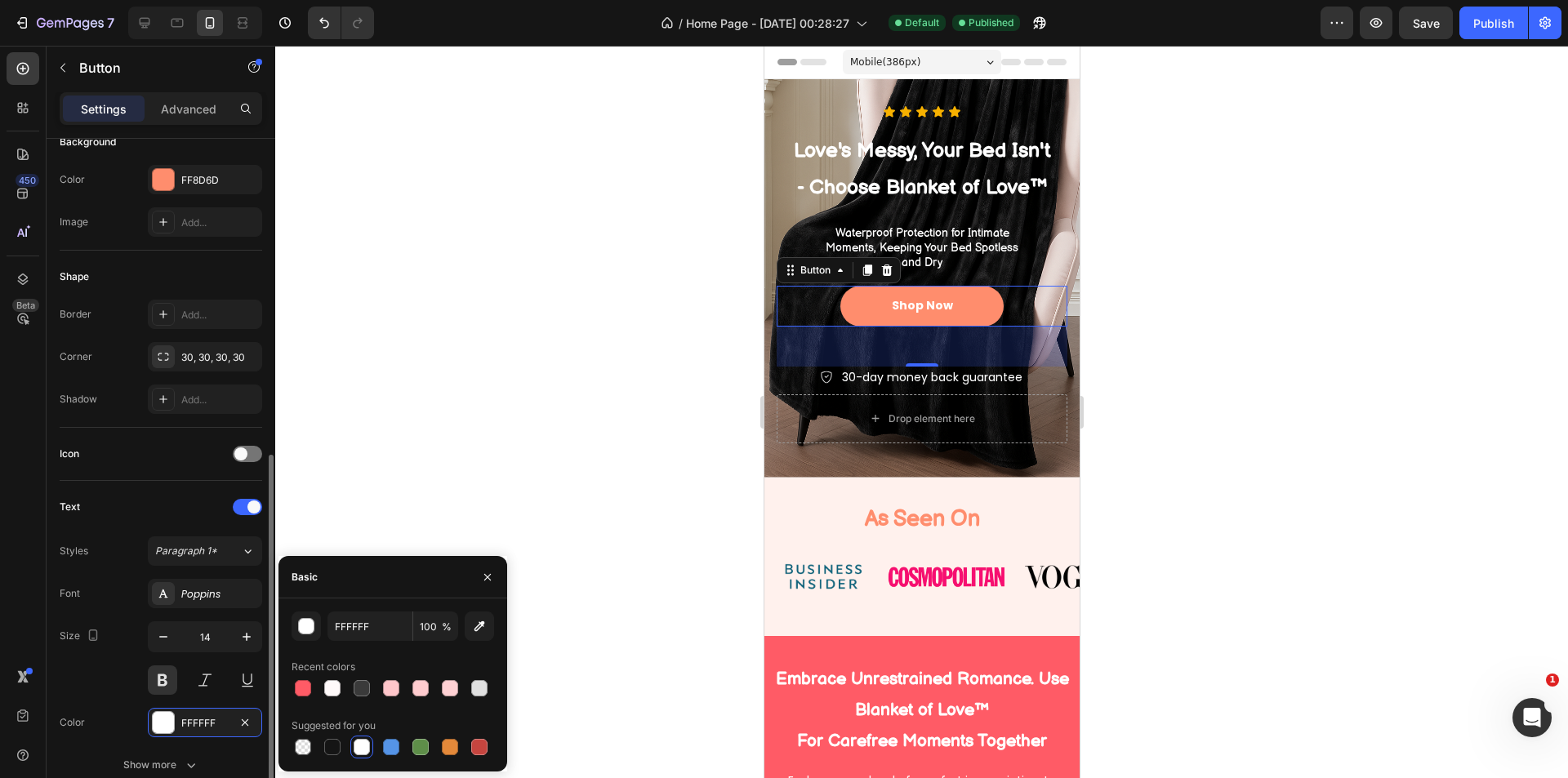
scroll to position [67, 0]
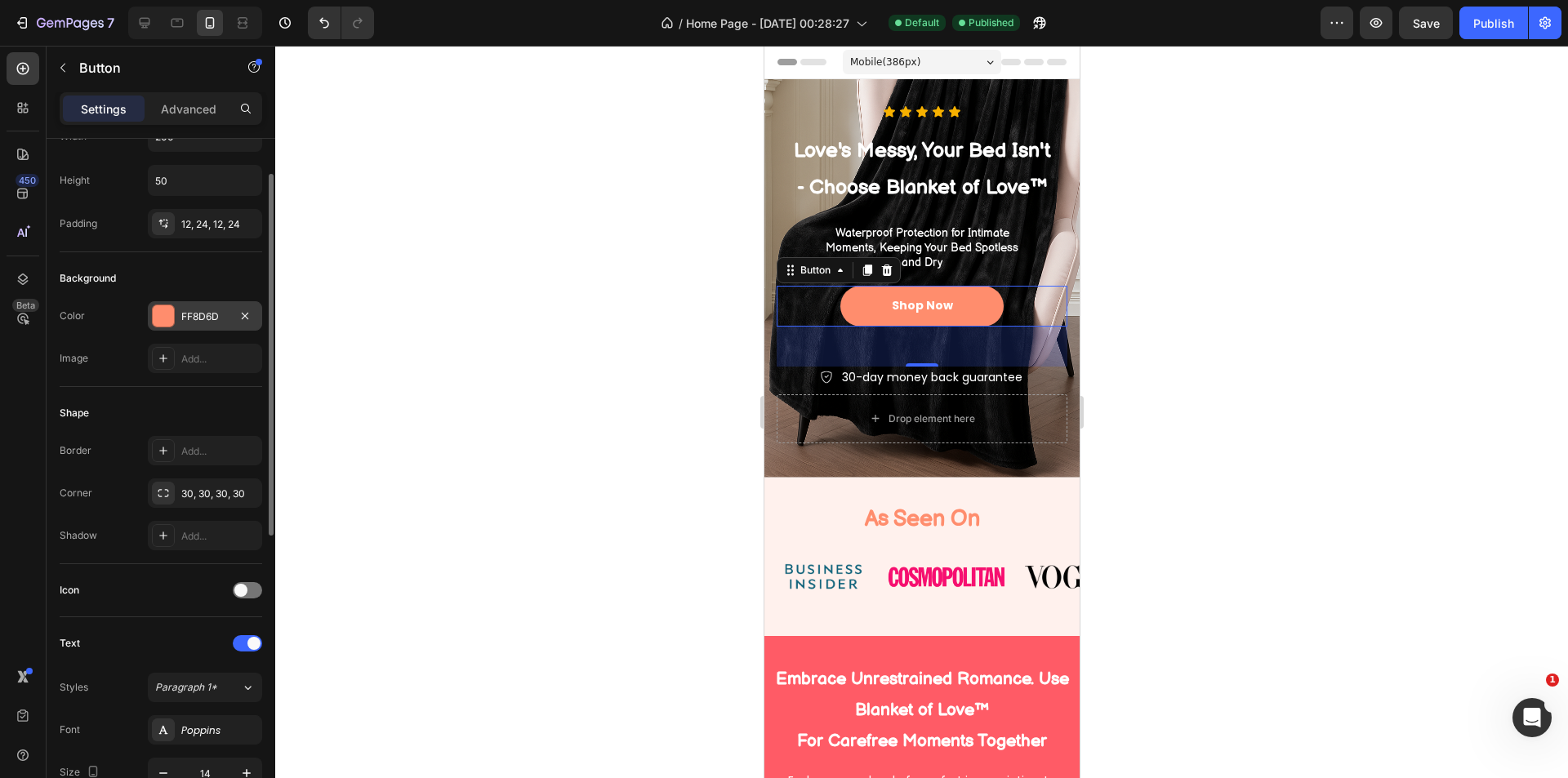
click at [202, 317] on div "FF8D6D" at bounding box center [205, 316] width 47 height 15
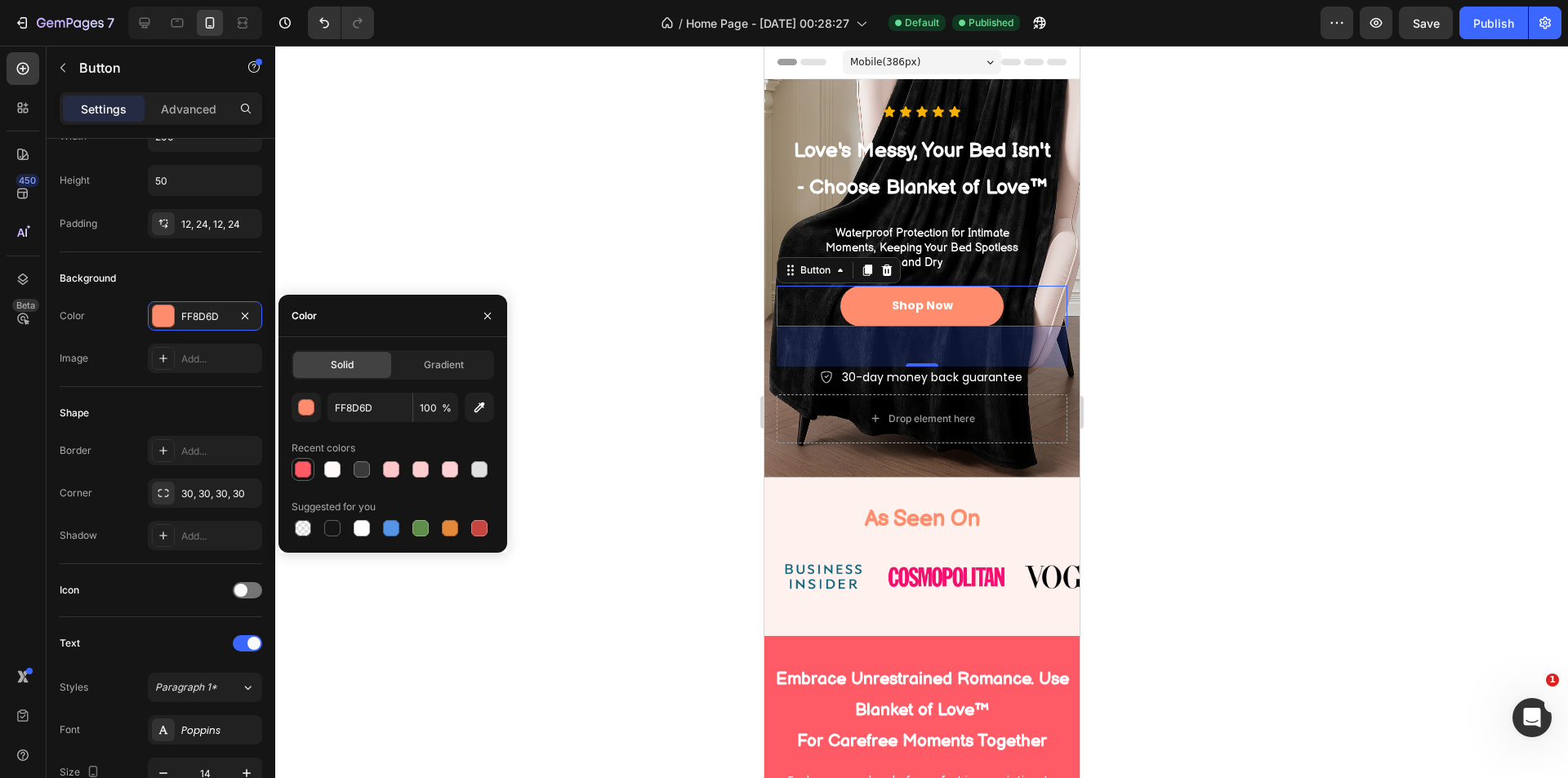
click at [298, 461] on div at bounding box center [303, 469] width 20 height 20
type input "FF5B66"
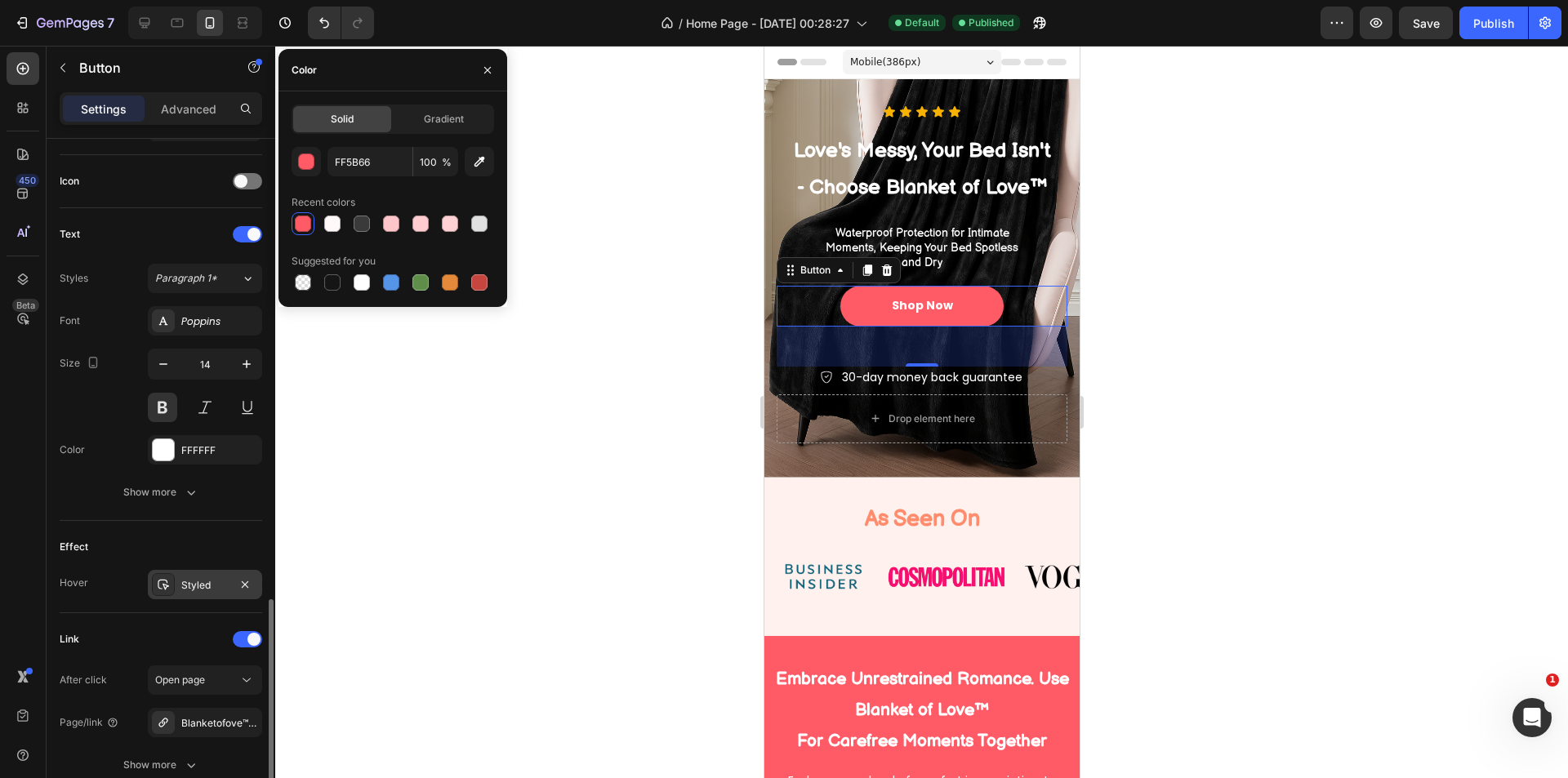
scroll to position [612, 0]
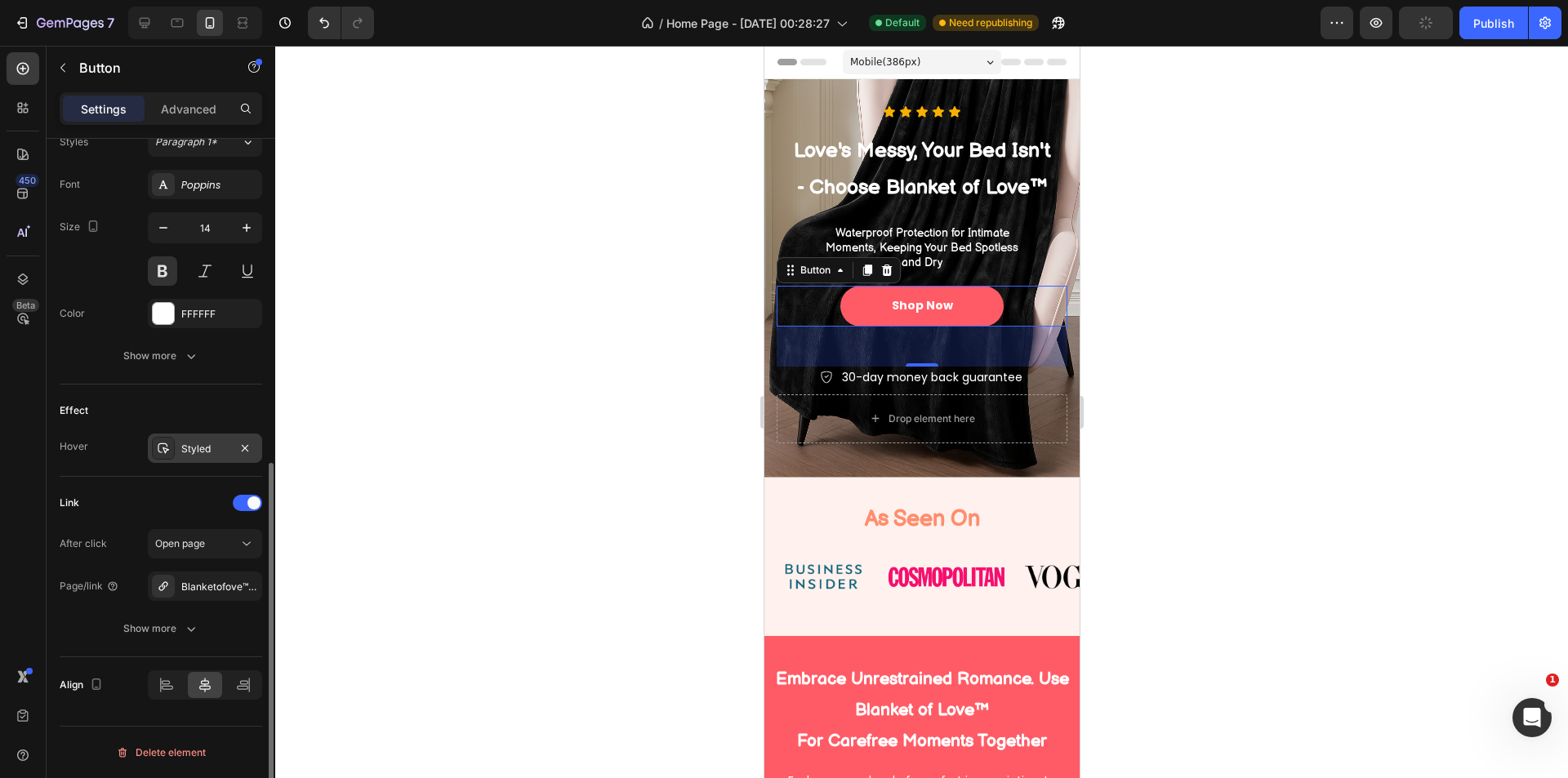
click at [201, 448] on div "Styled" at bounding box center [205, 449] width 47 height 15
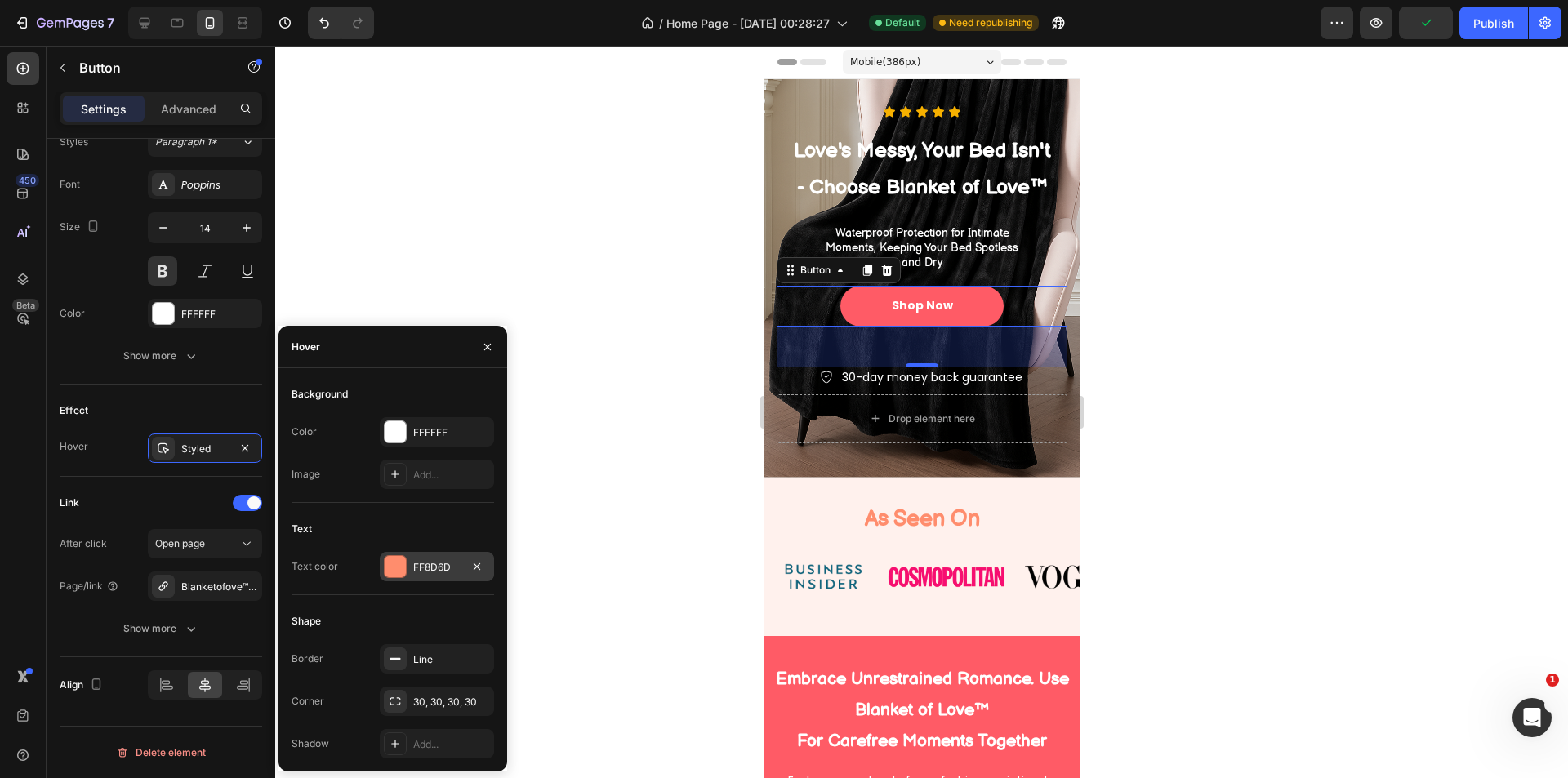
click at [431, 562] on div "FF8D6D" at bounding box center [437, 568] width 47 height 15
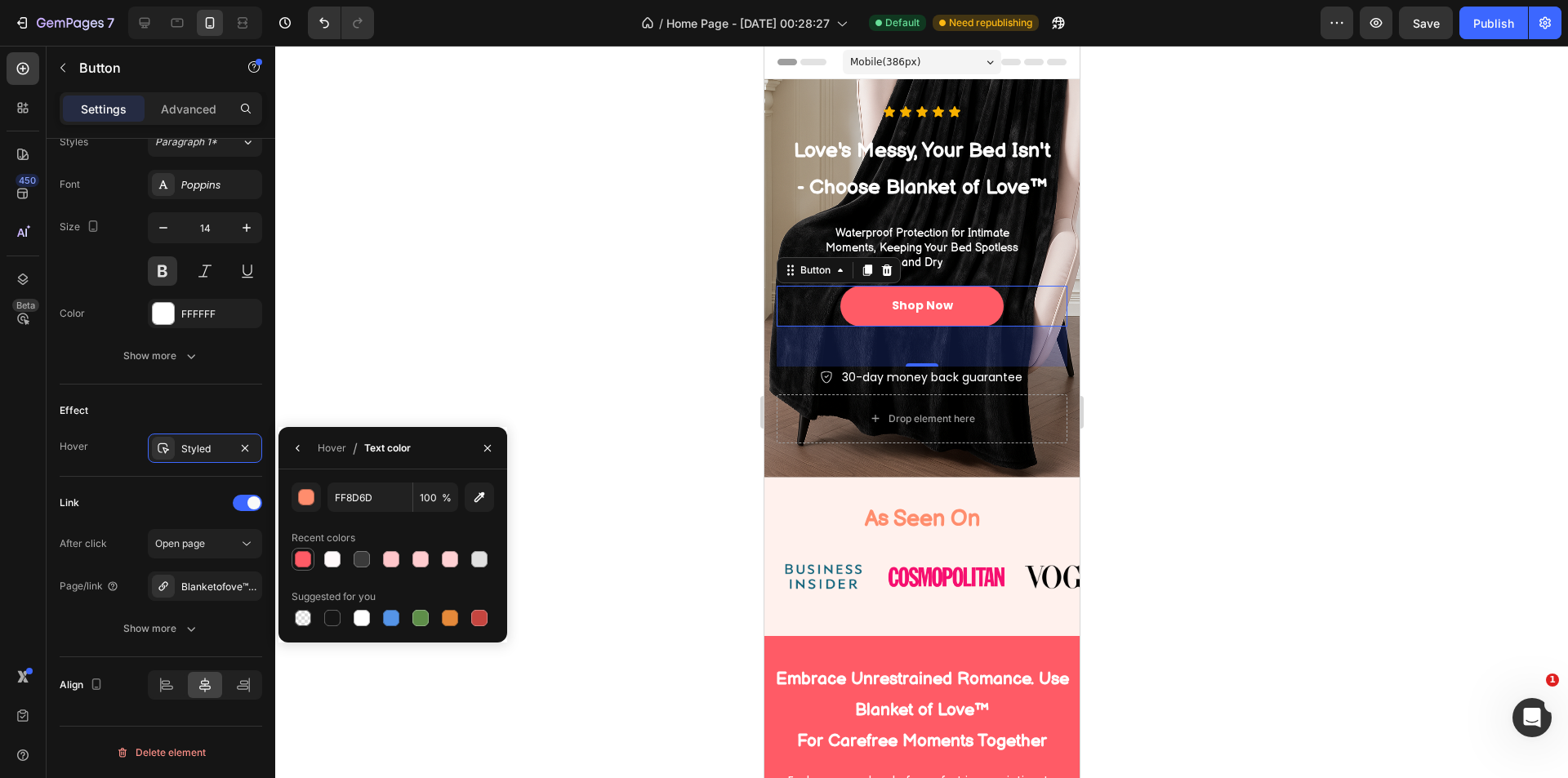
click at [304, 558] on div at bounding box center [304, 559] width 17 height 17
type input "FF5B66"
click at [295, 449] on icon "button" at bounding box center [298, 448] width 13 height 13
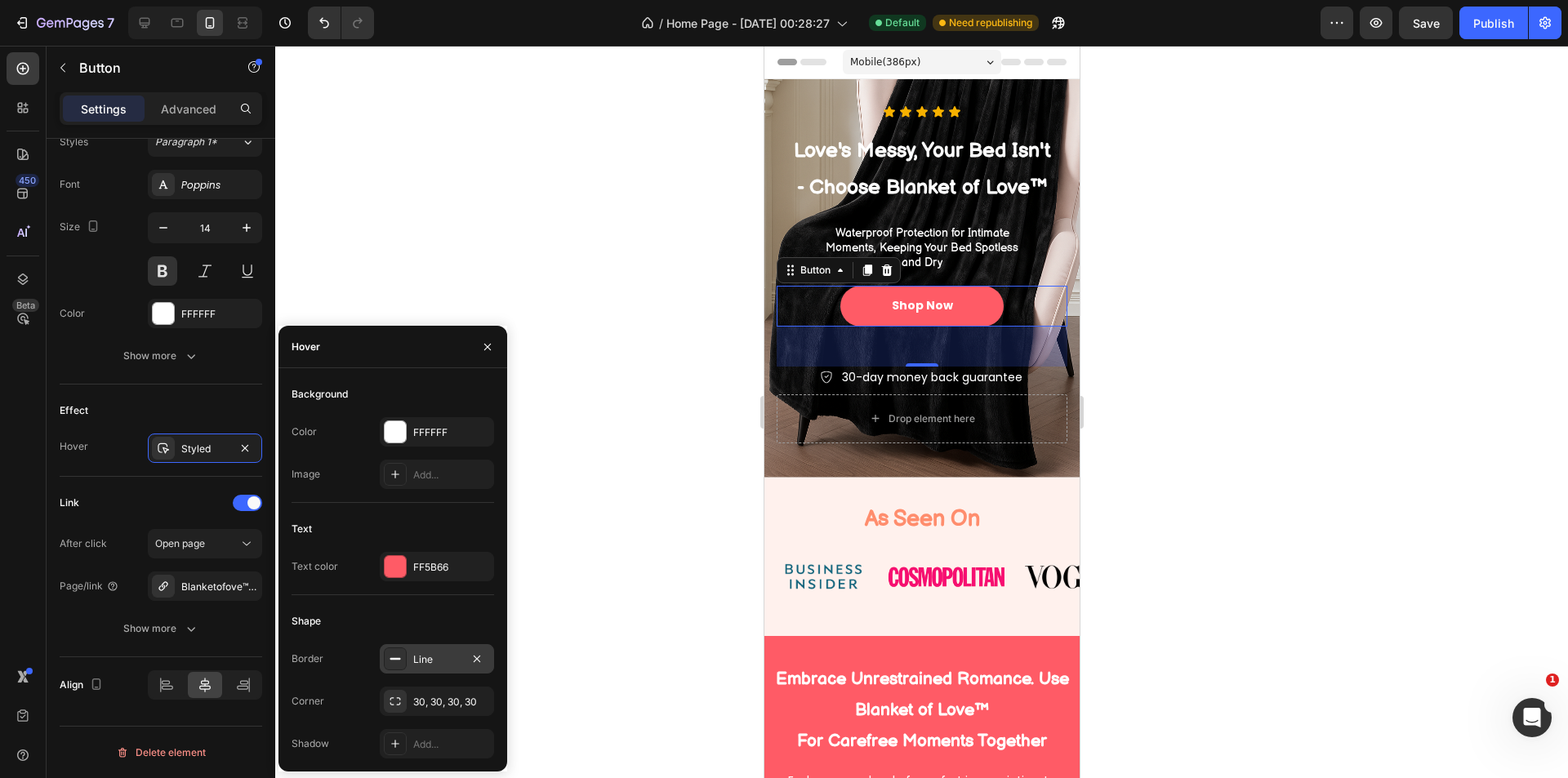
click at [421, 652] on div "Line" at bounding box center [437, 660] width 47 height 15
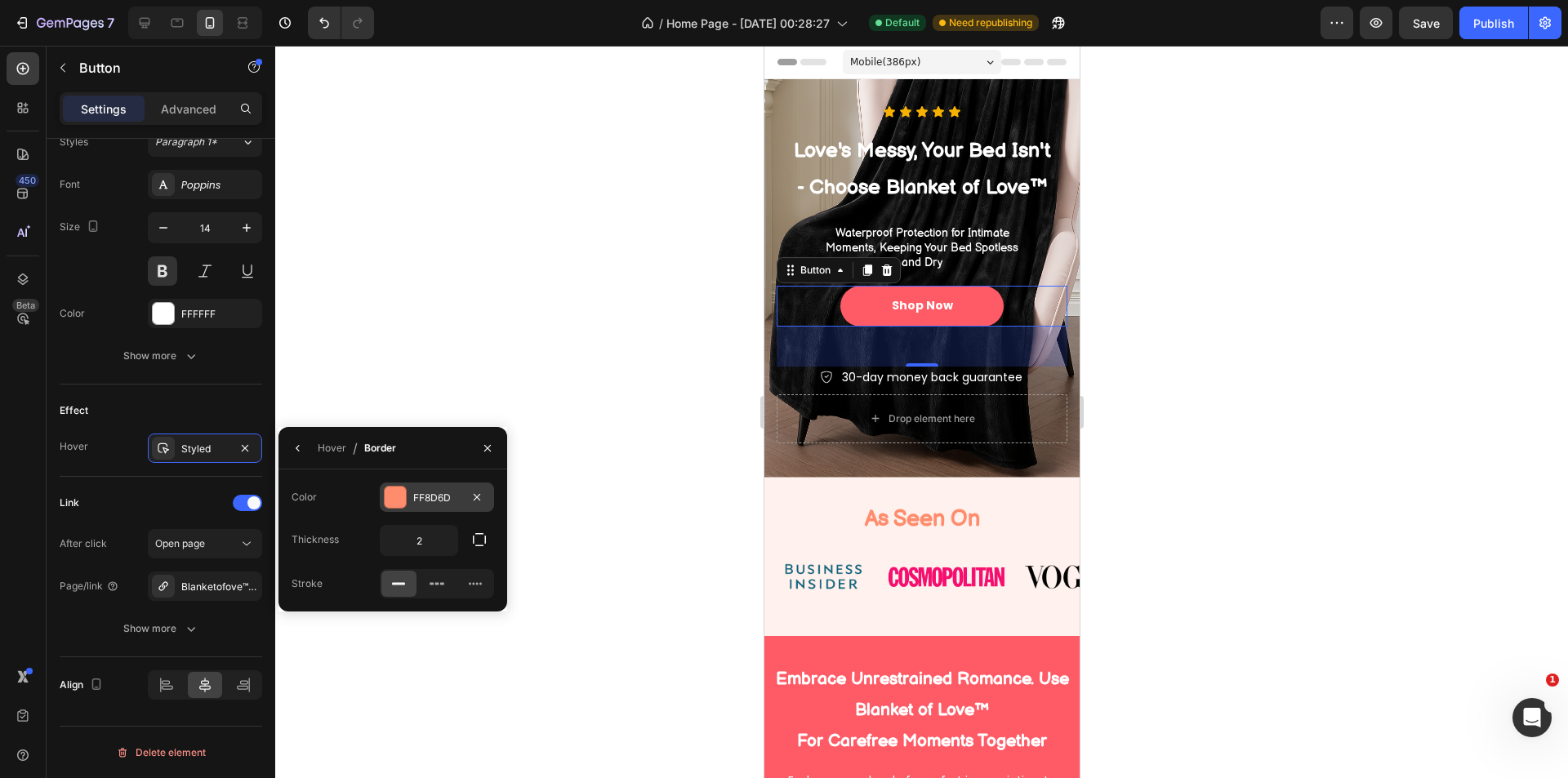
click at [448, 504] on div "FF8D6D" at bounding box center [437, 498] width 47 height 15
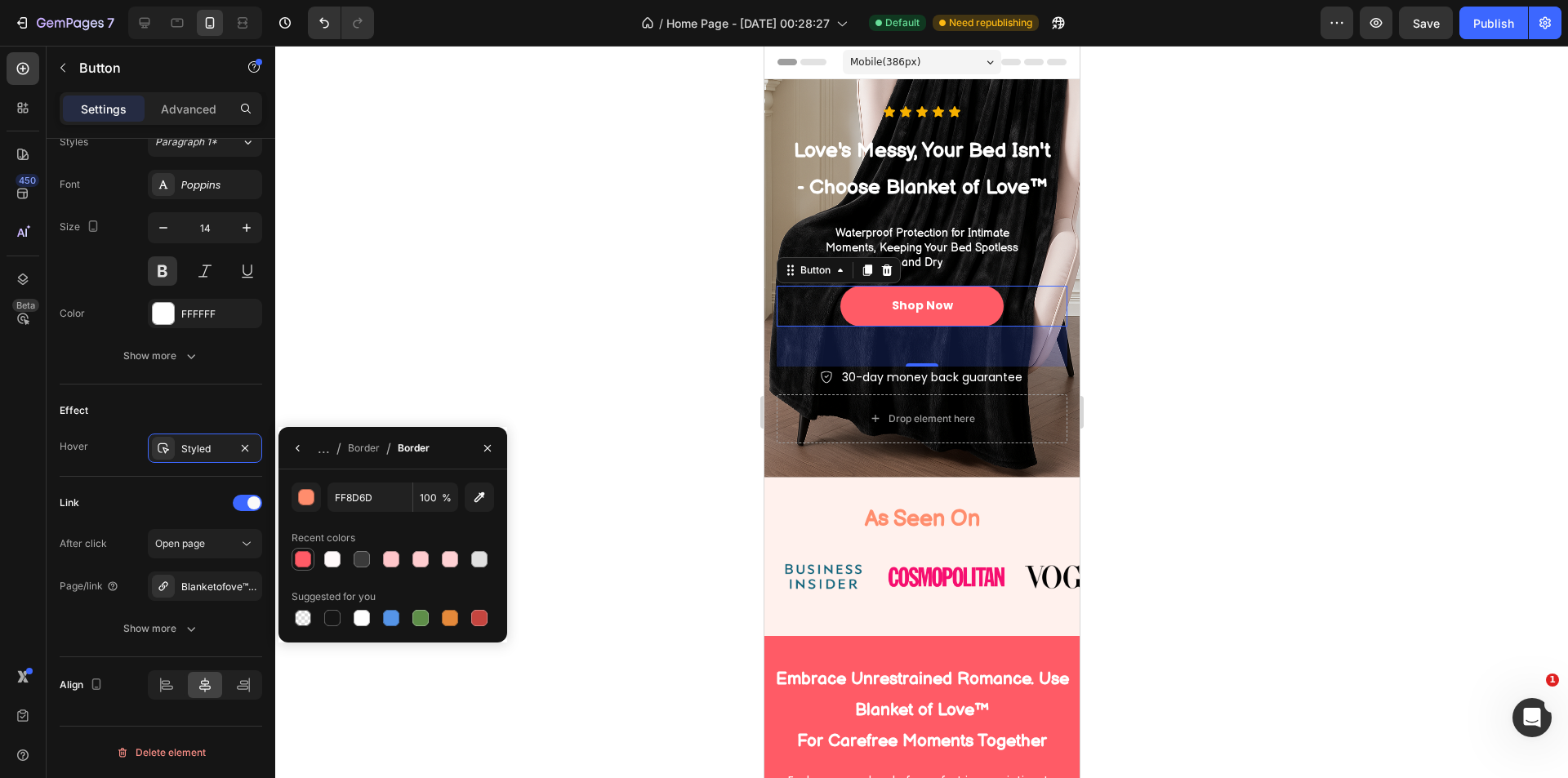
click at [311, 561] on div at bounding box center [303, 558] width 20 height 20
type input "FF5B66"
click at [1228, 469] on div at bounding box center [922, 411] width 1292 height 732
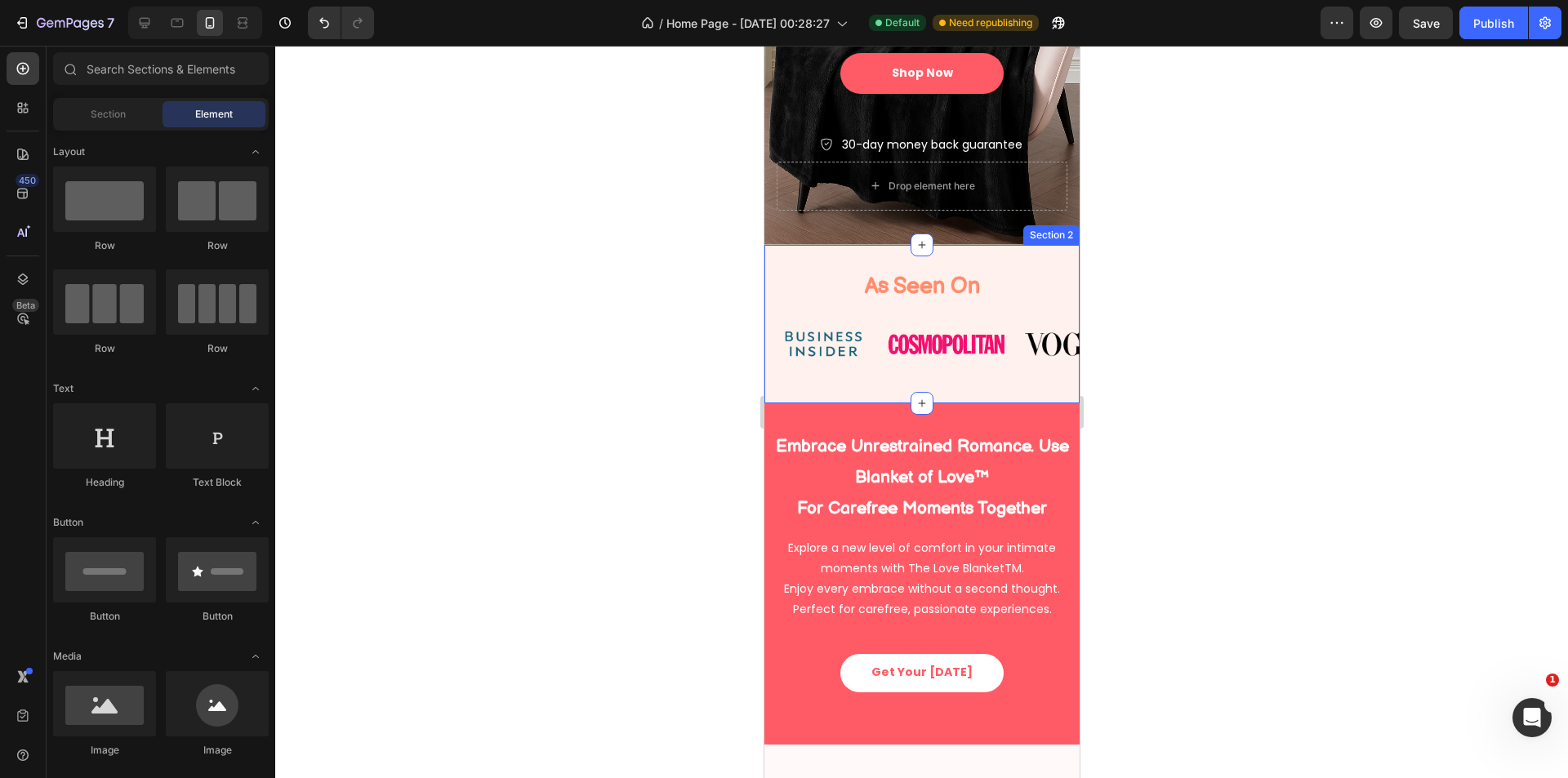
scroll to position [408, 0]
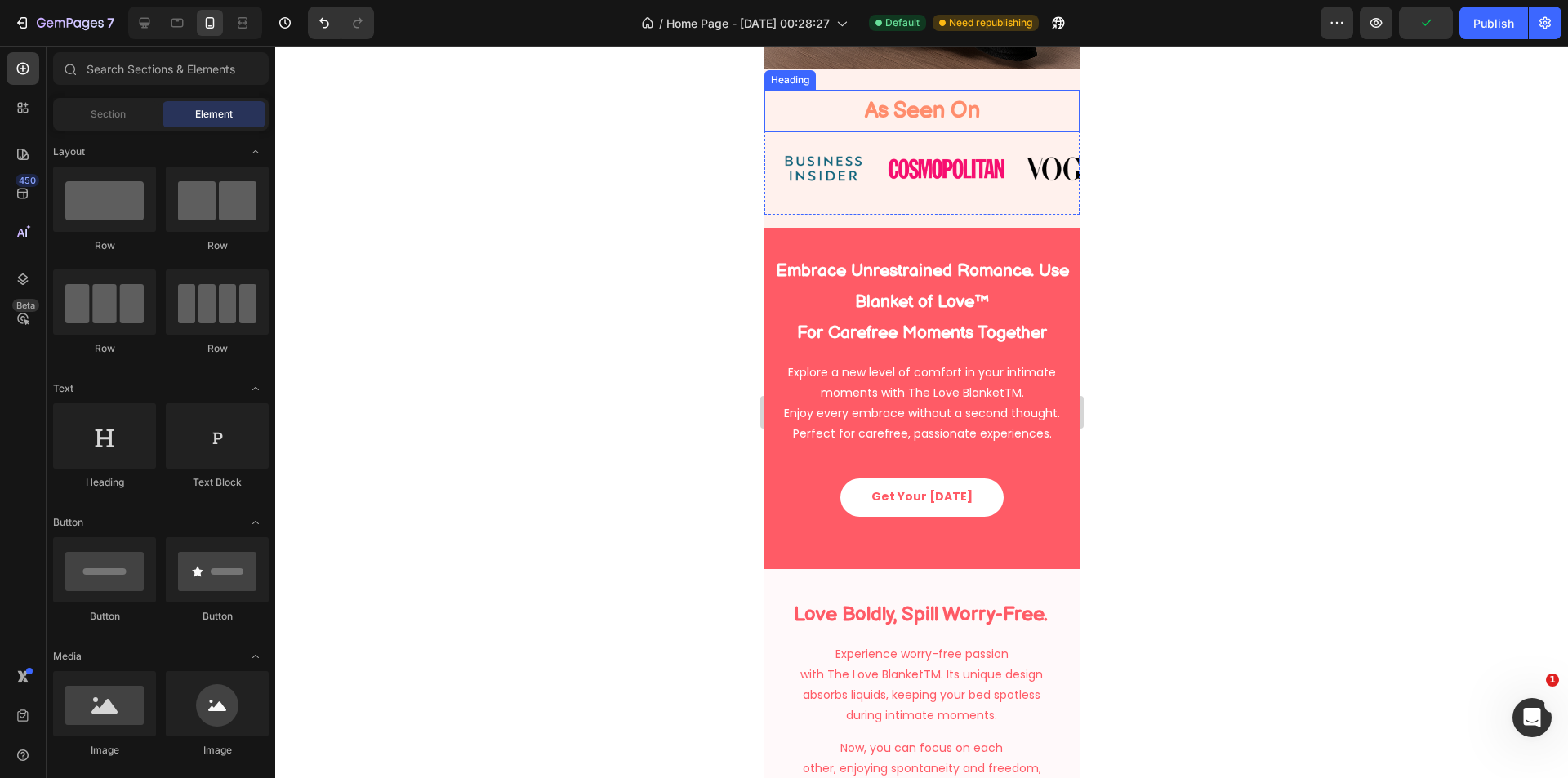
click at [937, 133] on h2 "As Seen On" at bounding box center [921, 111] width 291 height 43
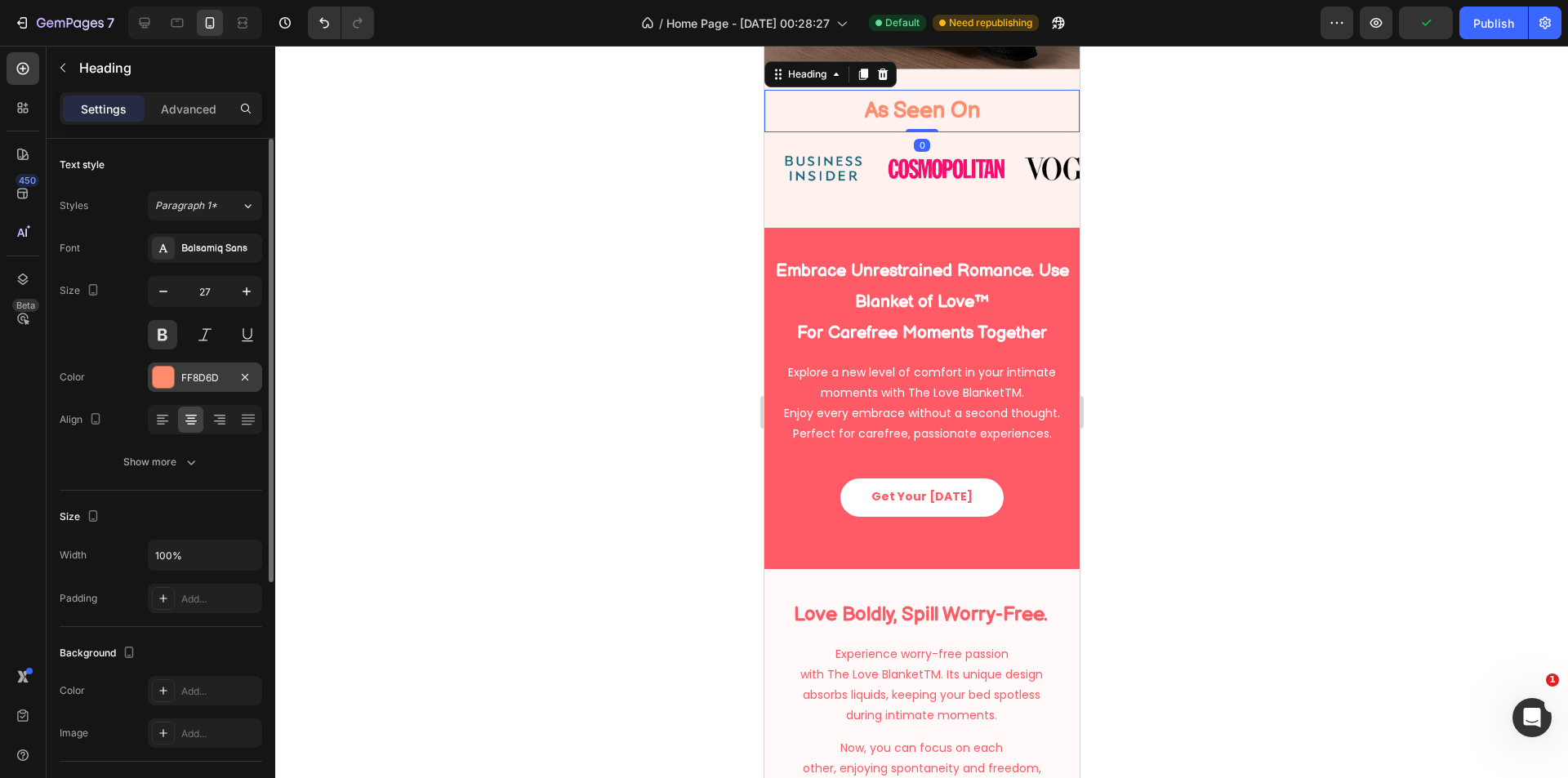
click at [178, 371] on div "FF8D6D" at bounding box center [205, 377] width 115 height 30
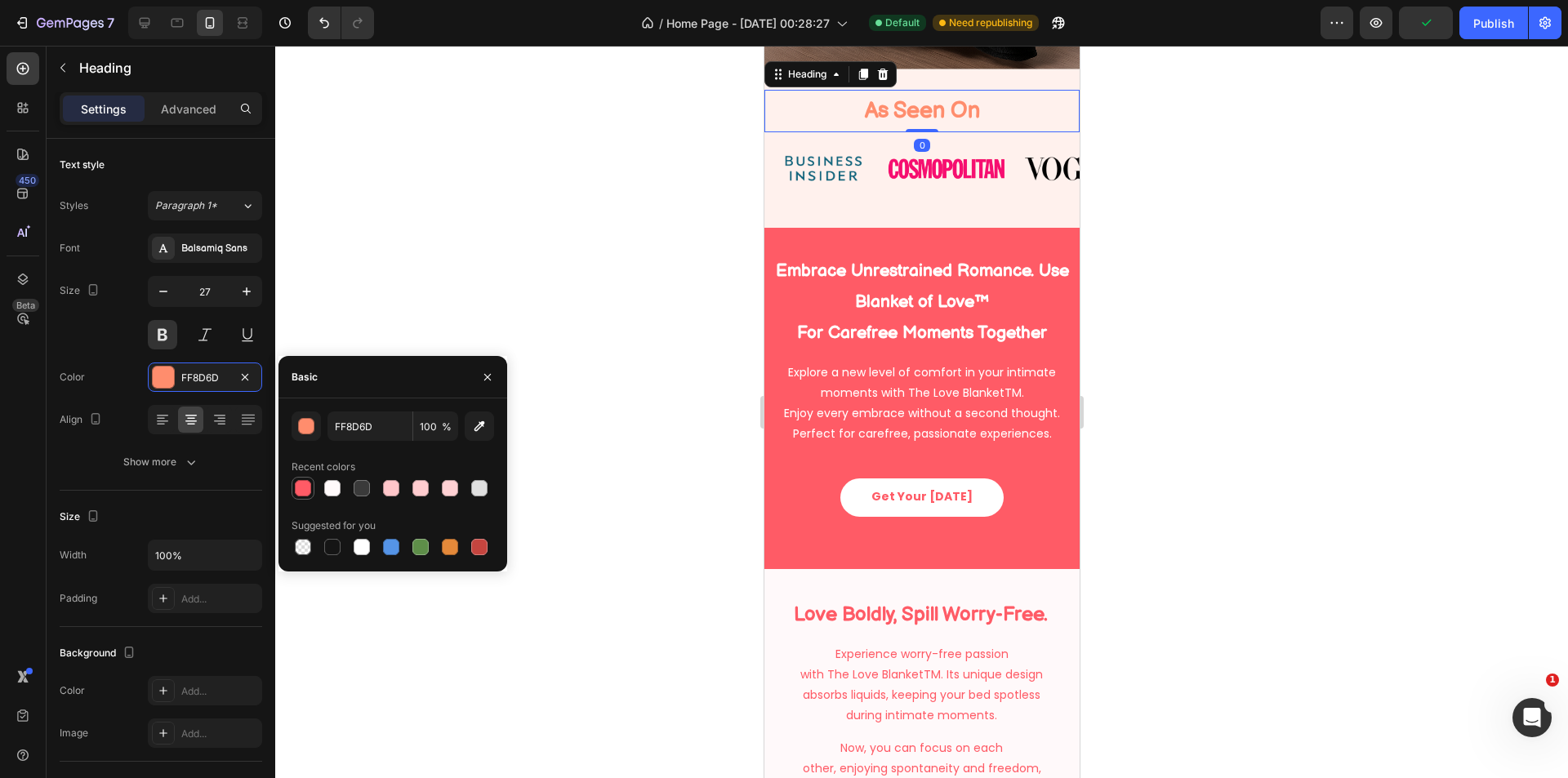
click at [305, 482] on div at bounding box center [304, 489] width 17 height 17
type input "FF5B66"
click at [611, 301] on div at bounding box center [922, 411] width 1292 height 732
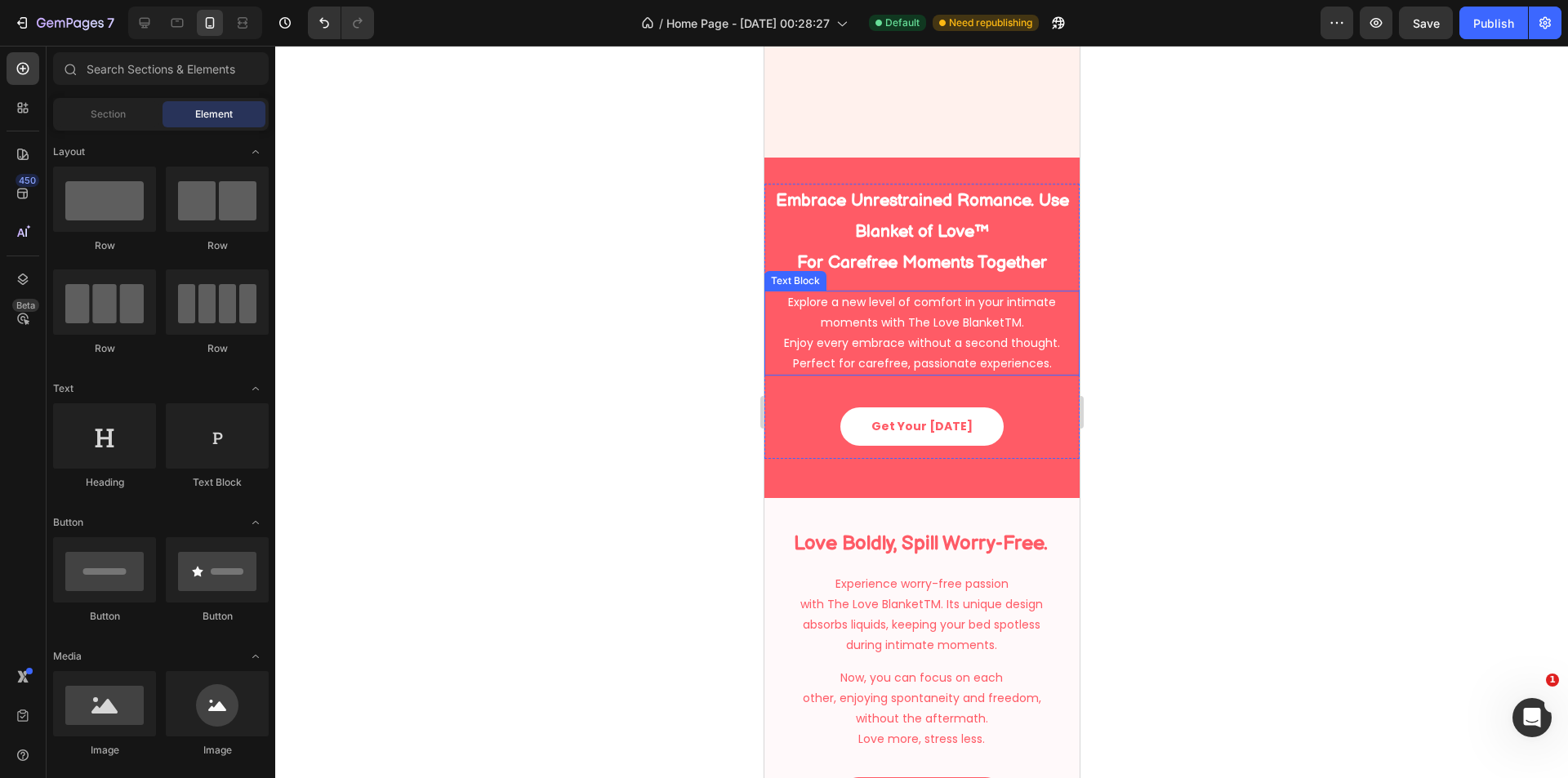
scroll to position [680, 0]
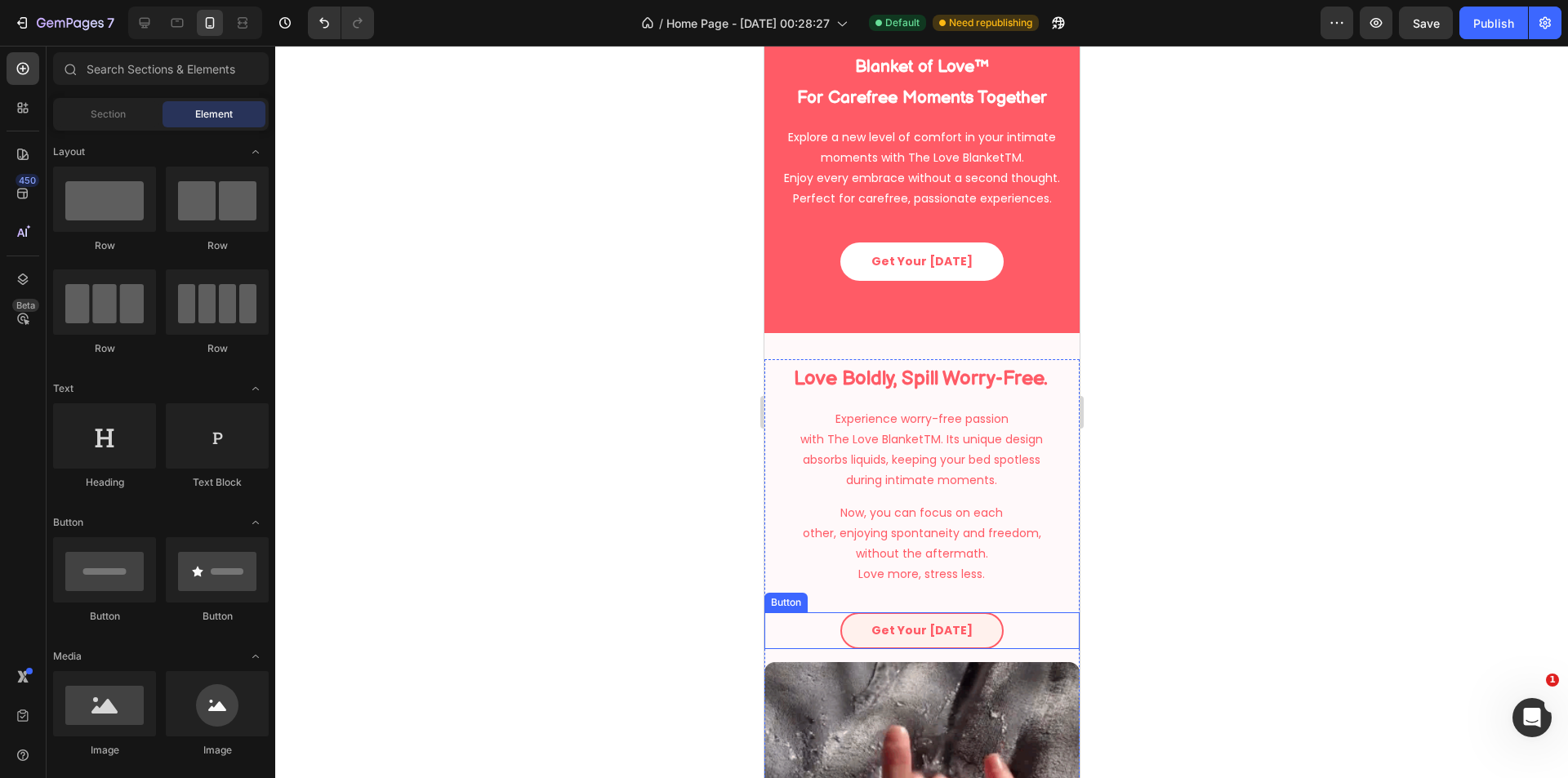
click at [984, 635] on link "Get Your Today" at bounding box center [921, 630] width 163 height 36
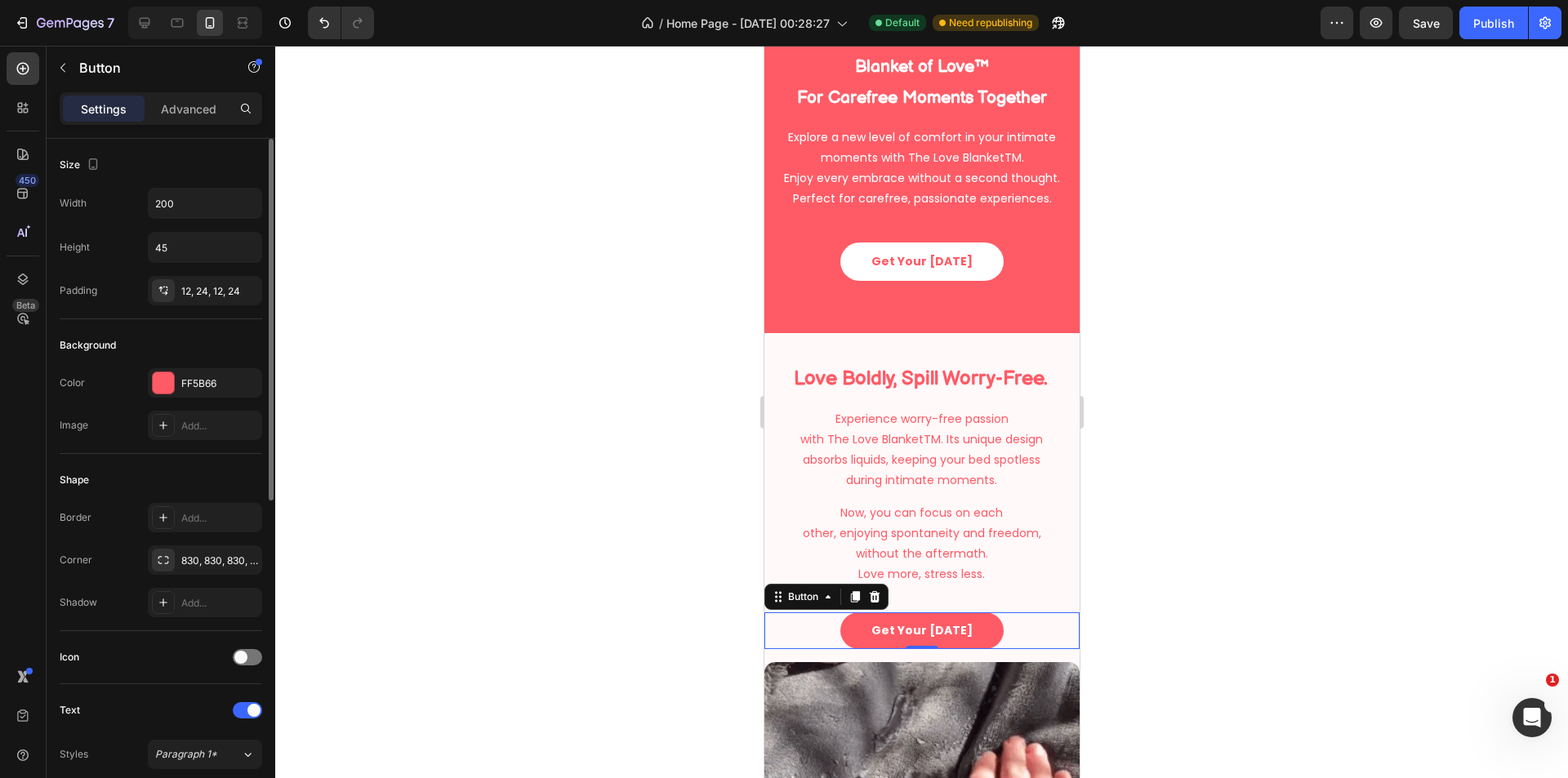
scroll to position [612, 0]
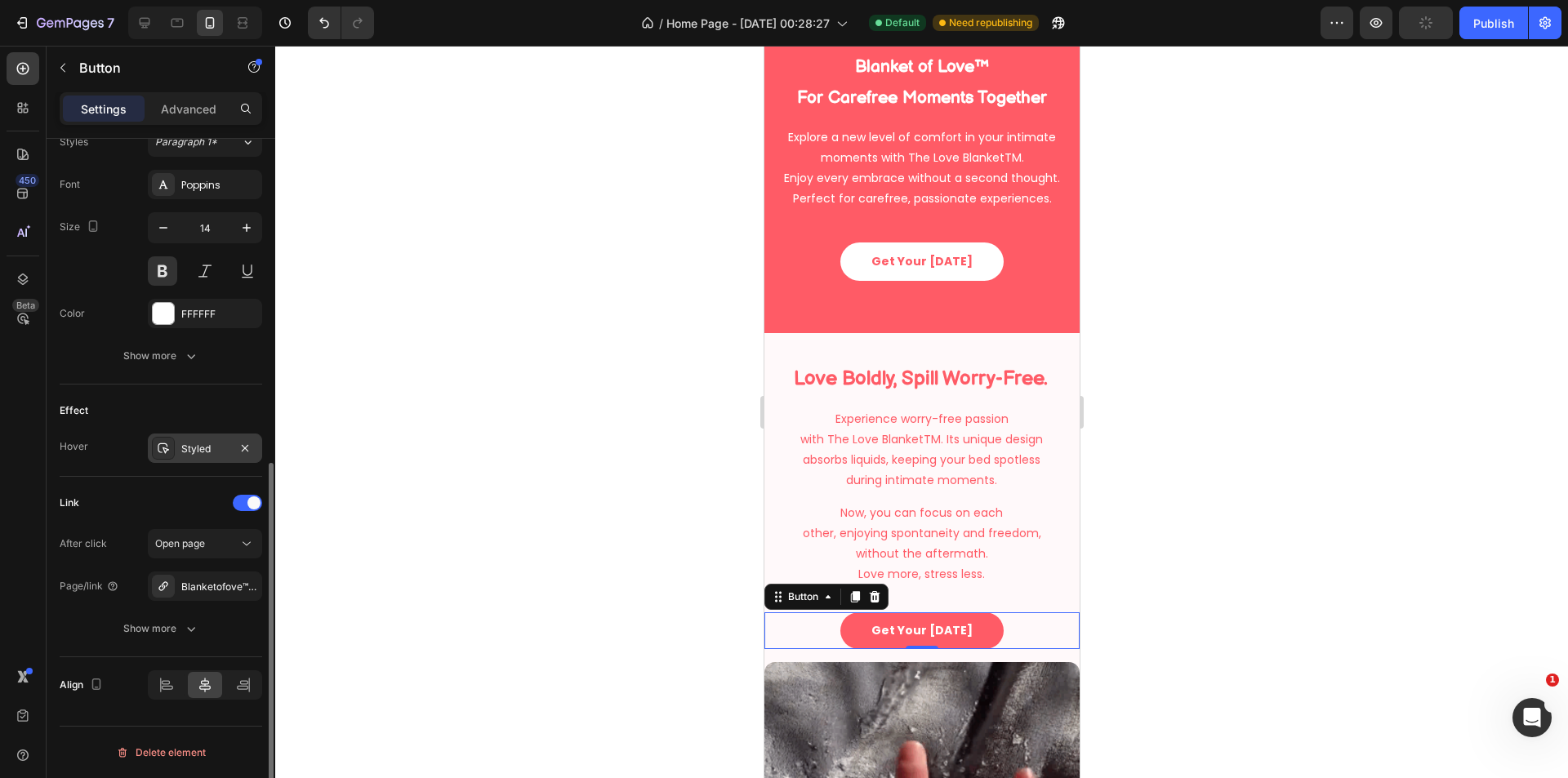
click at [196, 452] on div "Styled" at bounding box center [205, 449] width 47 height 15
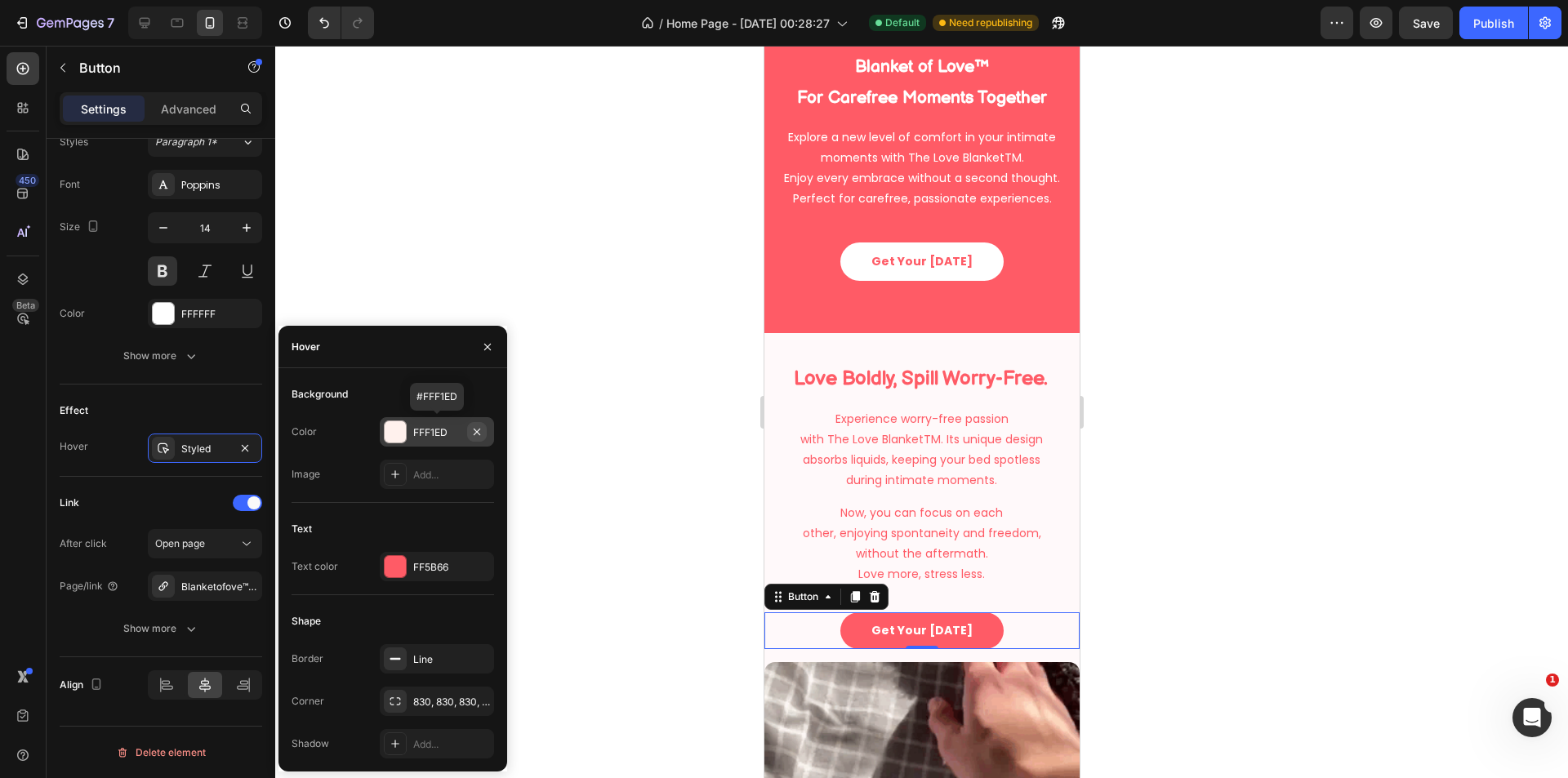
click at [481, 433] on icon "button" at bounding box center [477, 432] width 13 height 13
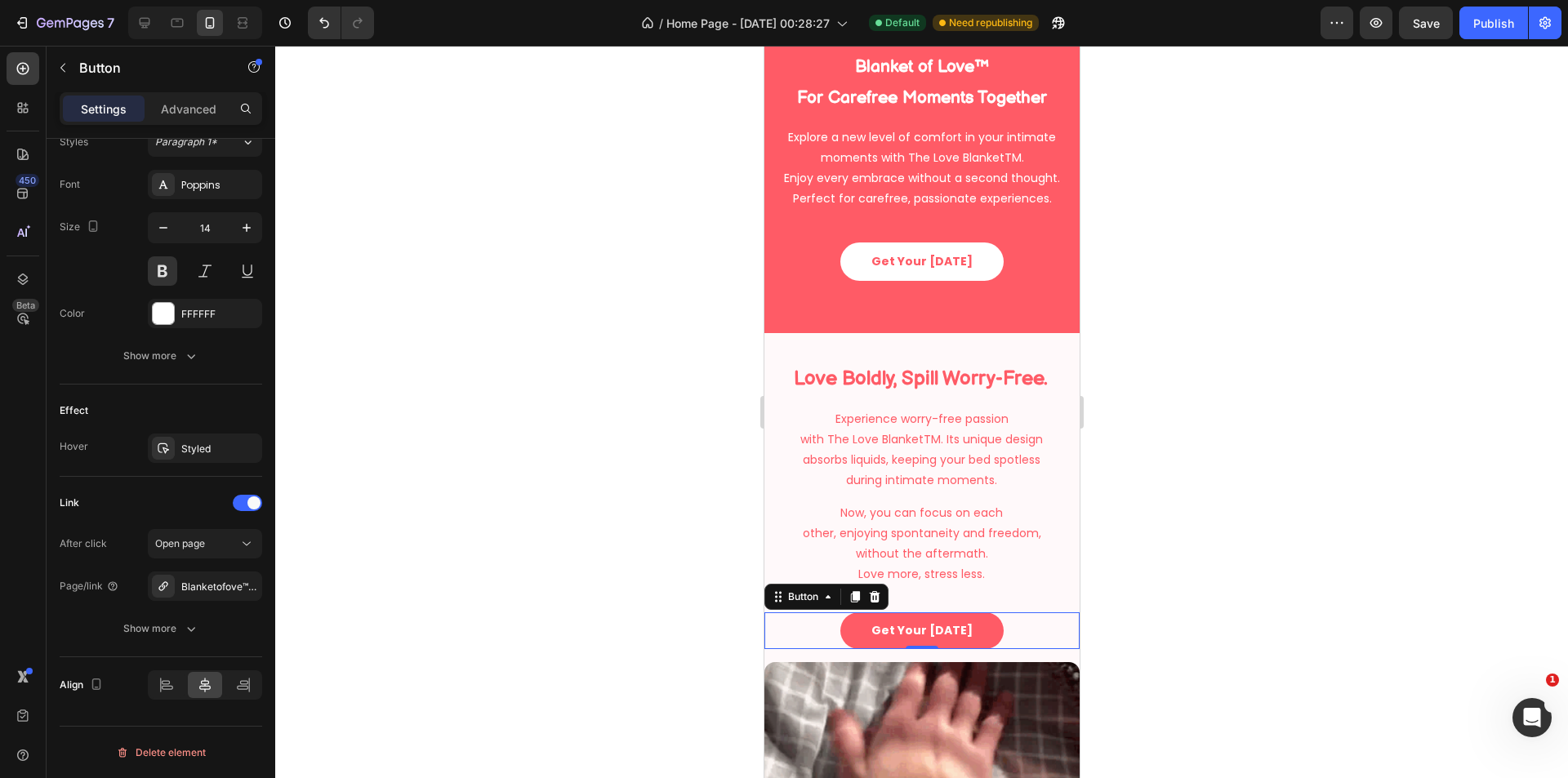
click at [657, 516] on div at bounding box center [922, 411] width 1292 height 732
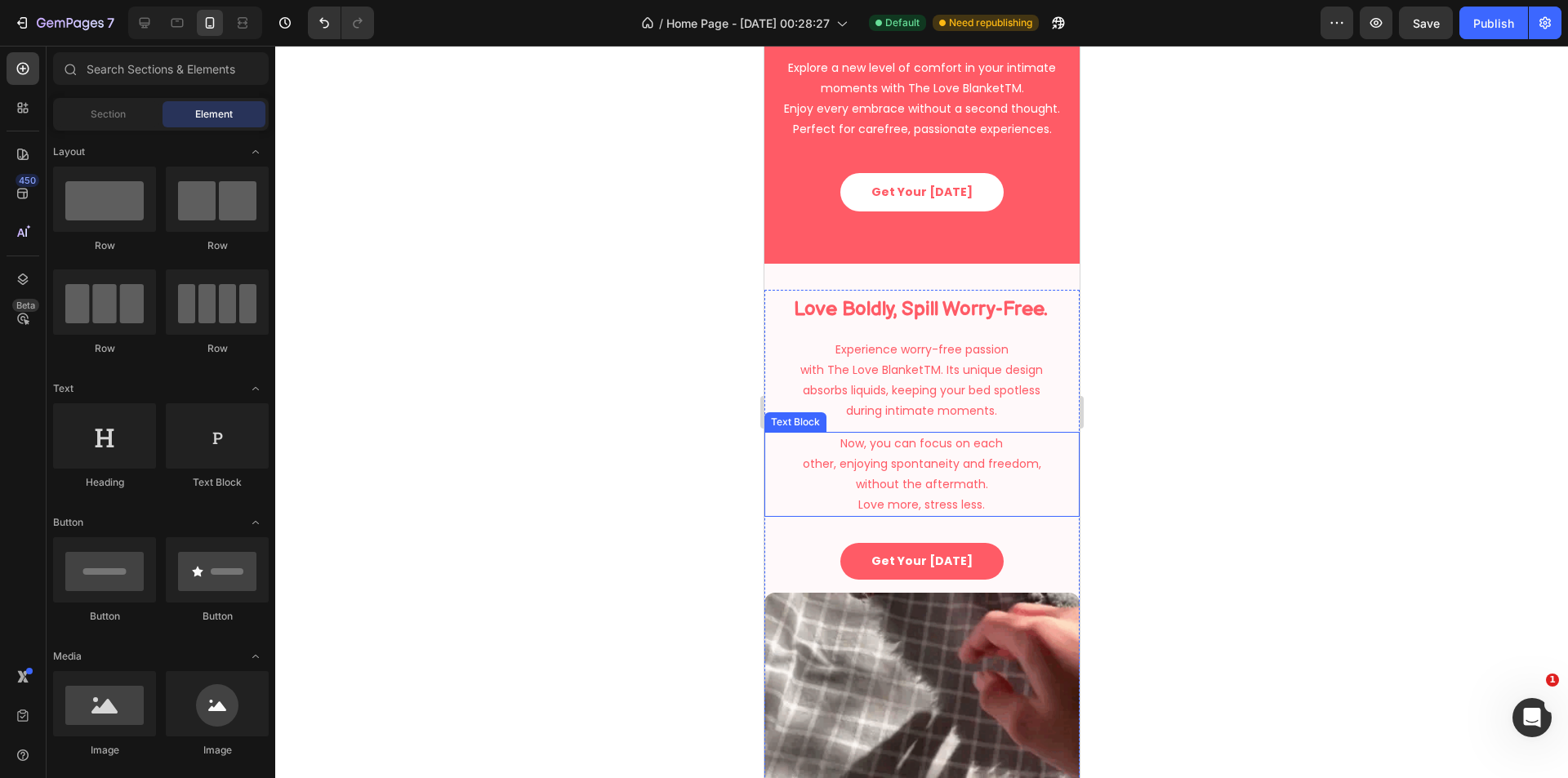
select select "XS 20 × 28 in | 50 × 70 cm"
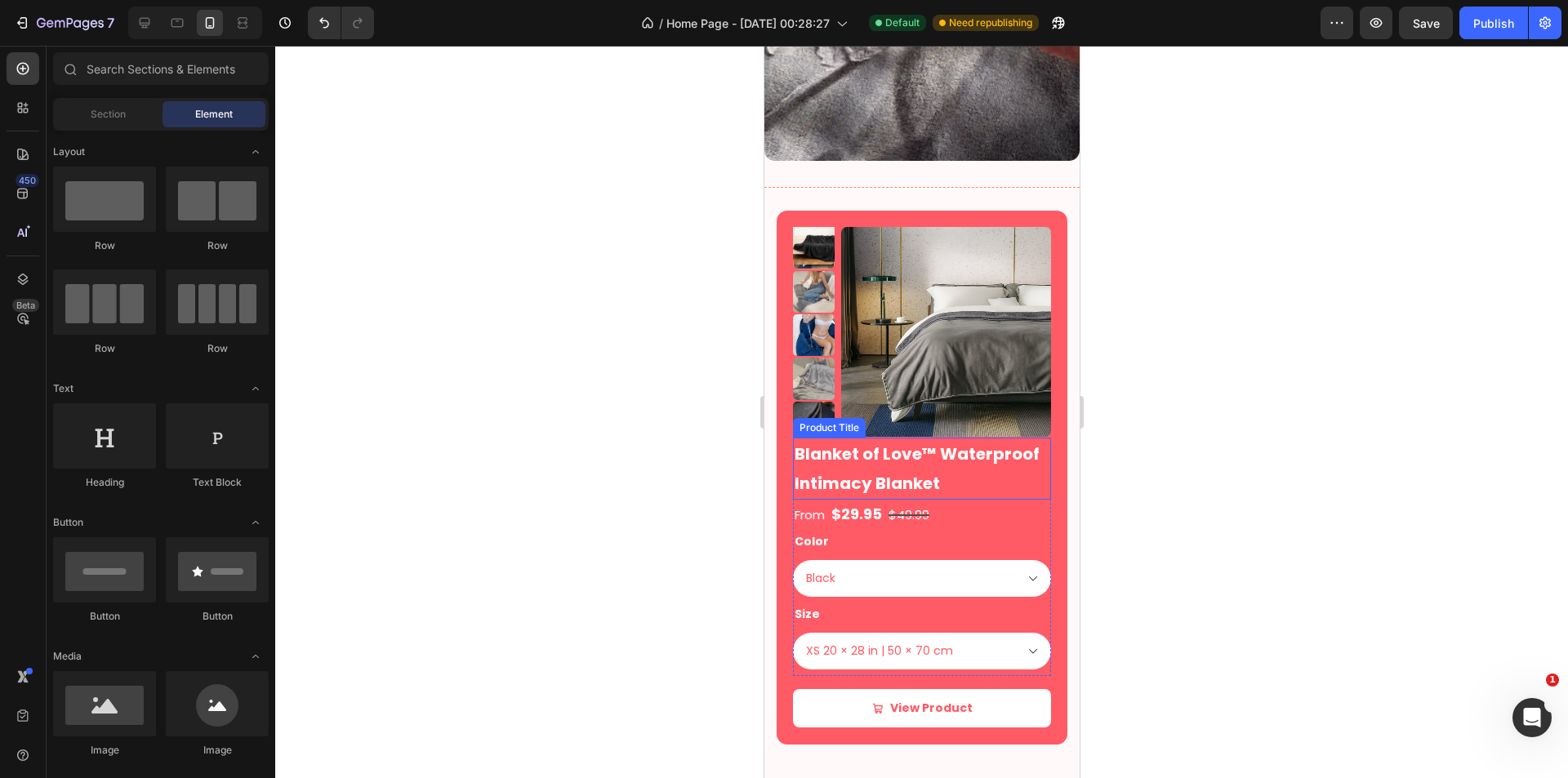
scroll to position [1632, 0]
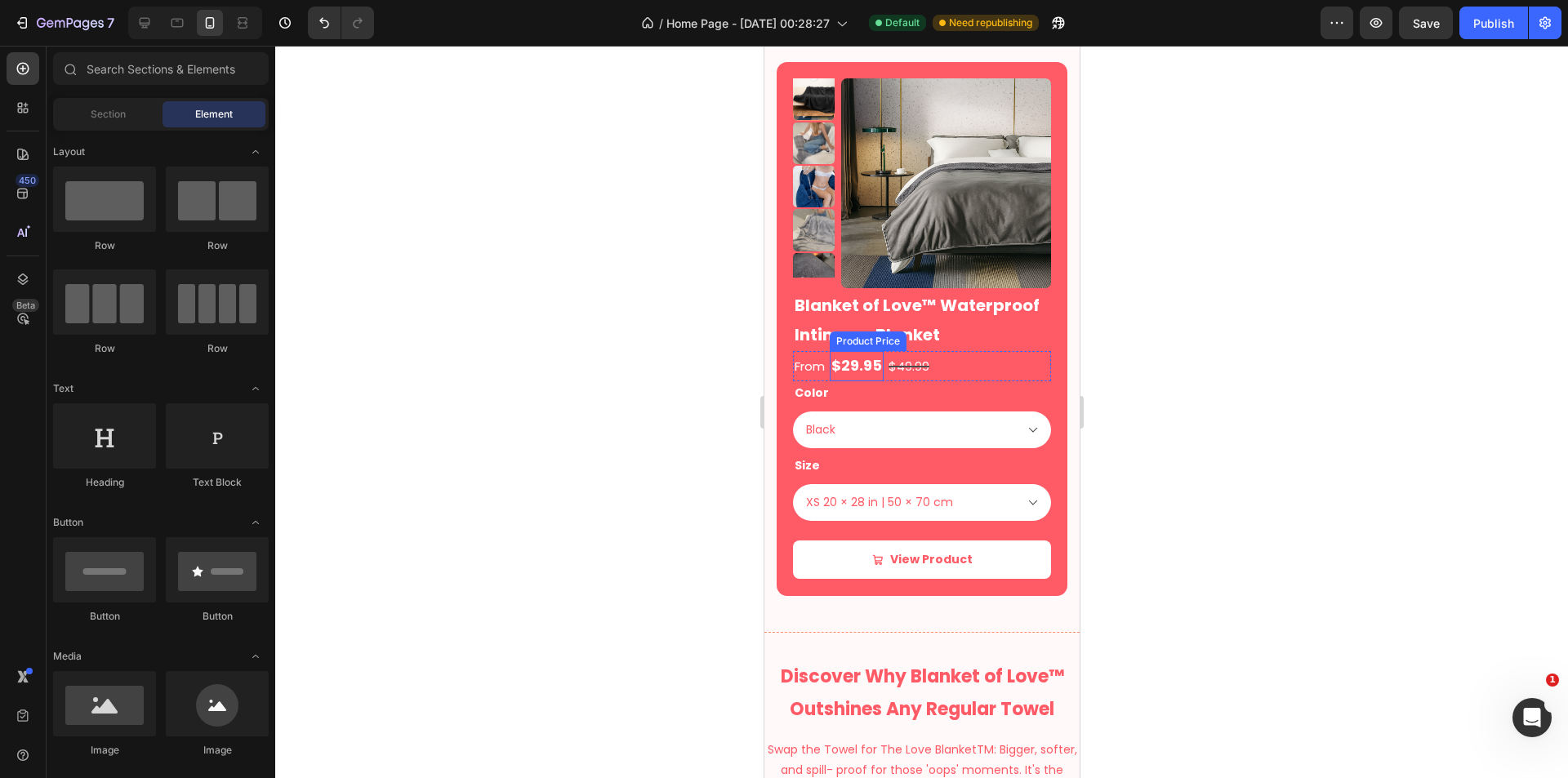
click at [858, 359] on div "$29.95" at bounding box center [856, 366] width 54 height 30
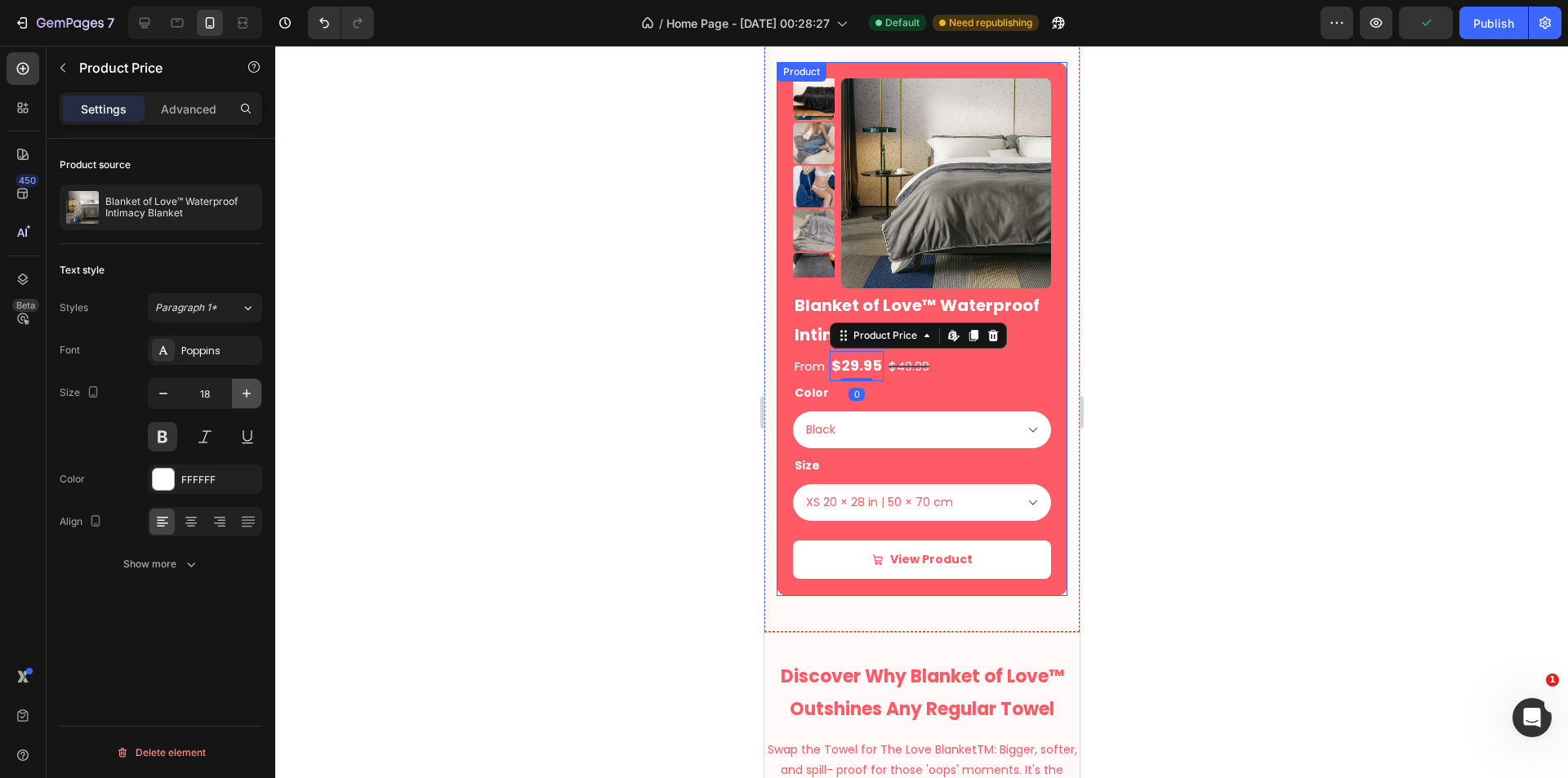
click at [242, 400] on icon "button" at bounding box center [247, 394] width 17 height 17
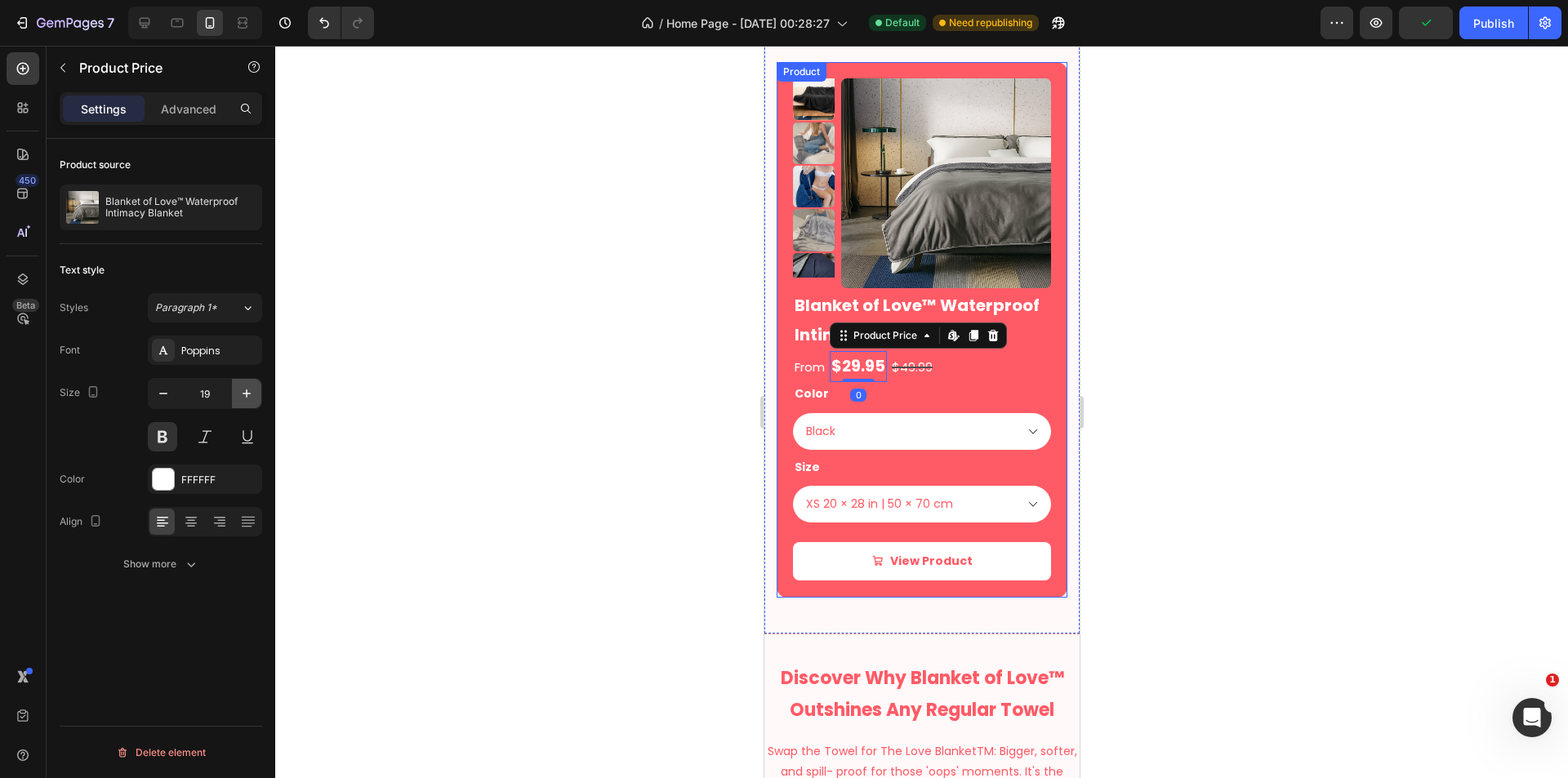
click at [242, 400] on icon "button" at bounding box center [247, 394] width 17 height 17
type input "21"
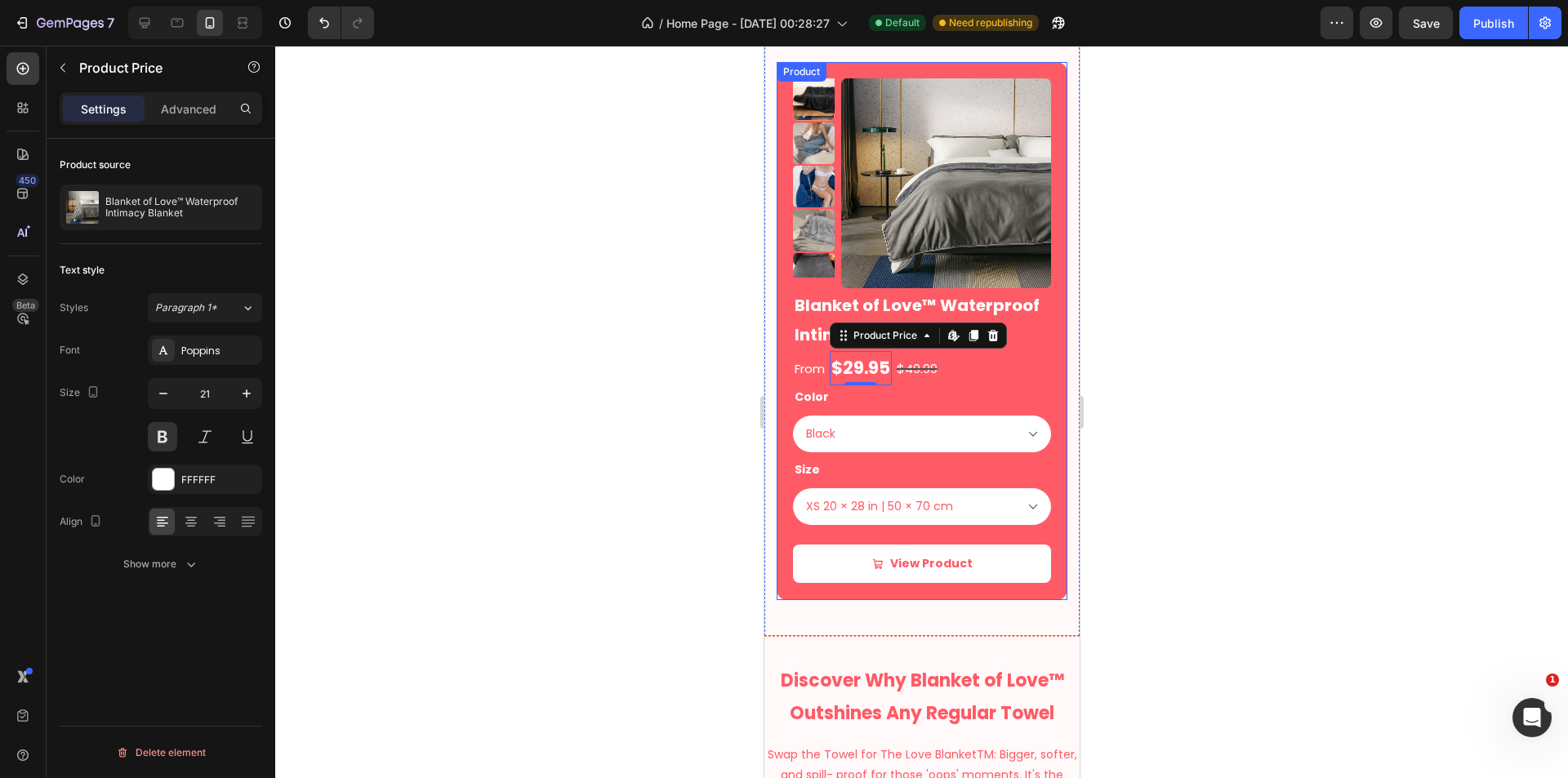
click at [565, 404] on div at bounding box center [922, 411] width 1292 height 732
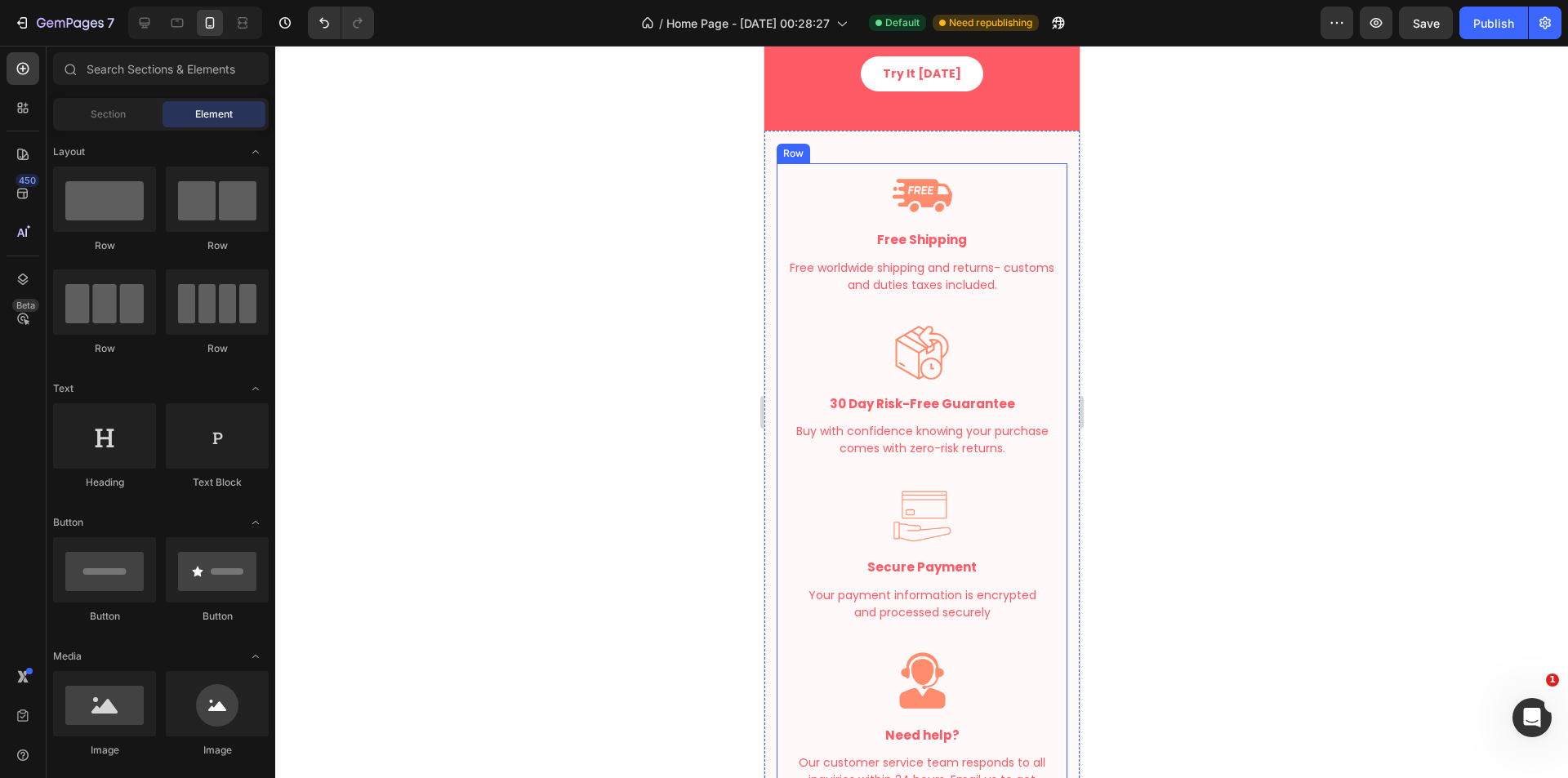
scroll to position [2995, 0]
click at [926, 193] on img at bounding box center [921, 195] width 66 height 66
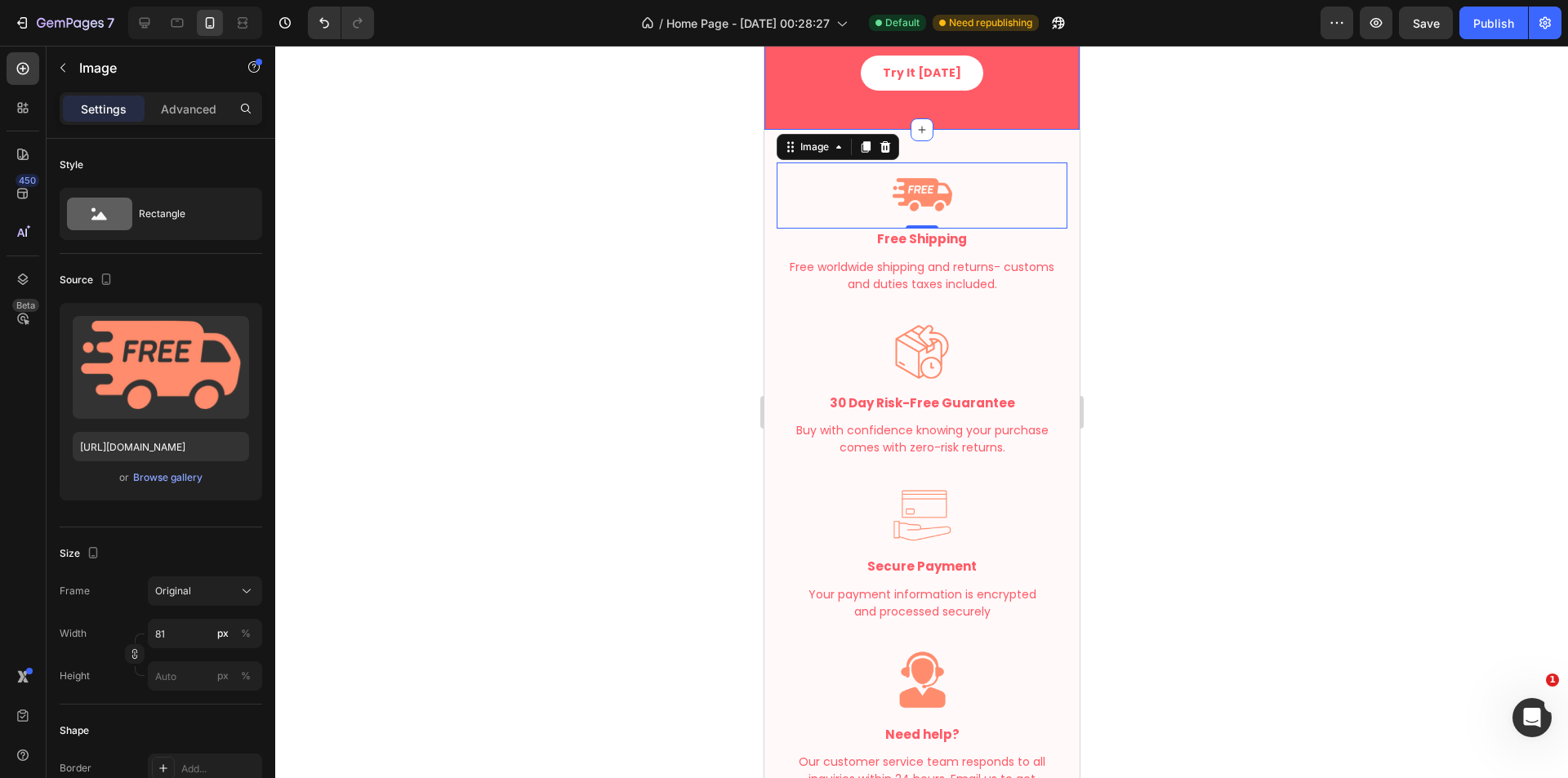
click at [785, 123] on div "Love It or Leave It. Our No-Risk Romance Guarantee. Heading 9 out of 10 users l…" at bounding box center [921, 9] width 316 height 242
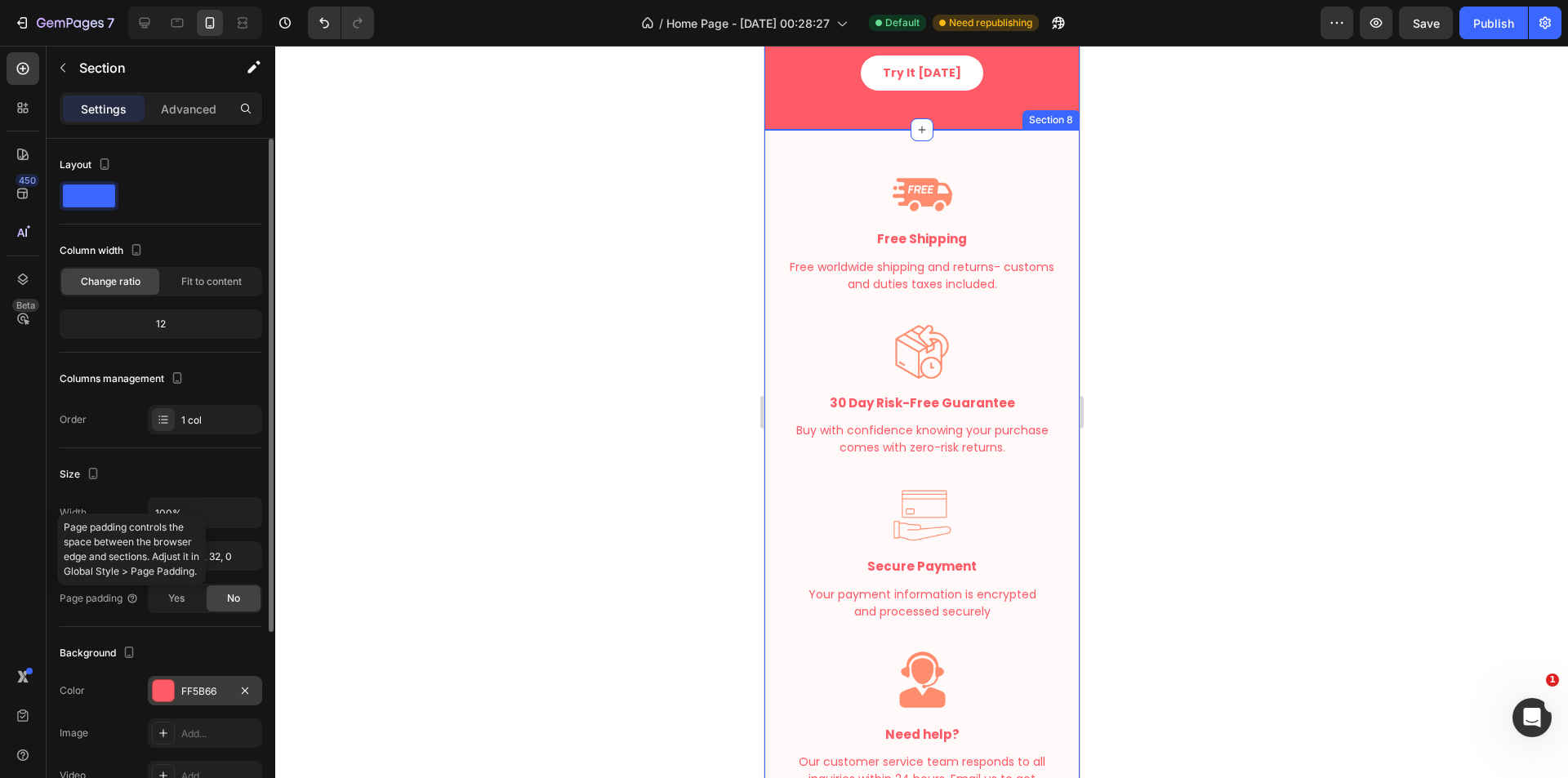
click at [182, 700] on div "FF5B66" at bounding box center [205, 691] width 115 height 30
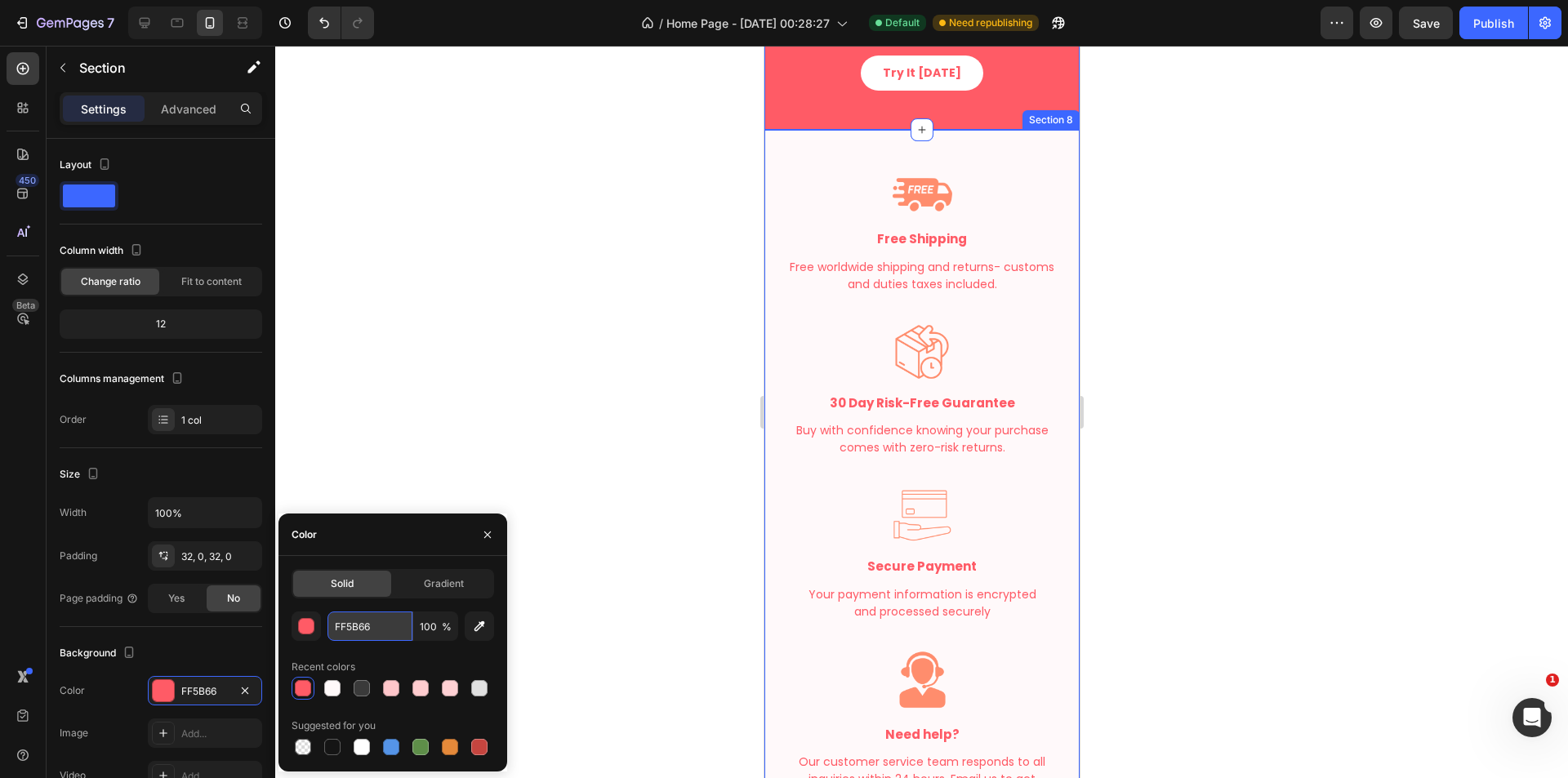
click at [372, 622] on input "FF5B66" at bounding box center [370, 626] width 85 height 30
click at [934, 206] on img at bounding box center [921, 195] width 66 height 66
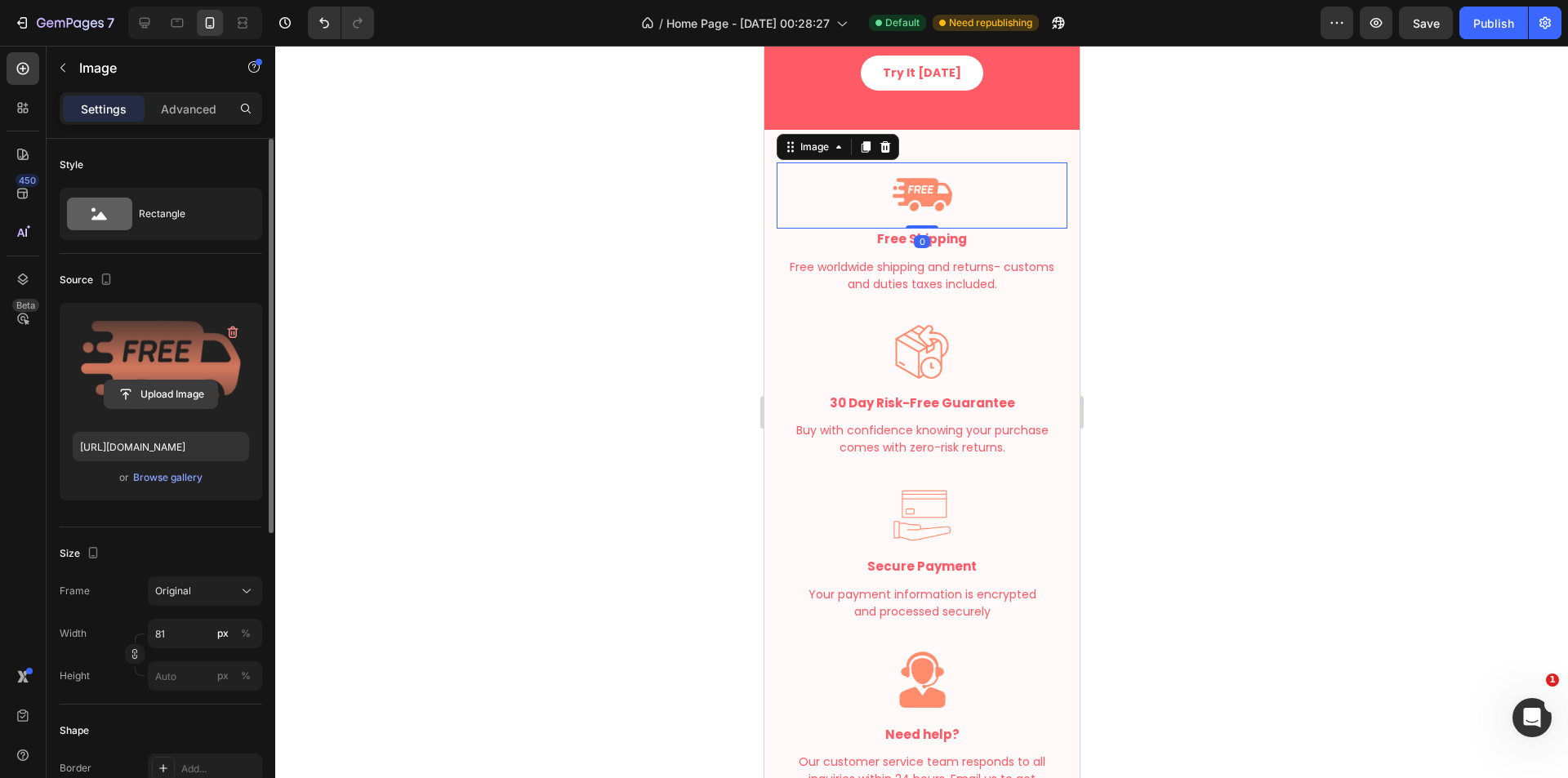
click at [182, 388] on input "file" at bounding box center [160, 395] width 113 height 28
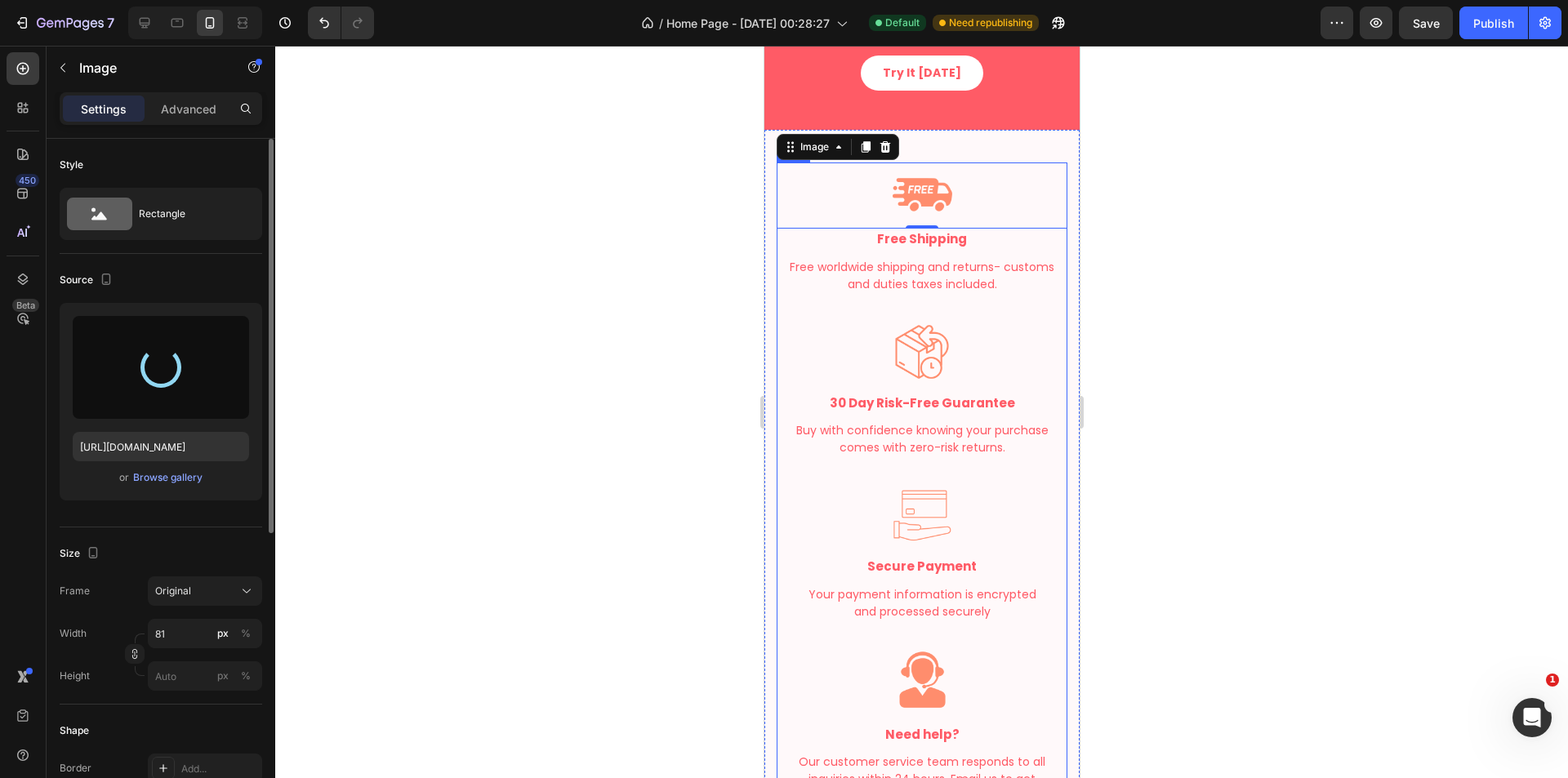
type input "https://cdn.shopify.com/s/files/1/0718/4718/2488/files/gempages_581083196360229…"
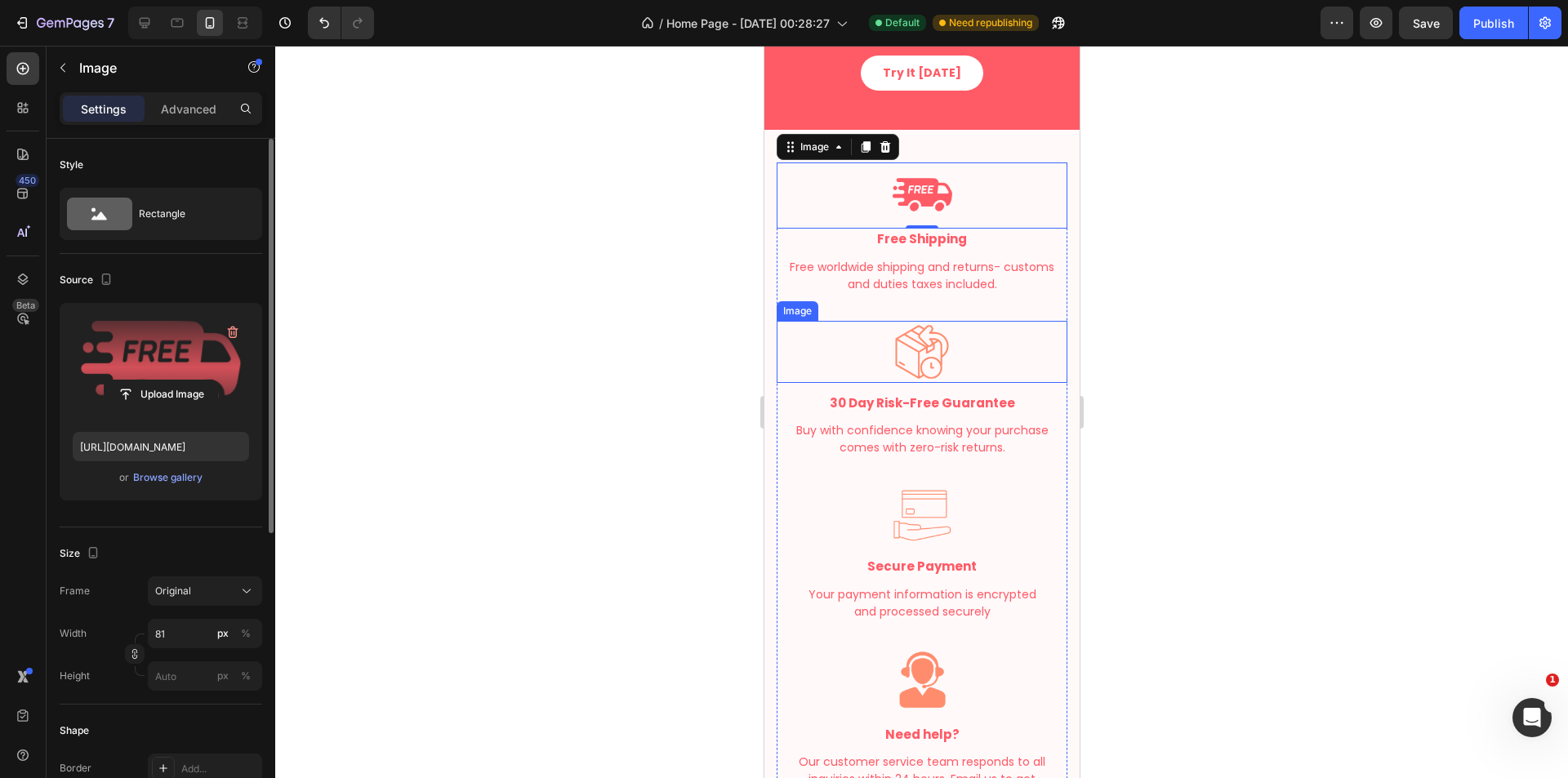
click at [937, 364] on img at bounding box center [921, 352] width 62 height 62
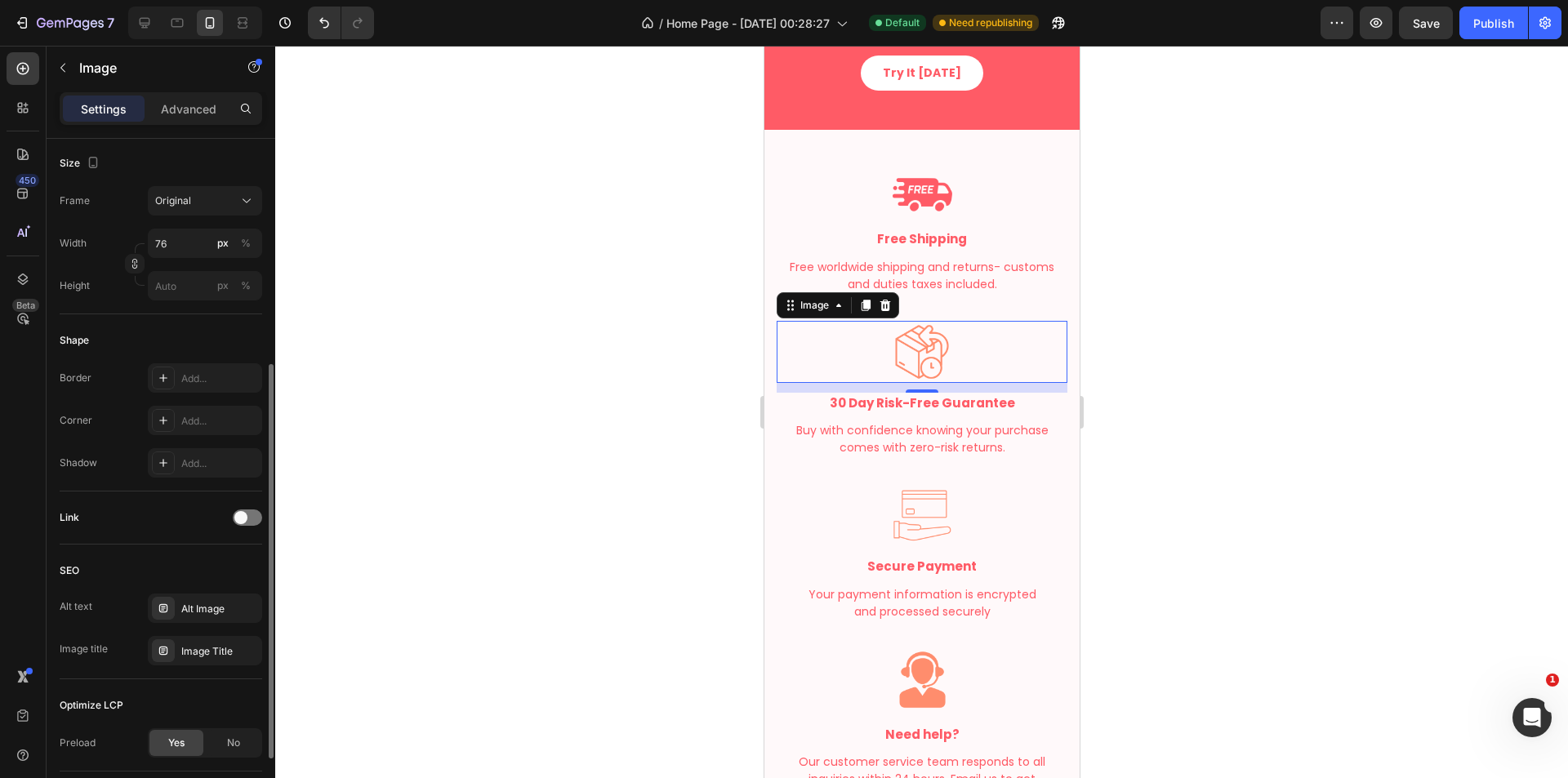
scroll to position [0, 0]
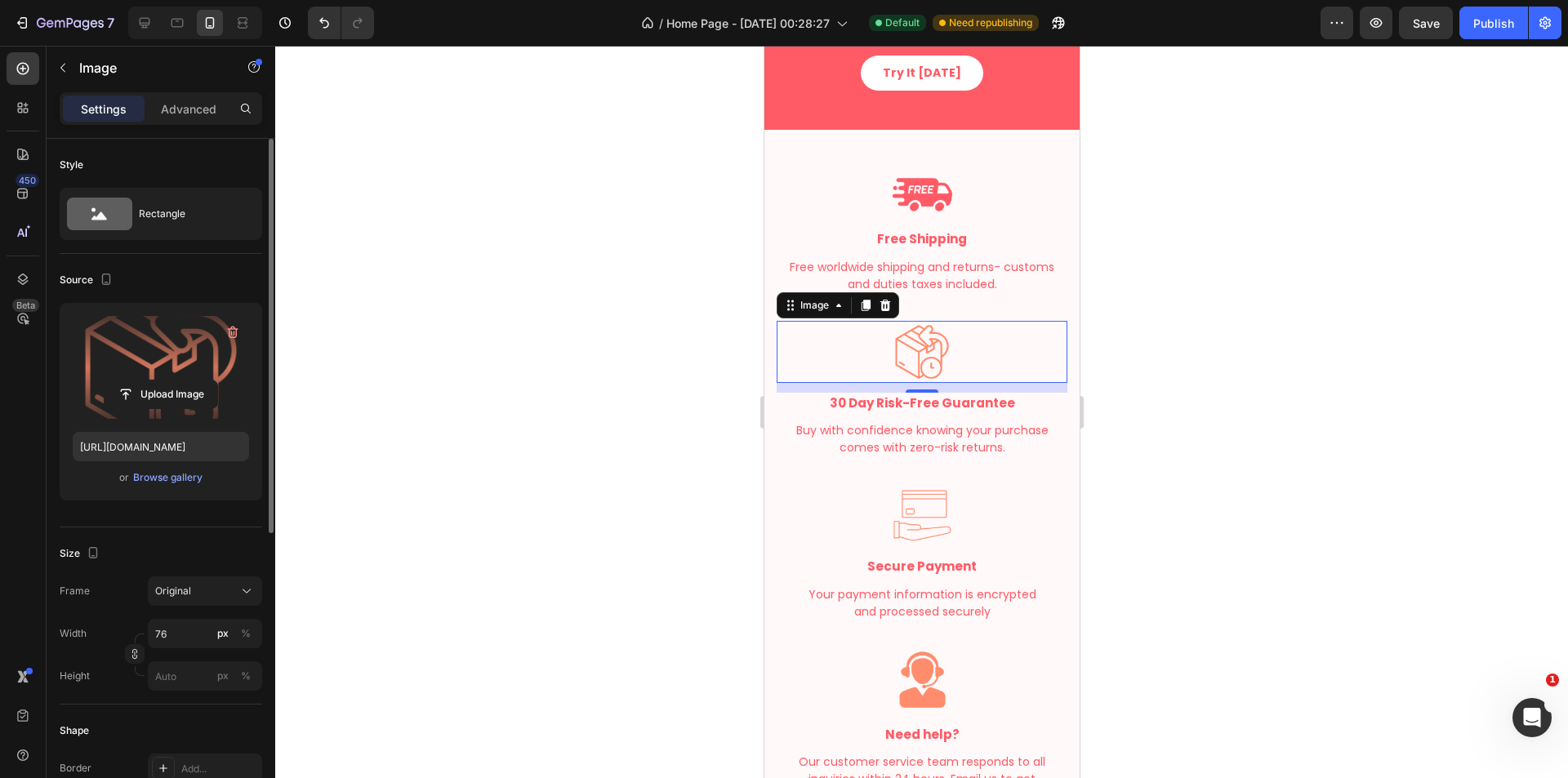
click at [165, 362] on label at bounding box center [160, 367] width 176 height 103
click at [165, 381] on input "file" at bounding box center [160, 395] width 113 height 28
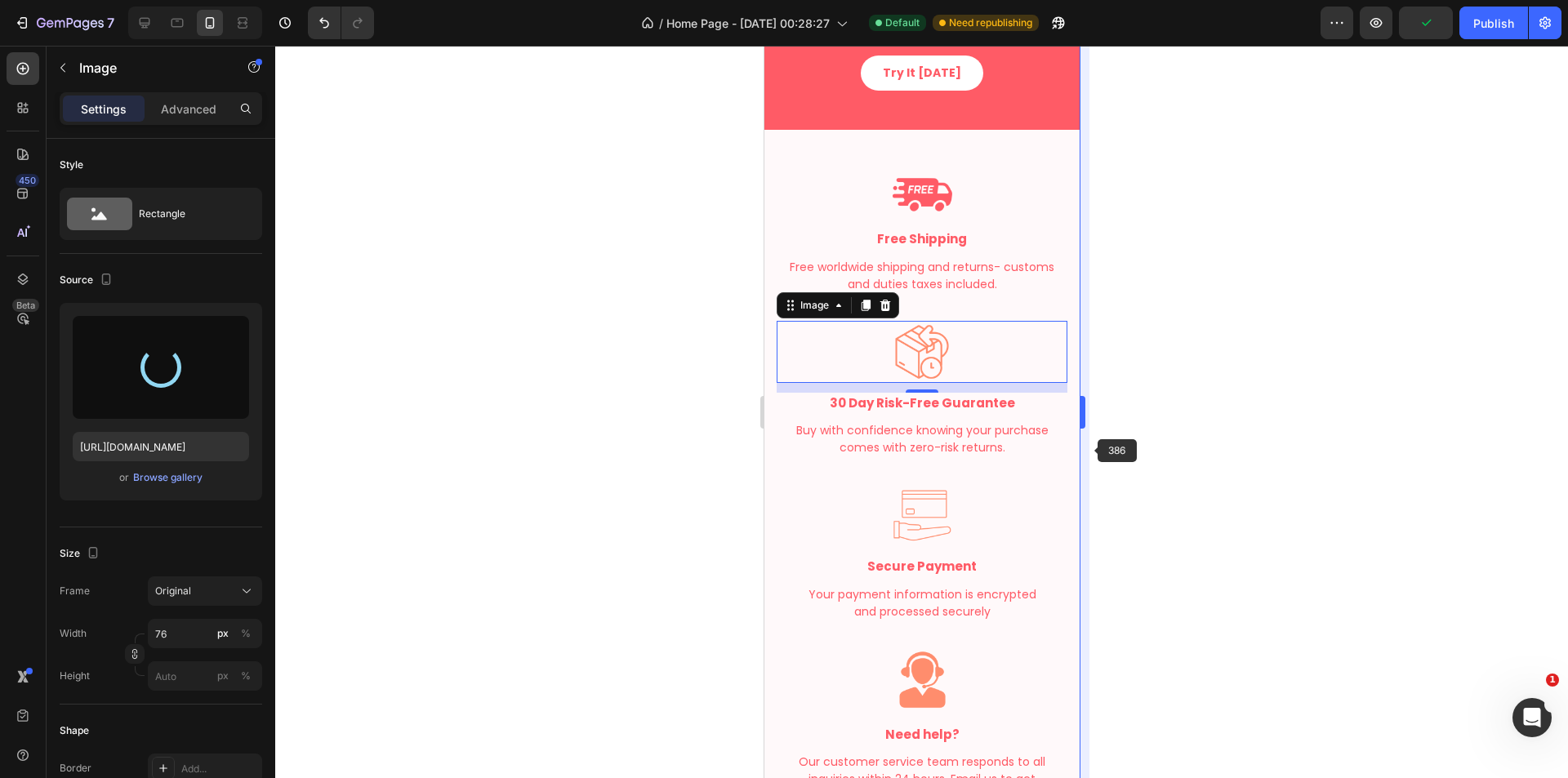
type input "https://cdn.shopify.com/s/files/1/0718/4718/2488/files/gempages_581083196360229…"
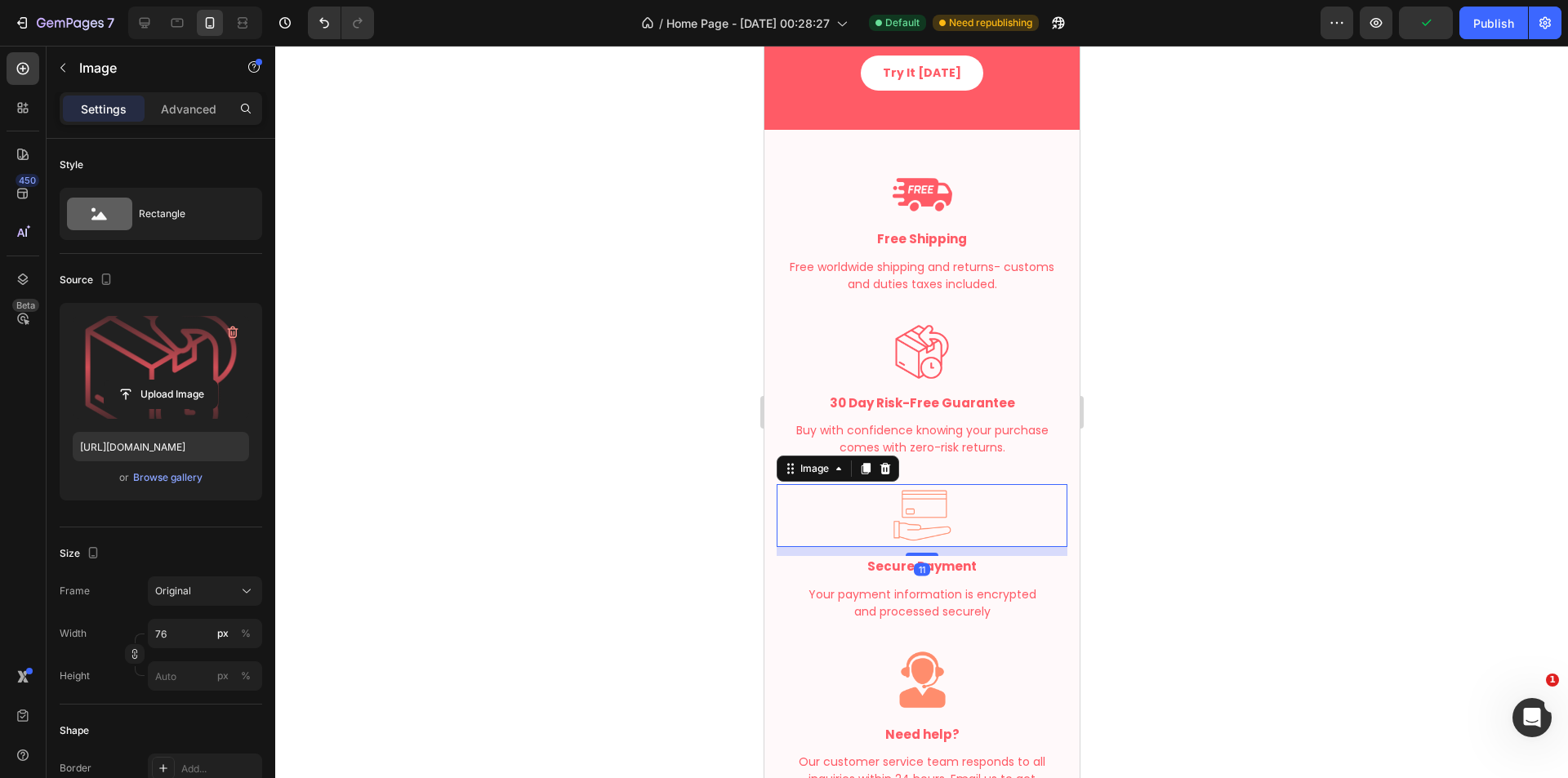
click at [913, 513] on img at bounding box center [922, 516] width 63 height 63
click at [195, 401] on input "file" at bounding box center [160, 395] width 113 height 28
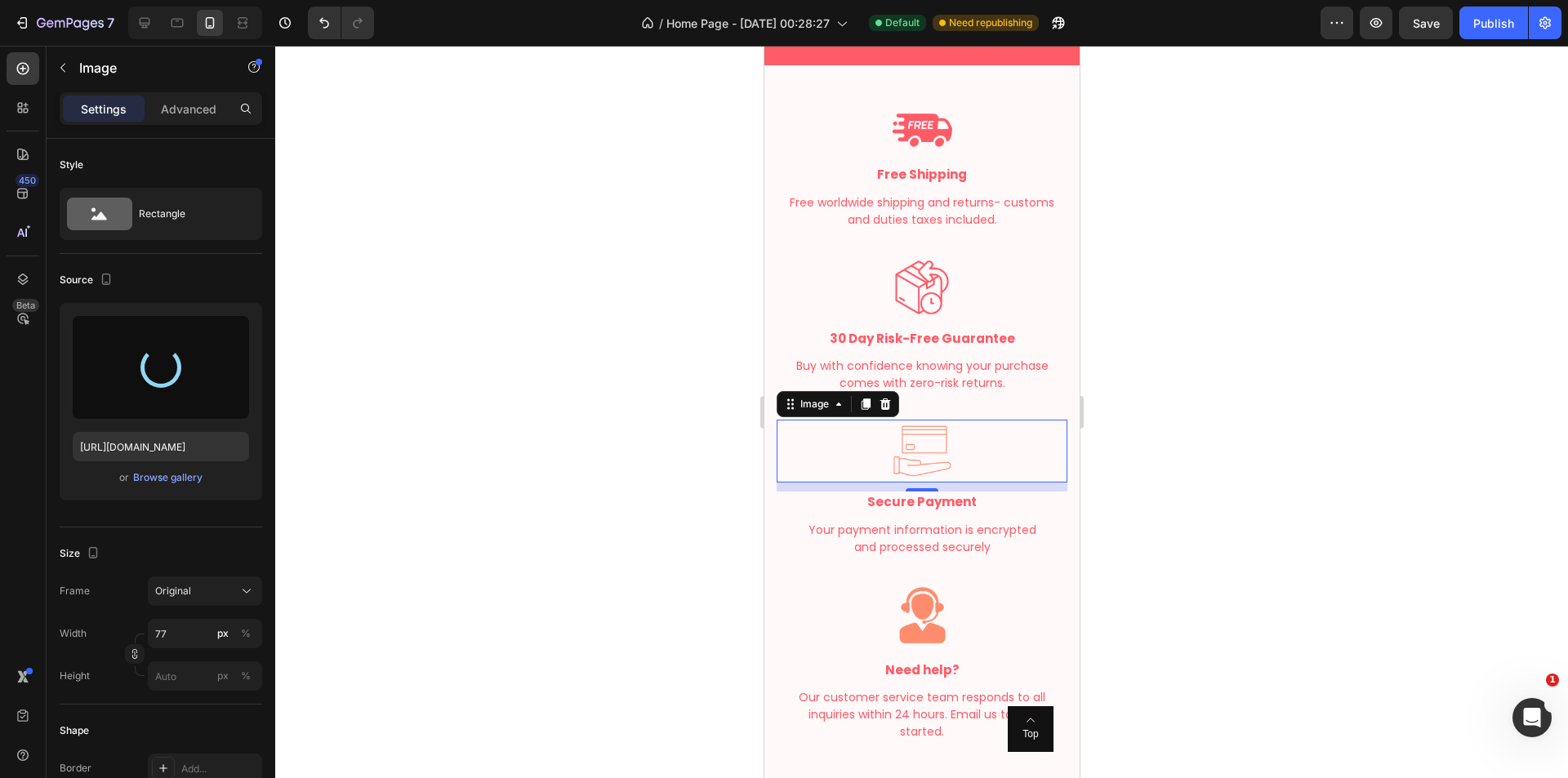
scroll to position [3130, 0]
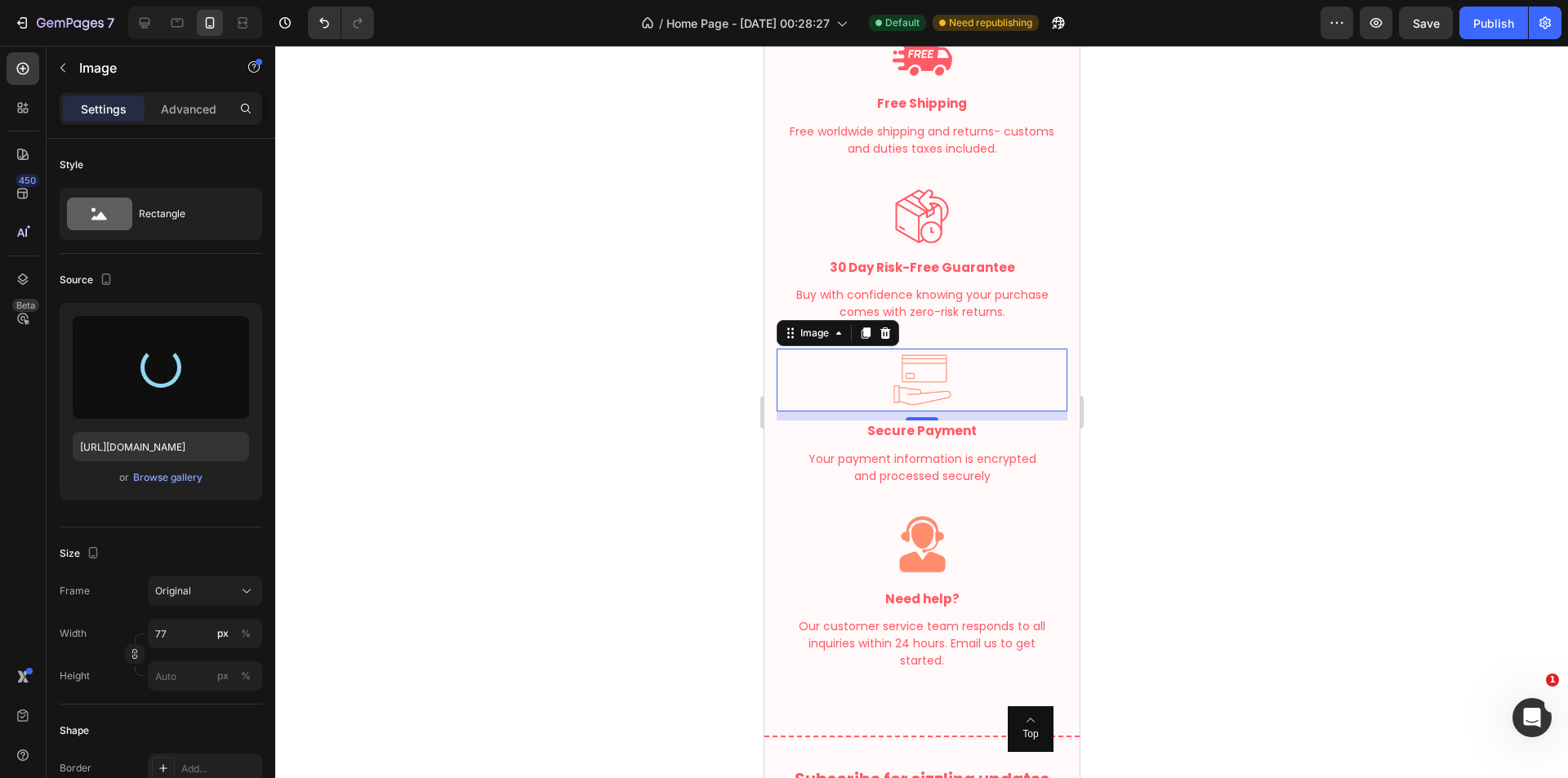
type input "https://cdn.shopify.com/s/files/1/0718/4718/2488/files/gempages_581083196360229…"
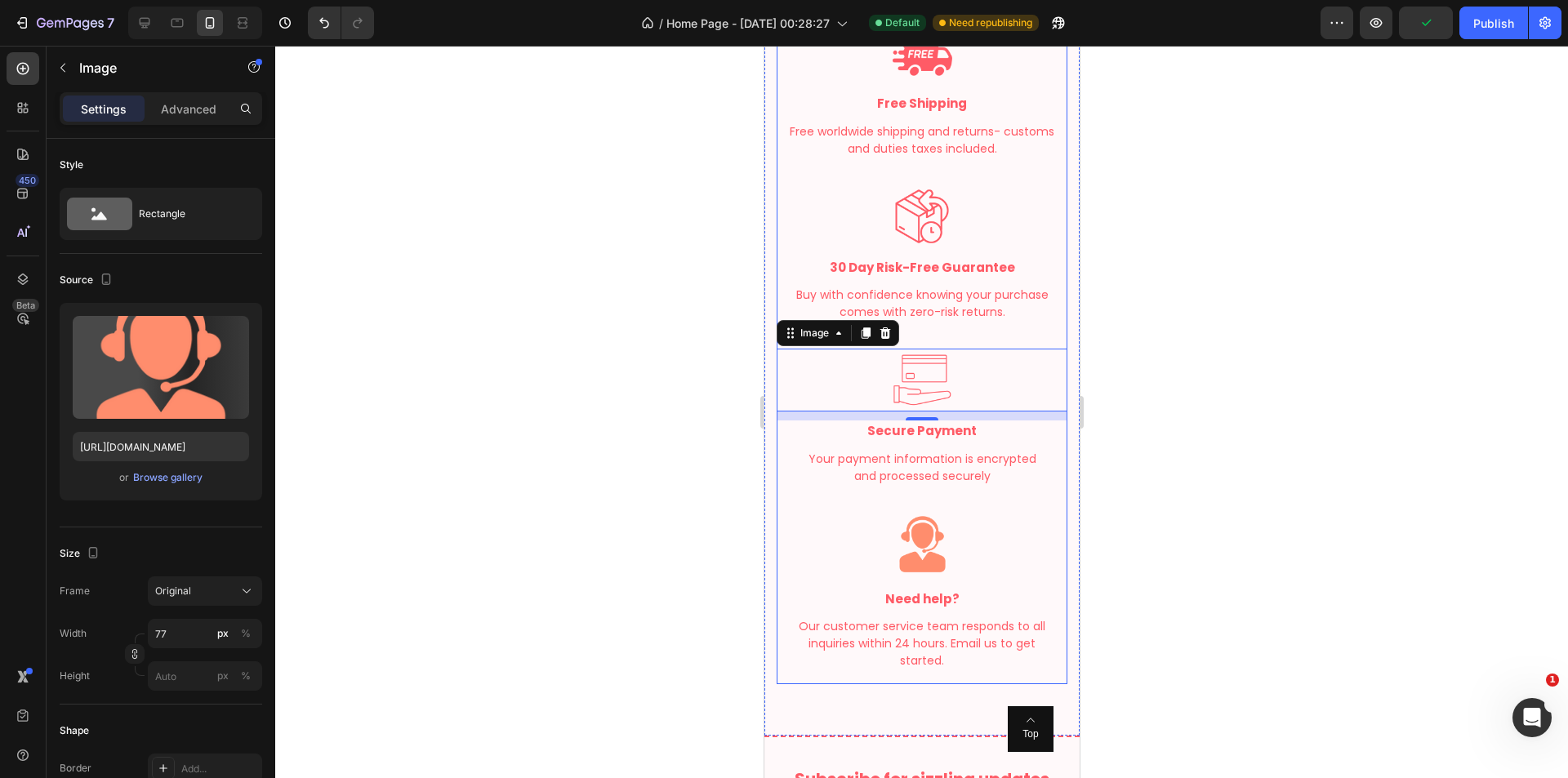
click at [926, 538] on img at bounding box center [922, 544] width 63 height 63
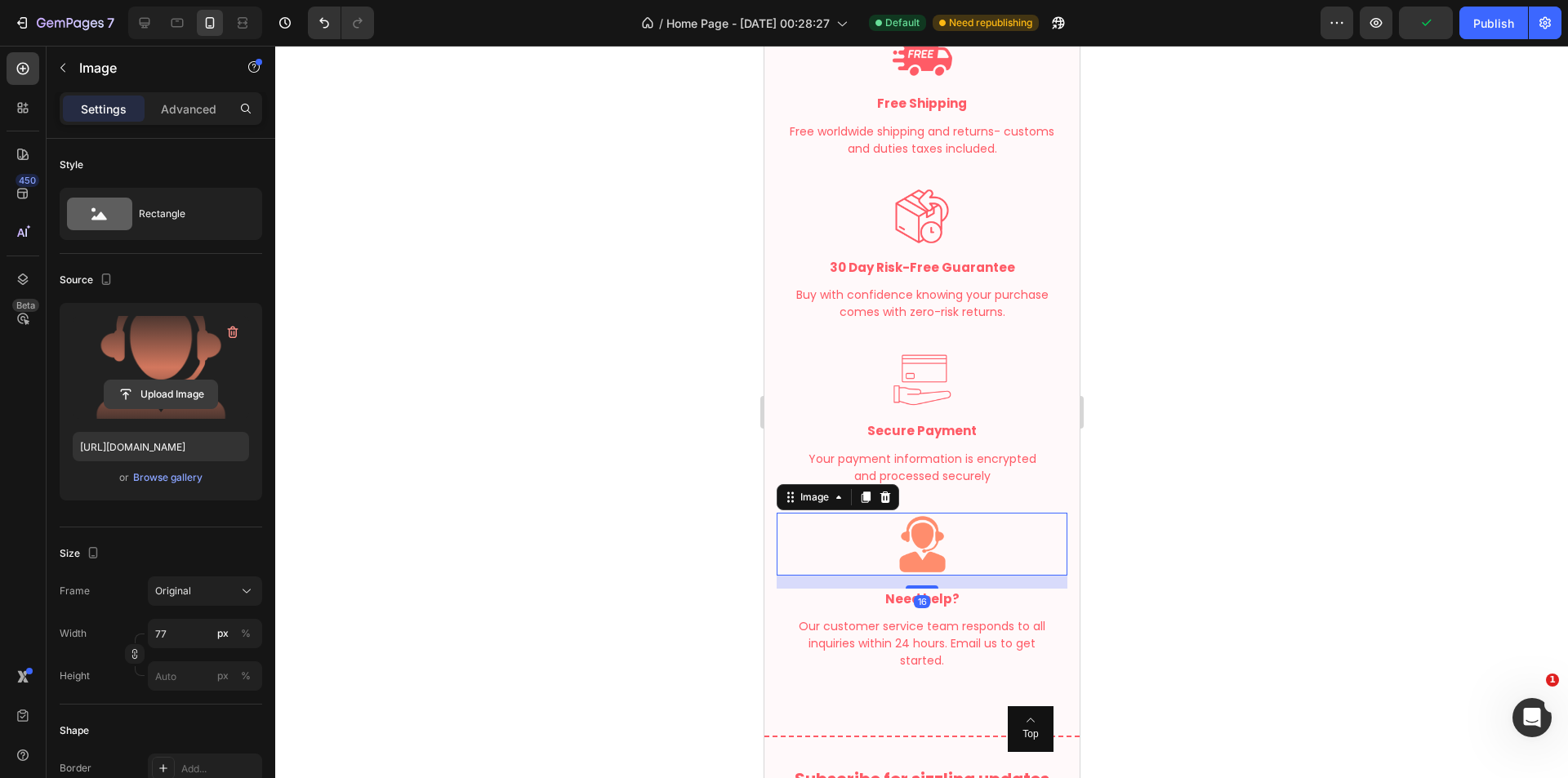
click at [184, 401] on input "file" at bounding box center [160, 395] width 113 height 28
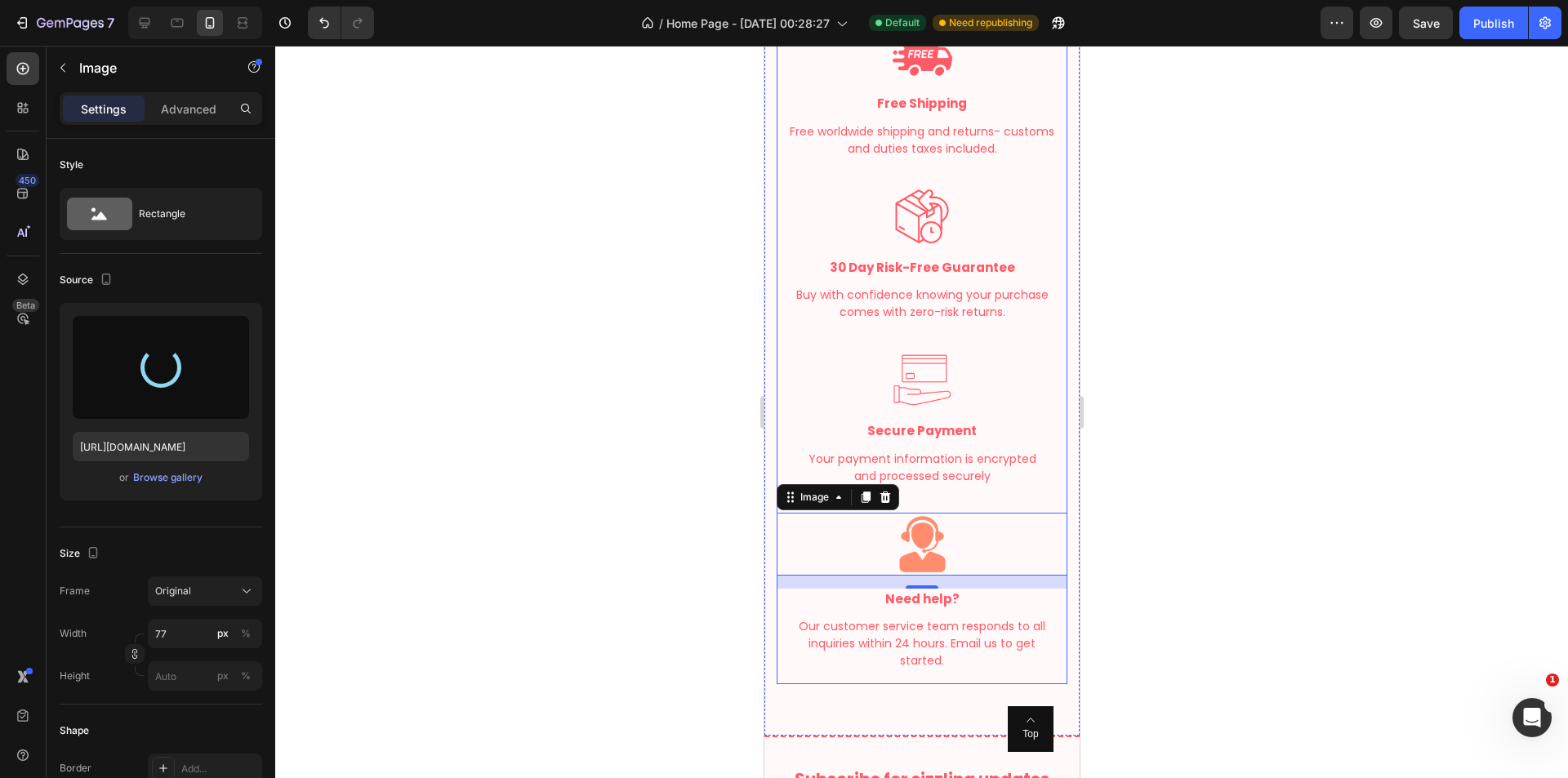
type input "https://cdn.shopify.com/s/files/1/0718/4718/2488/files/gempages_581083196360229…"
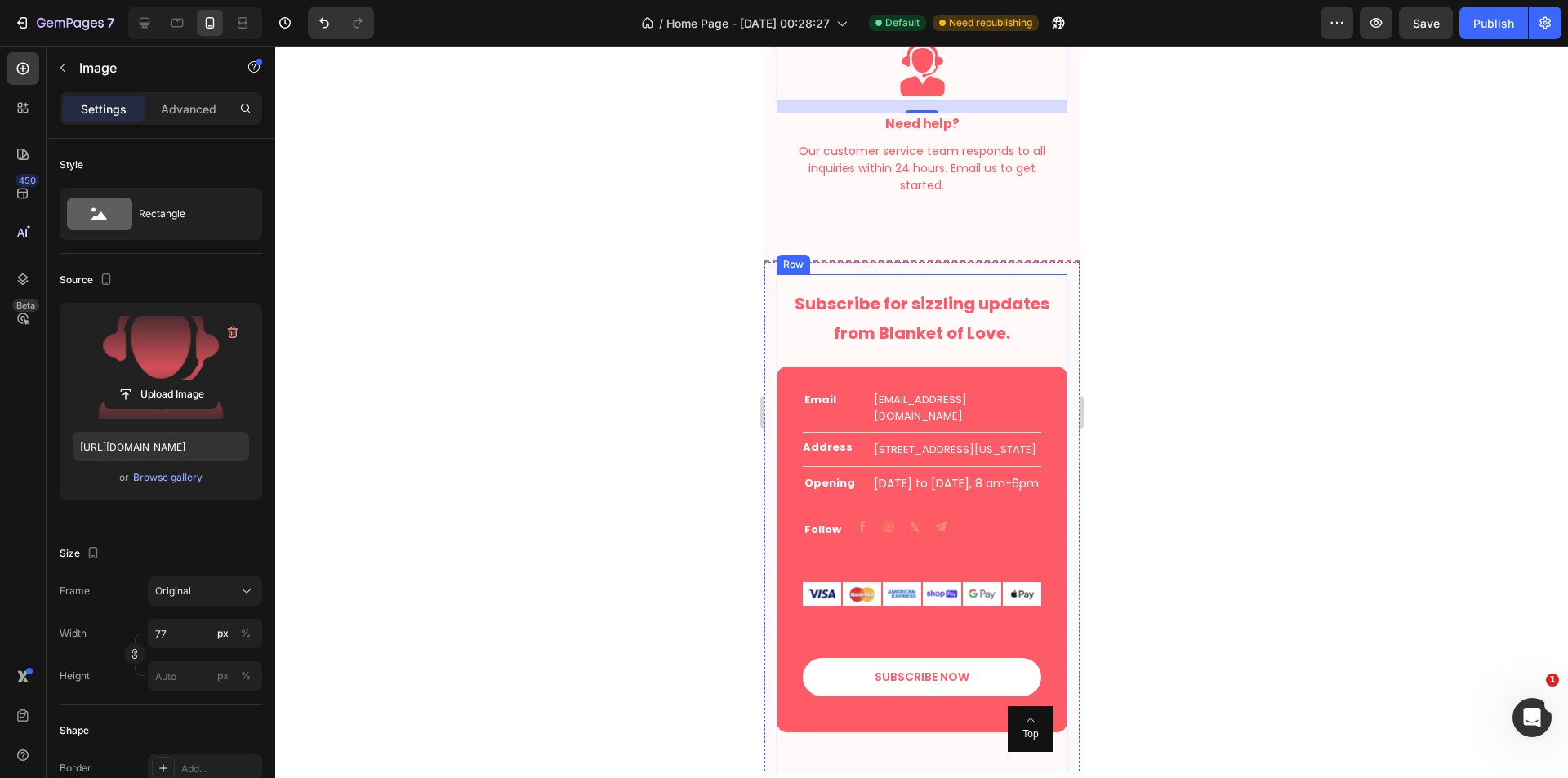
scroll to position [3674, 0]
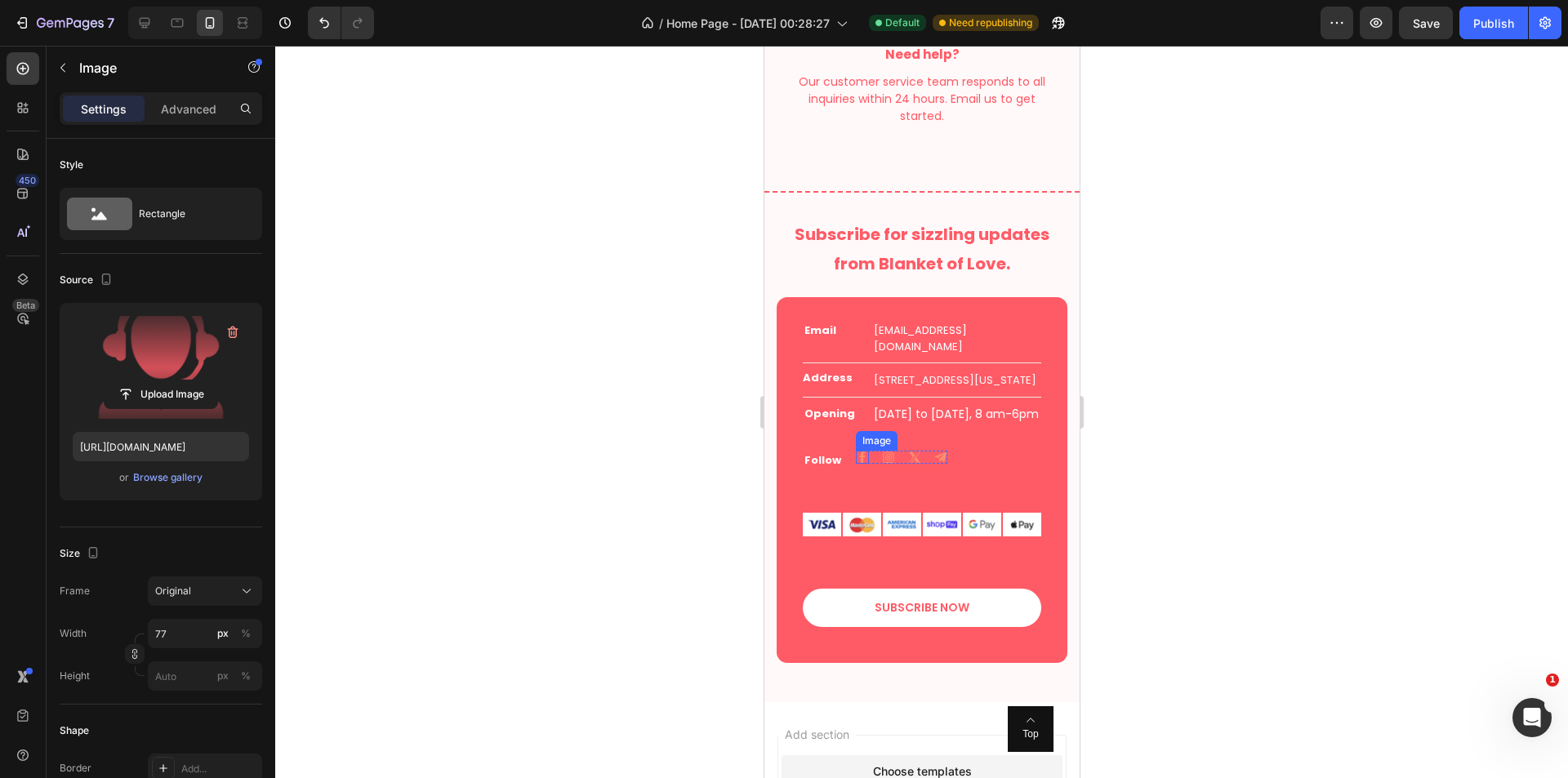
drag, startPoint x: 859, startPoint y: 497, endPoint x: 805, endPoint y: 522, distance: 59.5
click at [859, 463] on img at bounding box center [861, 457] width 13 height 13
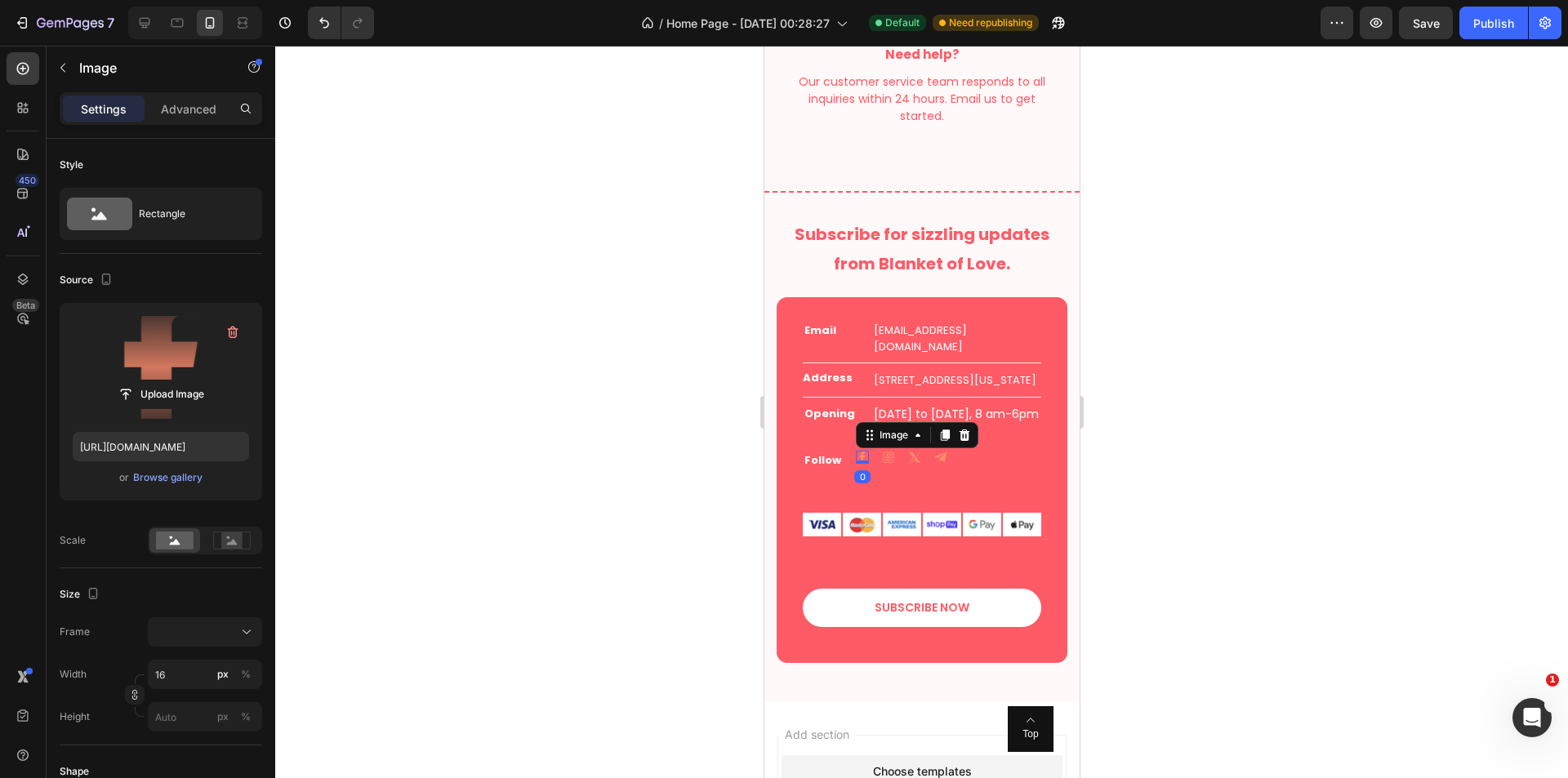
click at [149, 357] on label at bounding box center [160, 367] width 176 height 103
click at [149, 381] on input "file" at bounding box center [160, 395] width 113 height 28
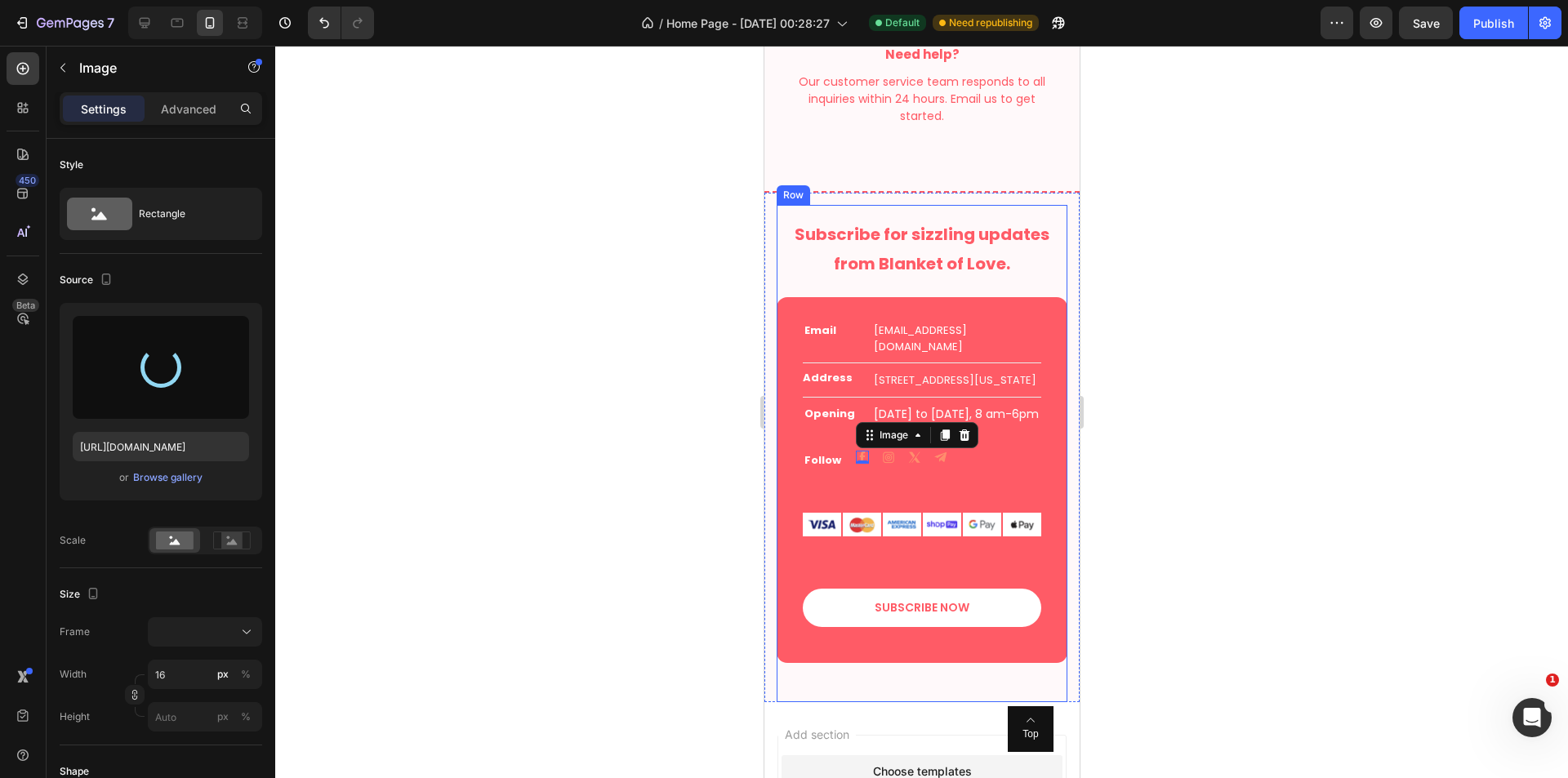
type input "https://cdn.shopify.com/s/files/1/0718/4718/2488/files/gempages_581083196360229…"
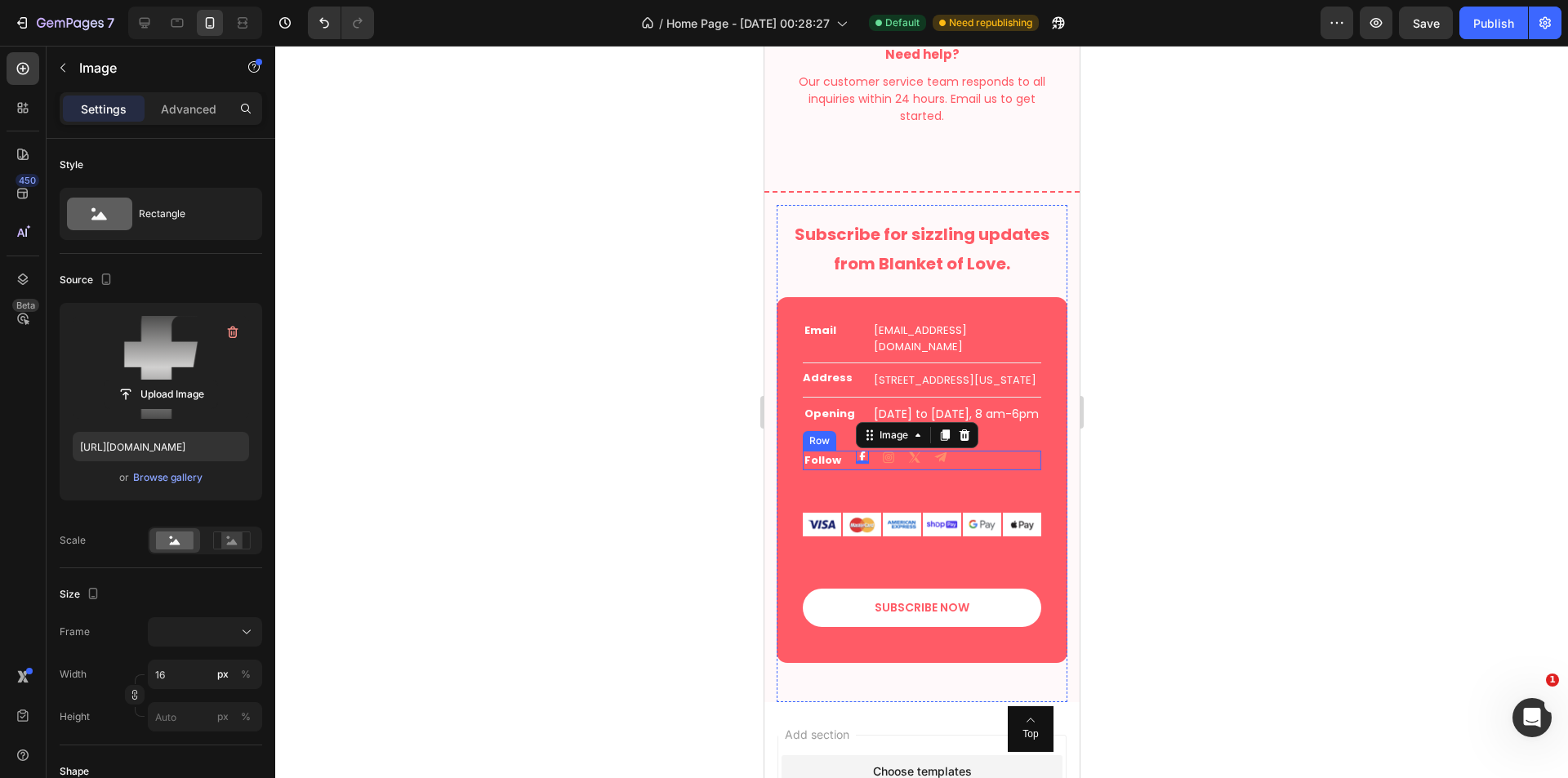
click at [888, 463] on img at bounding box center [887, 457] width 13 height 13
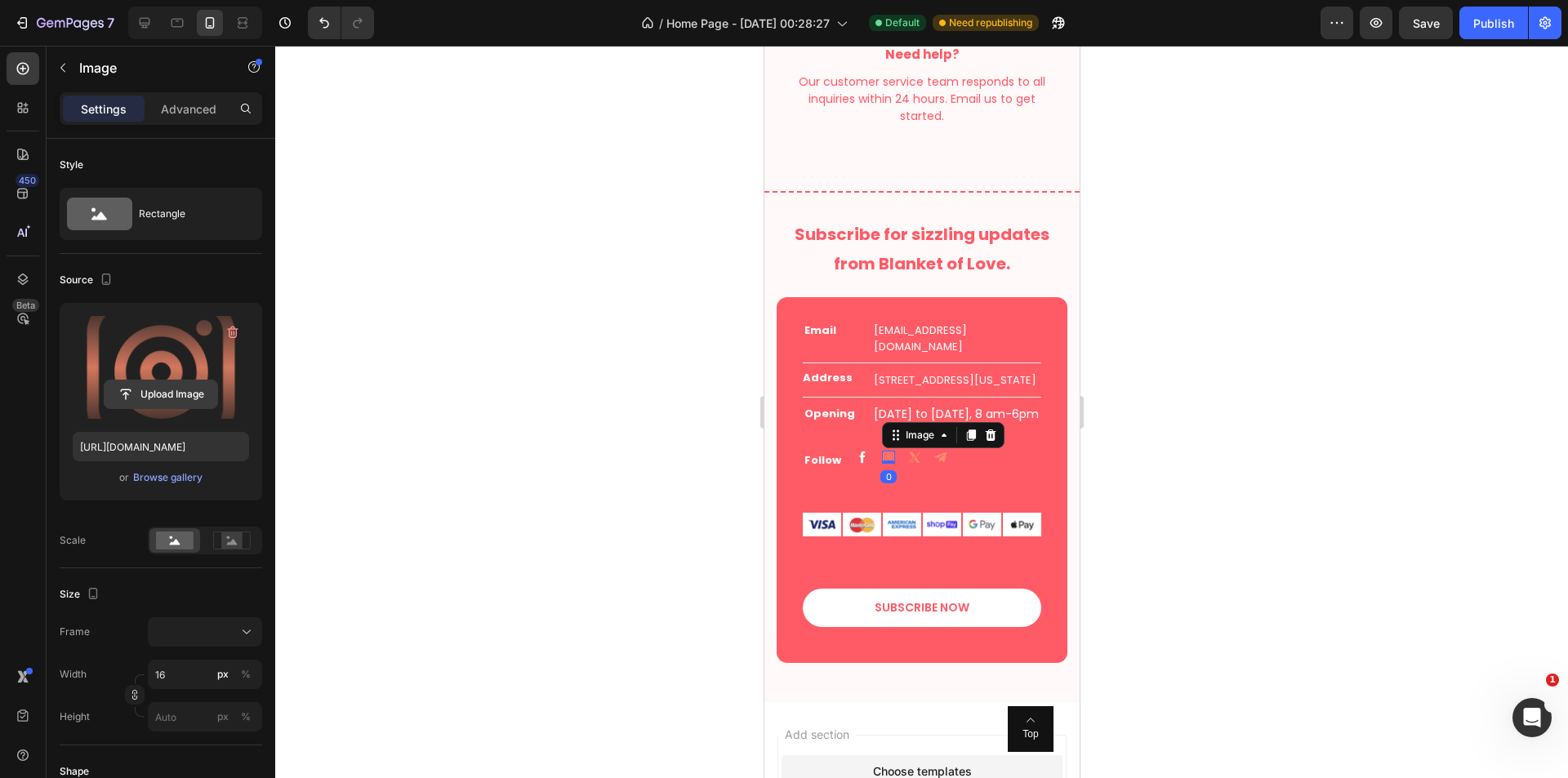
click at [155, 387] on input "file" at bounding box center [160, 395] width 113 height 28
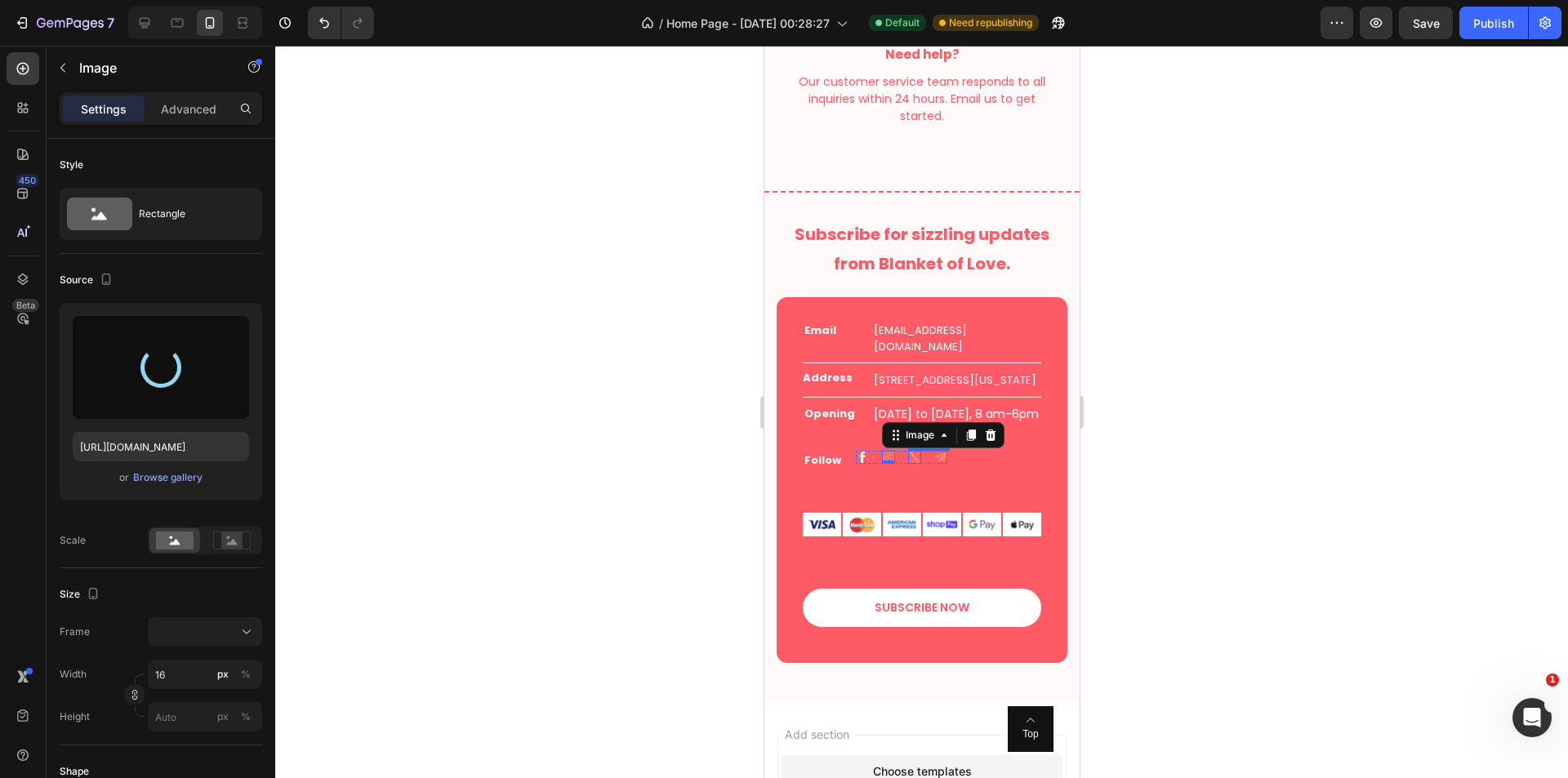
type input "https://cdn.shopify.com/s/files/1/0718/4718/2488/files/gempages_581083196360229…"
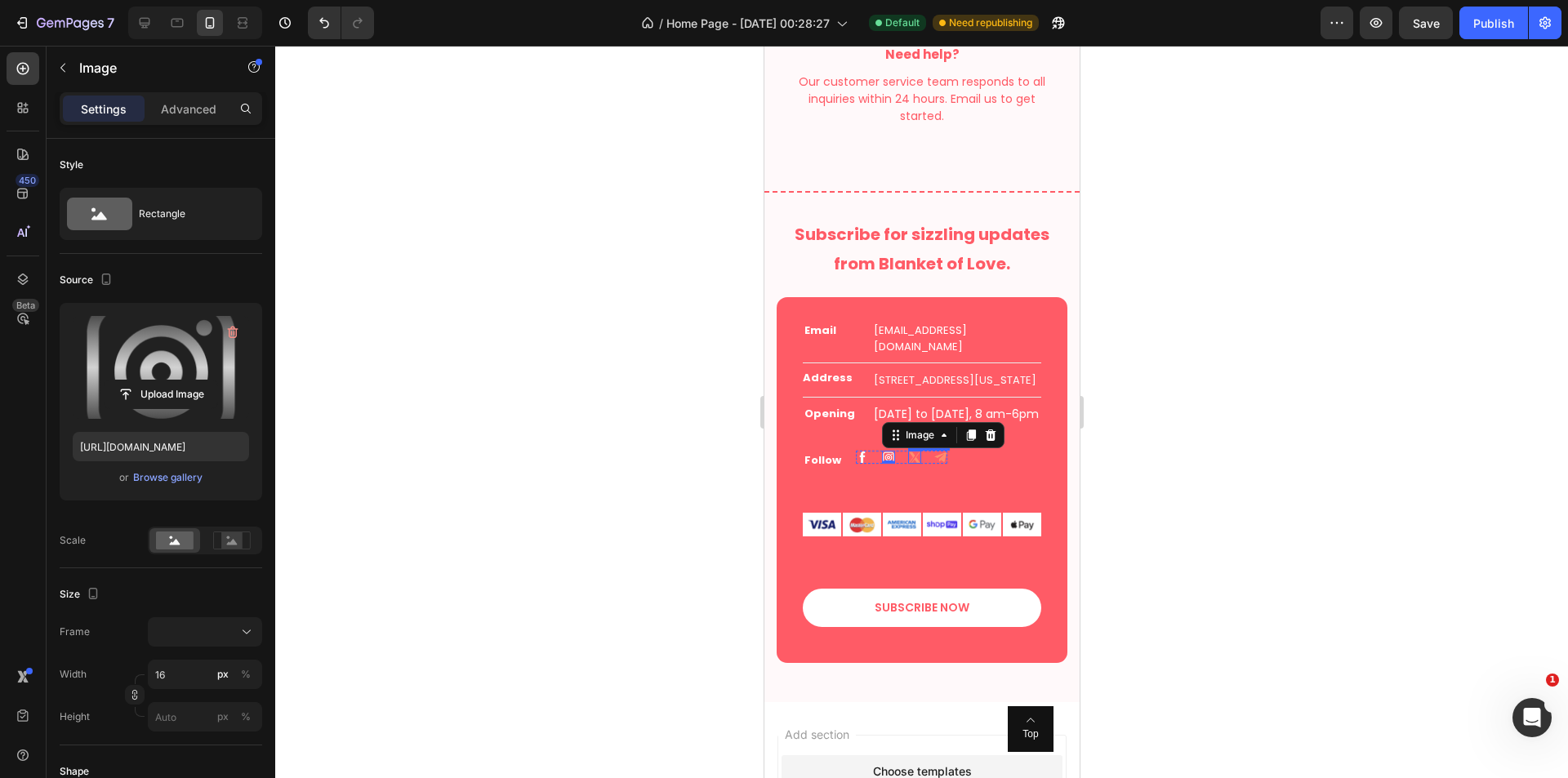
click at [910, 463] on img at bounding box center [913, 457] width 13 height 13
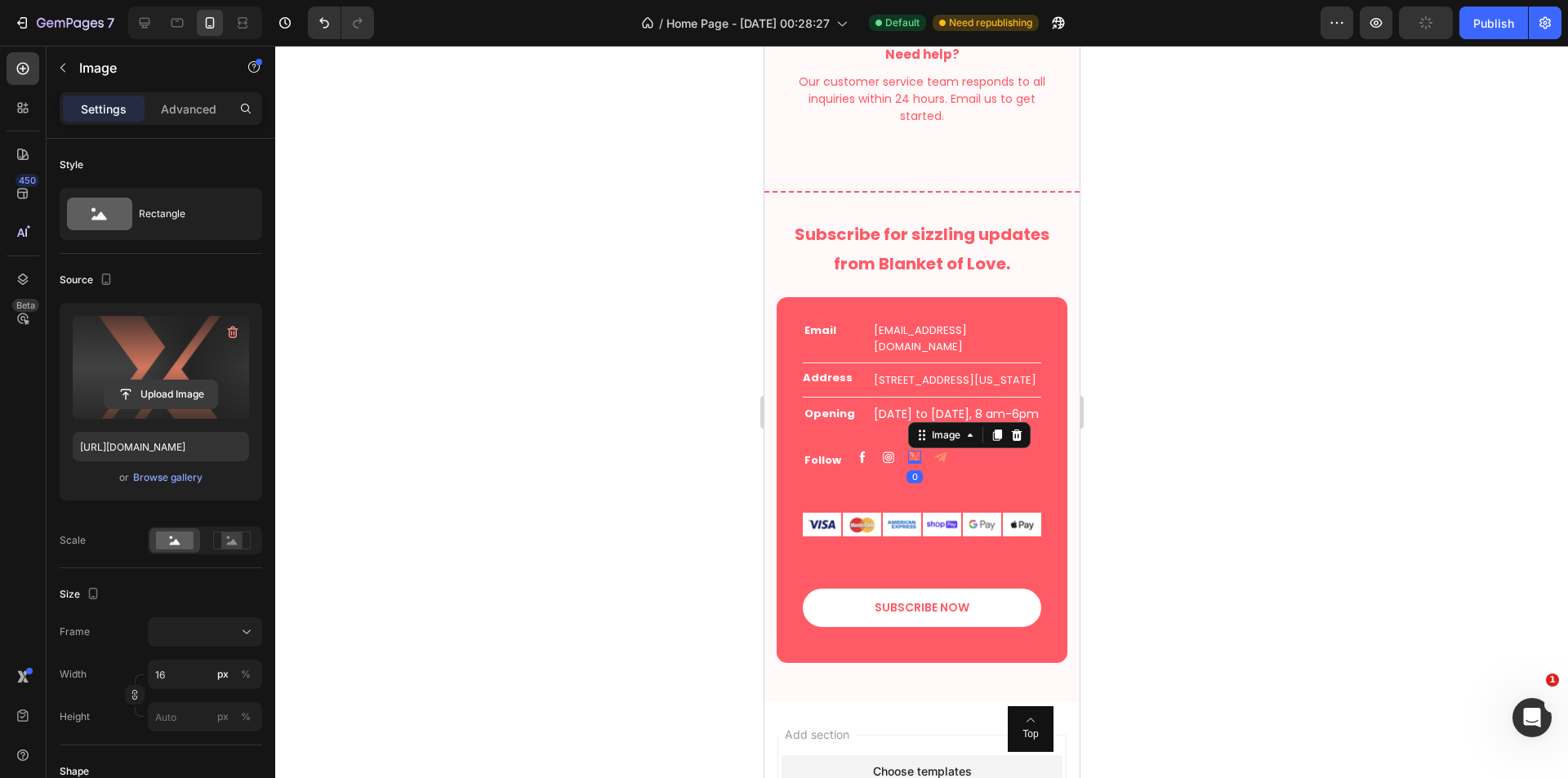
click at [202, 384] on input "file" at bounding box center [160, 395] width 113 height 28
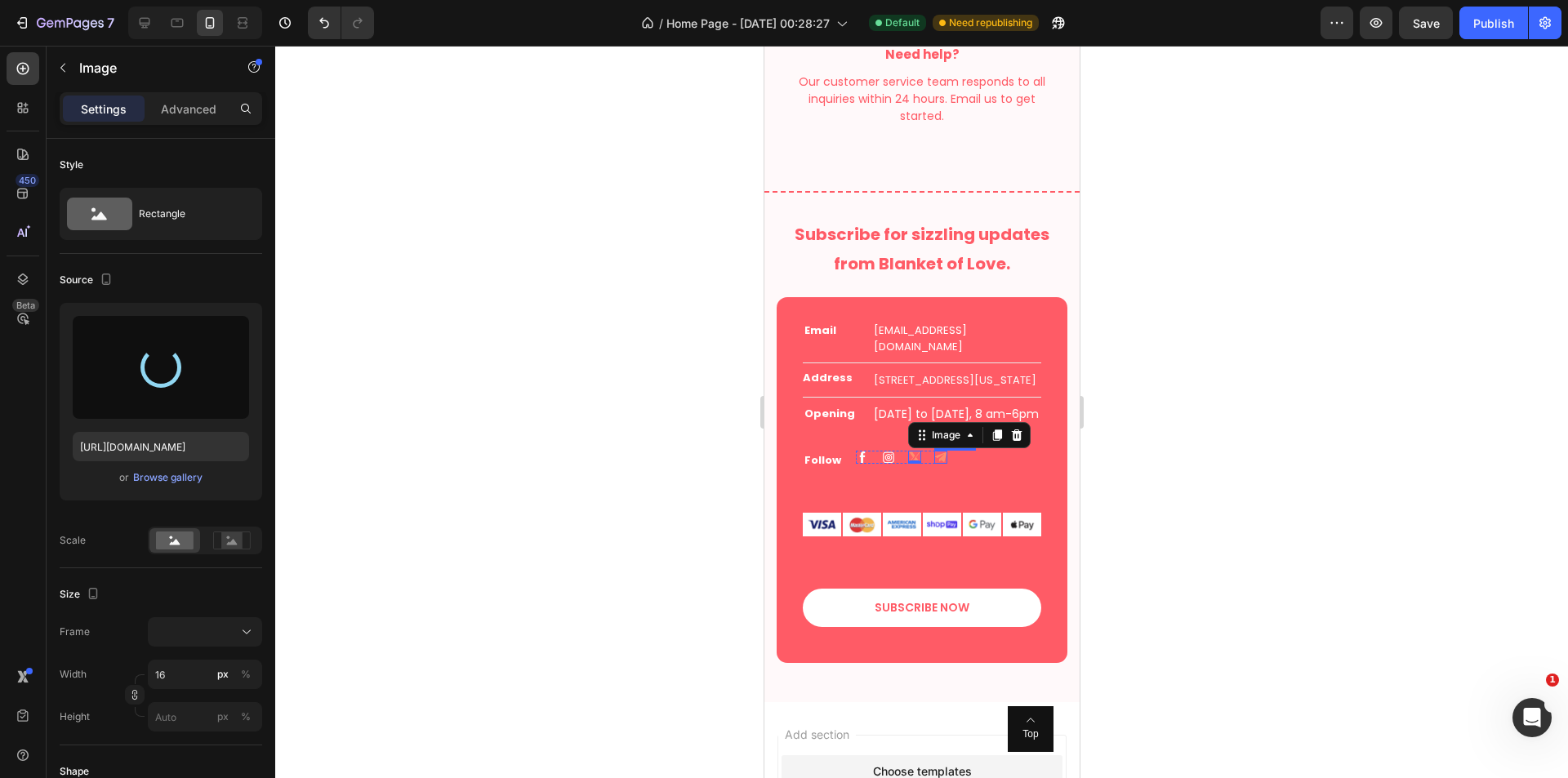
type input "https://cdn.shopify.com/s/files/1/0718/4718/2488/files/gempages_581083196360229…"
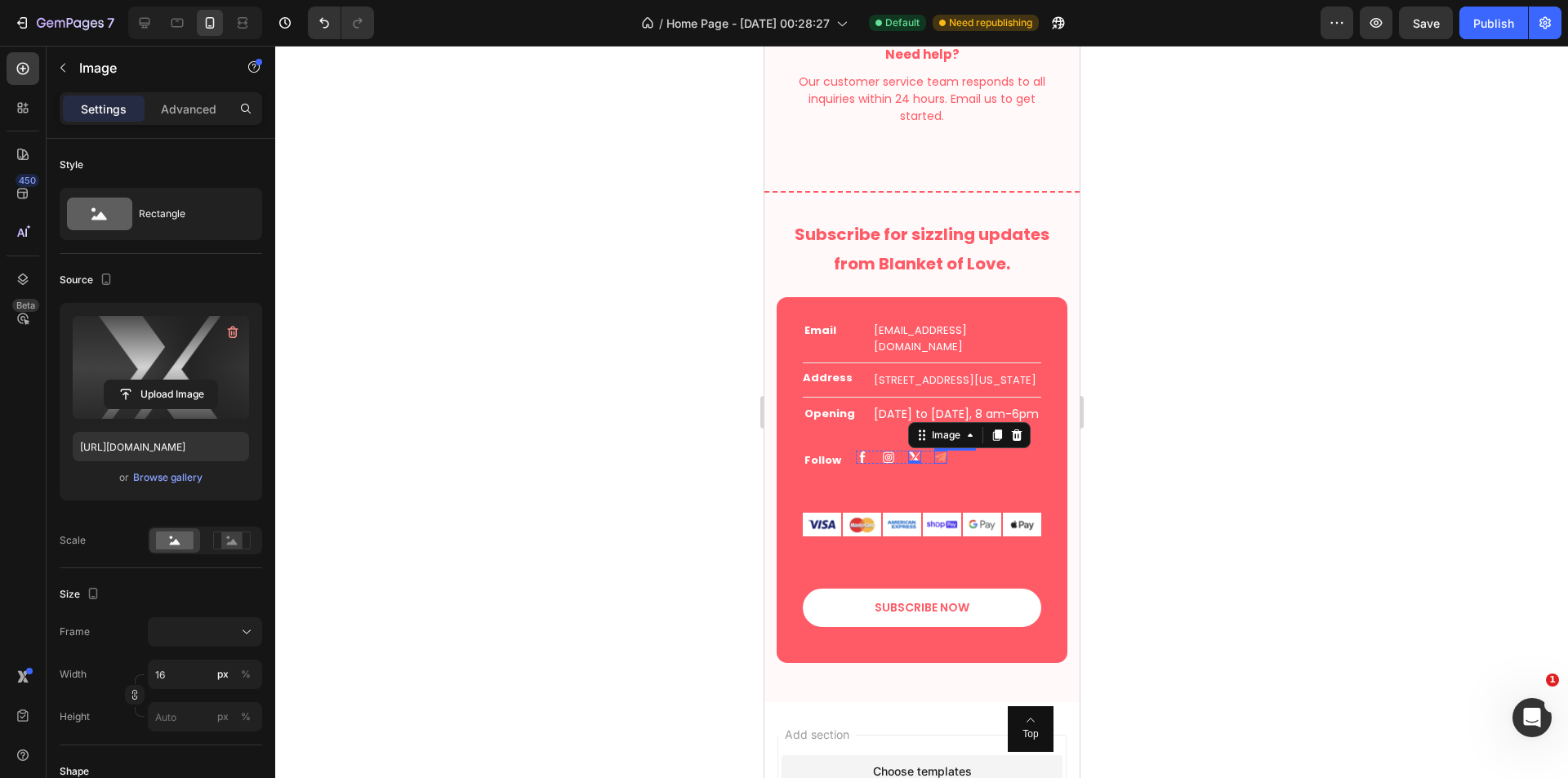
click at [943, 463] on img at bounding box center [939, 457] width 13 height 13
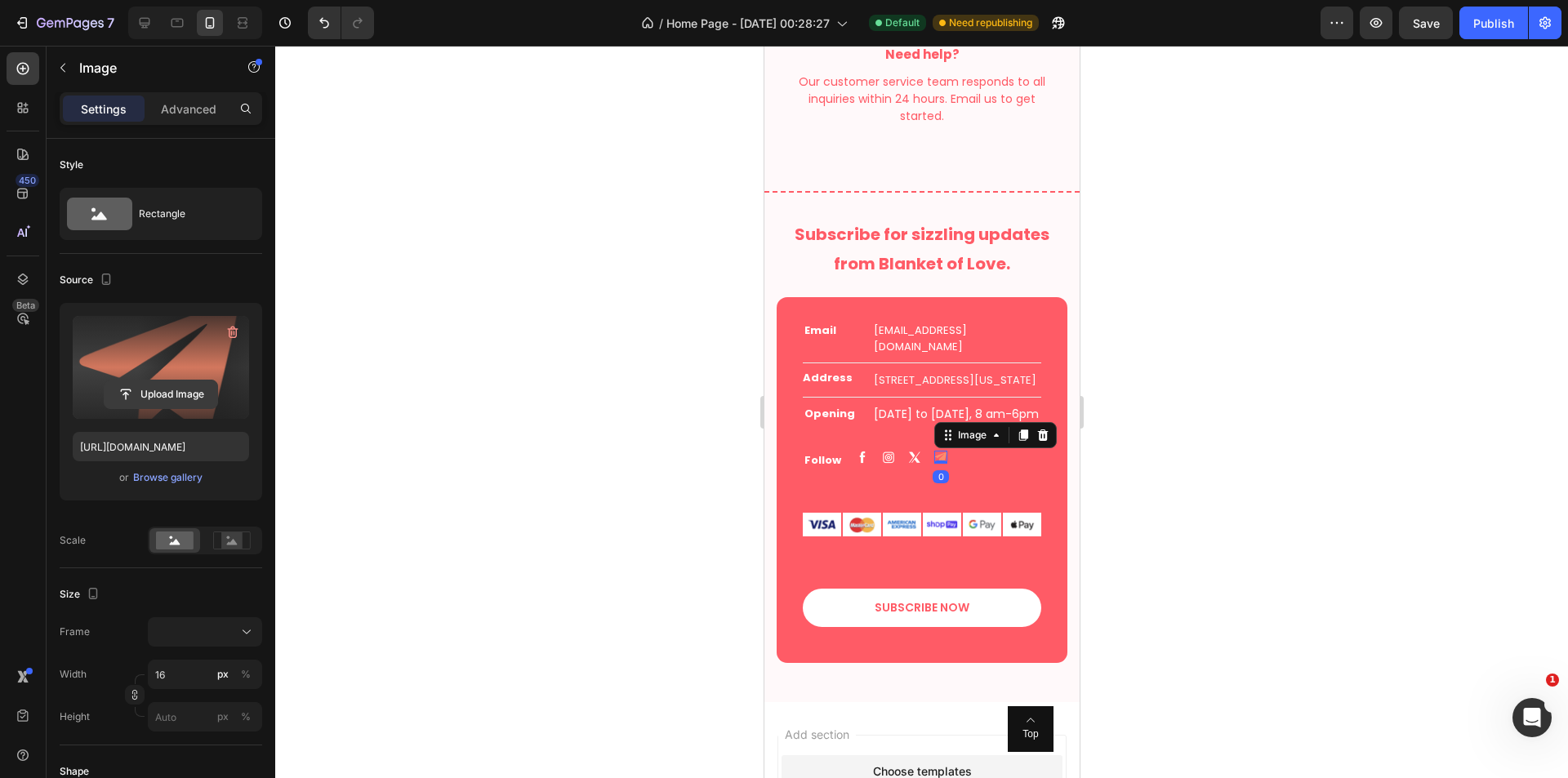
click at [173, 392] on input "file" at bounding box center [160, 395] width 113 height 28
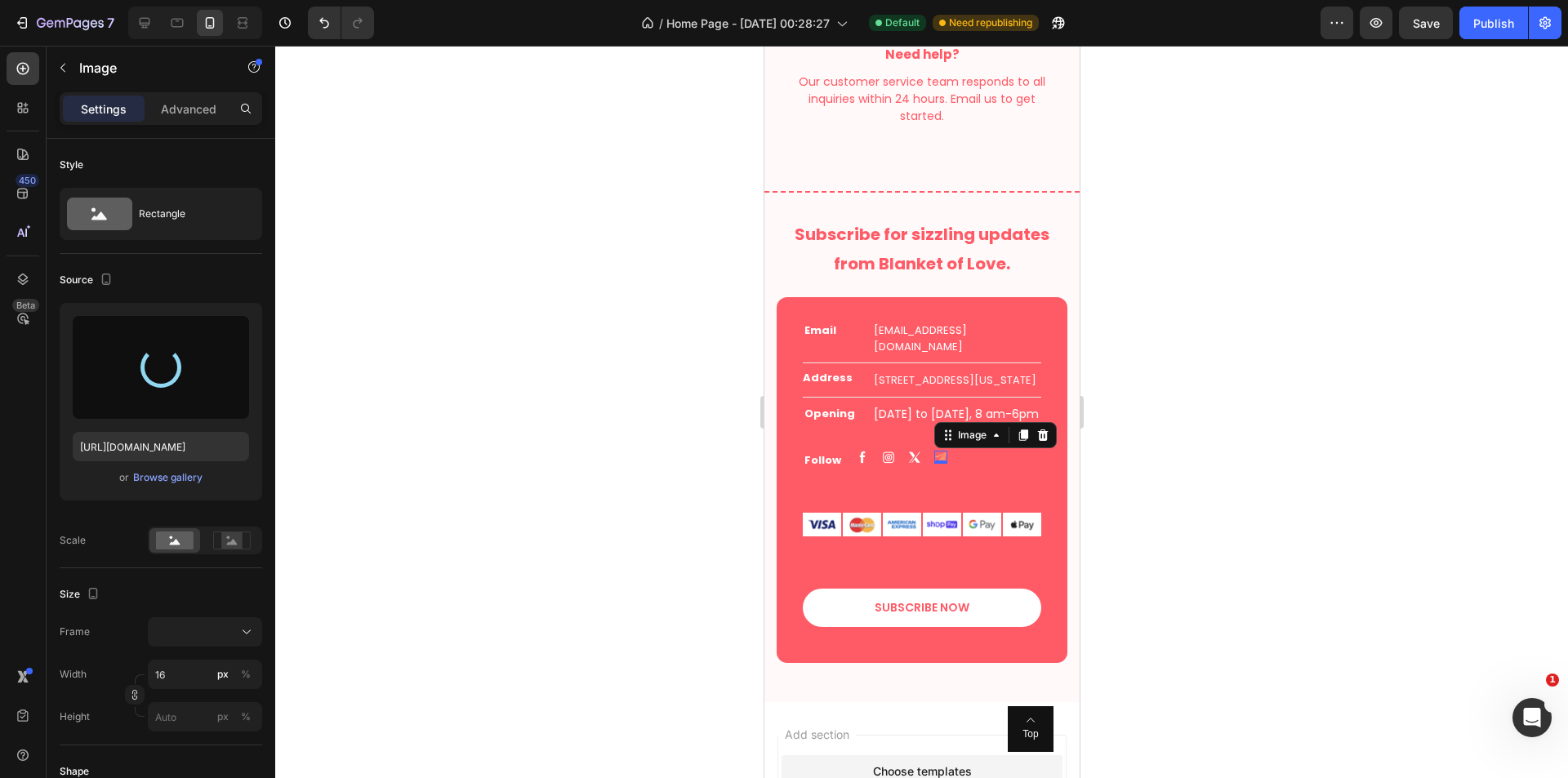
type input "https://cdn.shopify.com/s/files/1/0718/4718/2488/files/gempages_581083196360229…"
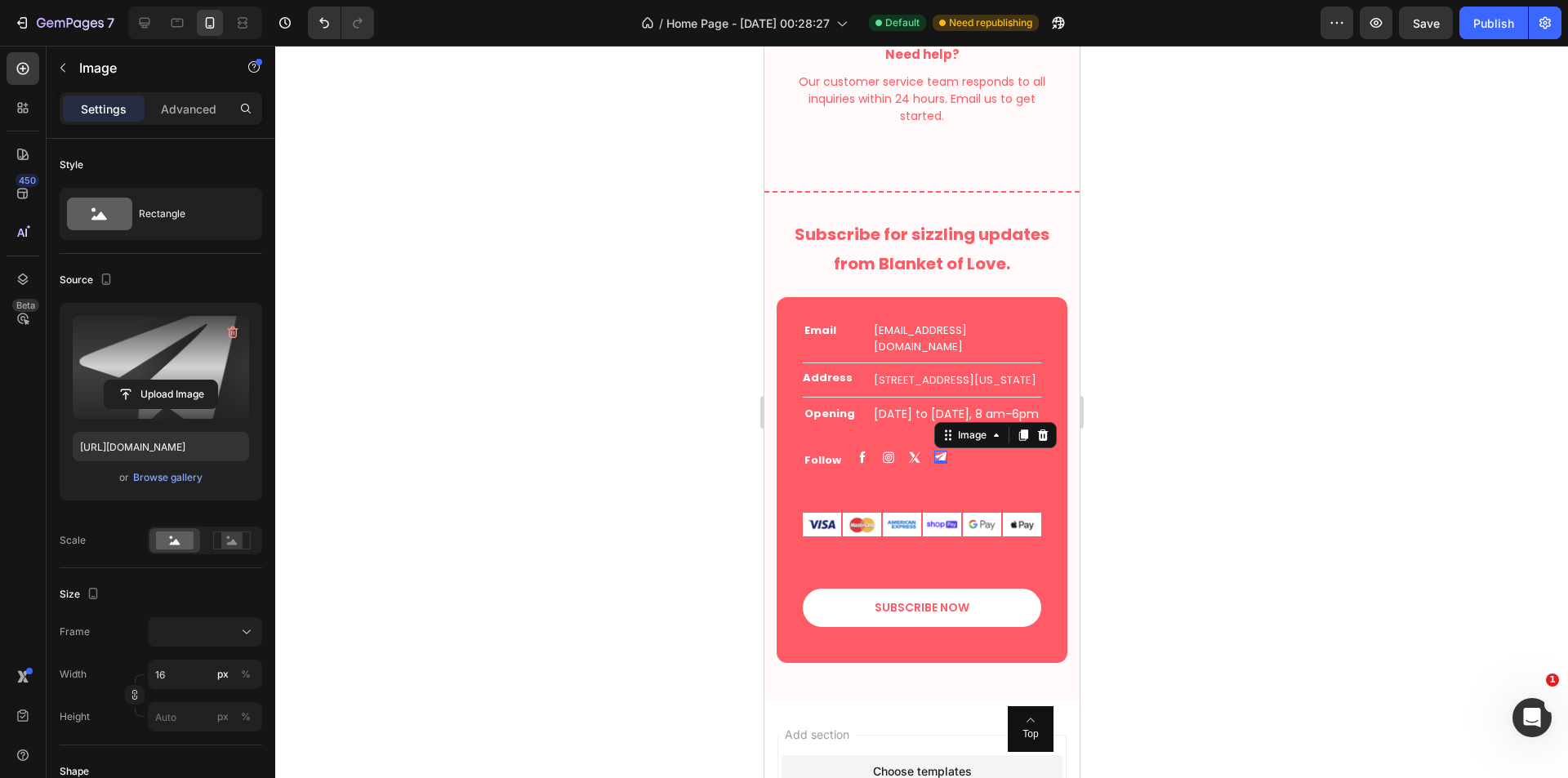
click at [1302, 503] on div at bounding box center [922, 411] width 1292 height 732
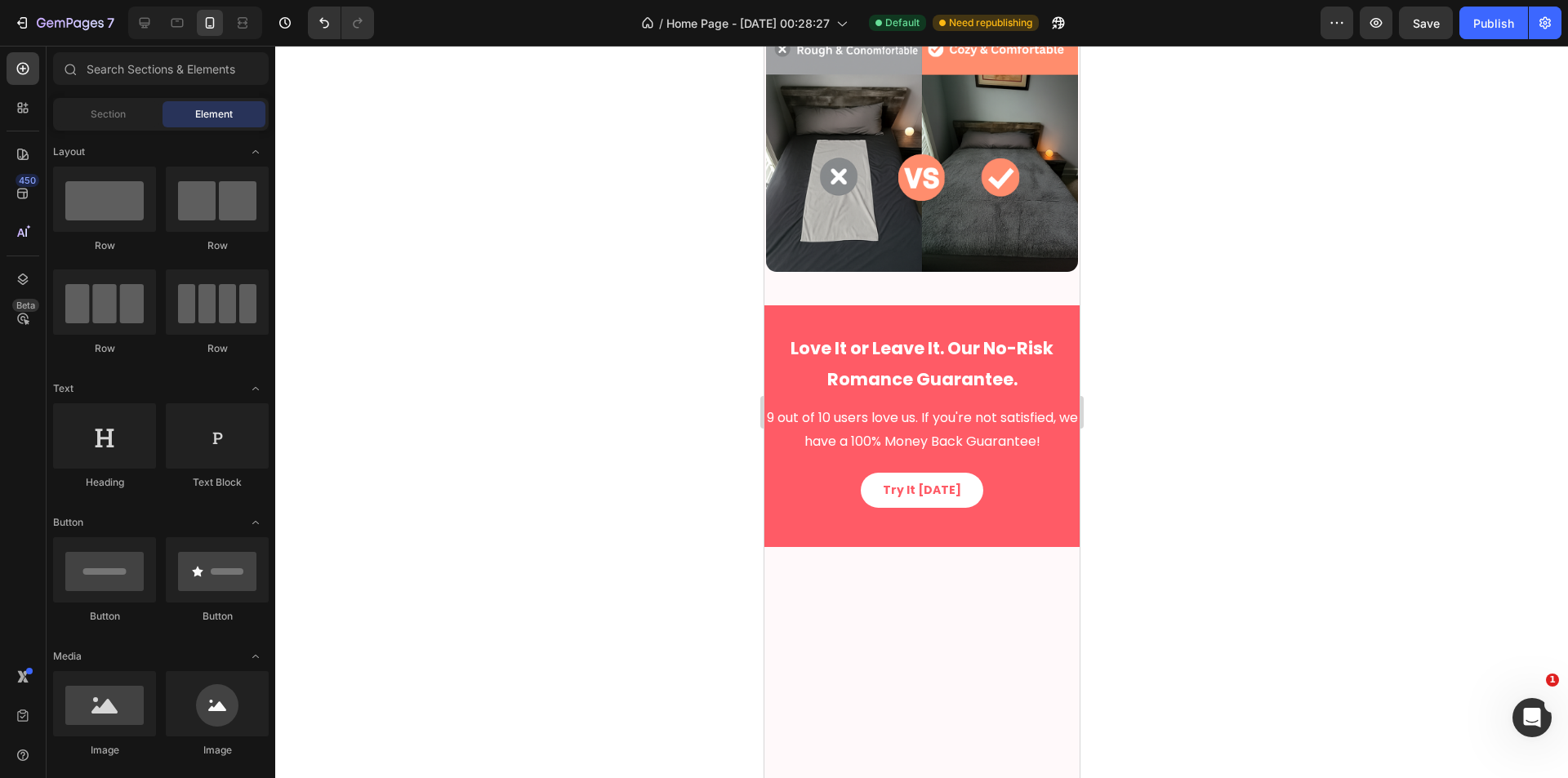
scroll to position [2180, 0]
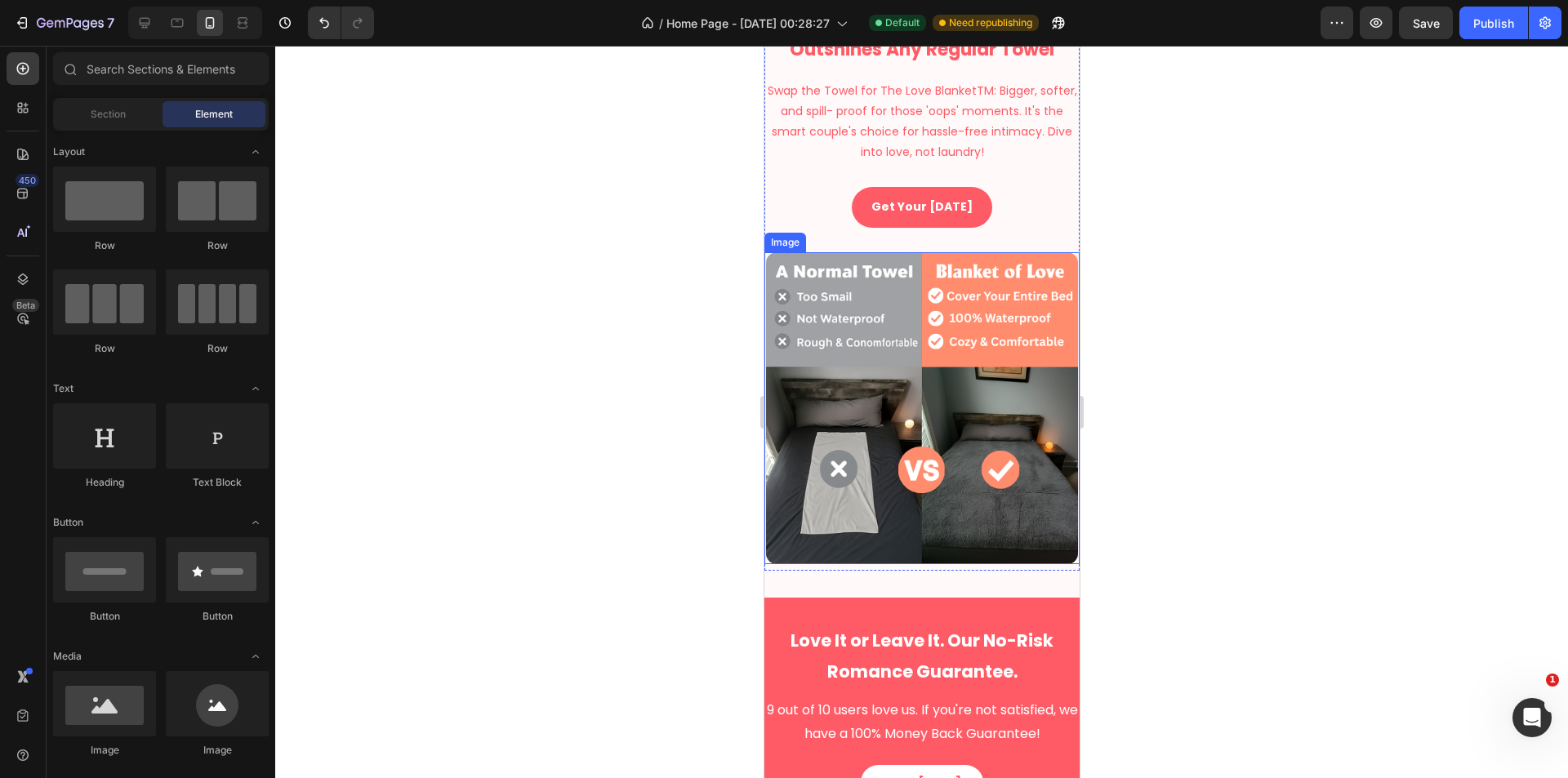
click at [973, 369] on img at bounding box center [921, 408] width 312 height 312
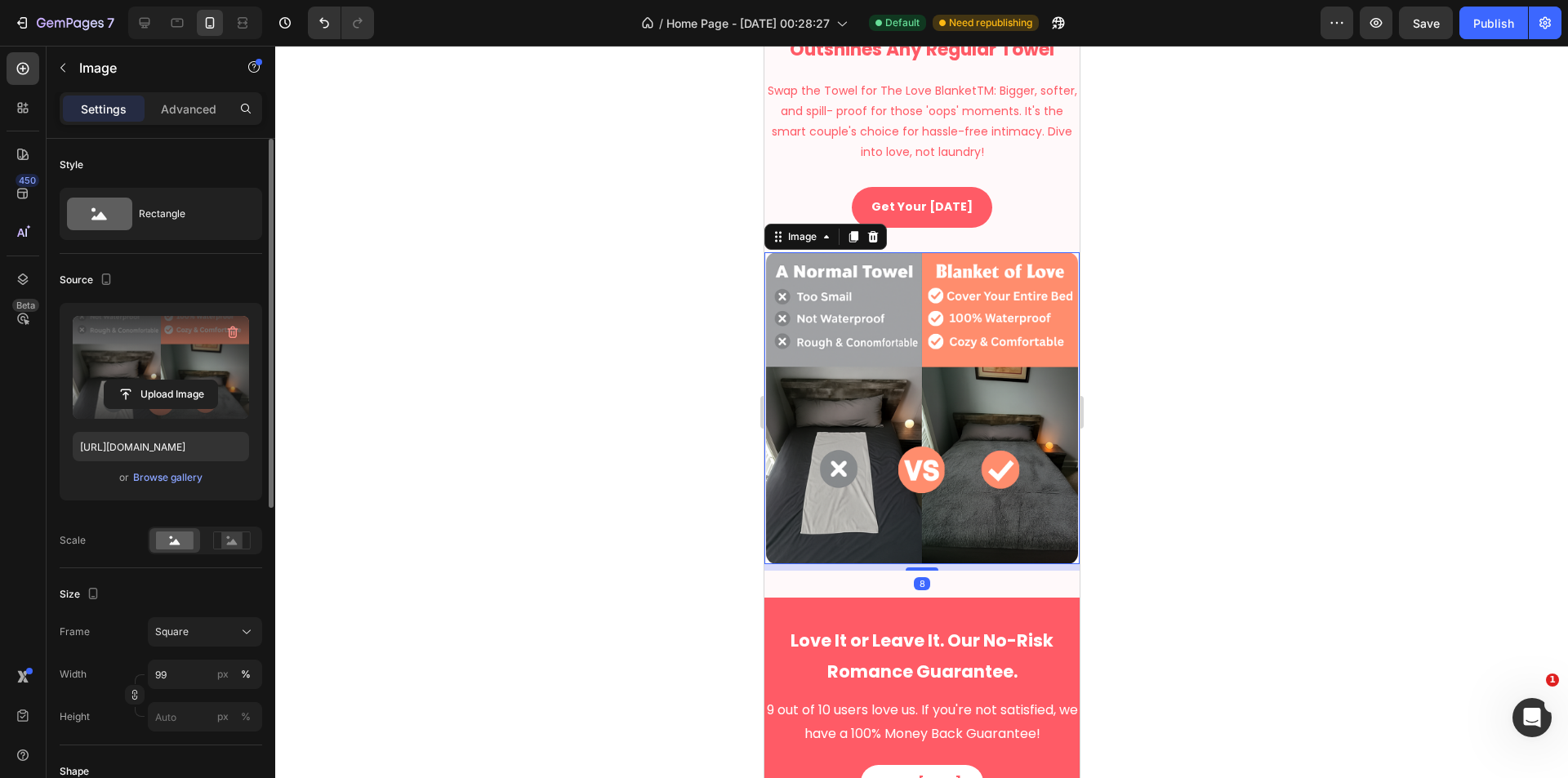
click at [186, 375] on label at bounding box center [160, 367] width 176 height 103
click at [186, 381] on input "file" at bounding box center [160, 395] width 113 height 28
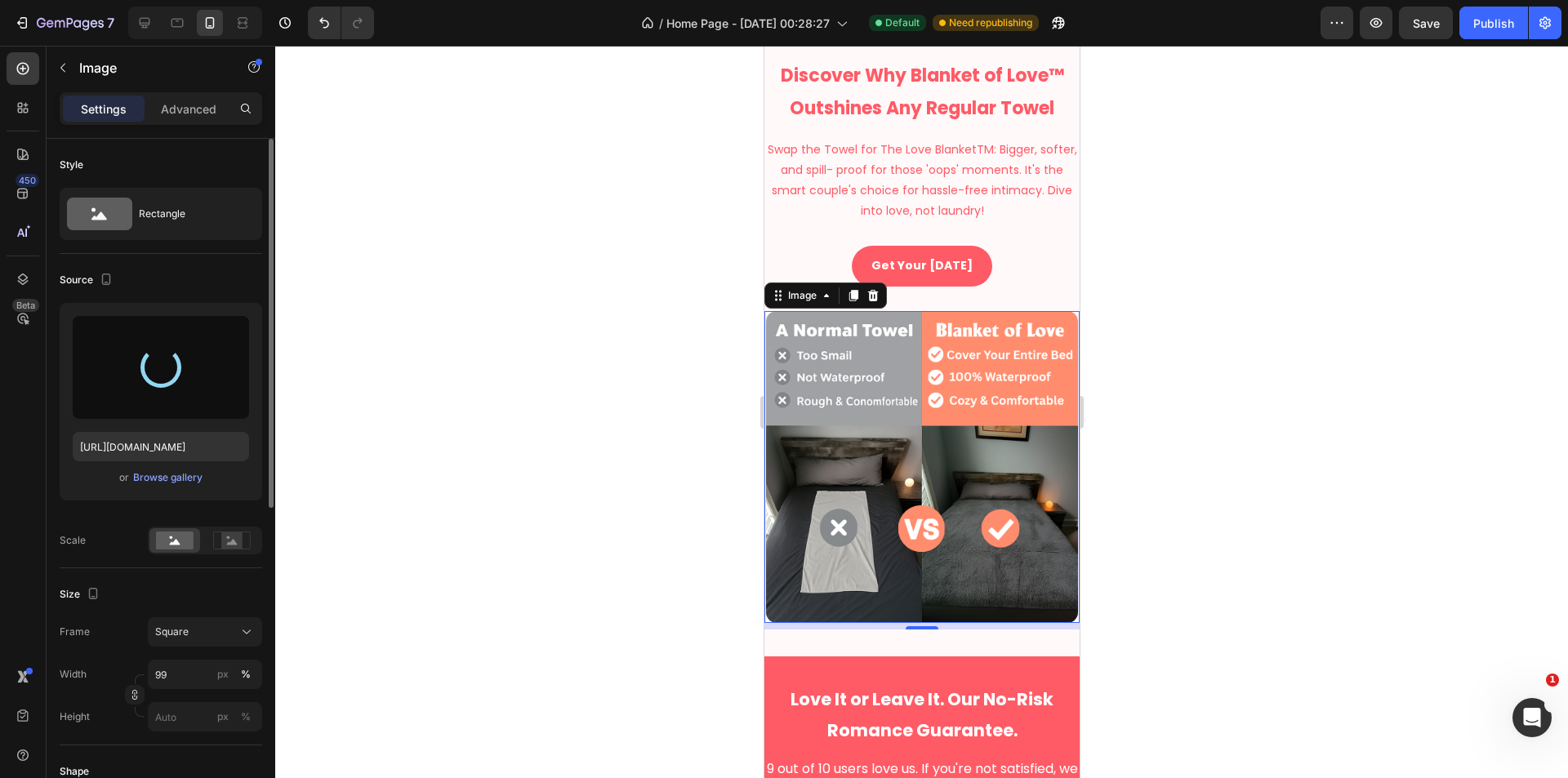
select select "XS 20 × 28 in | 50 × 70 cm"
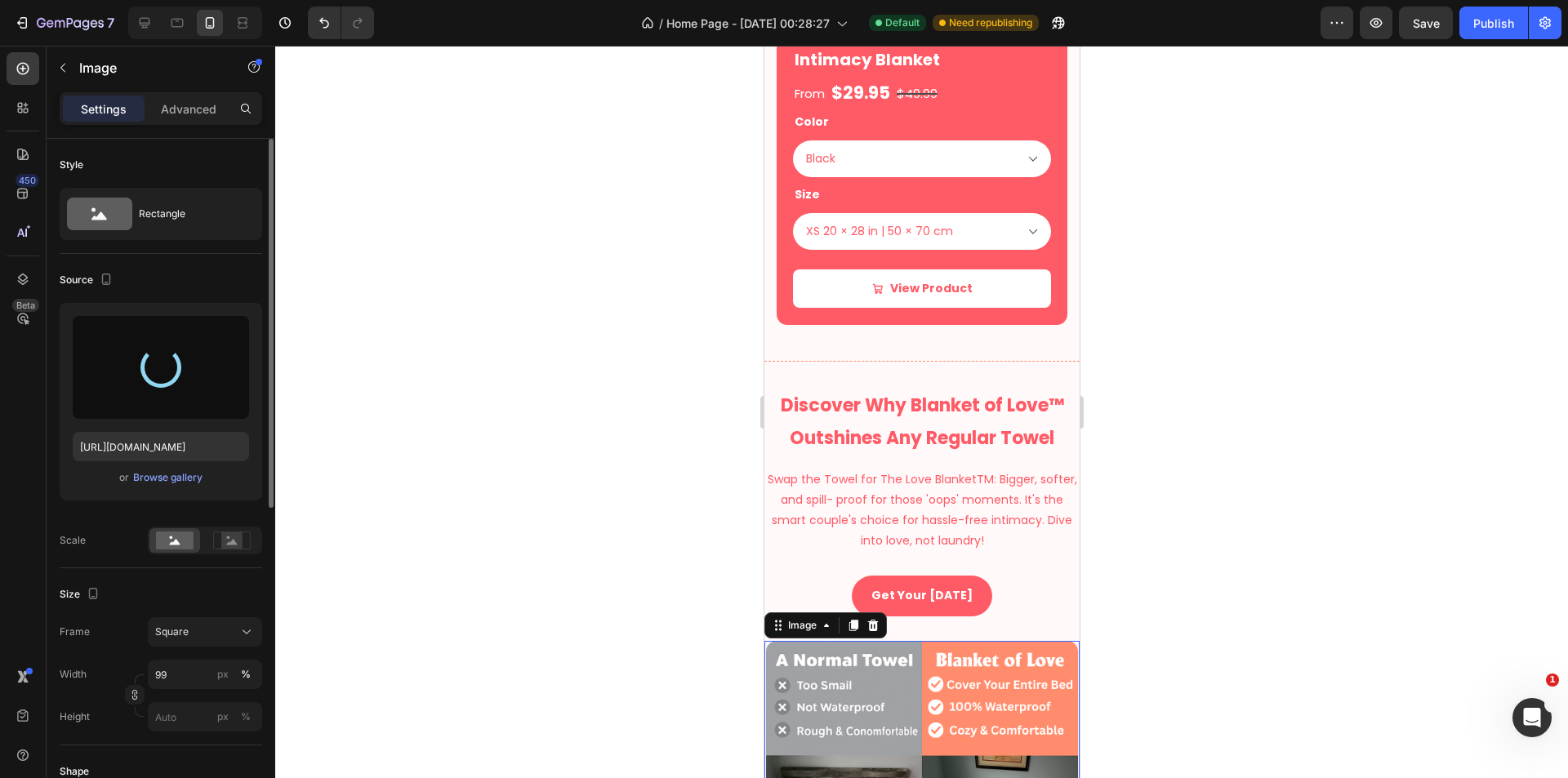
type input "https://cdn.shopify.com/s/files/1/0718/4718/2488/files/gempages_581083196360229…"
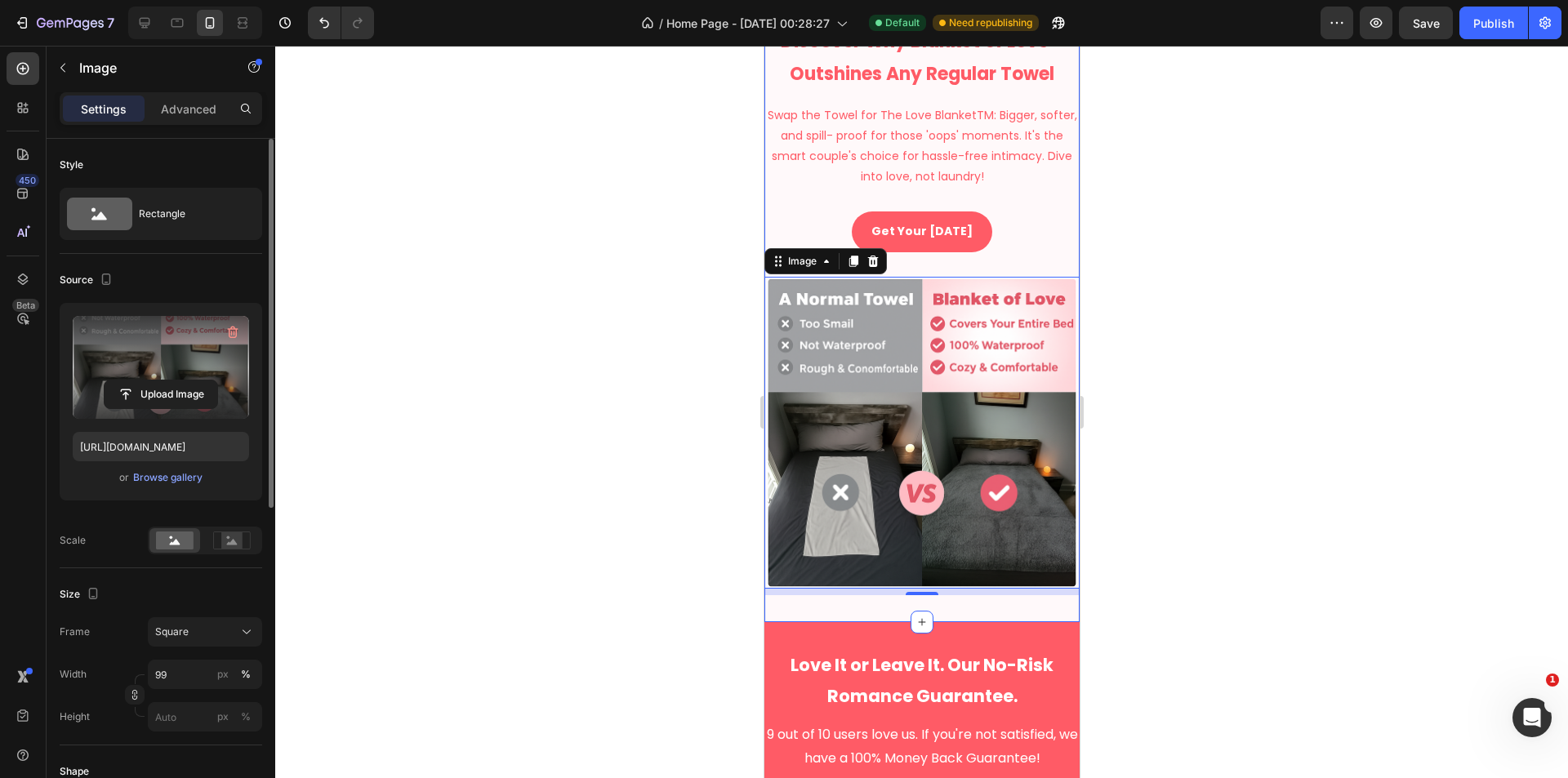
select select "XS 20 × 28 in | 50 × 70 cm"
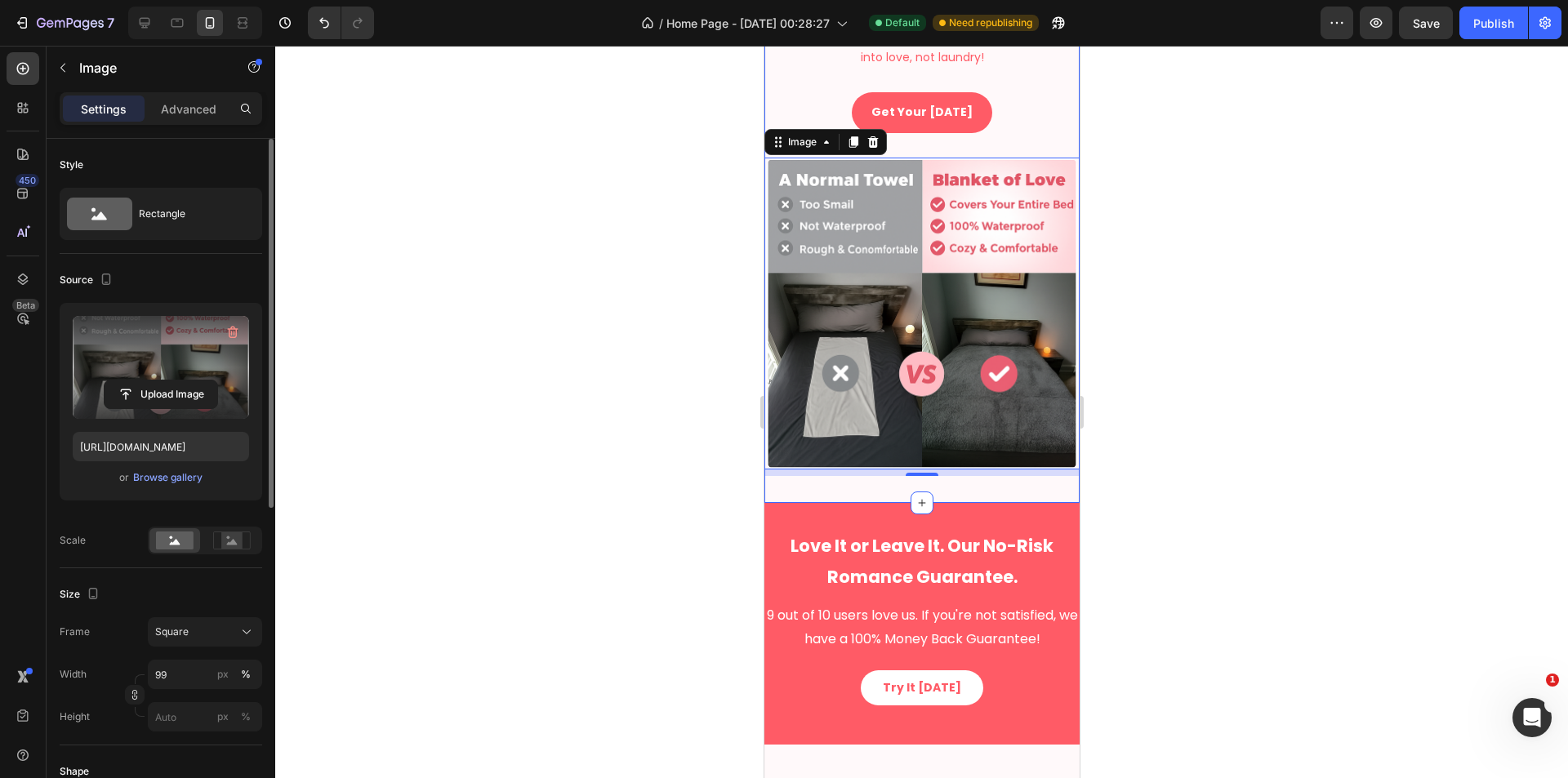
scroll to position [1911, 0]
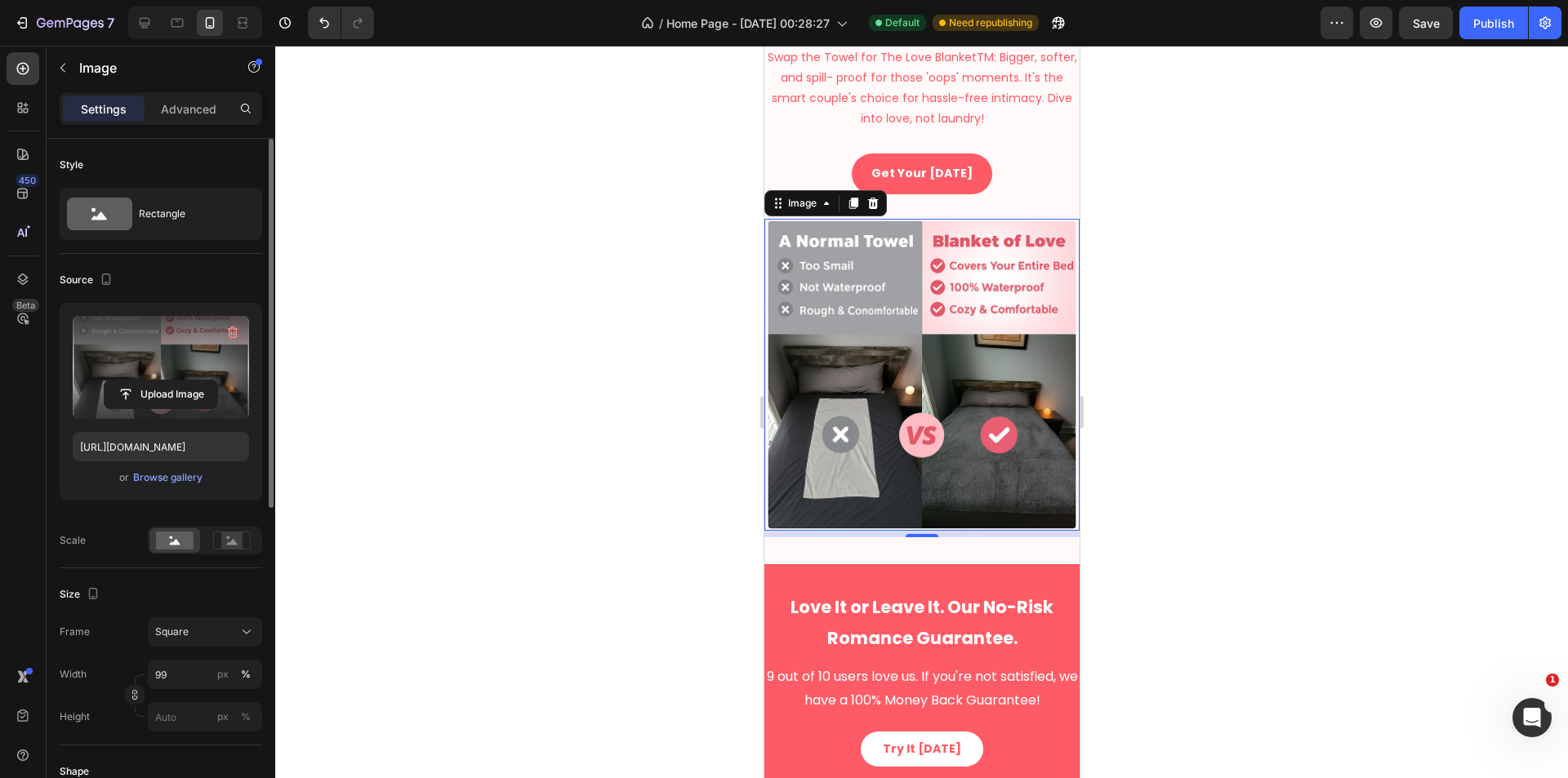
click at [1304, 421] on div at bounding box center [922, 411] width 1292 height 732
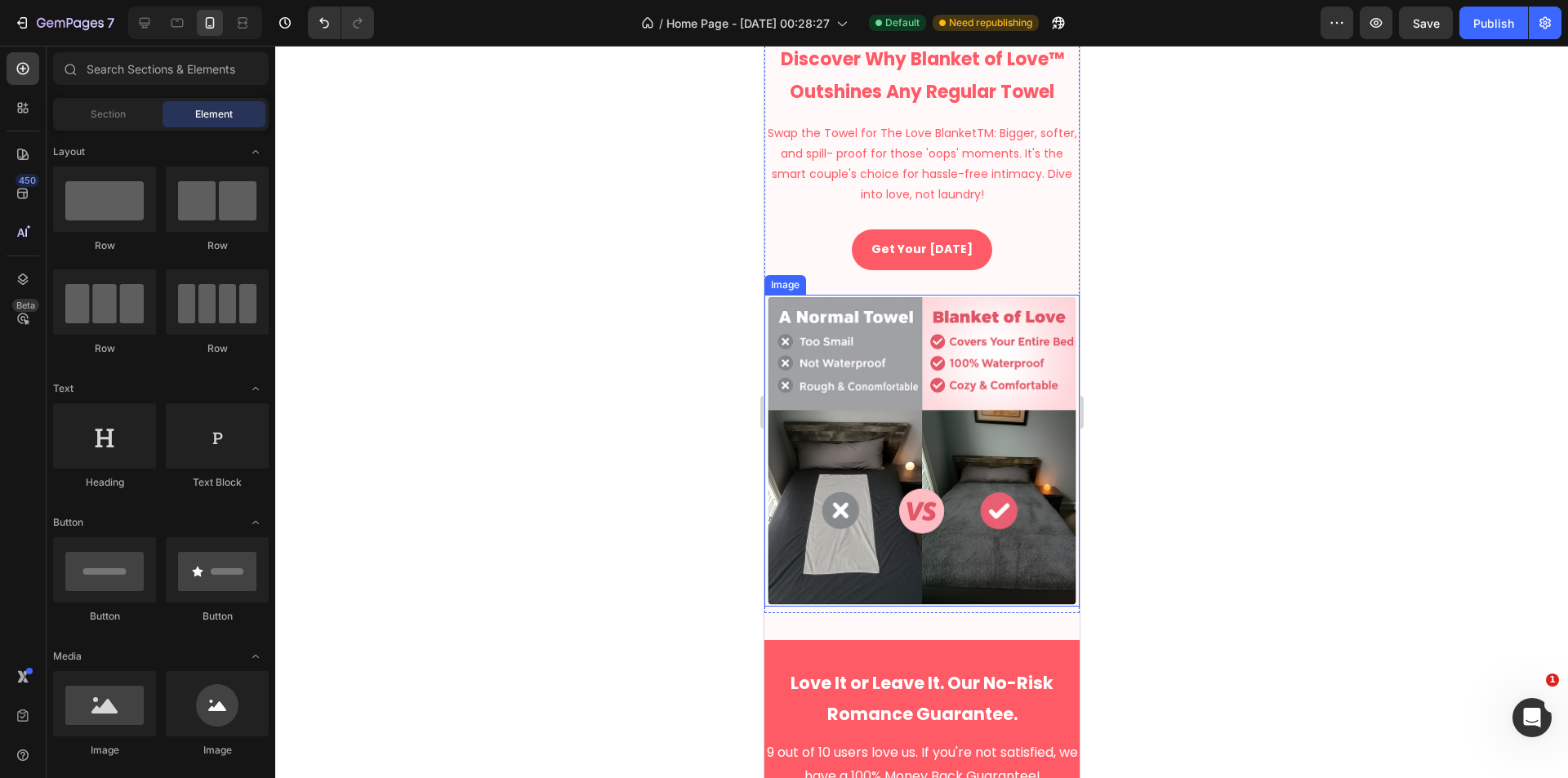
select select "XS 20 × 28 in | 50 × 70 cm"
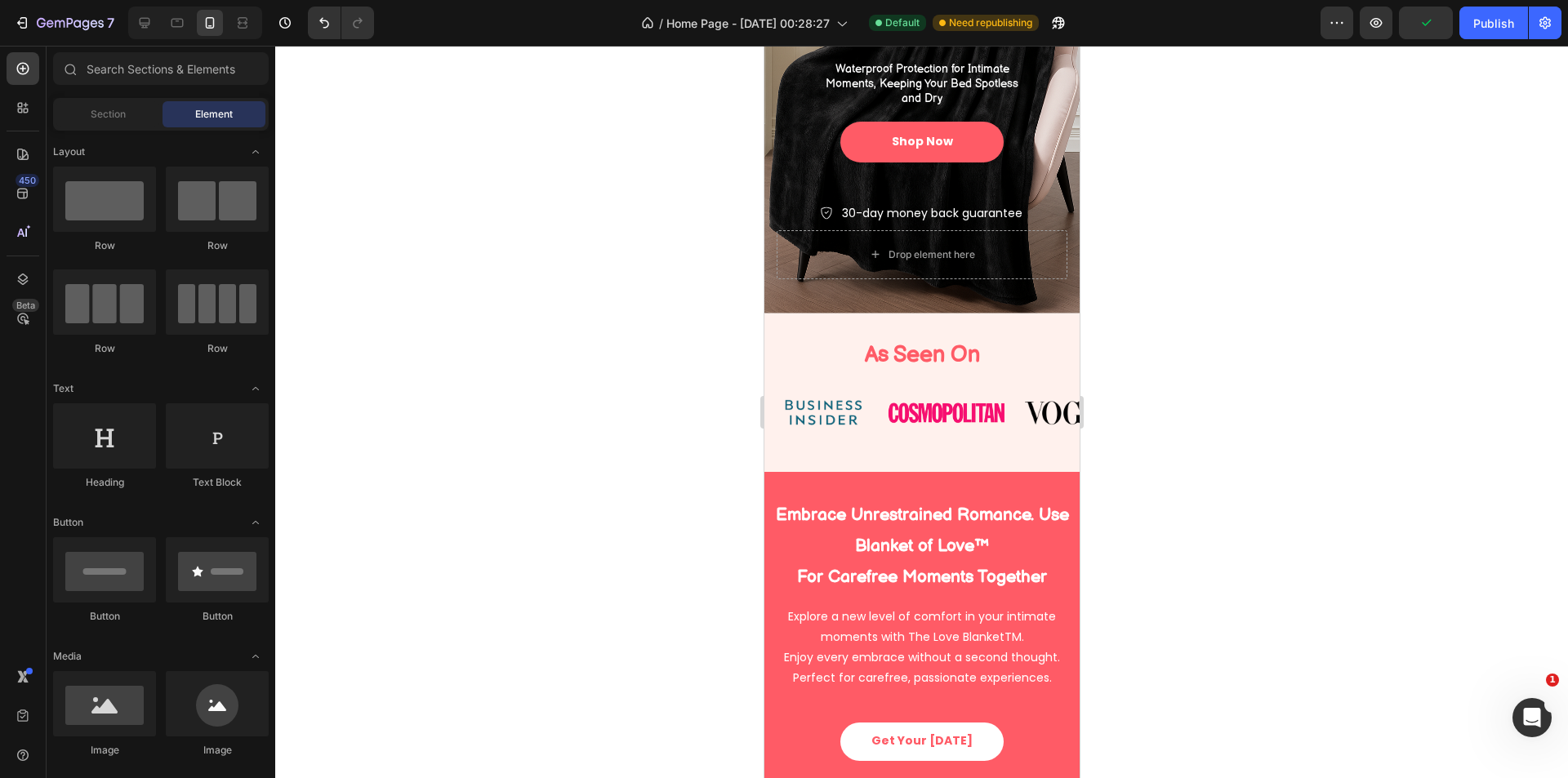
scroll to position [142, 0]
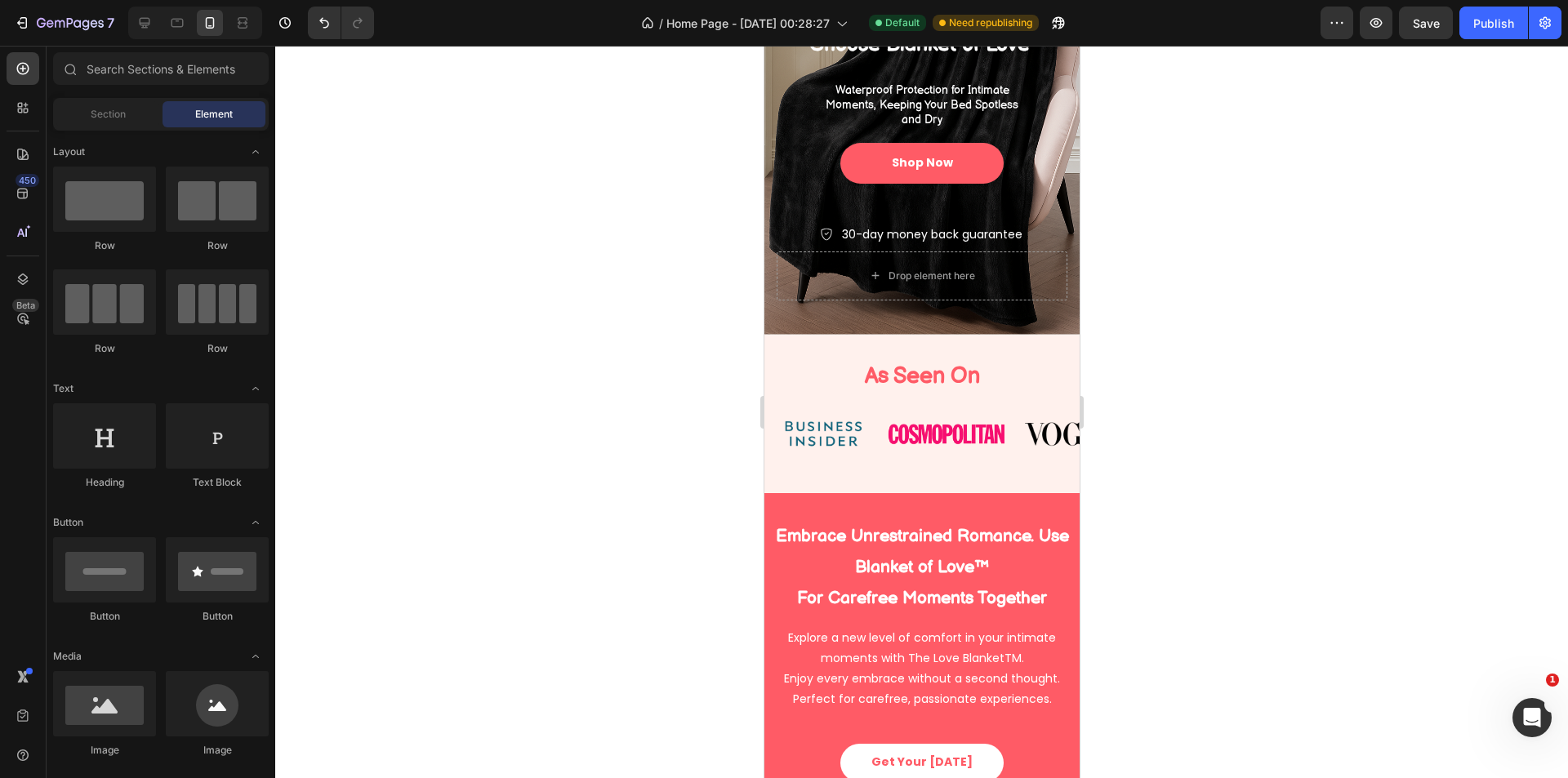
click at [1271, 413] on div at bounding box center [922, 411] width 1292 height 732
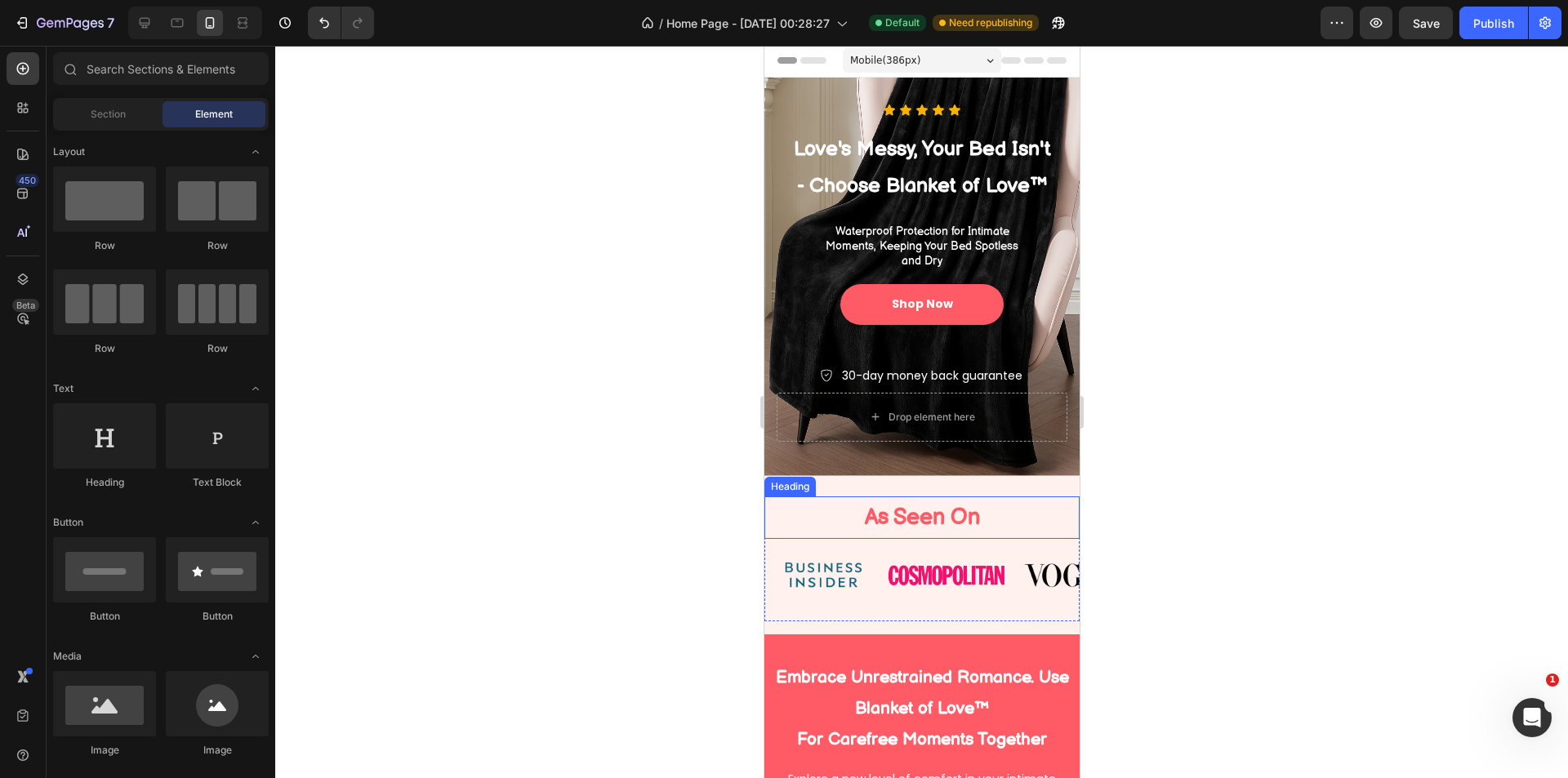
scroll to position [0, 0]
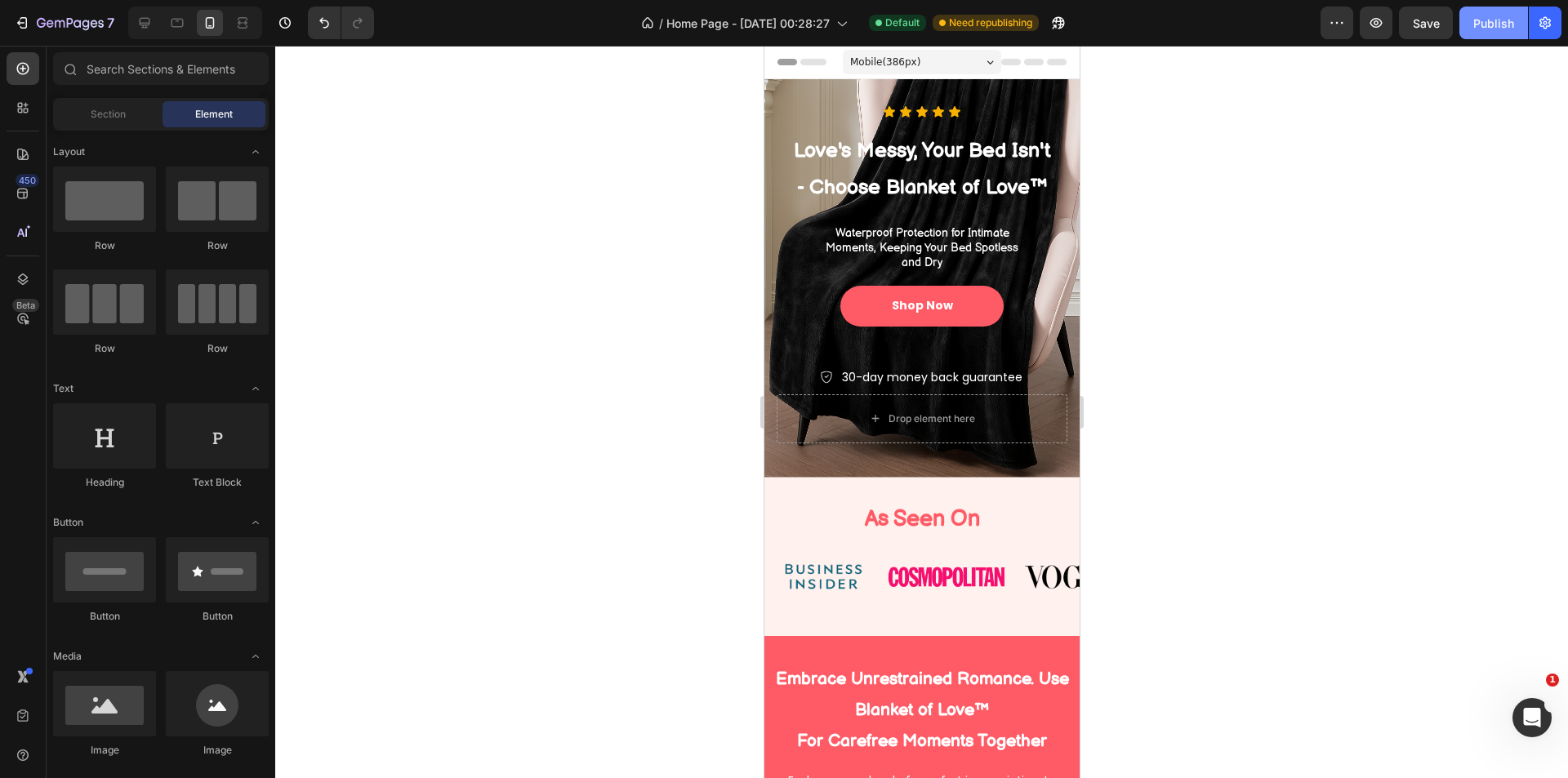
click at [1507, 36] on button "Publish" at bounding box center [1494, 22] width 69 height 33
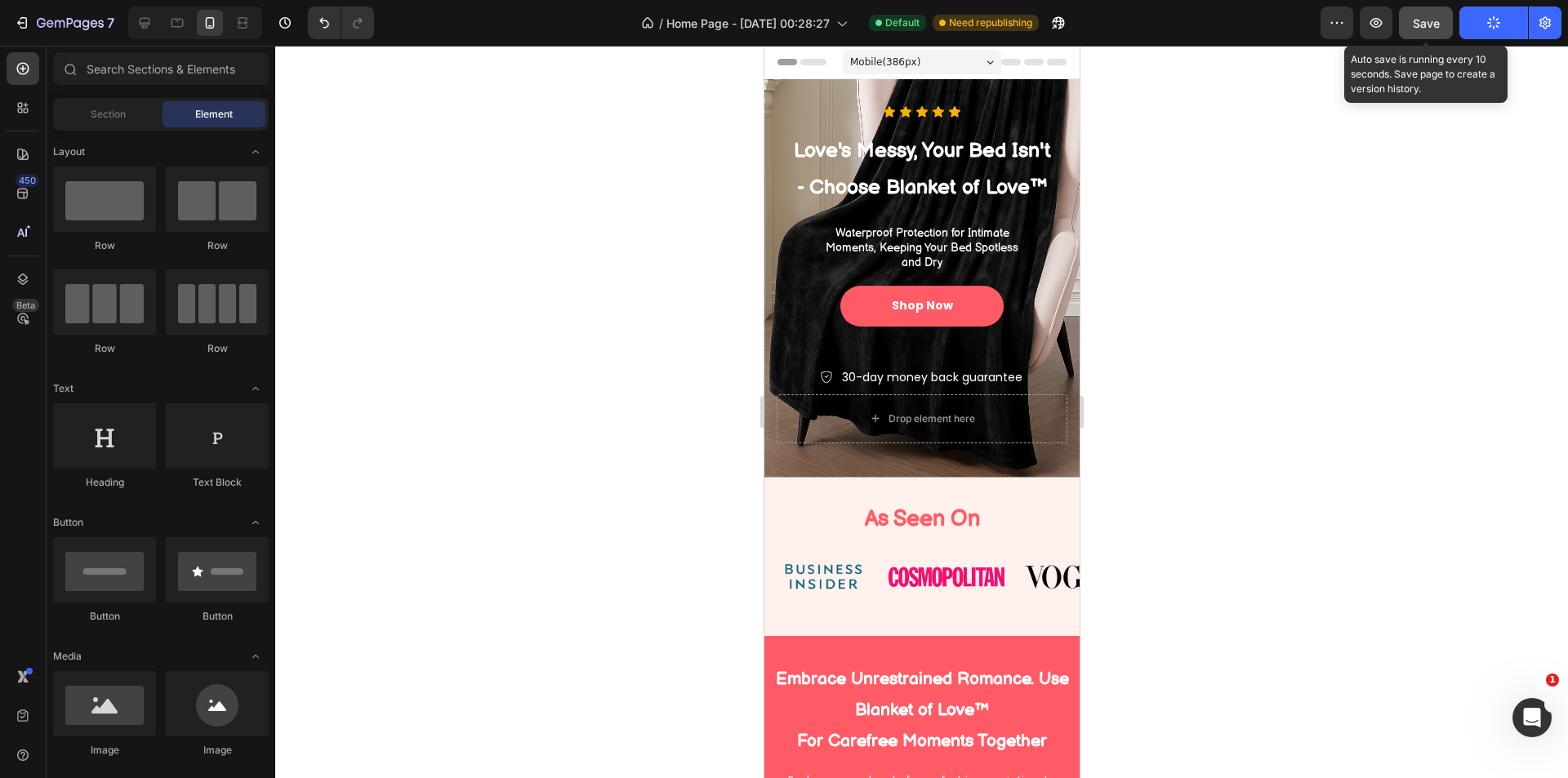
click at [1441, 26] on button "Save" at bounding box center [1426, 22] width 54 height 33
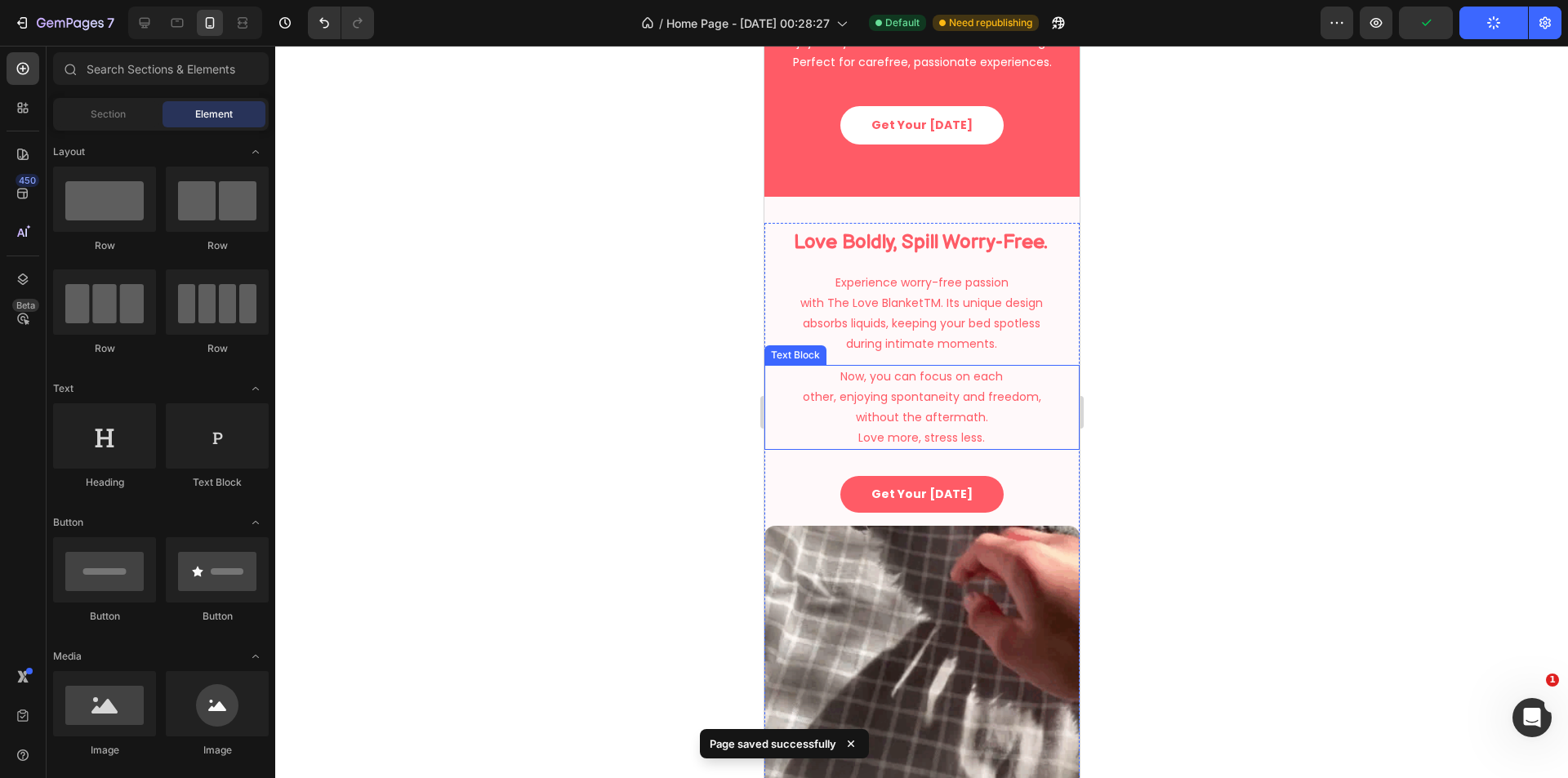
select select "XS 20 × 28 in | 50 × 70 cm"
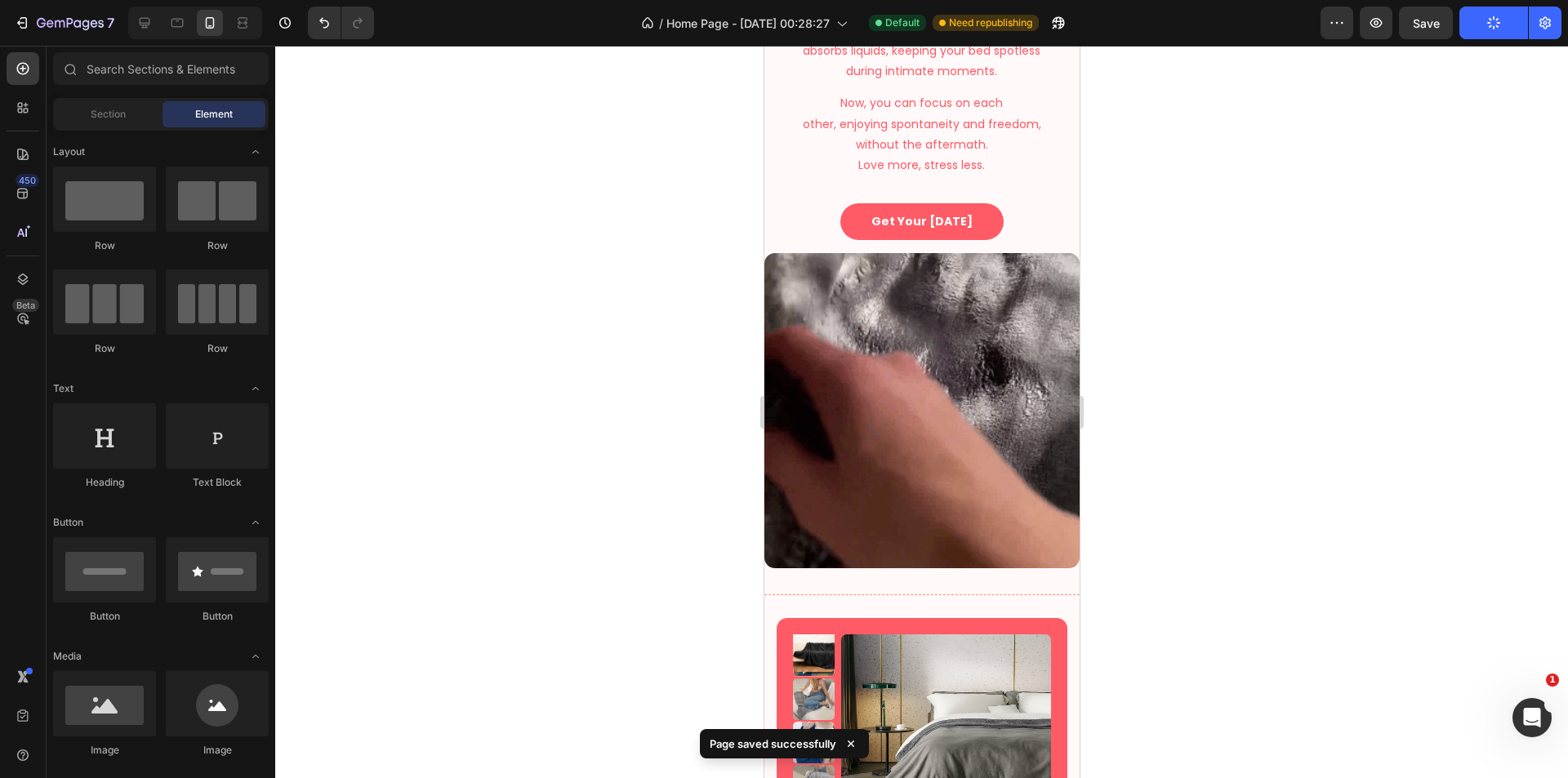
scroll to position [1088, 0]
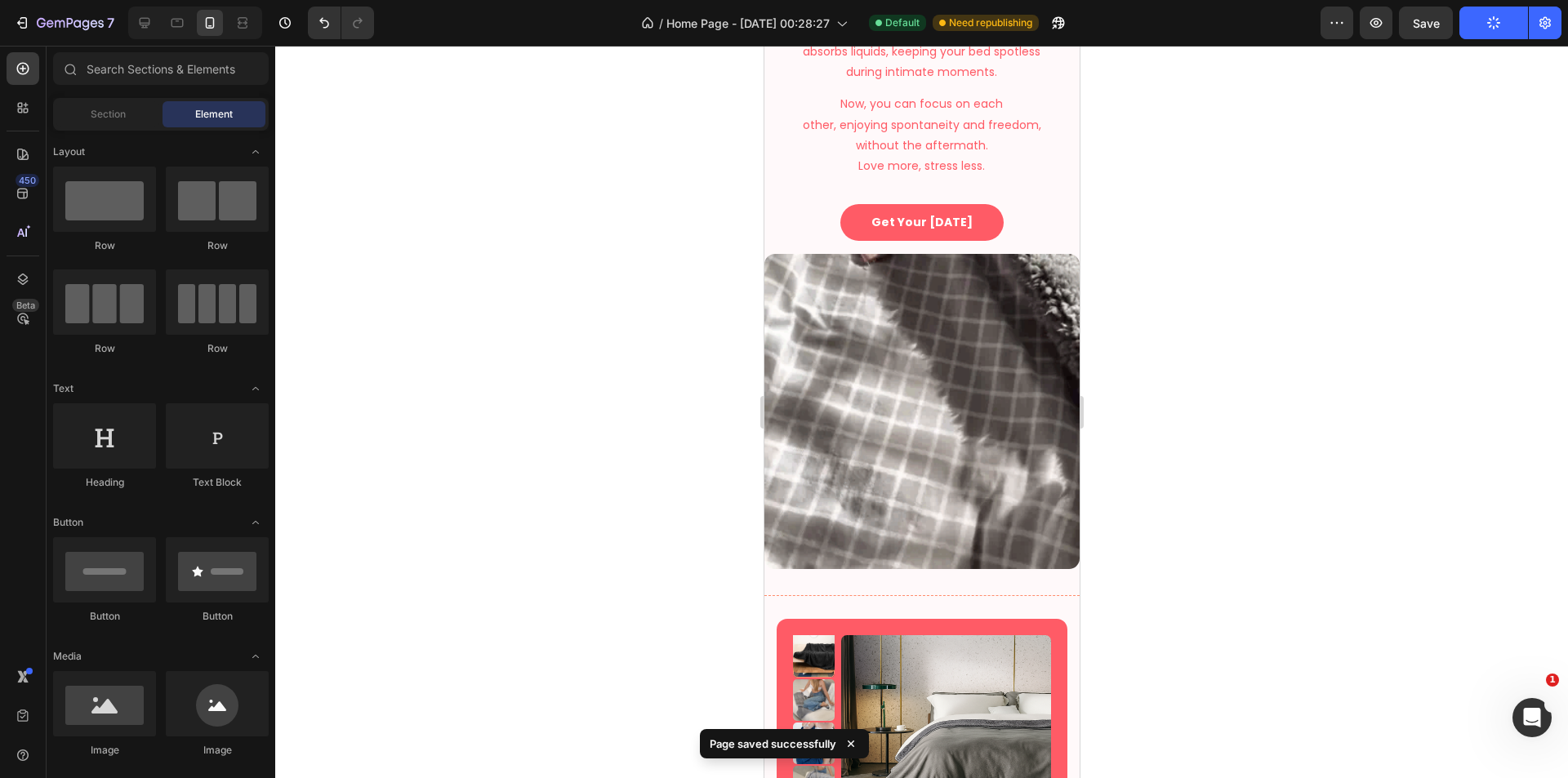
click at [1176, 404] on div at bounding box center [922, 411] width 1292 height 732
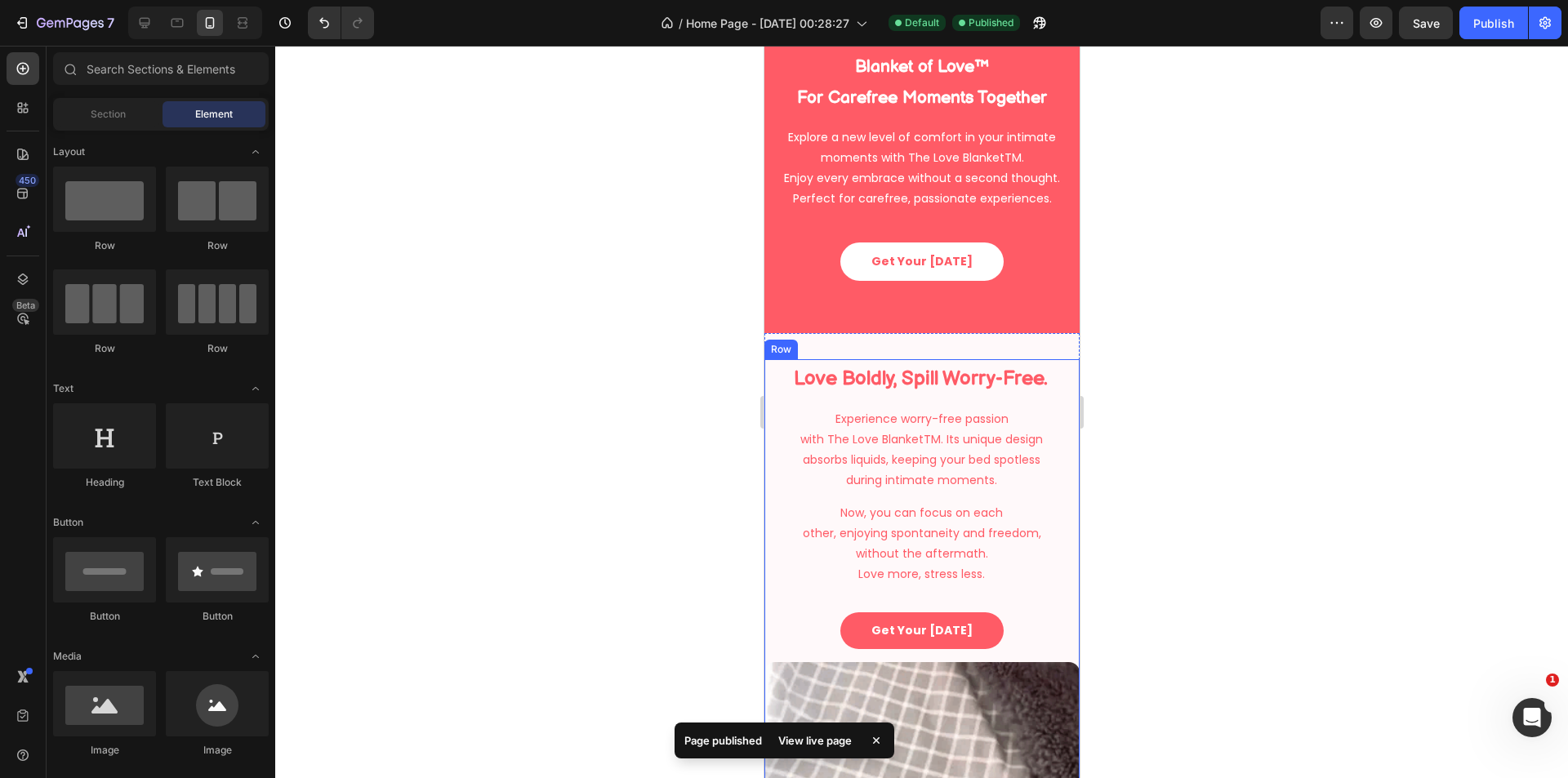
scroll to position [816, 0]
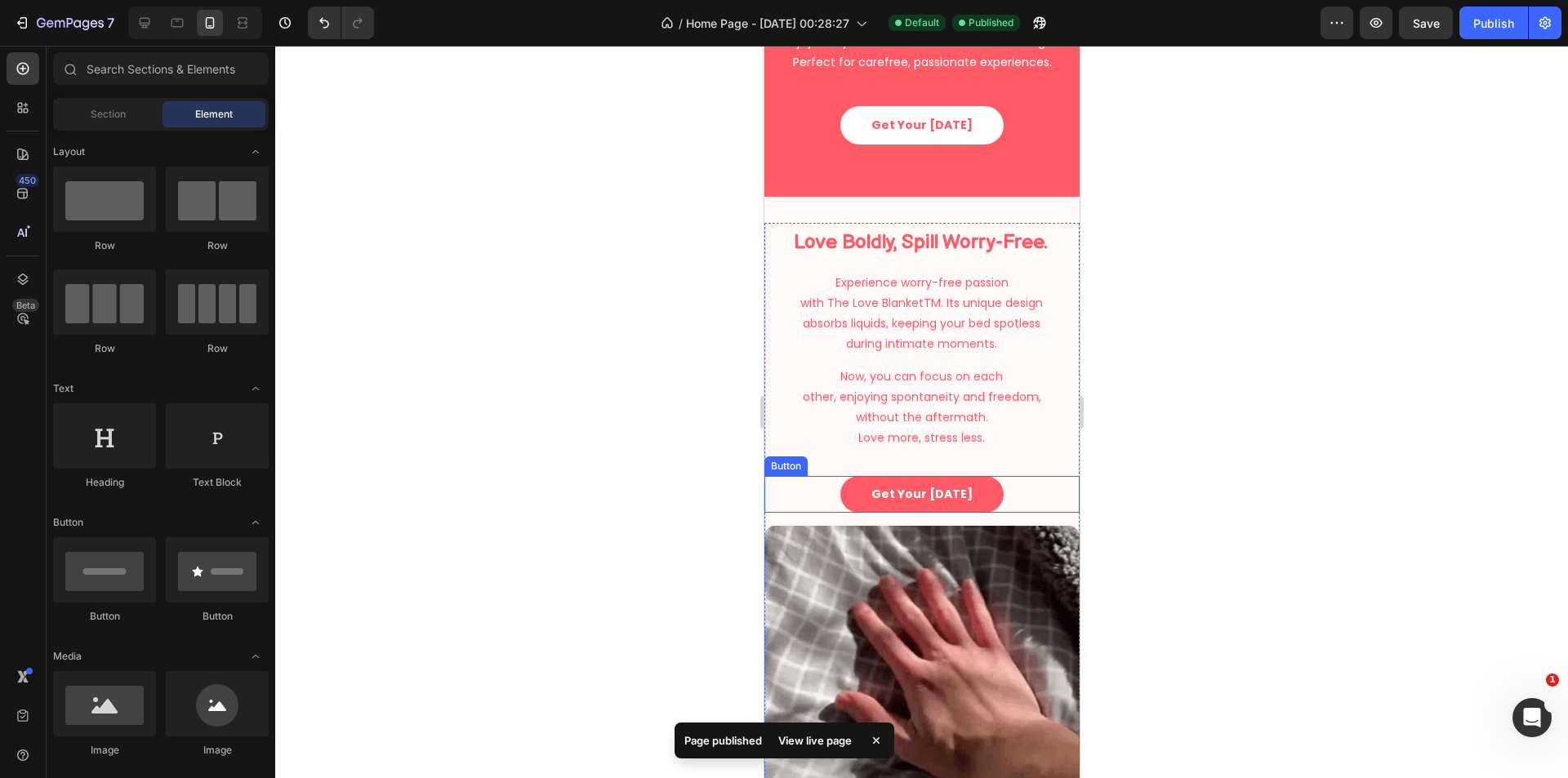
click at [1001, 494] on div "Get Your Today Button" at bounding box center [921, 493] width 316 height 36
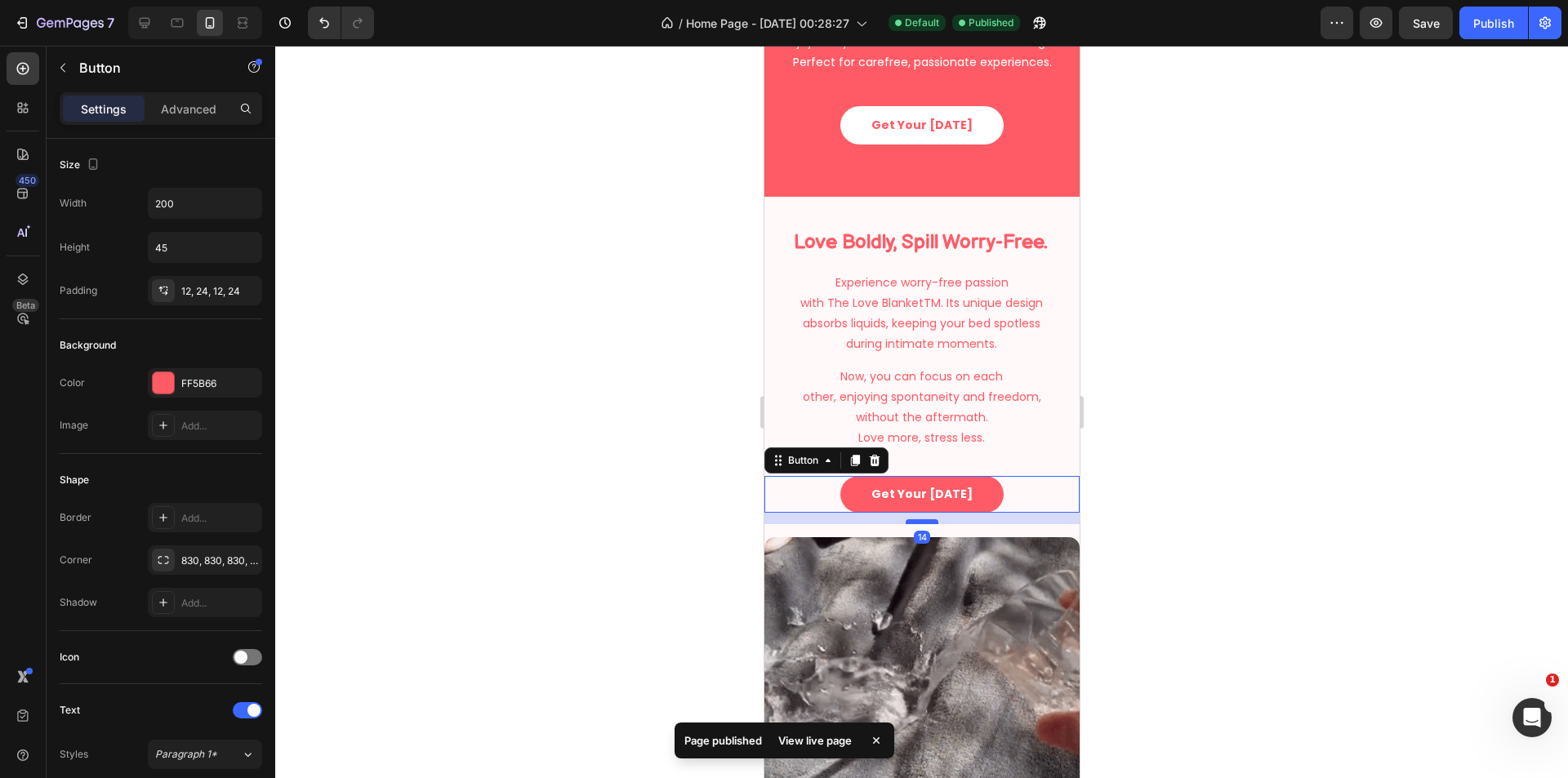
drag, startPoint x: 919, startPoint y: 512, endPoint x: 1928, endPoint y: 540, distance: 1009.4
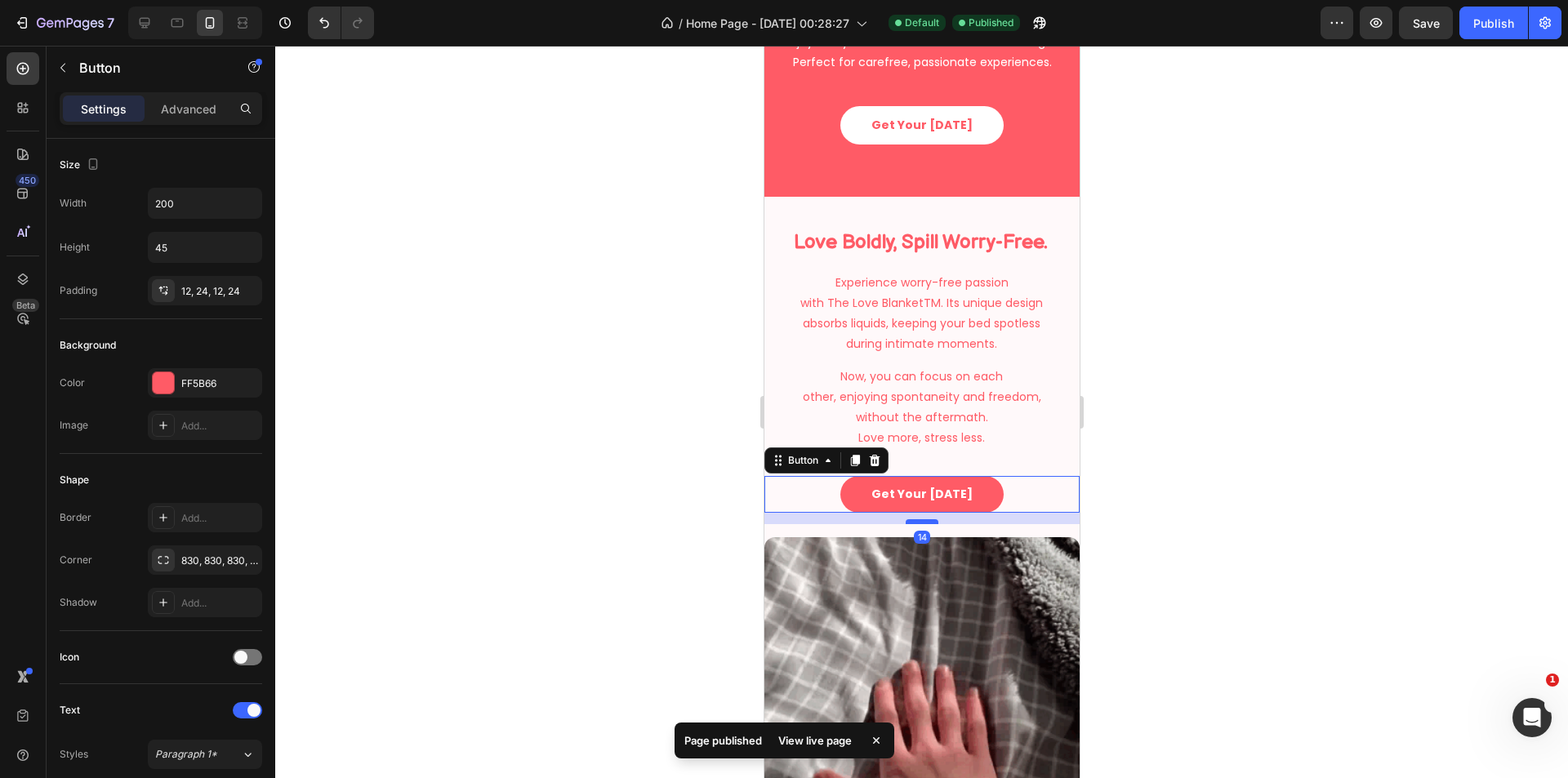
click at [920, 523] on div at bounding box center [921, 521] width 33 height 5
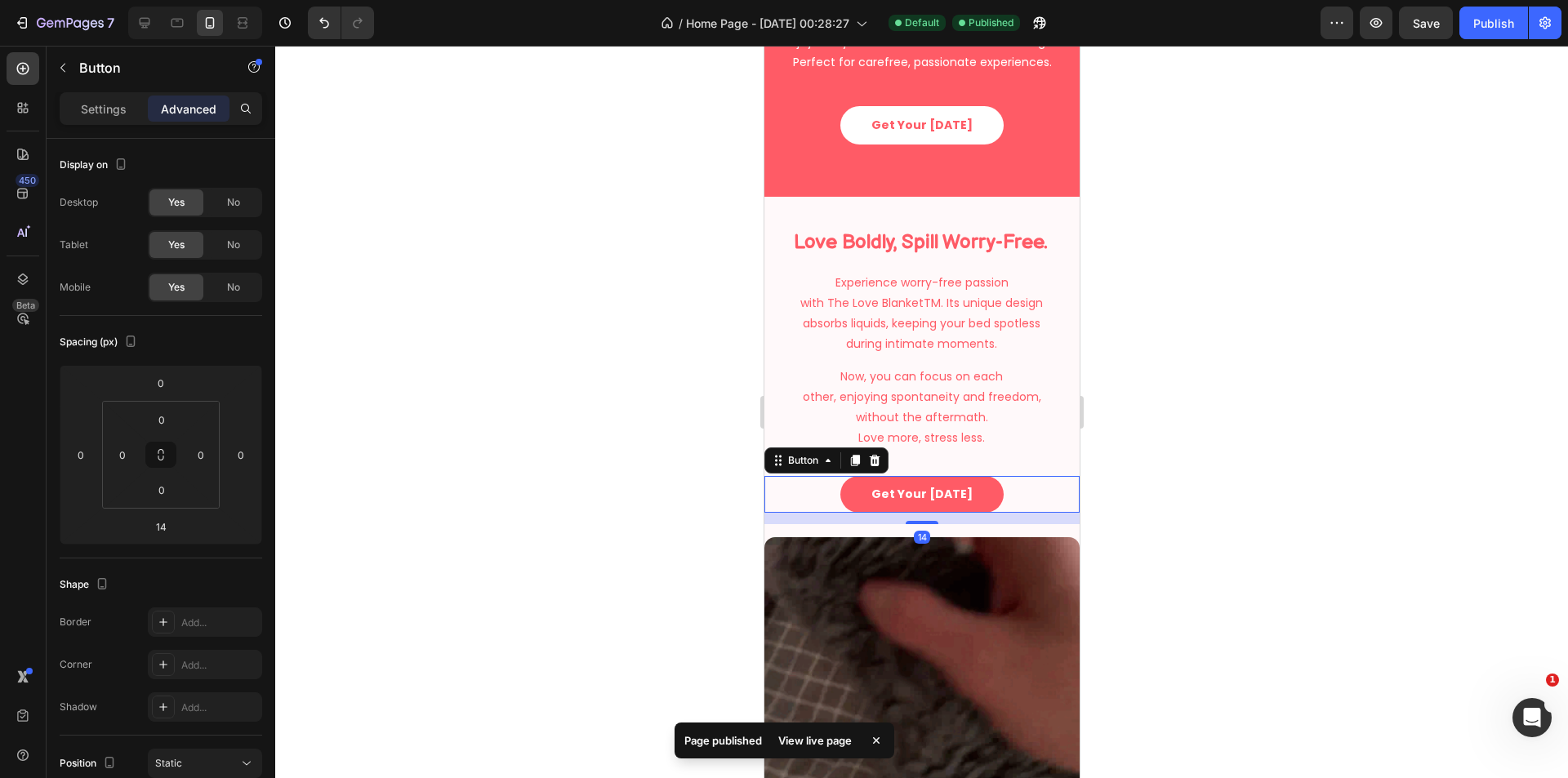
click at [1188, 491] on div at bounding box center [922, 411] width 1292 height 732
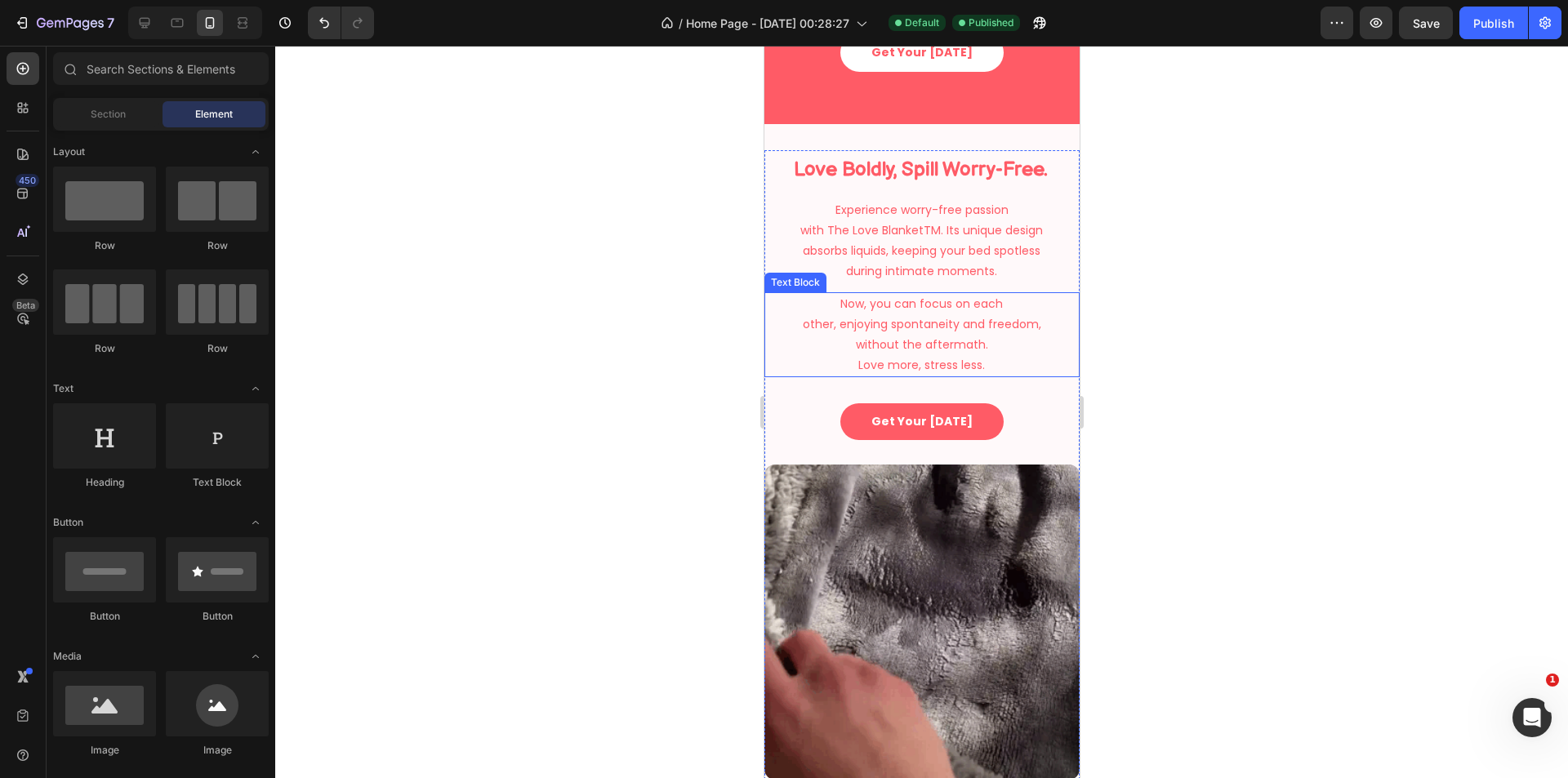
select select "XS 20 × 28 in | 50 × 70 cm"
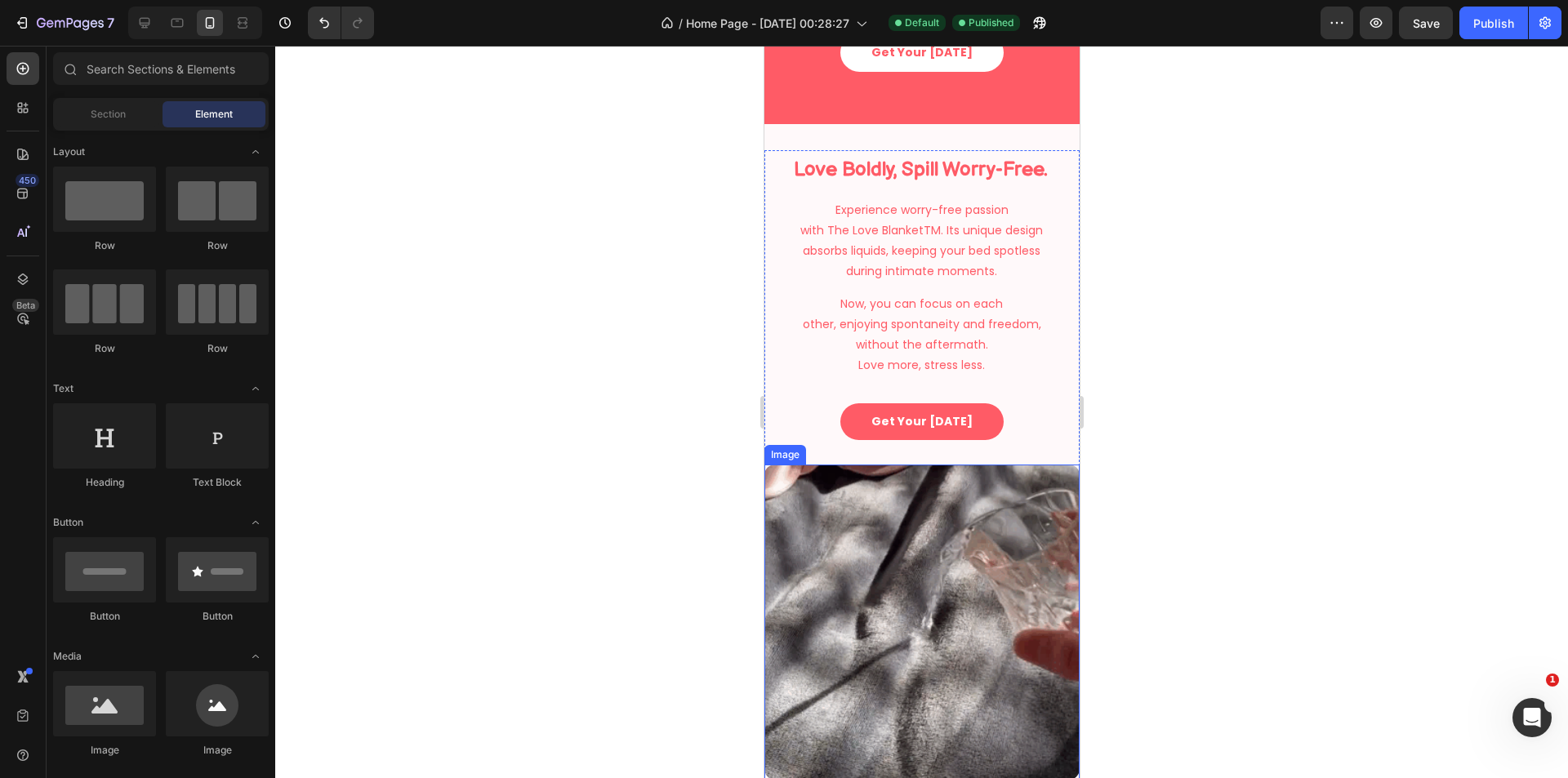
scroll to position [952, 0]
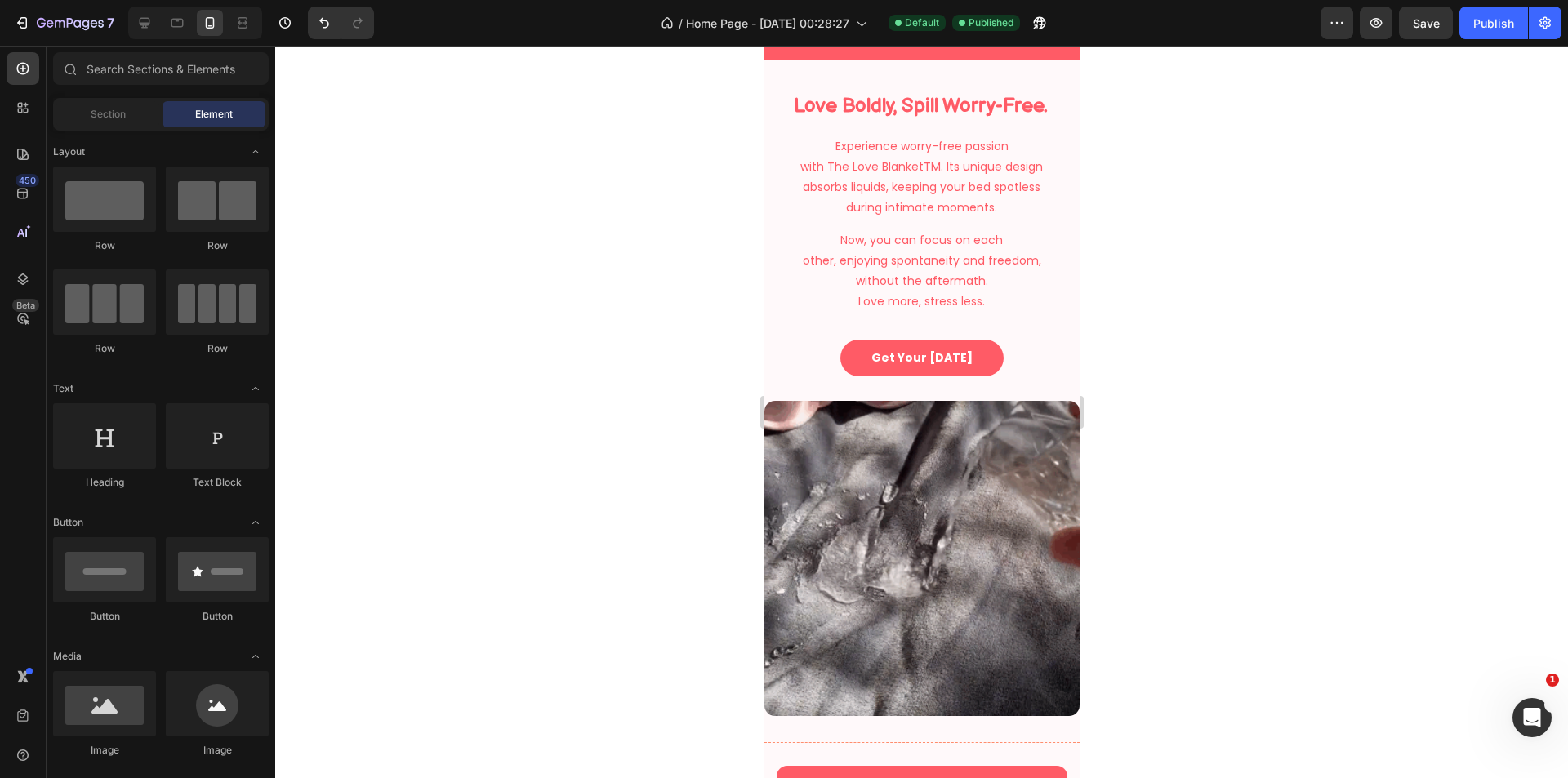
click at [1196, 385] on div at bounding box center [922, 411] width 1292 height 732
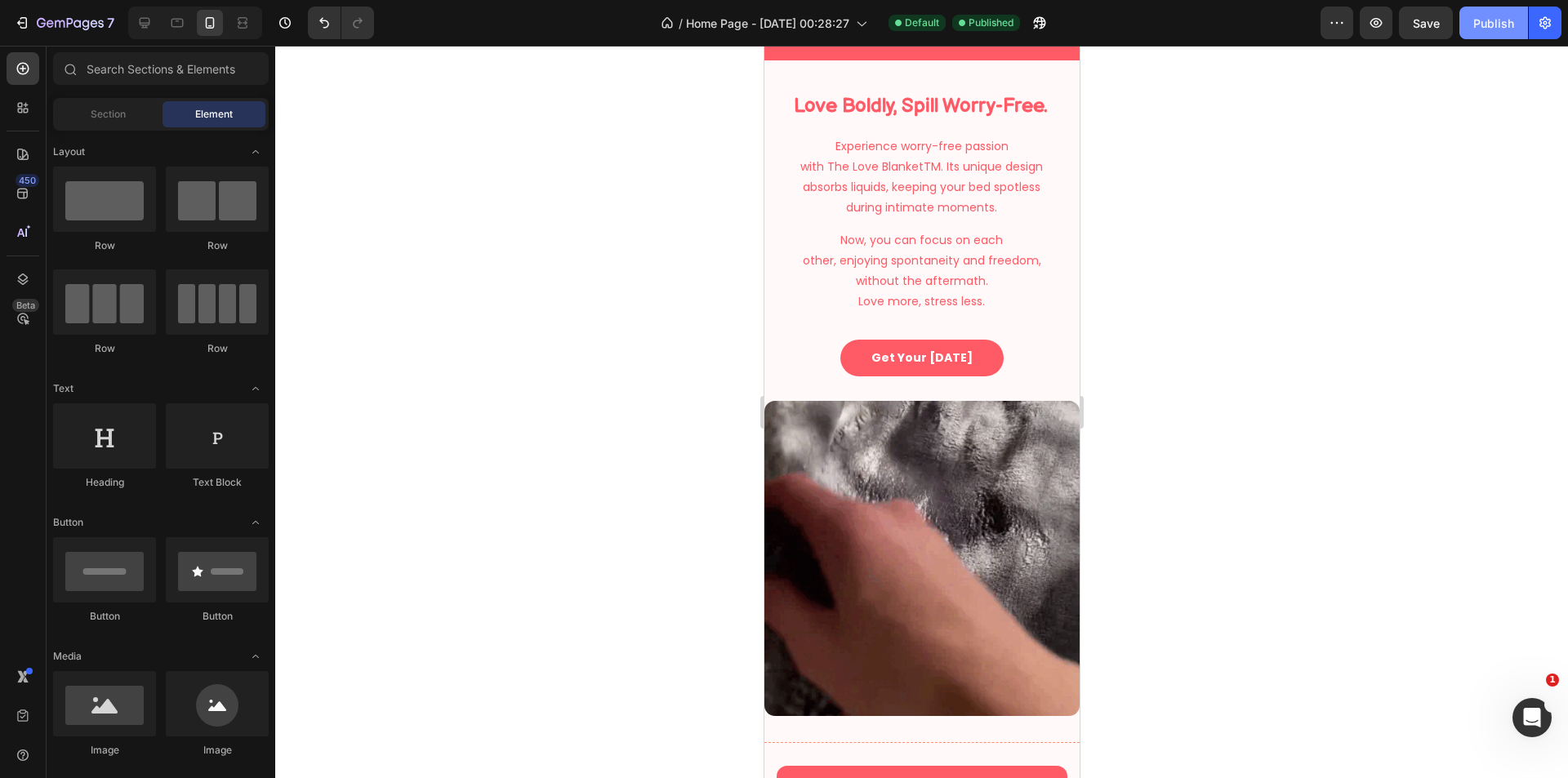
click at [1493, 24] on div "Publish" at bounding box center [1494, 23] width 41 height 17
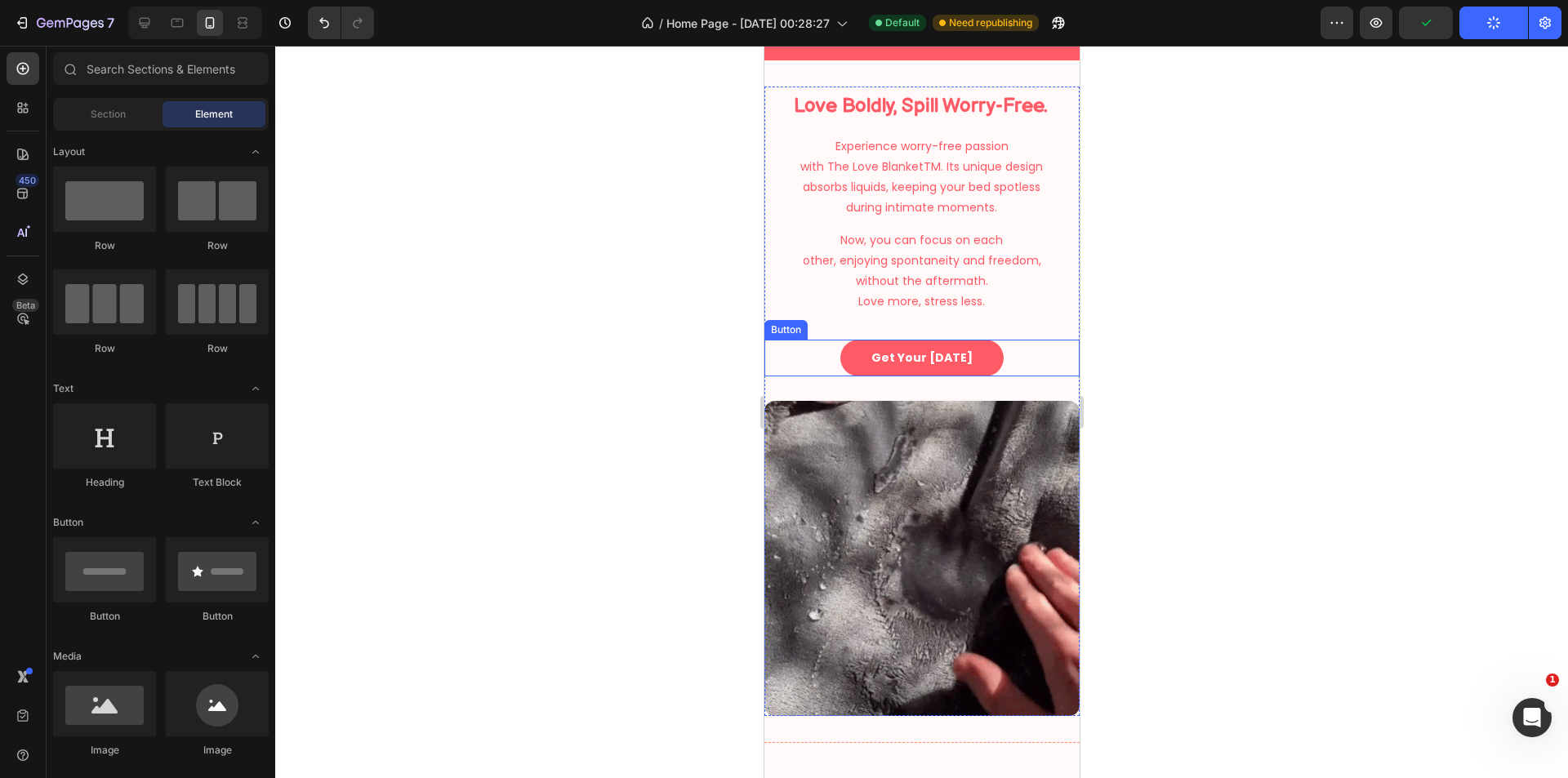
select select "XS 20 × 28 in | 50 × 70 cm"
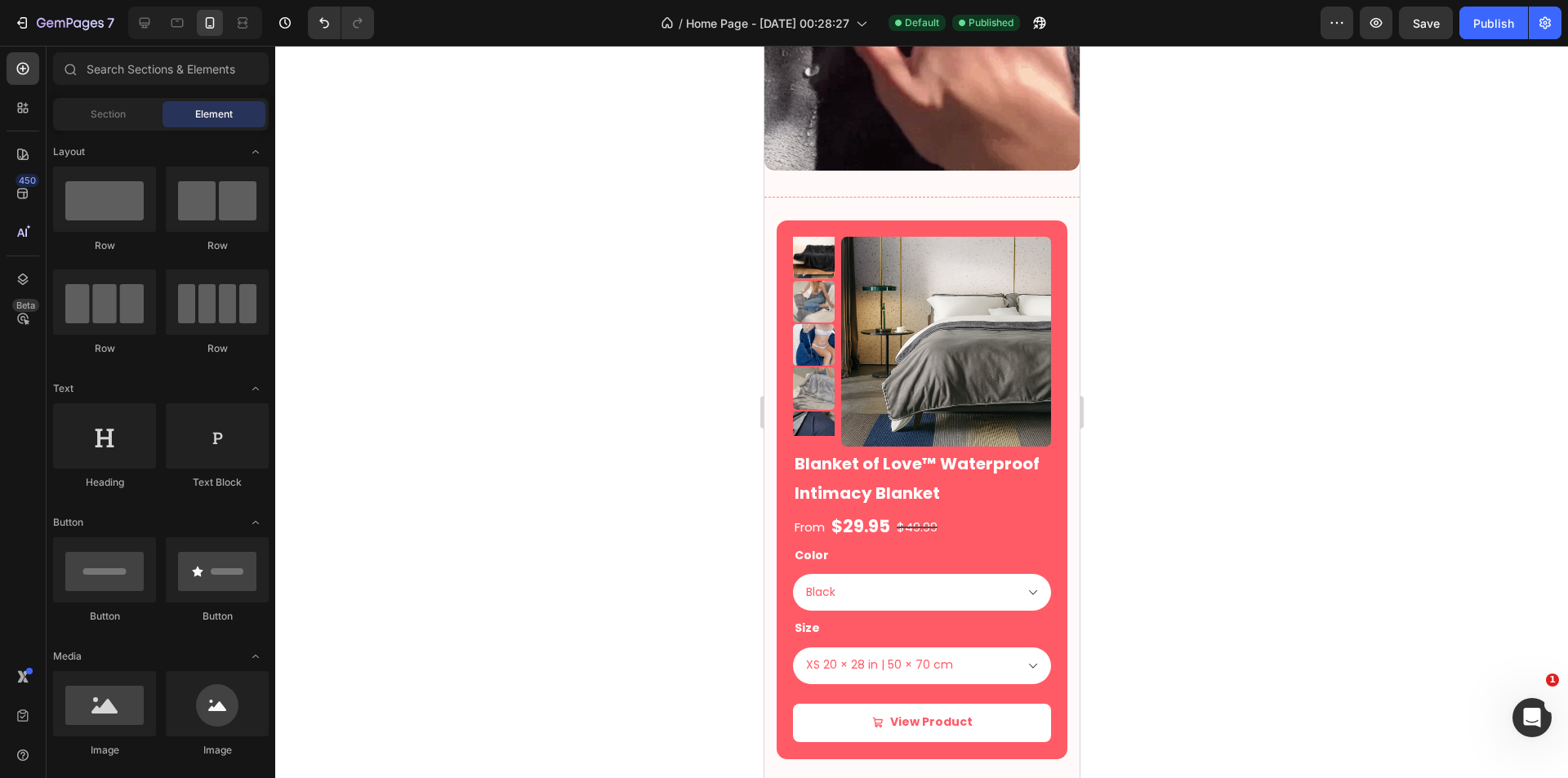
scroll to position [1496, 0]
